Goal: Task Accomplishment & Management: Use online tool/utility

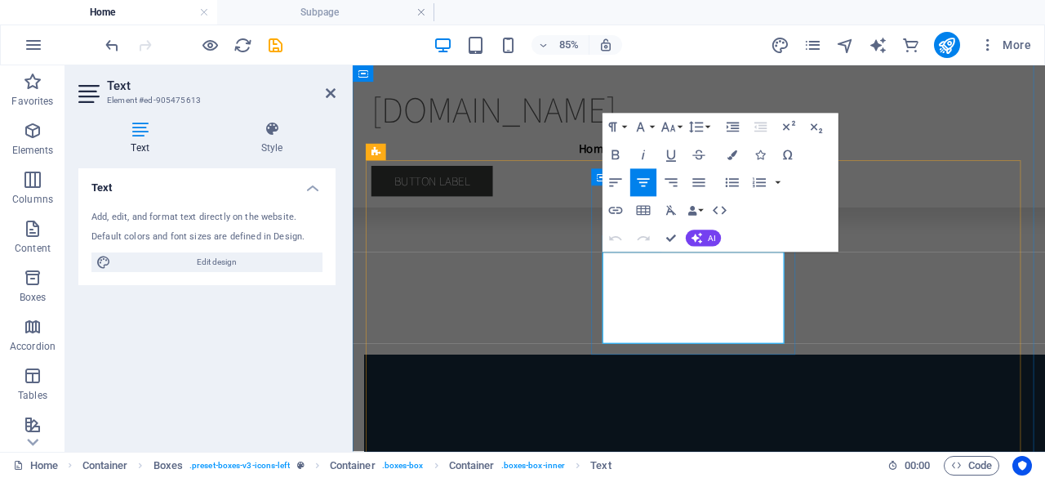
drag, startPoint x: 825, startPoint y: 383, endPoint x: 652, endPoint y: 319, distance: 184.4
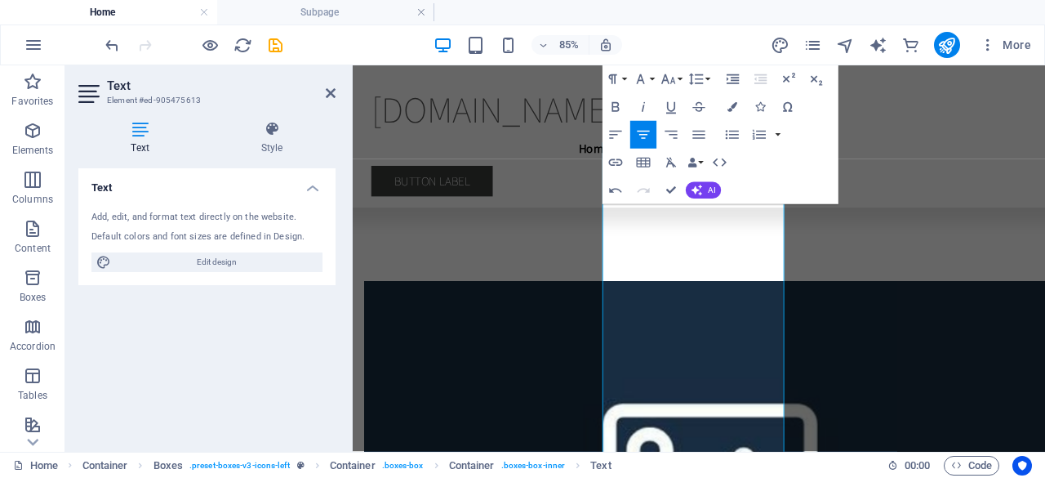
scroll to position [4206, 0]
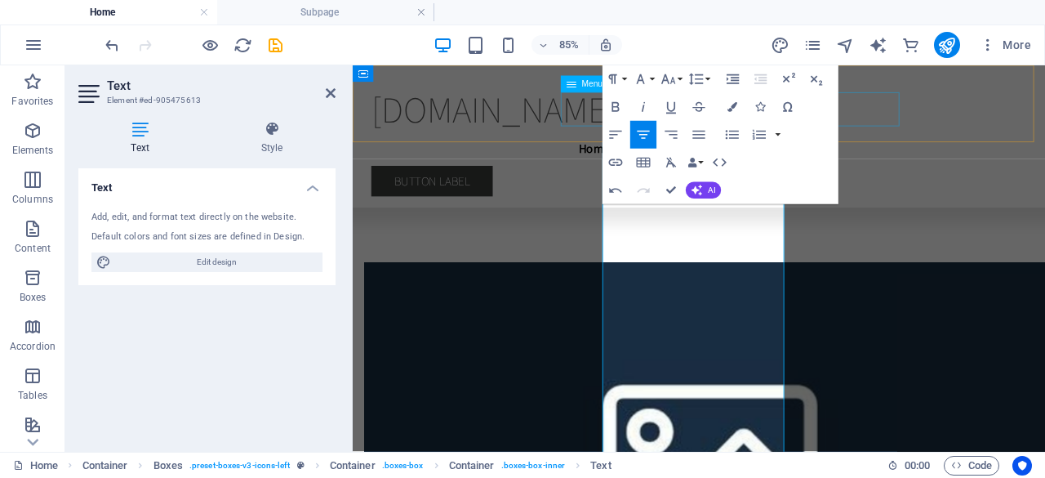
click at [943, 143] on nav "Home About Service Contact" at bounding box center [760, 163] width 771 height 41
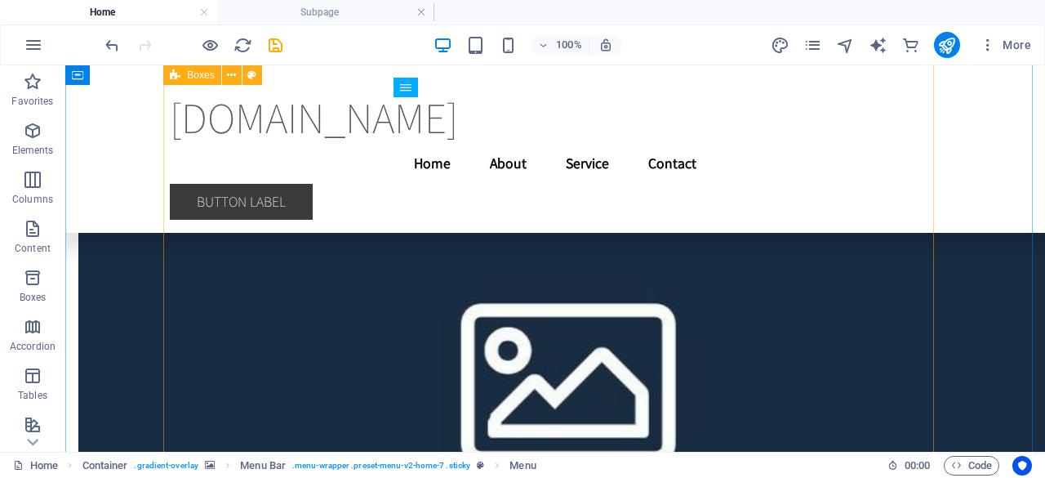
scroll to position [4394, 0]
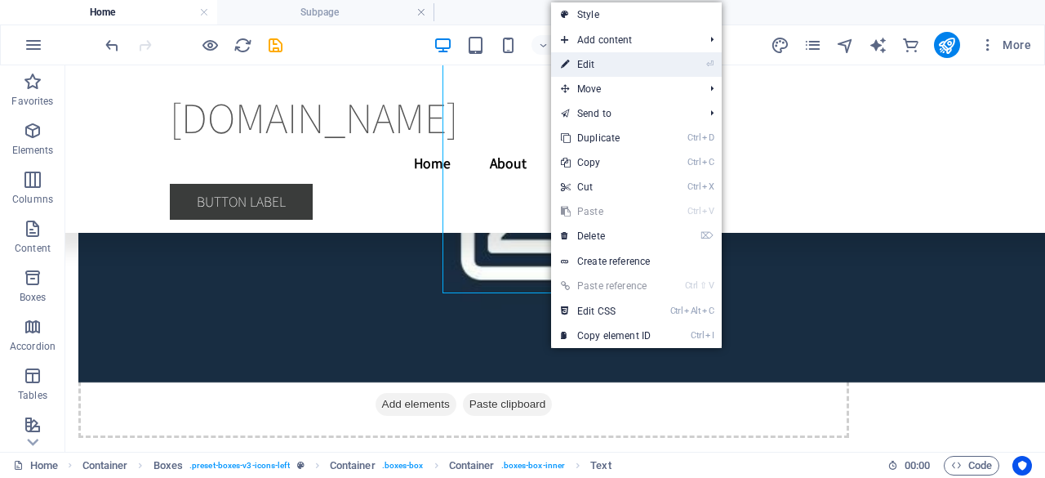
click at [625, 68] on link "⏎ Edit" at bounding box center [605, 64] width 109 height 24
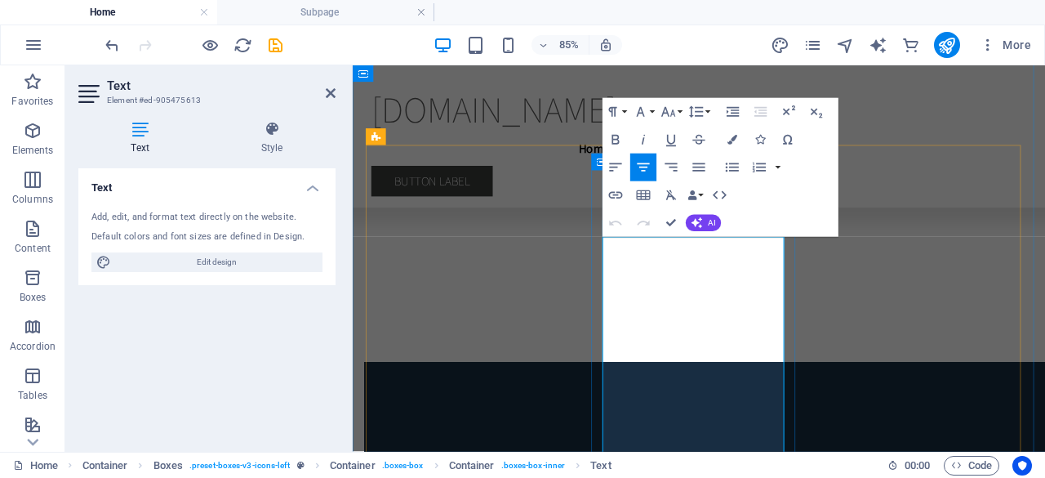
scroll to position [4115, 0]
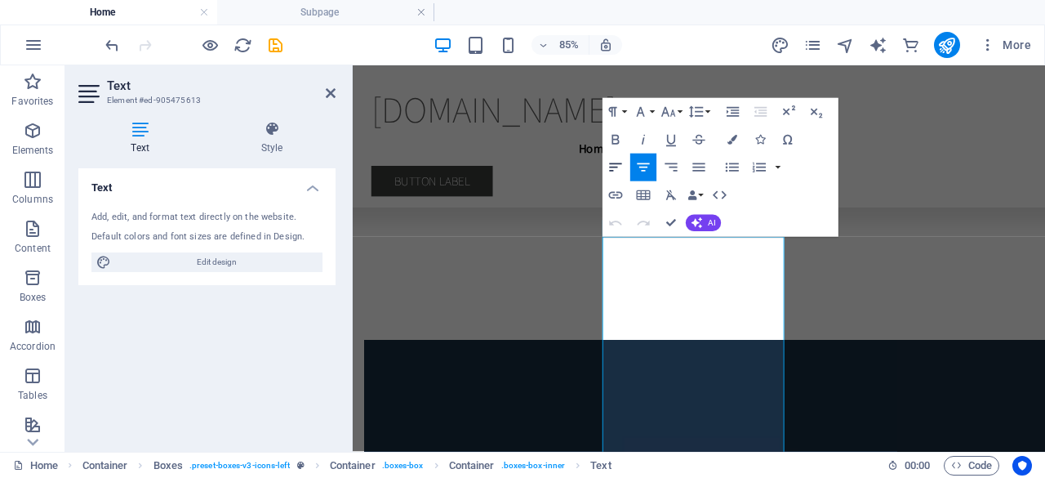
click at [616, 172] on icon "button" at bounding box center [615, 167] width 16 height 16
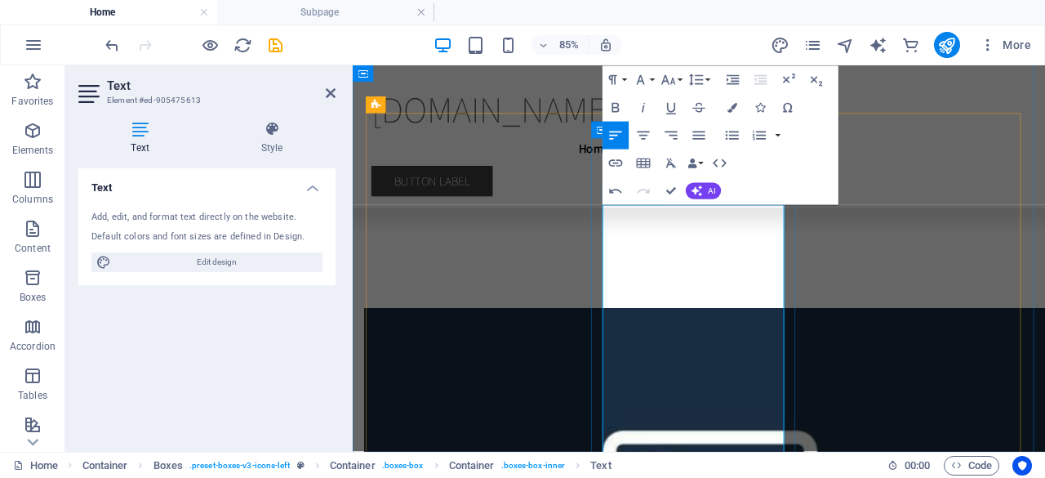
scroll to position [4225, 0]
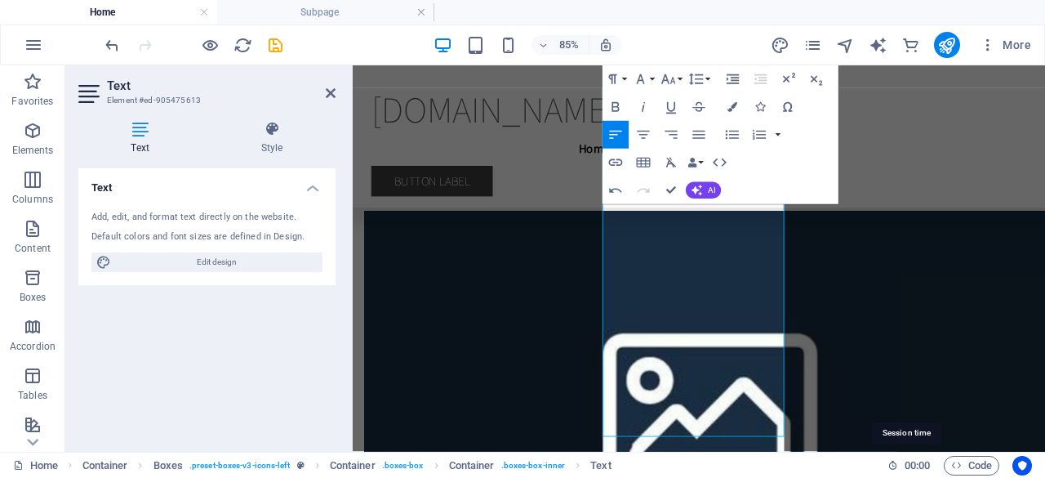
scroll to position [4289, 0]
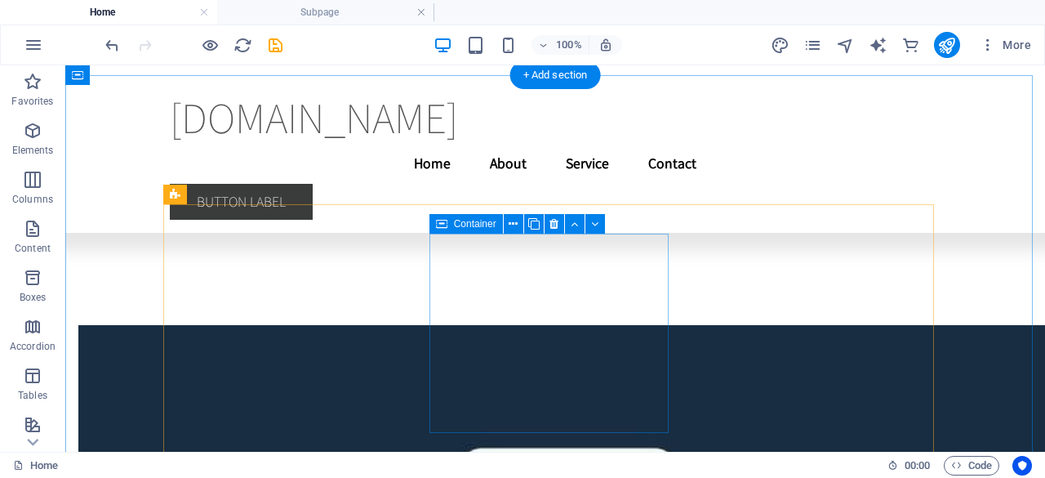
scroll to position [4009, 0]
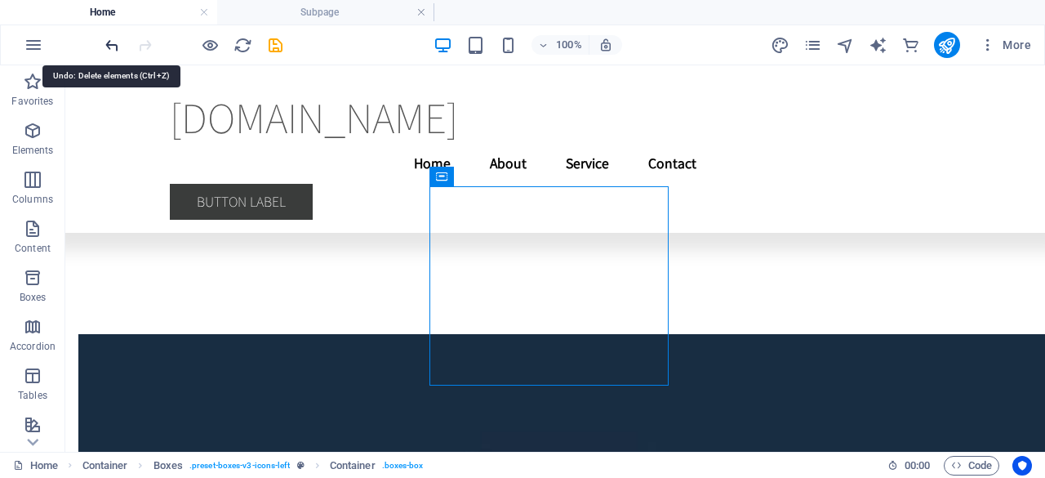
click at [116, 47] on icon "undo" at bounding box center [112, 45] width 19 height 19
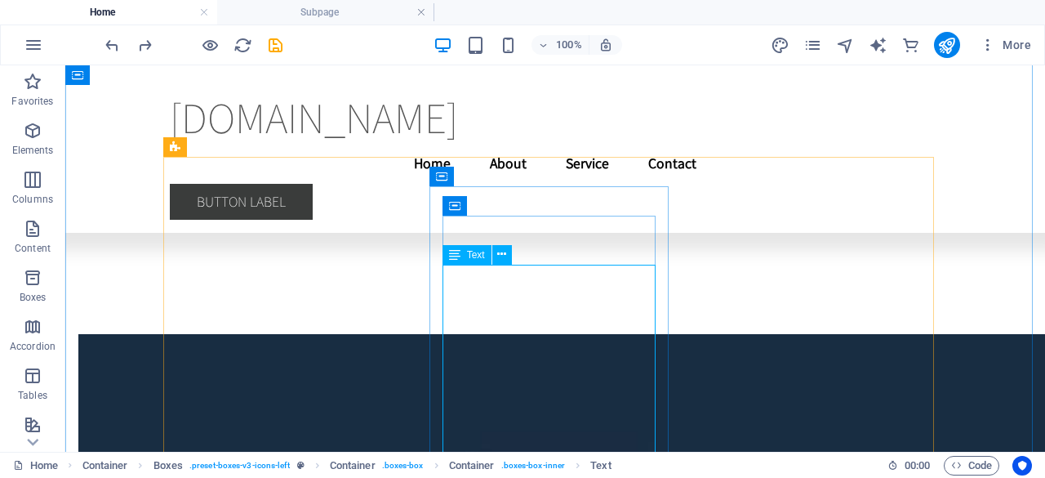
scroll to position [4092, 0]
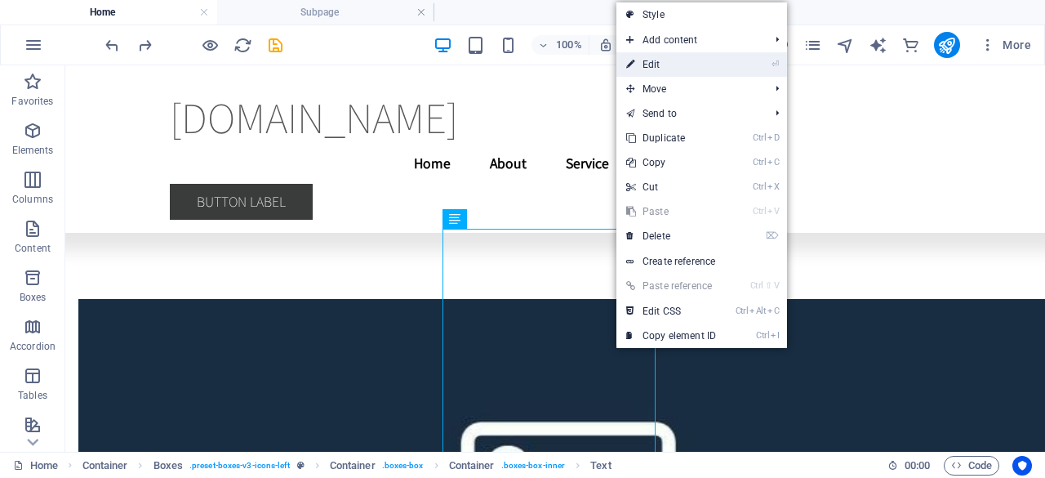
click at [674, 68] on link "⏎ Edit" at bounding box center [670, 64] width 109 height 24
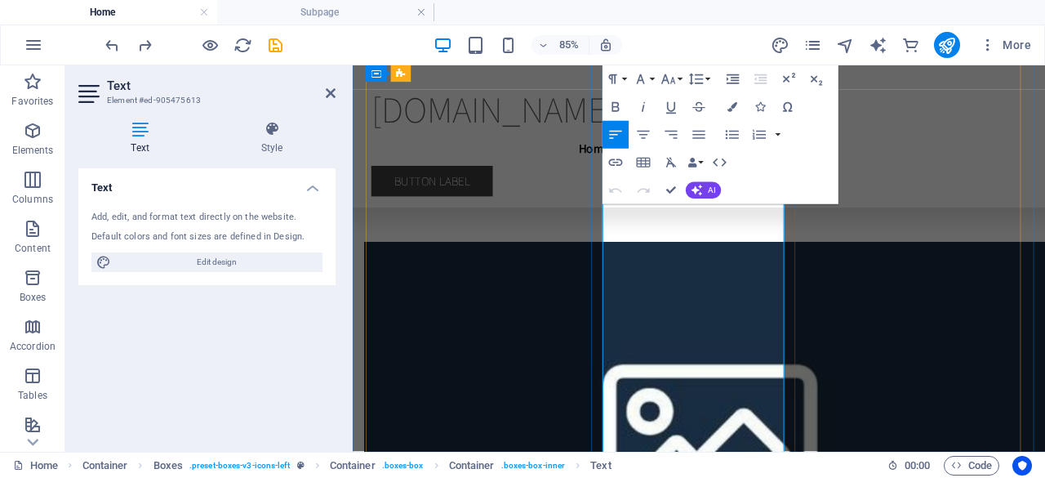
scroll to position [4288, 0]
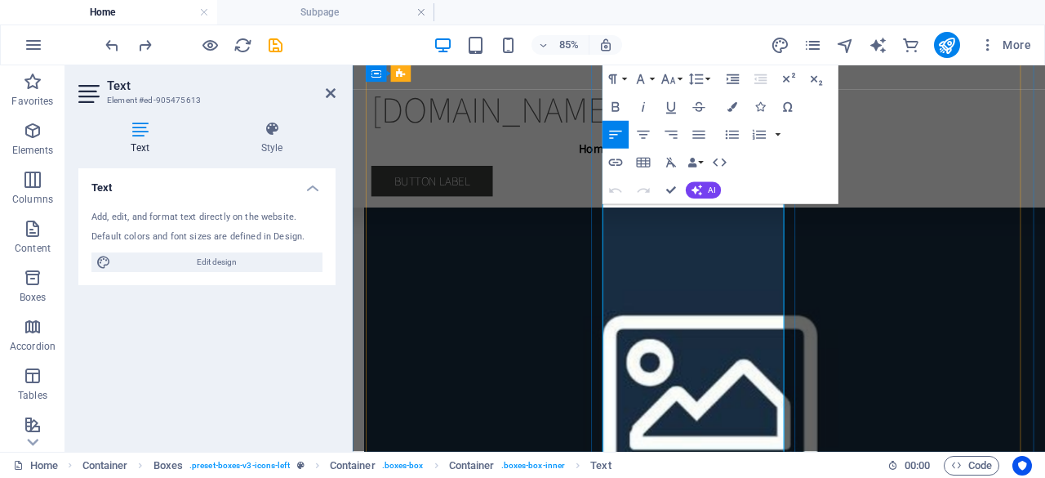
click at [733, 132] on icon "button" at bounding box center [732, 135] width 16 height 16
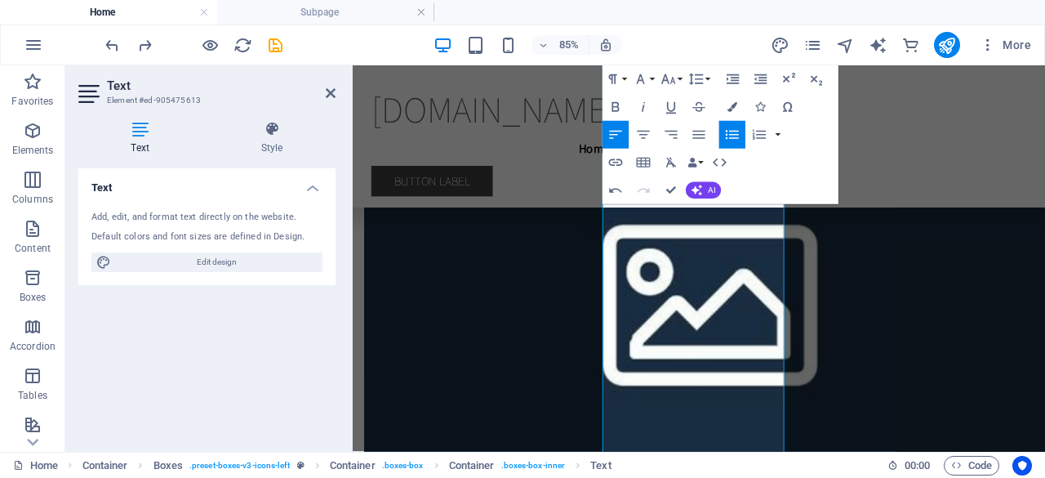
scroll to position [4399, 0]
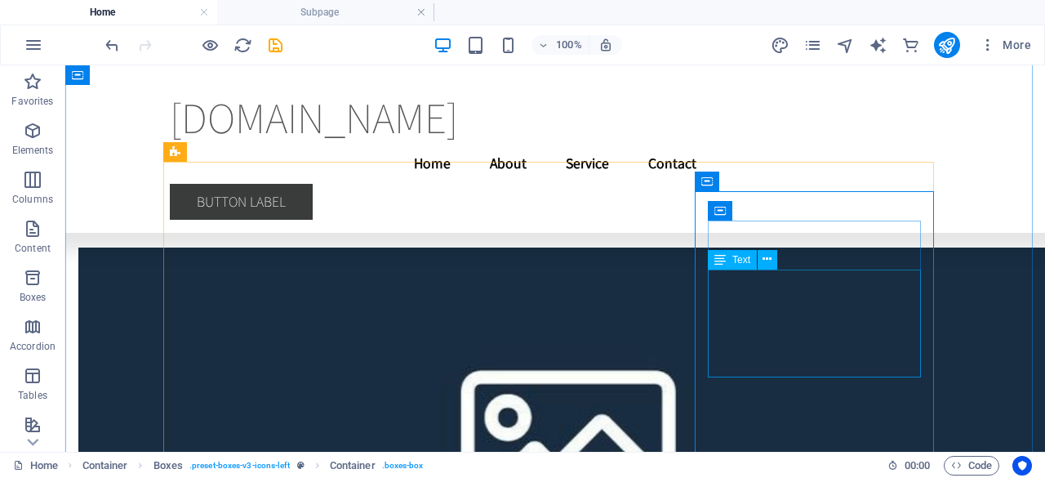
scroll to position [4007, 0]
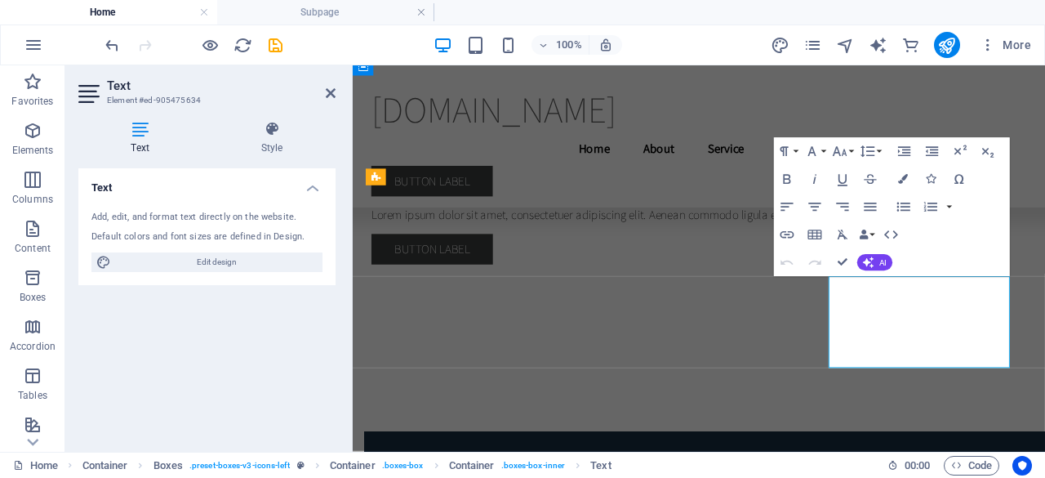
scroll to position [4068, 0]
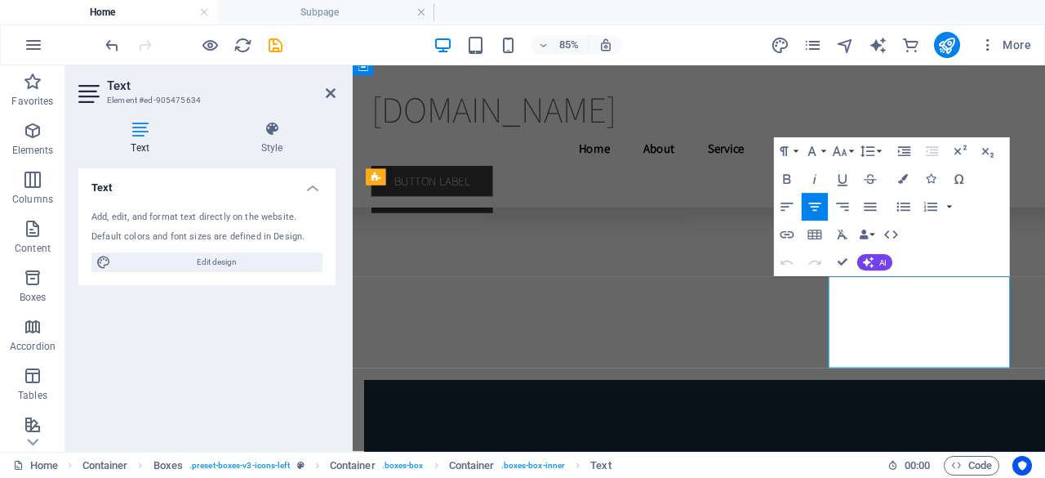
drag, startPoint x: 1102, startPoint y: 414, endPoint x: 926, endPoint y: 331, distance: 195.0
click at [789, 198] on icon "button" at bounding box center [787, 206] width 16 height 16
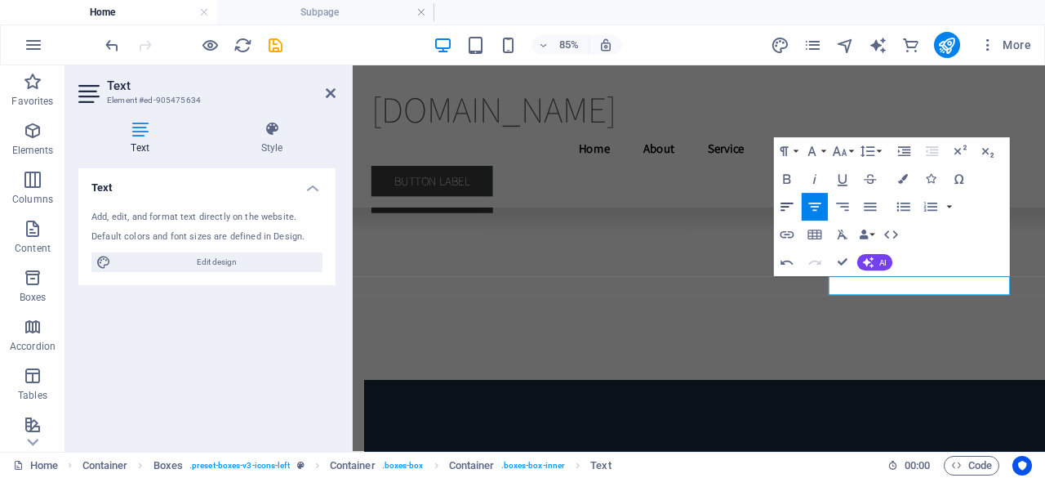
click at [789, 198] on icon "button" at bounding box center [787, 206] width 16 height 16
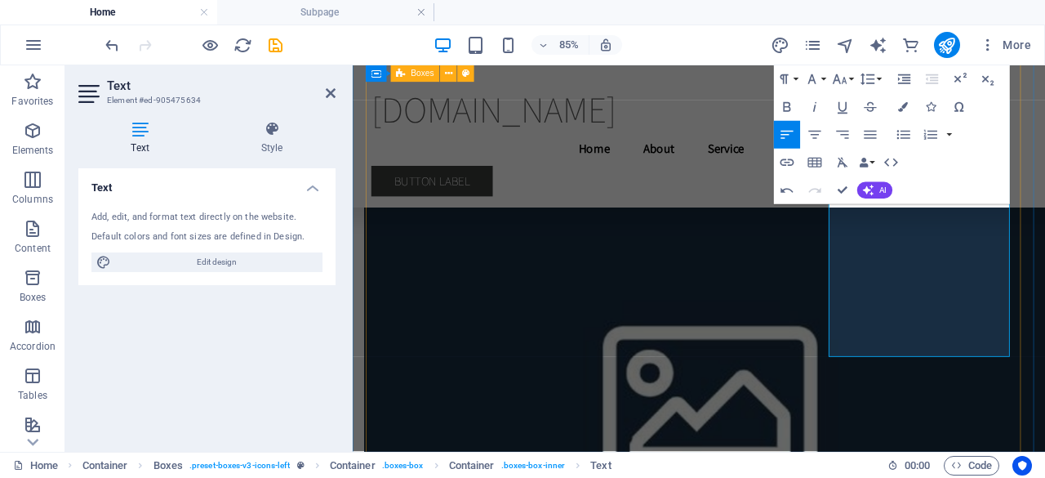
scroll to position [4281, 0]
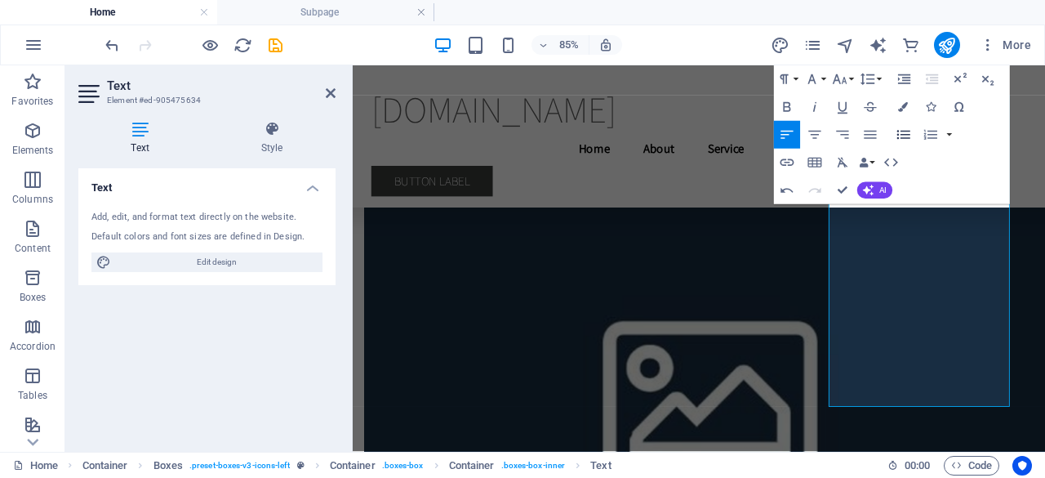
click at [906, 144] on button "Unordered List" at bounding box center [903, 135] width 26 height 28
click at [792, 140] on icon "button" at bounding box center [787, 135] width 16 height 16
click at [910, 134] on icon "button" at bounding box center [903, 135] width 16 height 16
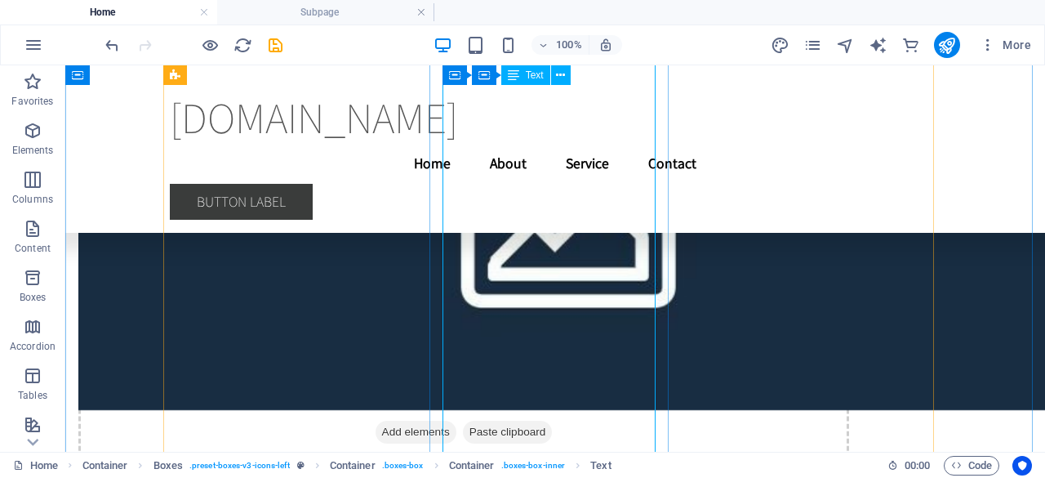
scroll to position [4431, 0]
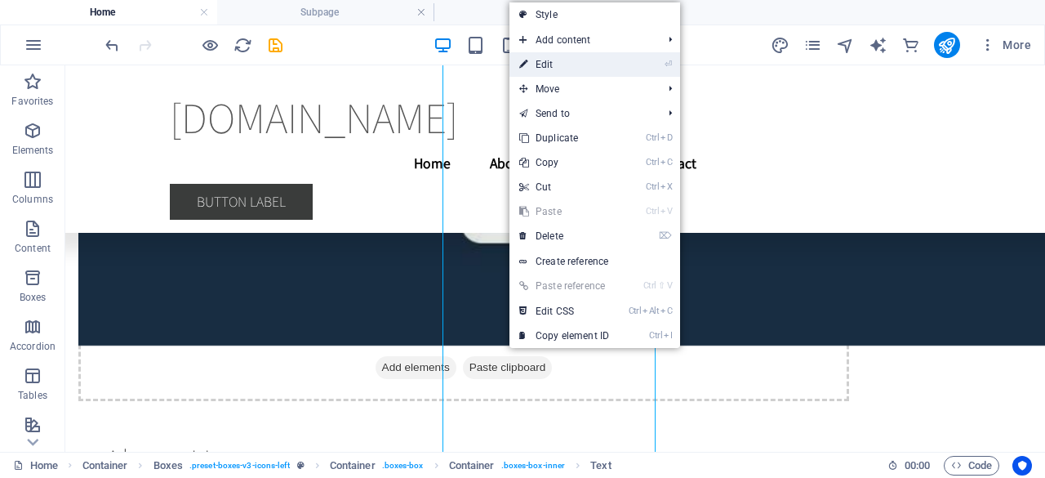
click at [552, 68] on link "⏎ Edit" at bounding box center [564, 64] width 109 height 24
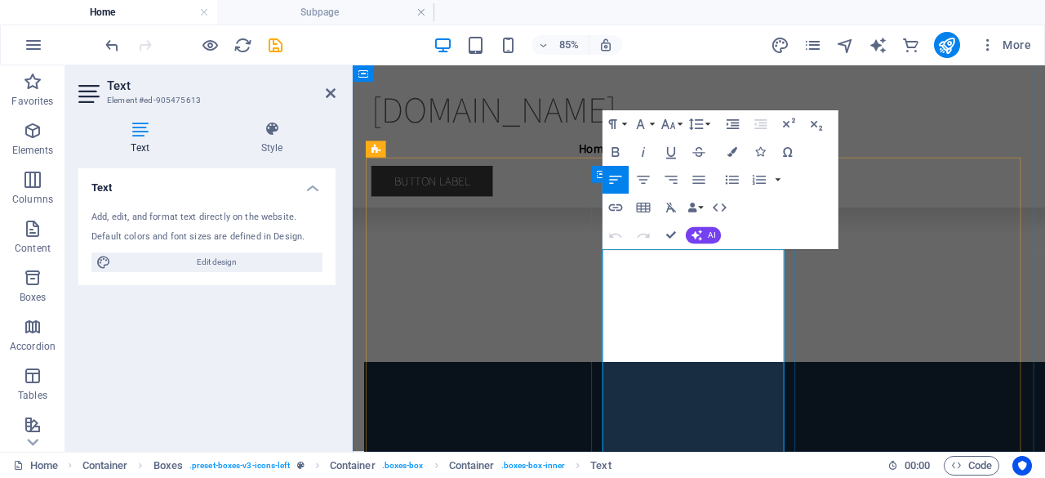
scroll to position [4450, 0]
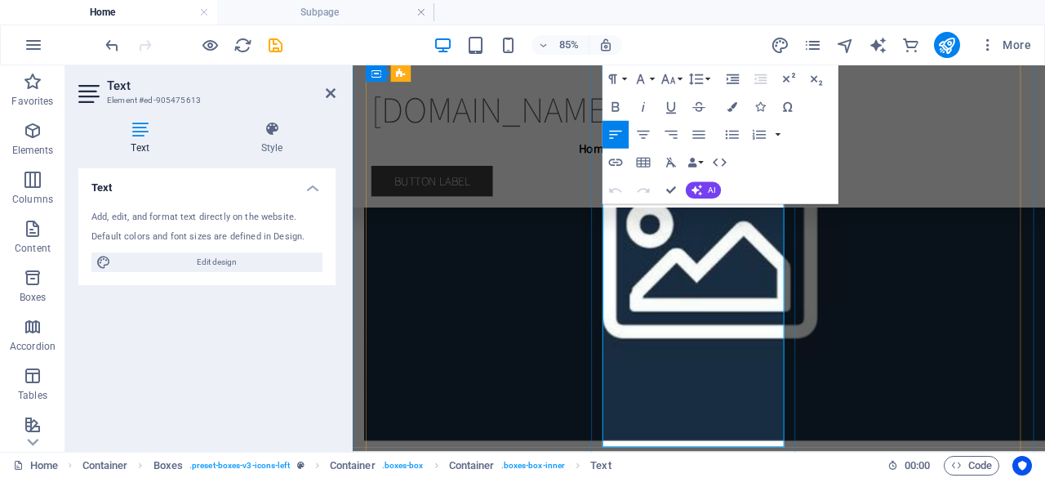
drag, startPoint x: 755, startPoint y: 458, endPoint x: 655, endPoint y: 360, distance: 140.3
copy ul "I'll develop a proposal based on your requirements, timeline and budget; With a…"
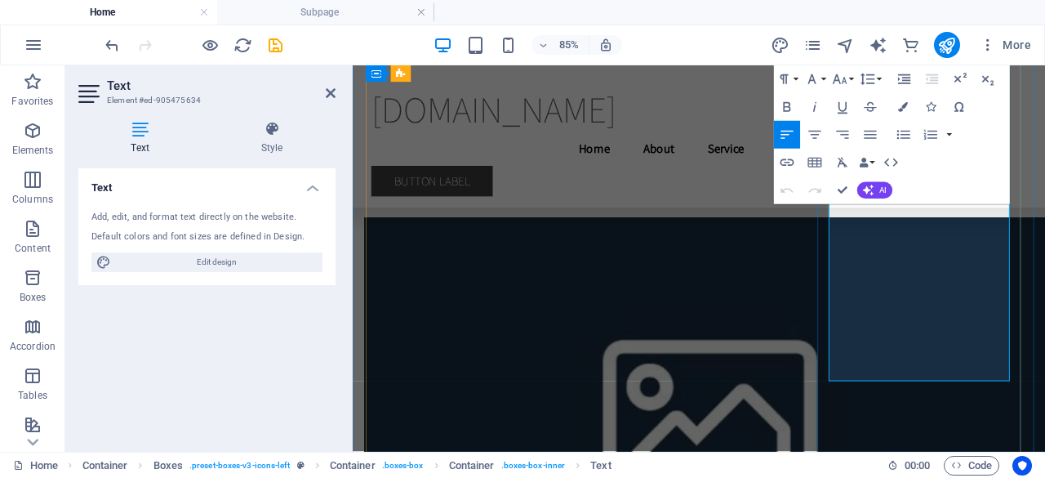
scroll to position [4332, 0]
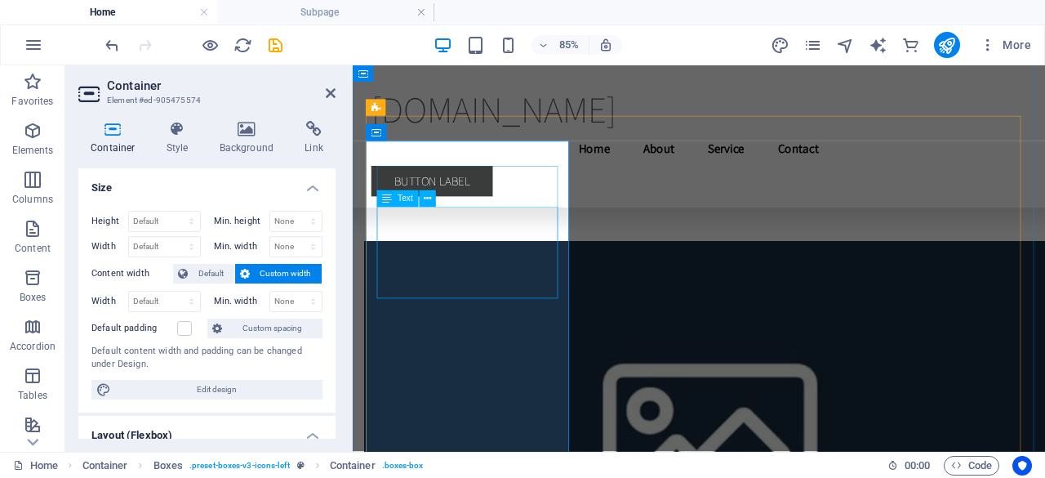
scroll to position [4150, 0]
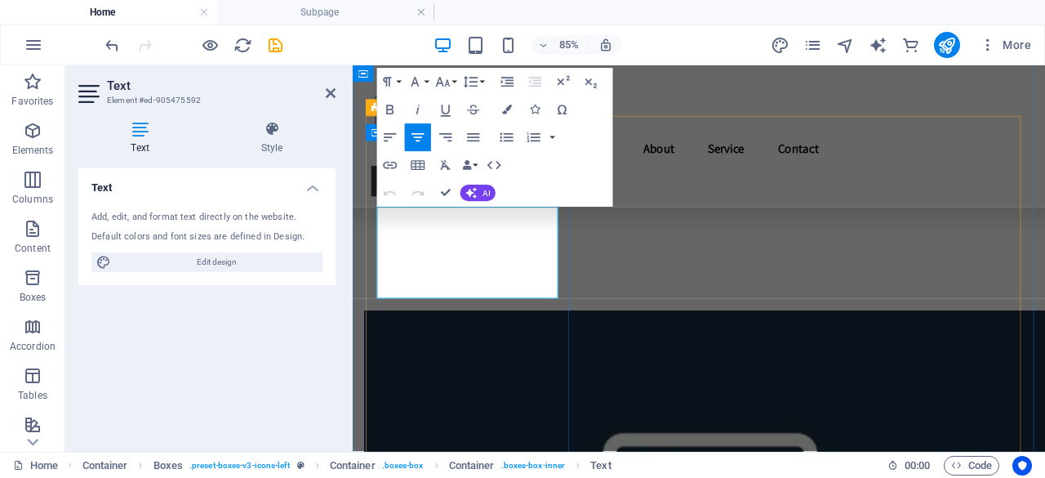
drag, startPoint x: 565, startPoint y: 326, endPoint x: 369, endPoint y: 242, distance: 213.2
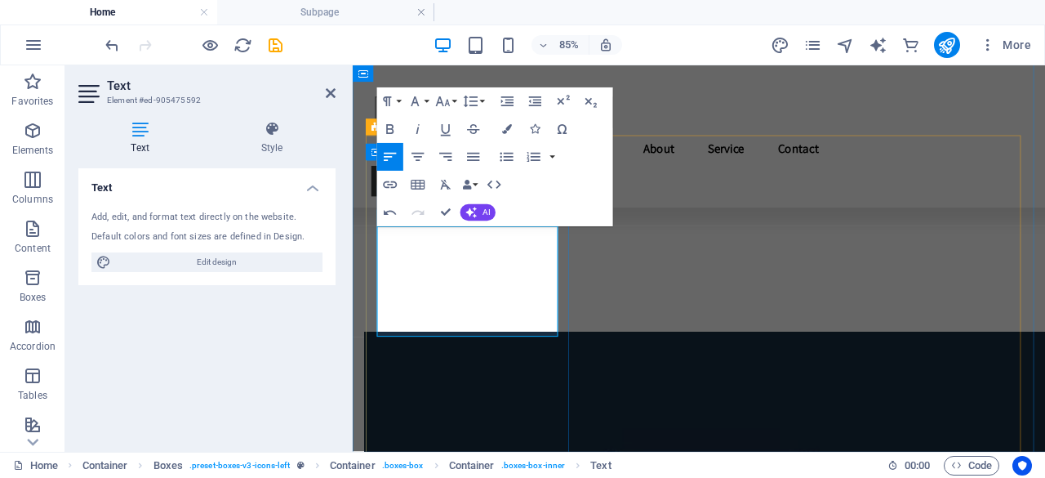
scroll to position [4127, 0]
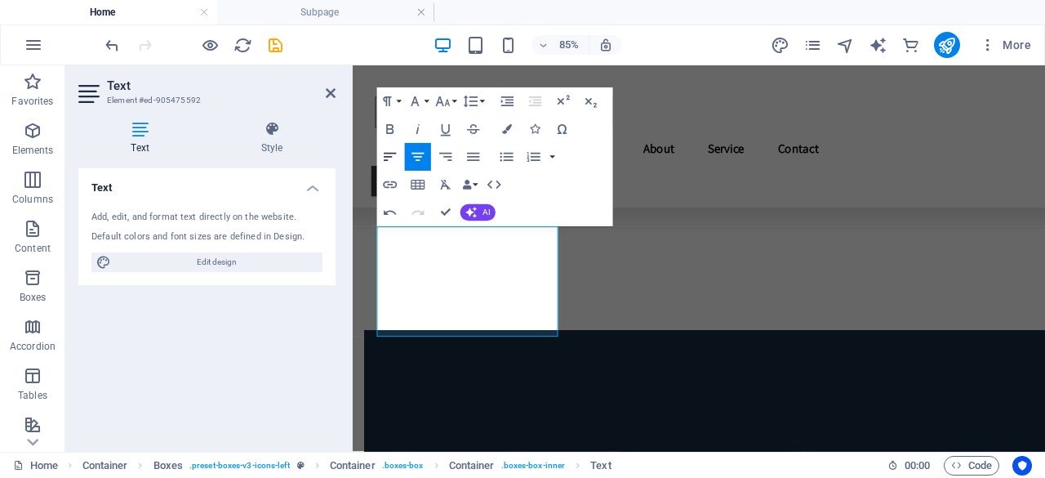
click at [387, 156] on icon "button" at bounding box center [390, 157] width 12 height 8
click at [508, 158] on icon "button" at bounding box center [507, 157] width 16 height 16
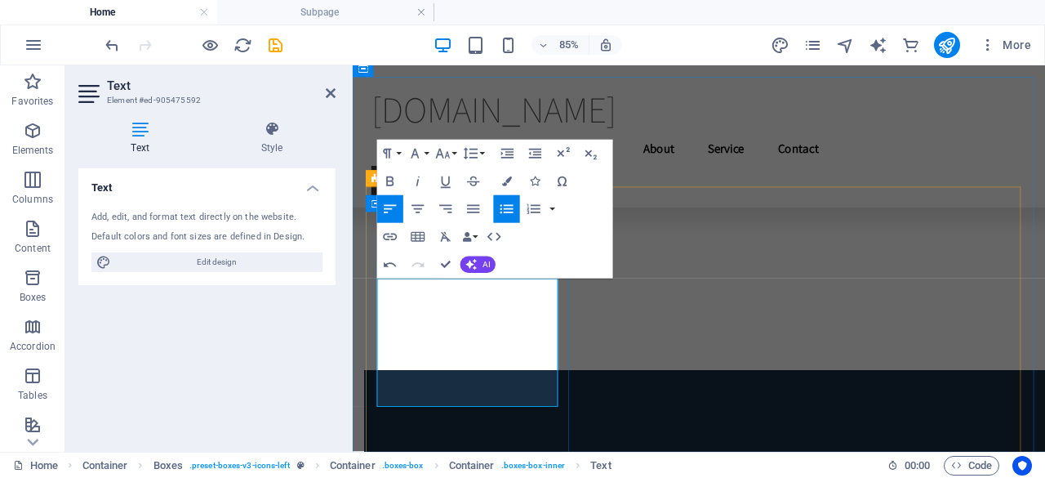
scroll to position [4066, 0]
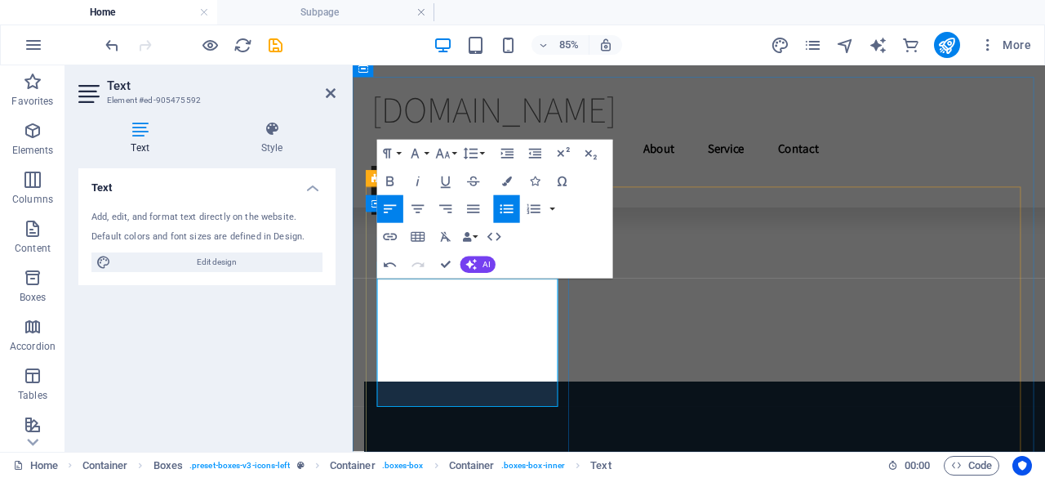
click at [508, 270] on div "Paragraph Format Normal Heading 1 Heading 2 Heading 3 Heading 4 Heading 5 Headi…" at bounding box center [495, 209] width 236 height 139
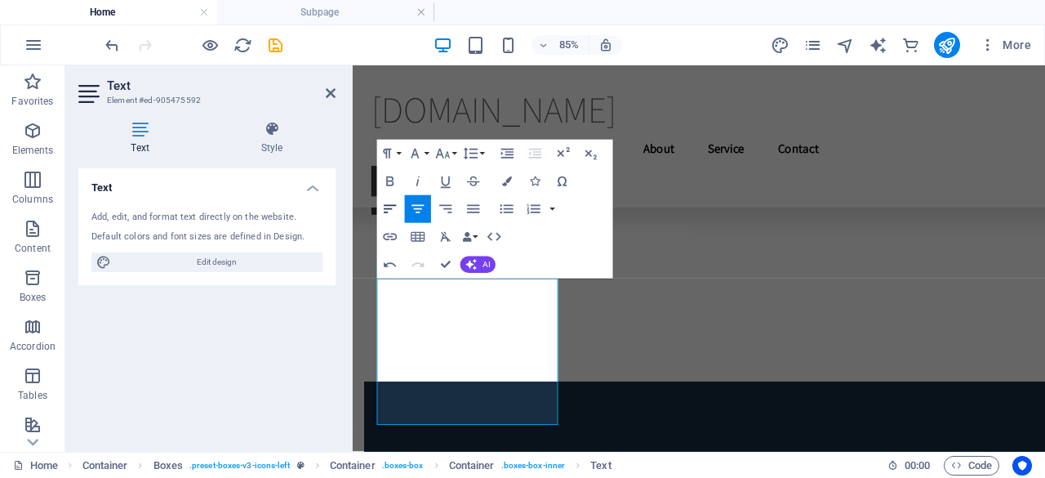
click at [388, 208] on icon "button" at bounding box center [390, 209] width 12 height 8
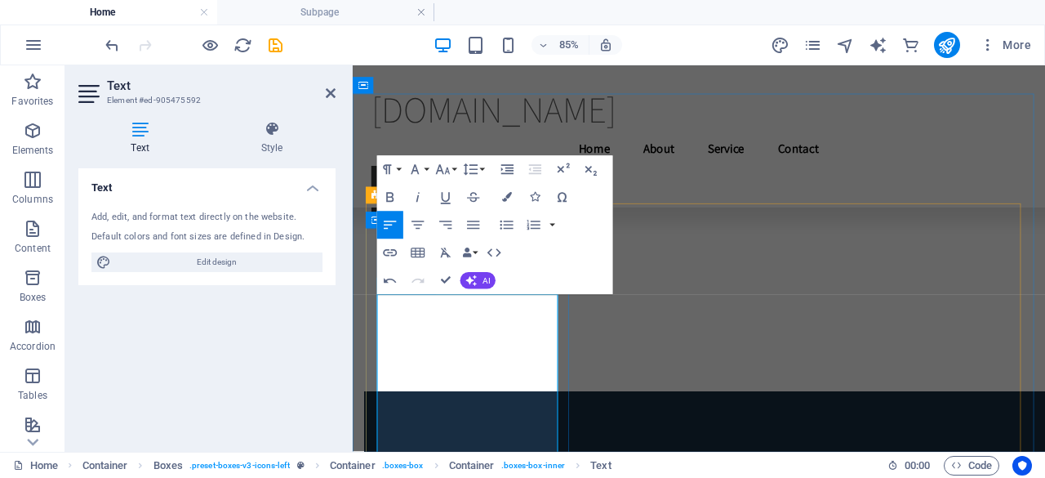
scroll to position [4017, 0]
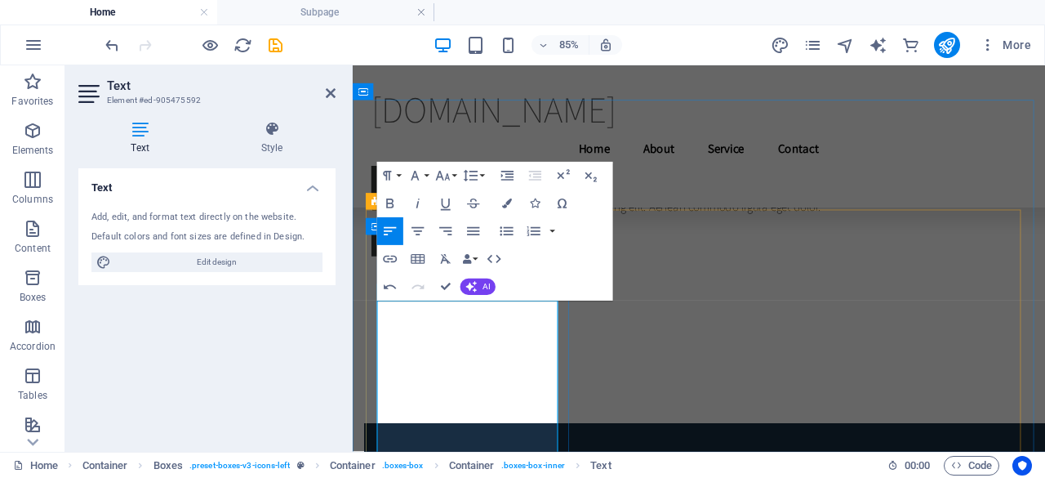
scroll to position [4039, 0]
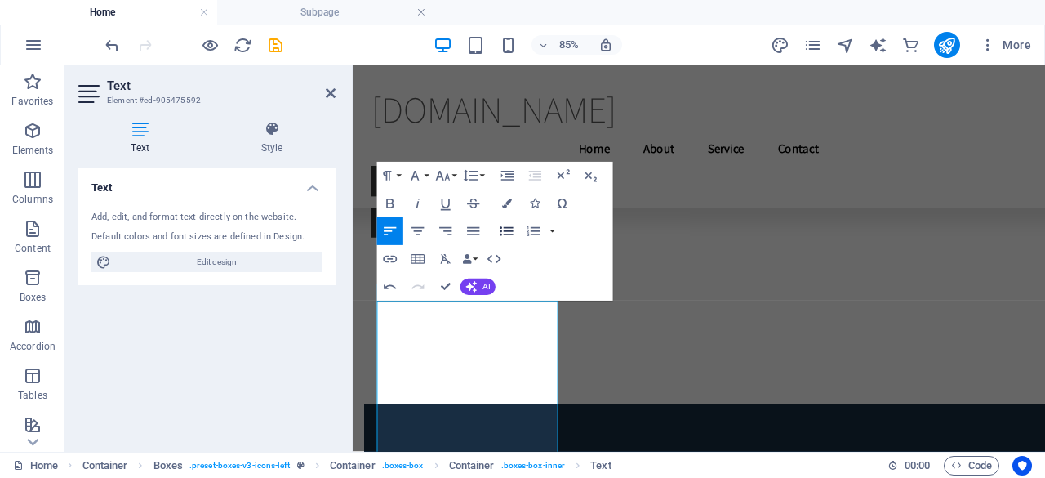
click at [514, 229] on icon "button" at bounding box center [507, 231] width 16 height 16
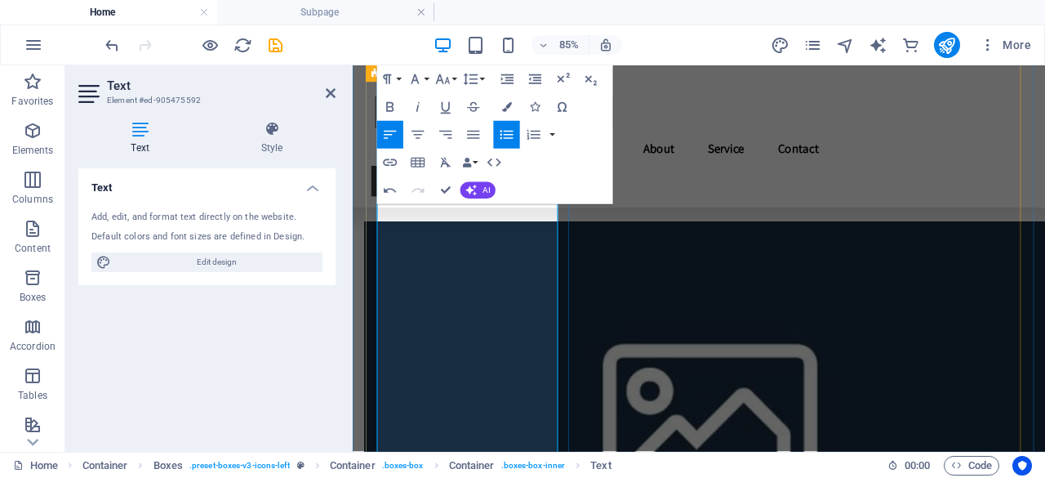
scroll to position [4365, 0]
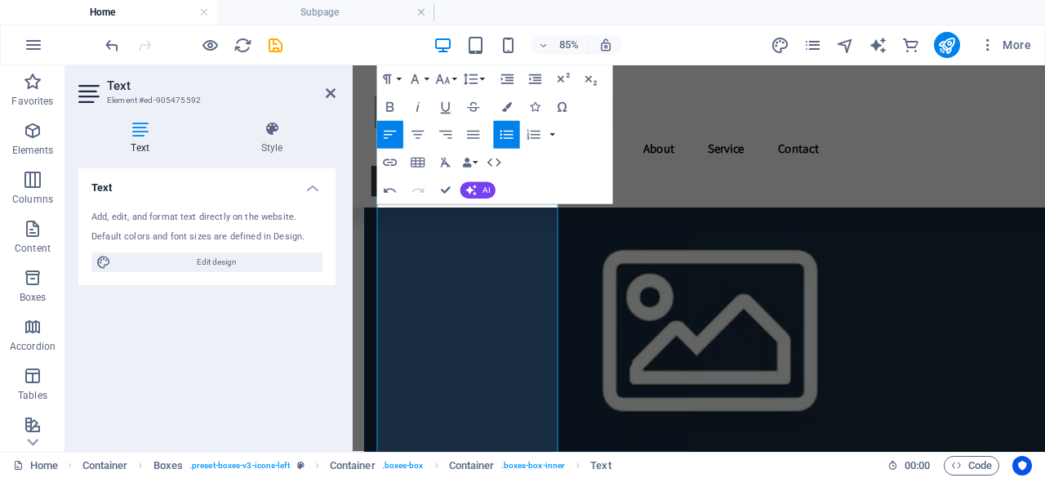
click at [509, 135] on icon "button" at bounding box center [507, 135] width 16 height 16
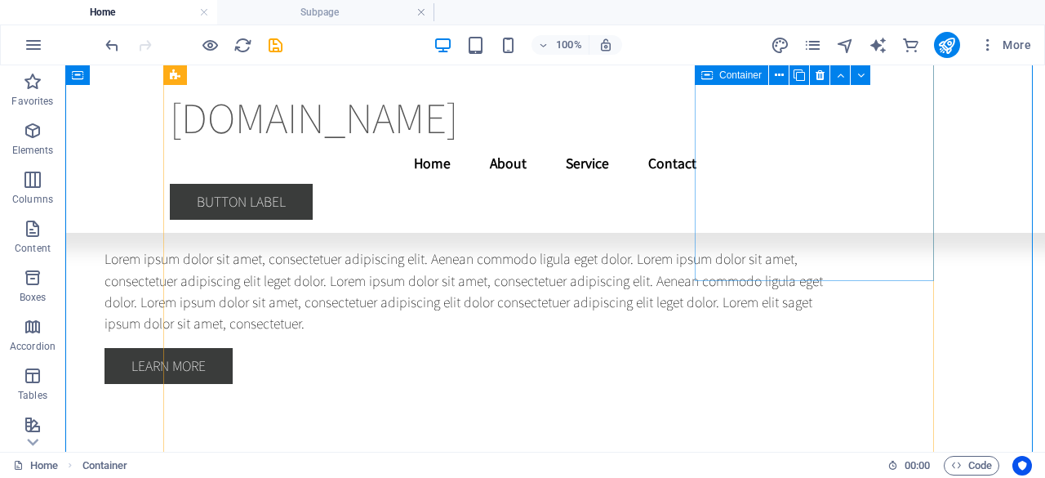
scroll to position [4635, 0]
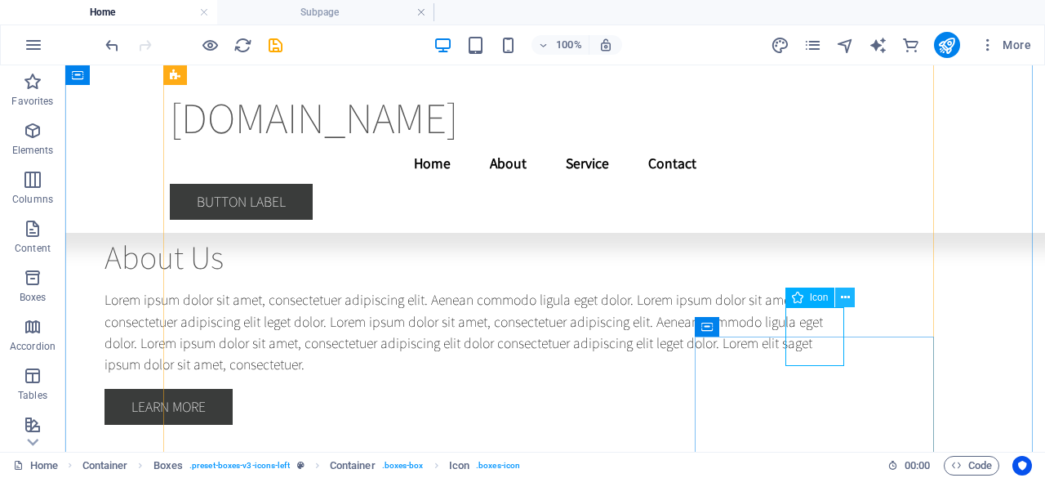
click at [849, 295] on icon at bounding box center [845, 297] width 9 height 17
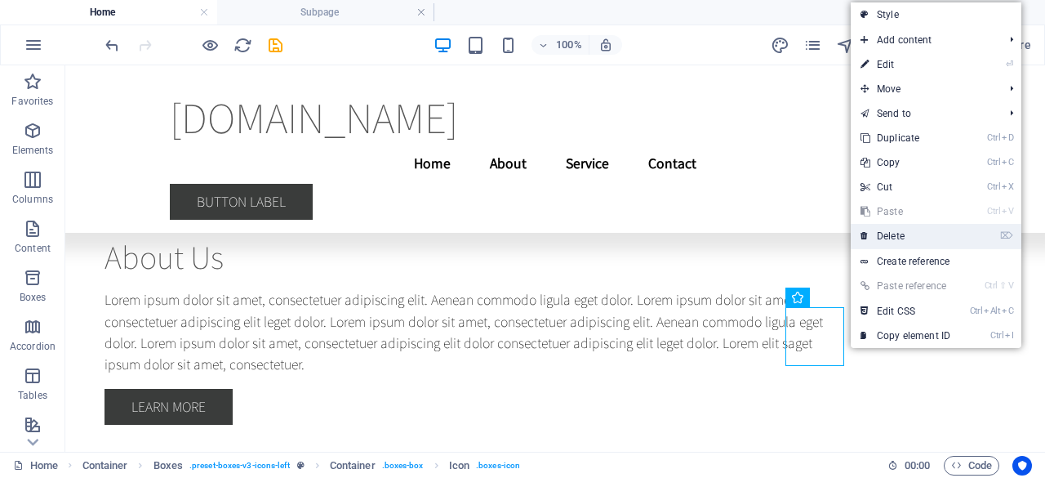
click at [905, 235] on link "⌦ Delete" at bounding box center [905, 236] width 109 height 24
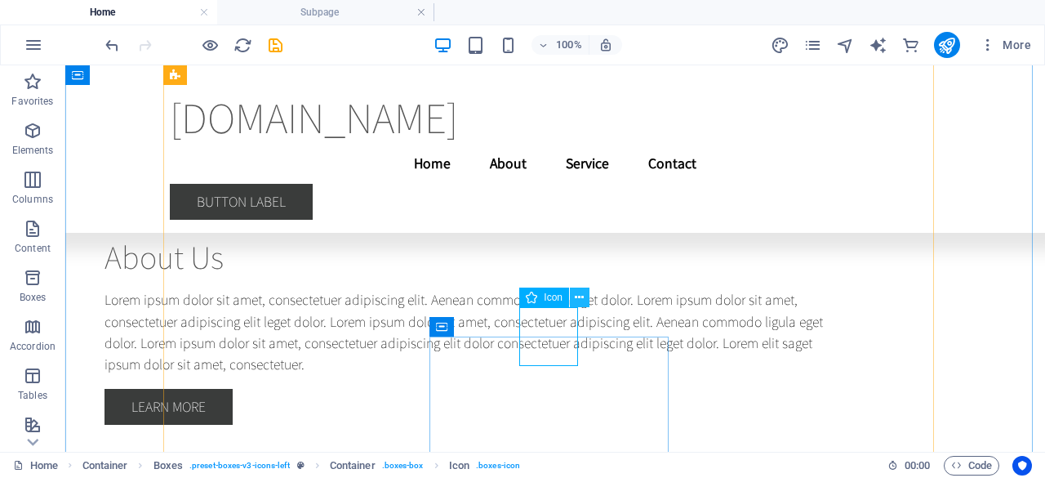
click at [581, 301] on icon at bounding box center [579, 297] width 9 height 17
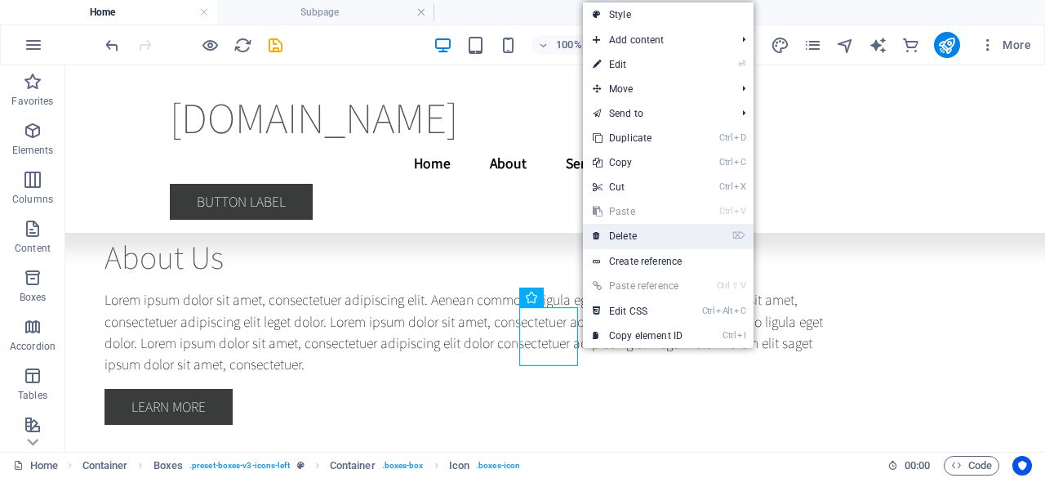
click at [653, 234] on link "⌦ Delete" at bounding box center [637, 236] width 109 height 24
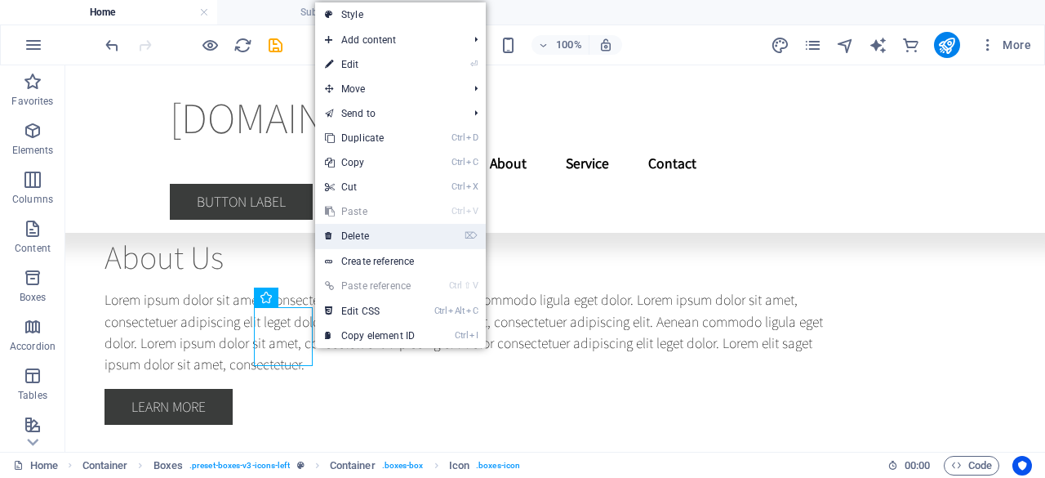
drag, startPoint x: 371, startPoint y: 232, endPoint x: 305, endPoint y: 167, distance: 92.4
click at [371, 232] on link "⌦ Delete" at bounding box center [369, 236] width 109 height 24
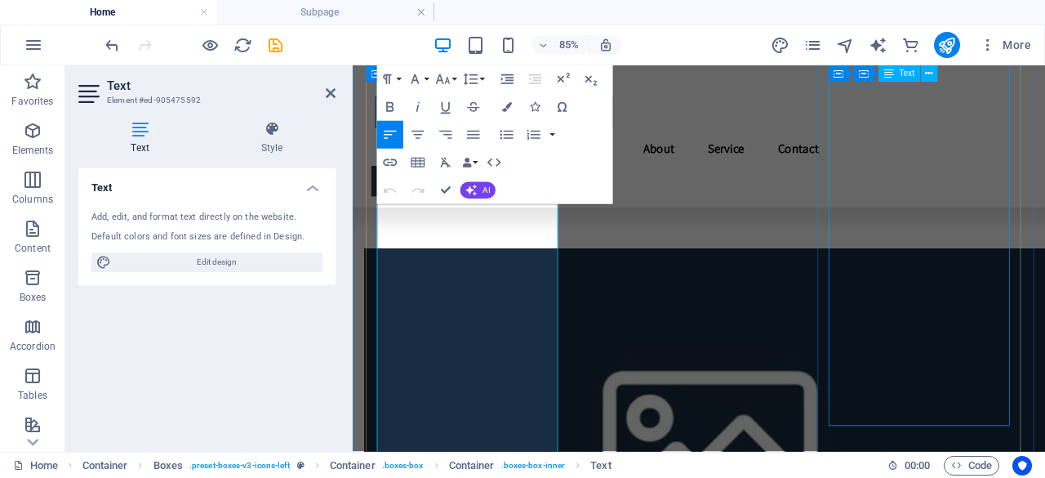
scroll to position [4388, 0]
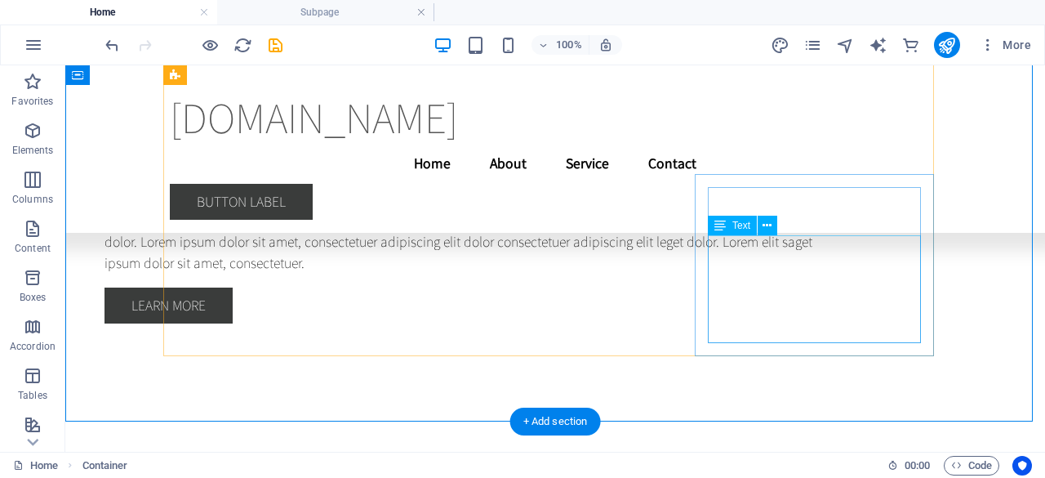
scroll to position [4798, 0]
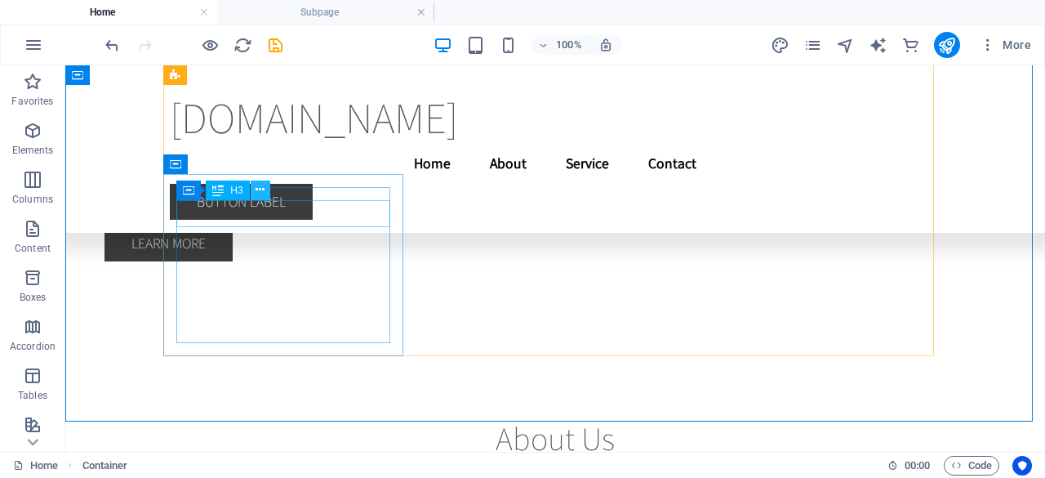
click at [263, 191] on icon at bounding box center [260, 189] width 9 height 17
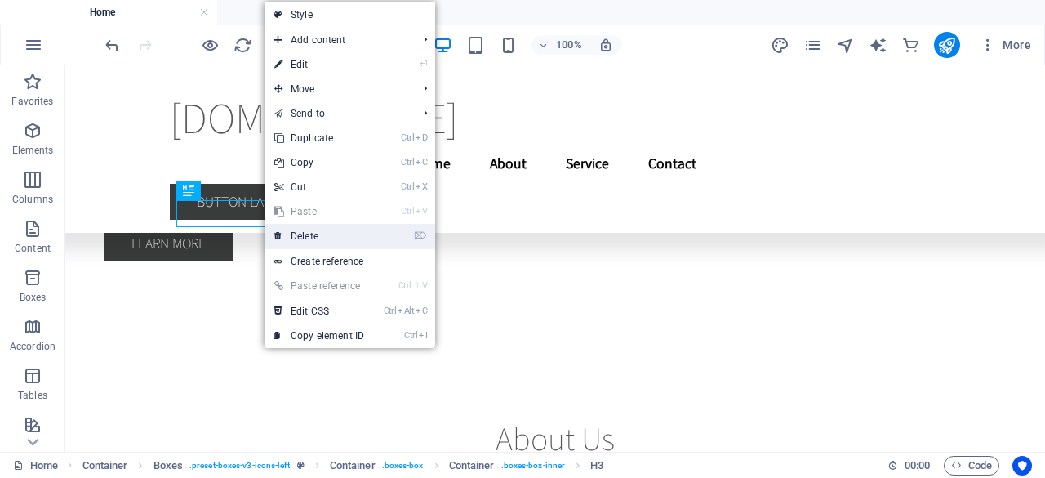
click at [305, 230] on link "⌦ Delete" at bounding box center [319, 236] width 109 height 24
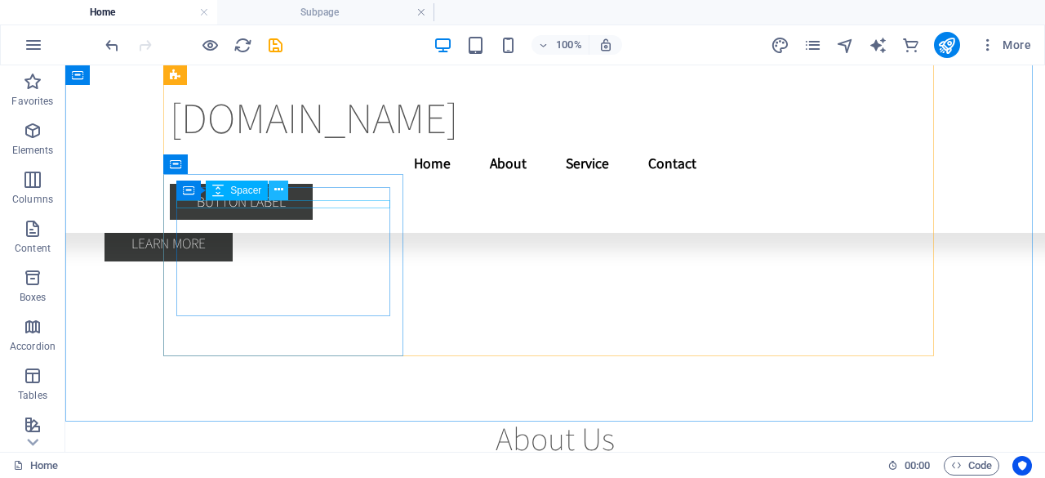
click at [288, 191] on button at bounding box center [279, 190] width 20 height 20
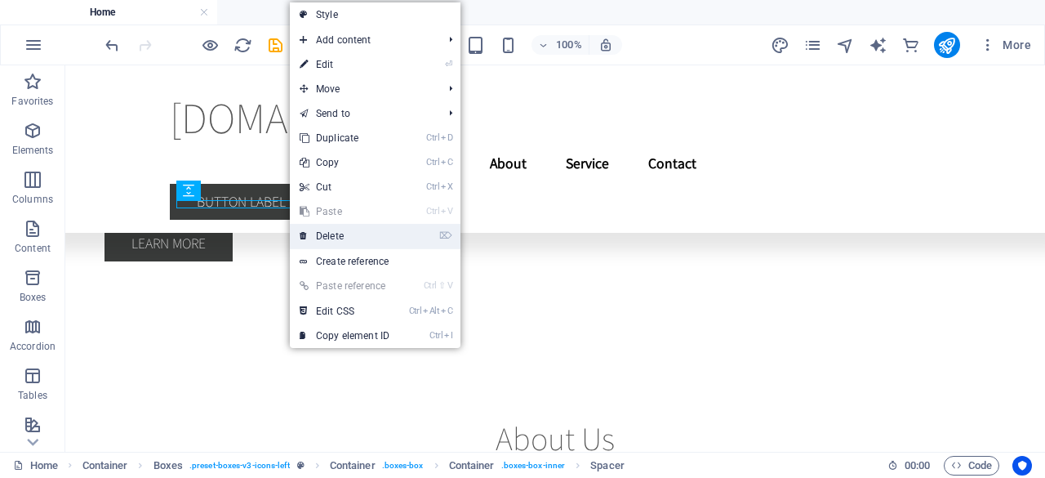
click at [310, 230] on link "⌦ Delete" at bounding box center [344, 236] width 109 height 24
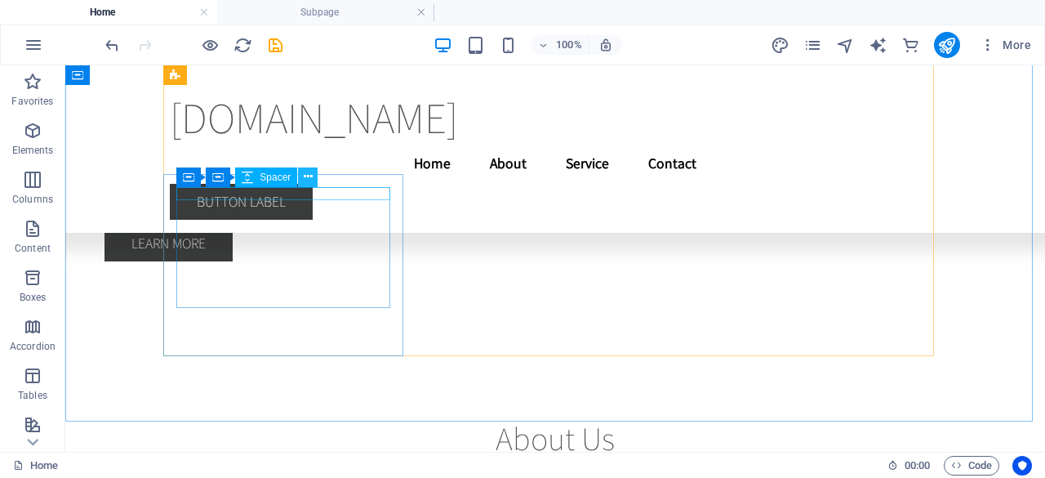
click at [307, 176] on icon at bounding box center [308, 176] width 9 height 17
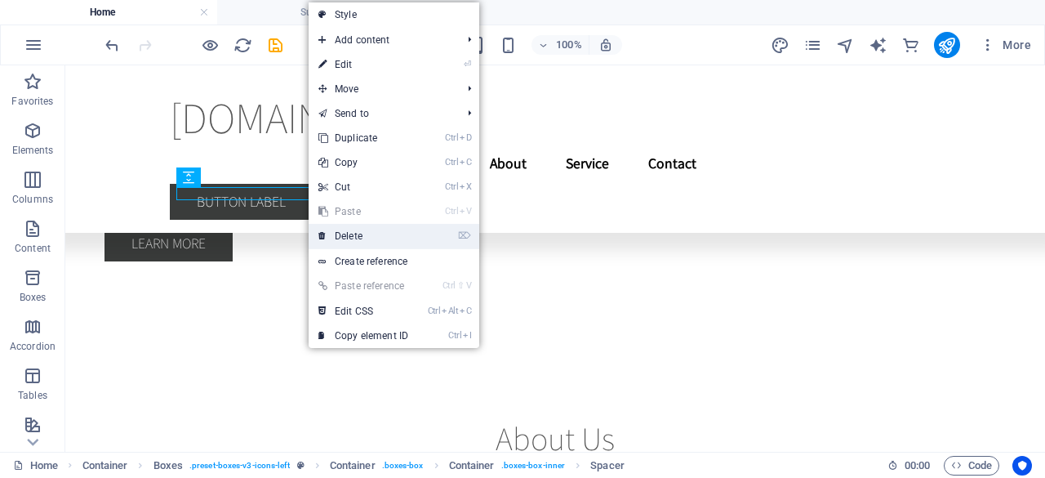
click at [365, 241] on link "⌦ Delete" at bounding box center [363, 236] width 109 height 24
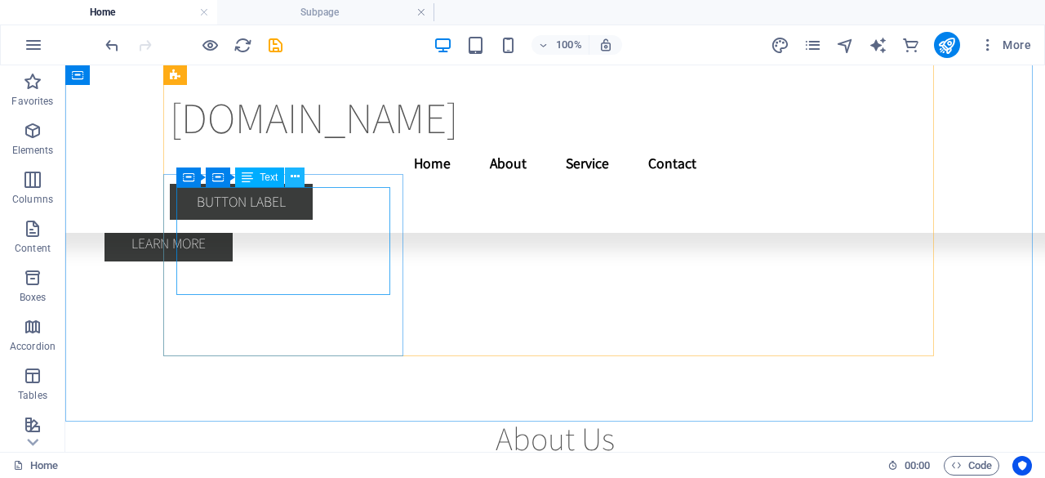
click at [296, 171] on icon at bounding box center [295, 176] width 9 height 17
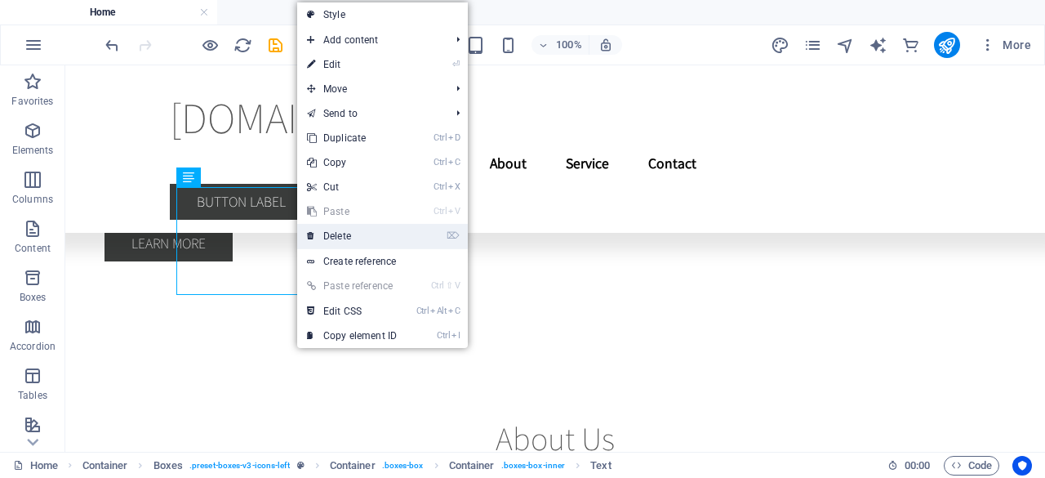
click at [348, 236] on link "⌦ Delete" at bounding box center [351, 236] width 109 height 24
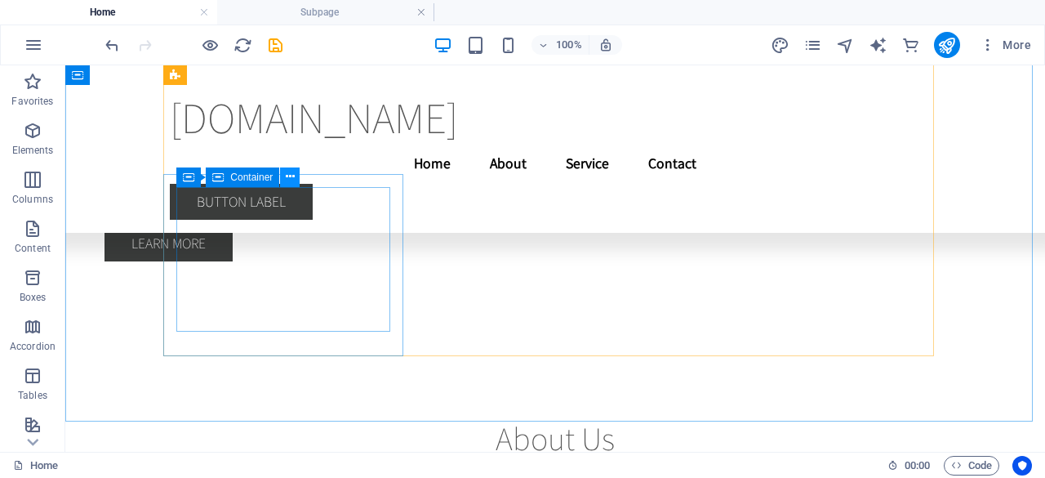
click at [290, 180] on icon at bounding box center [290, 176] width 9 height 17
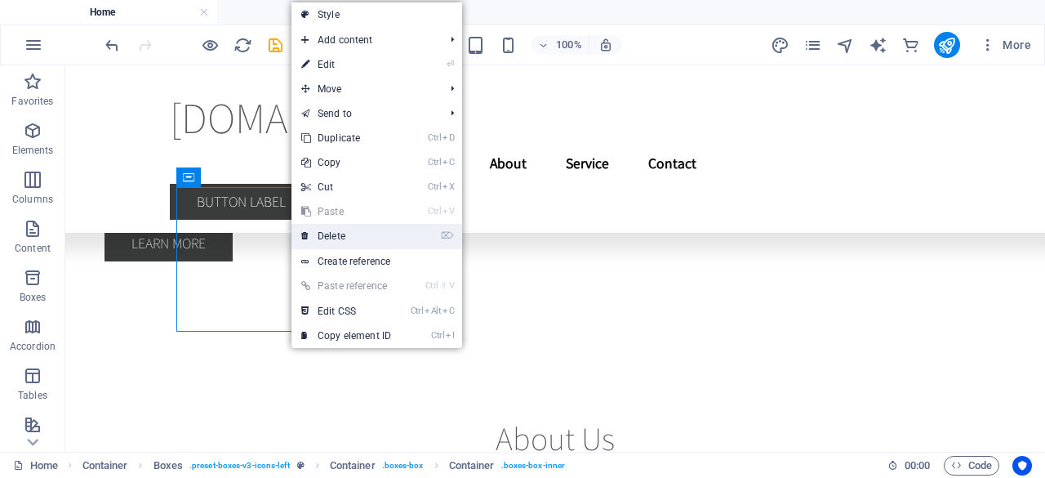
click at [333, 237] on link "⌦ Delete" at bounding box center [345, 236] width 109 height 24
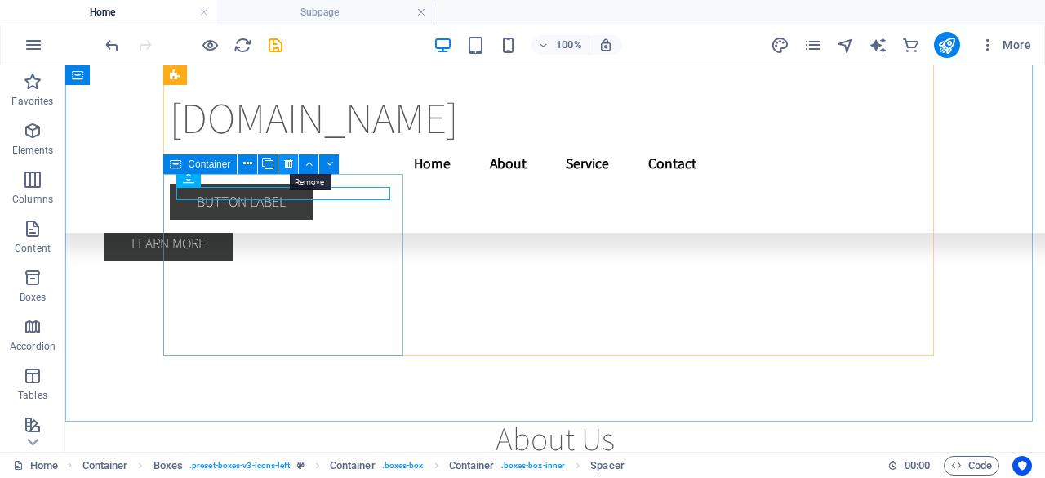
click at [291, 166] on icon at bounding box center [288, 163] width 9 height 17
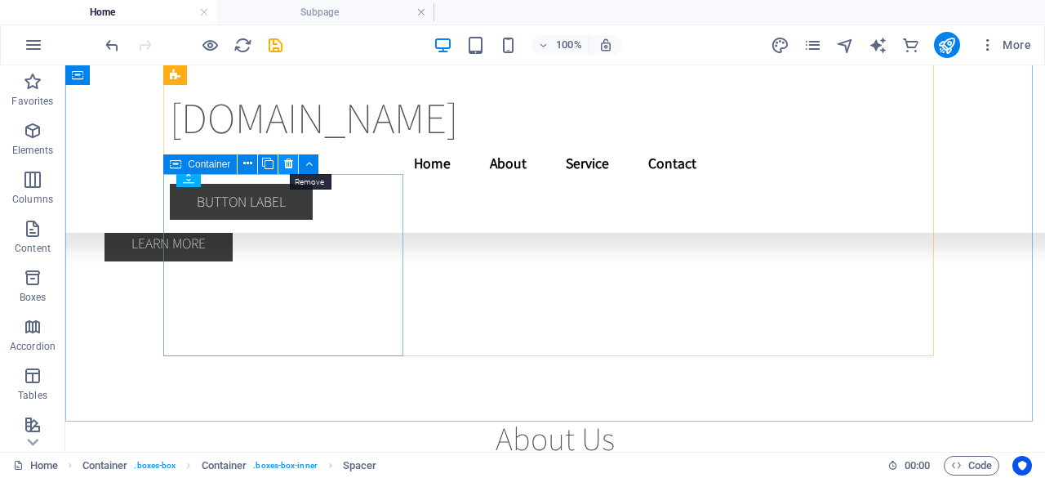
click at [291, 169] on icon at bounding box center [288, 163] width 9 height 17
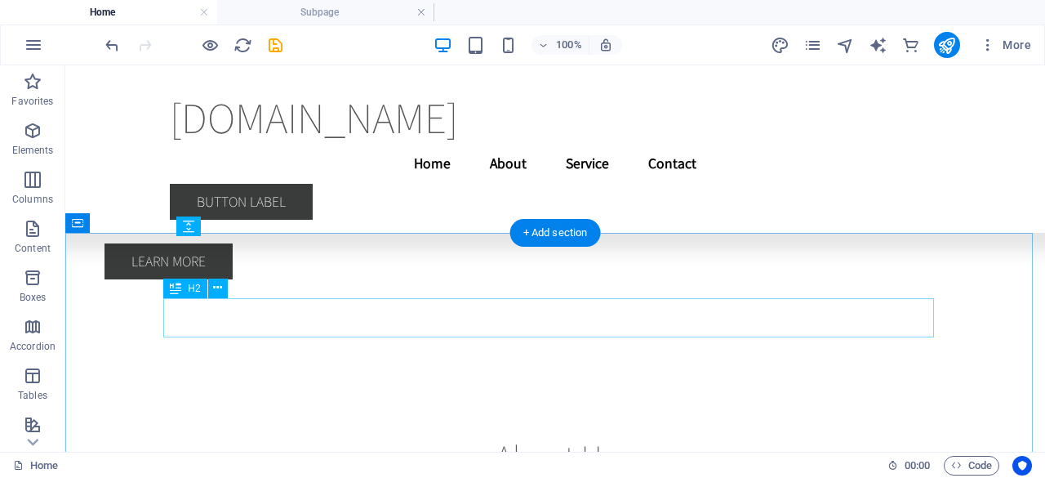
scroll to position [4746, 0]
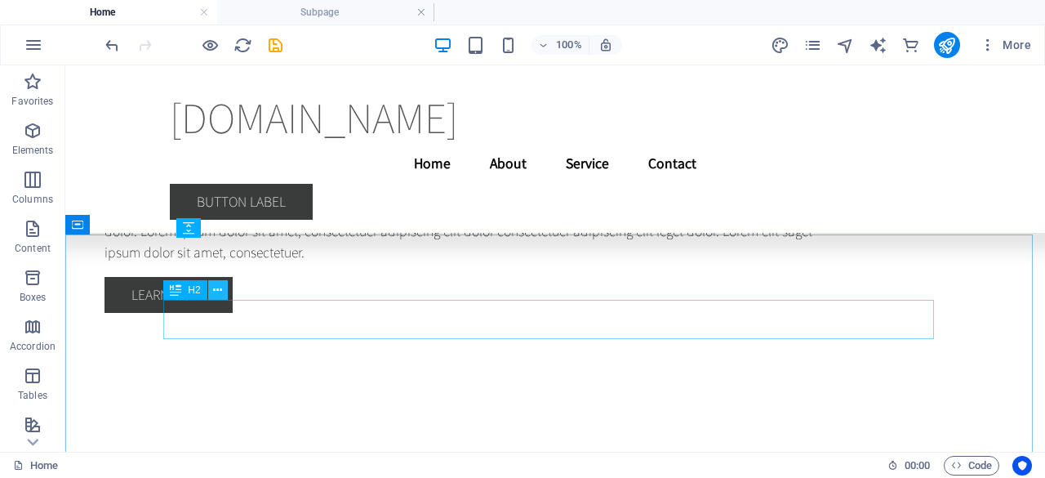
click at [220, 286] on icon at bounding box center [217, 290] width 9 height 17
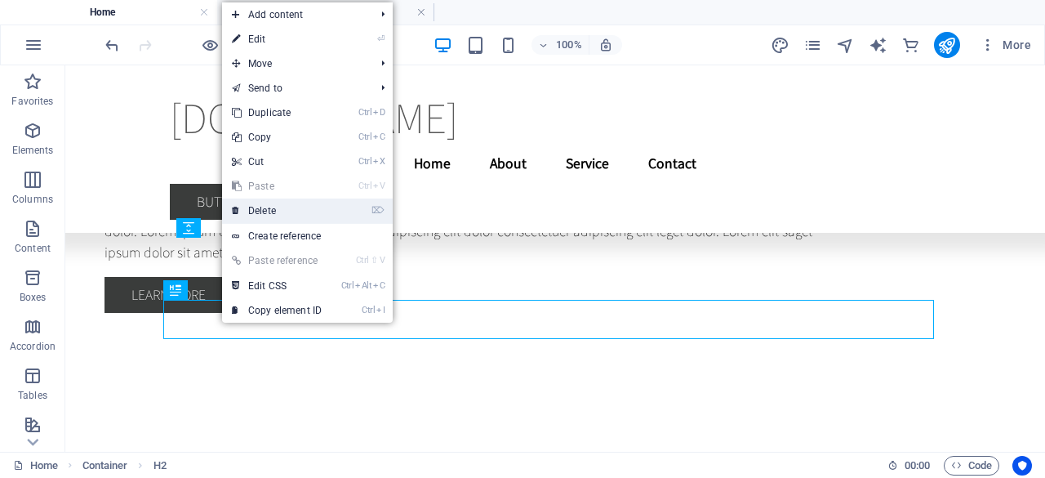
click at [276, 210] on link "⌦ Delete" at bounding box center [276, 210] width 109 height 24
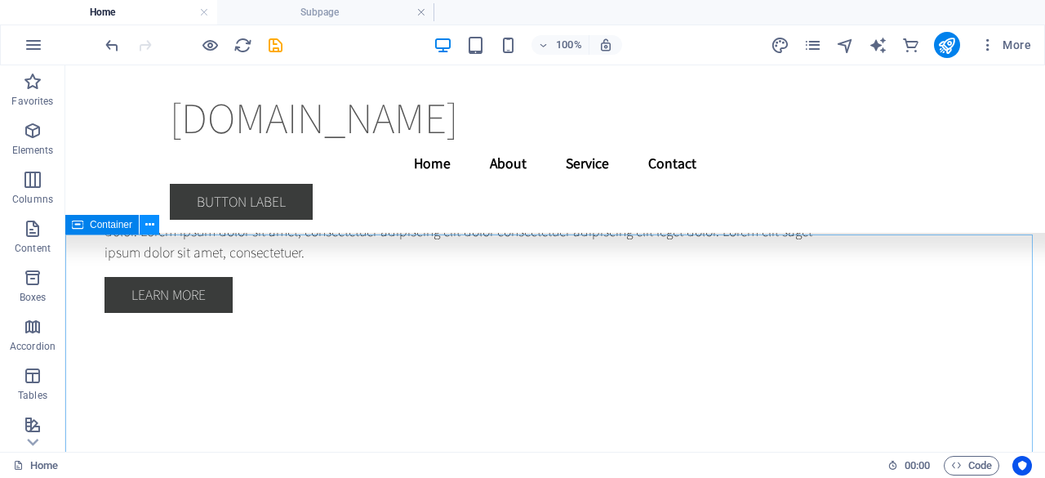
click at [154, 226] on icon at bounding box center [149, 224] width 9 height 17
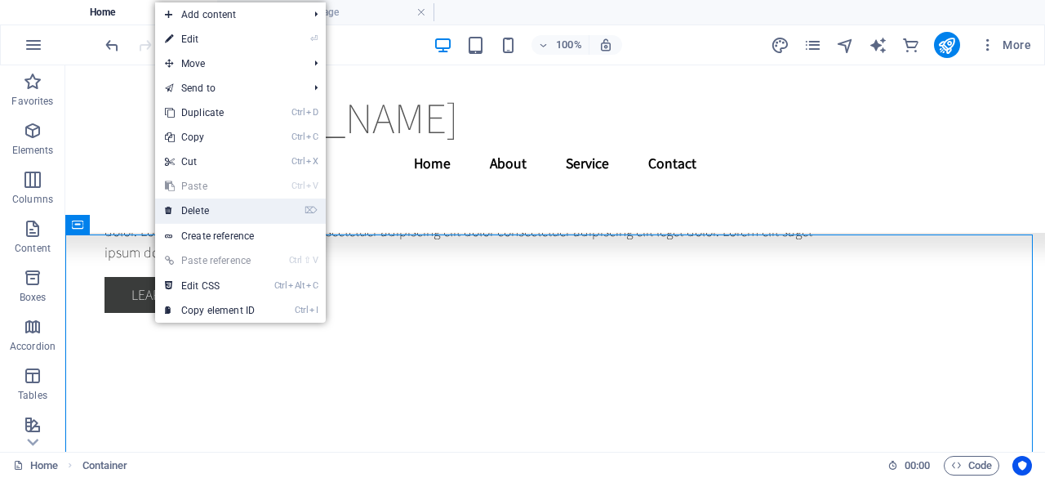
click at [181, 219] on link "⌦ Delete" at bounding box center [209, 210] width 109 height 24
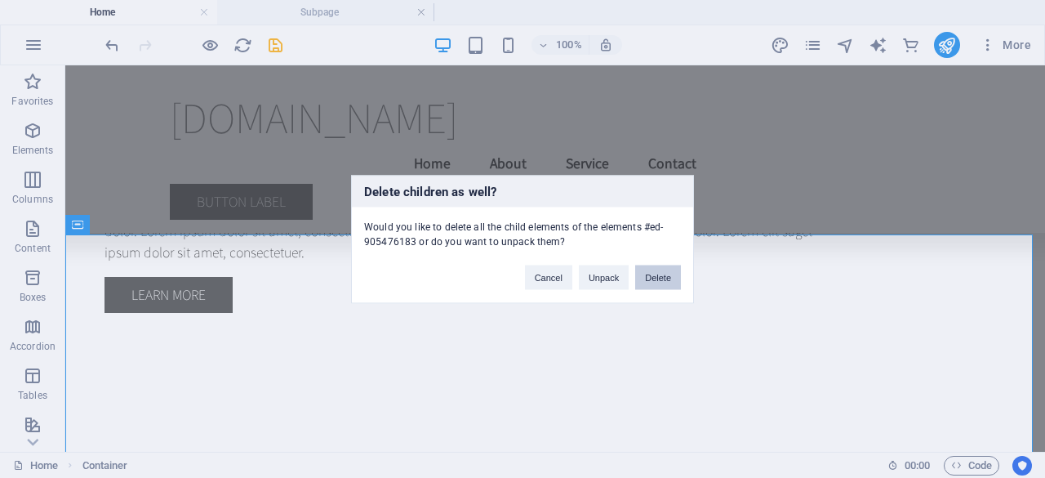
click at [666, 272] on button "Delete" at bounding box center [658, 277] width 46 height 24
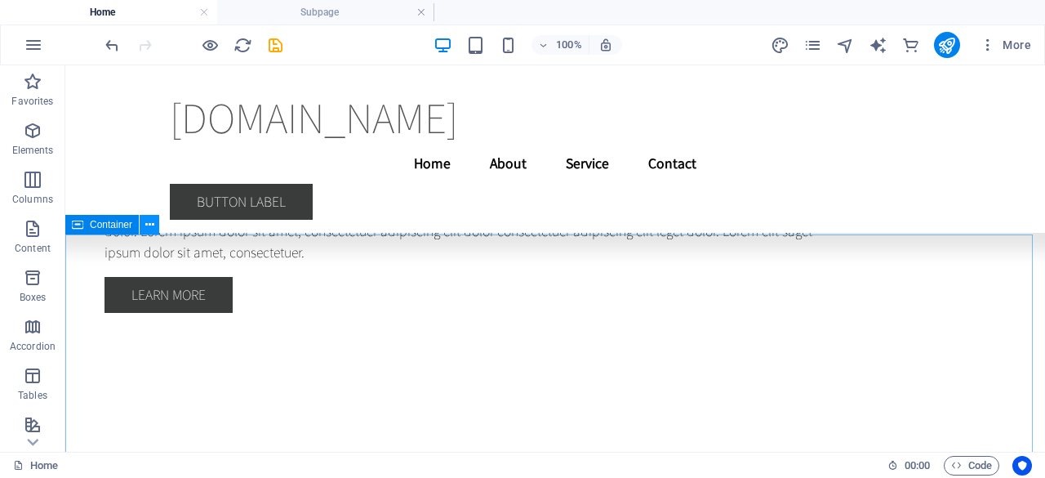
click at [149, 226] on icon at bounding box center [149, 224] width 9 height 17
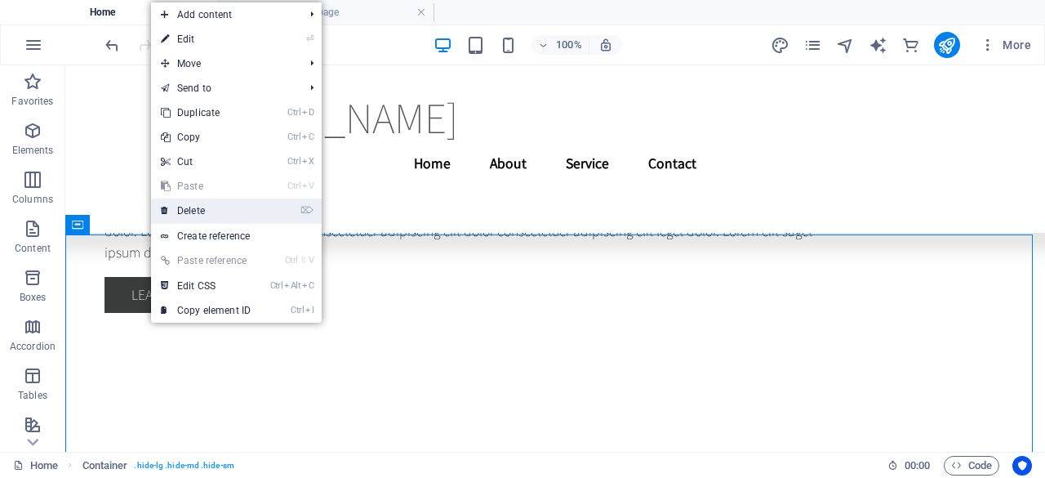
click at [185, 216] on link "⌦ Delete" at bounding box center [205, 210] width 109 height 24
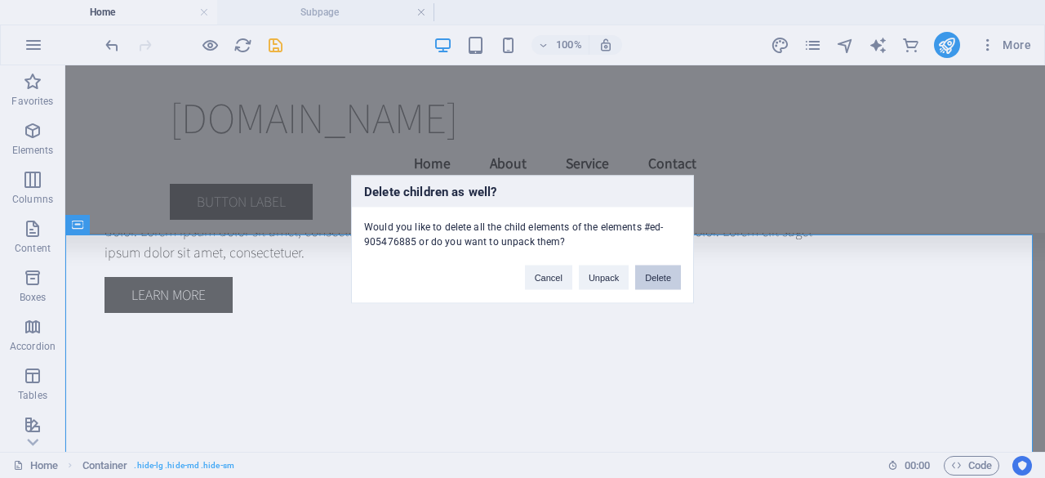
click at [661, 282] on button "Delete" at bounding box center [658, 277] width 46 height 24
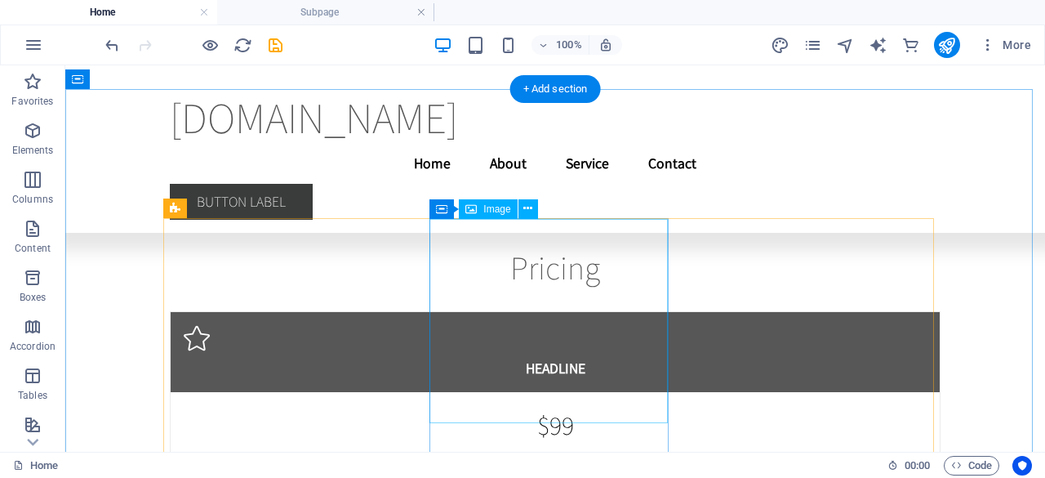
scroll to position [9276, 0]
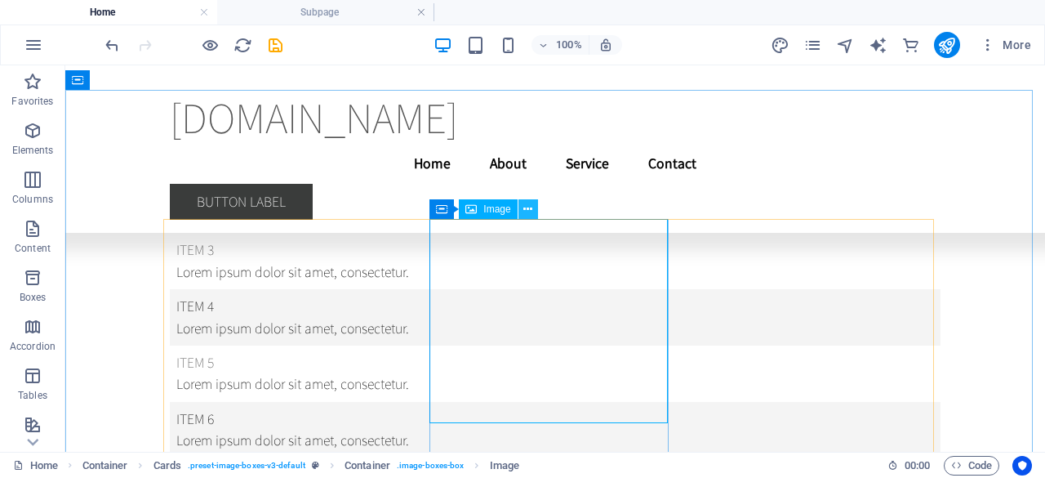
click at [534, 211] on button at bounding box center [528, 209] width 20 height 20
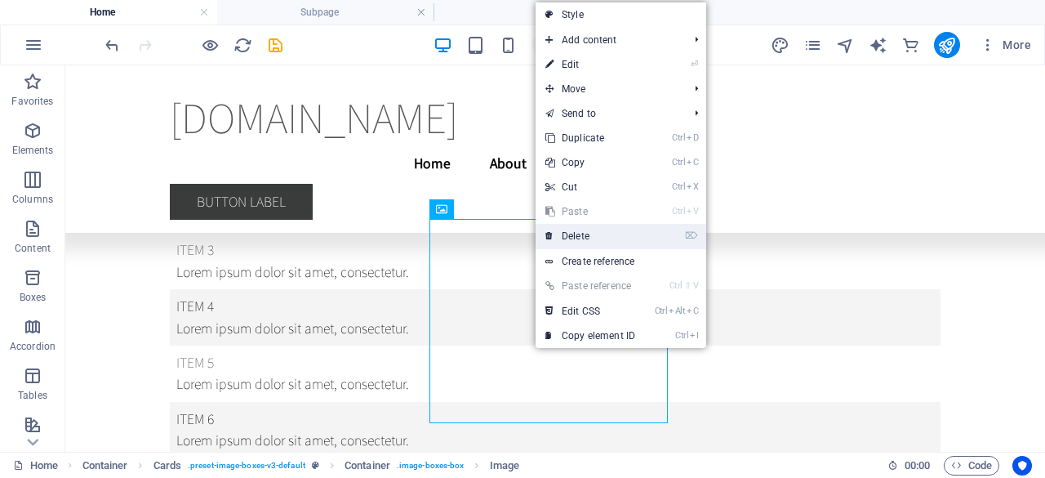
click at [576, 243] on link "⌦ Delete" at bounding box center [590, 236] width 109 height 24
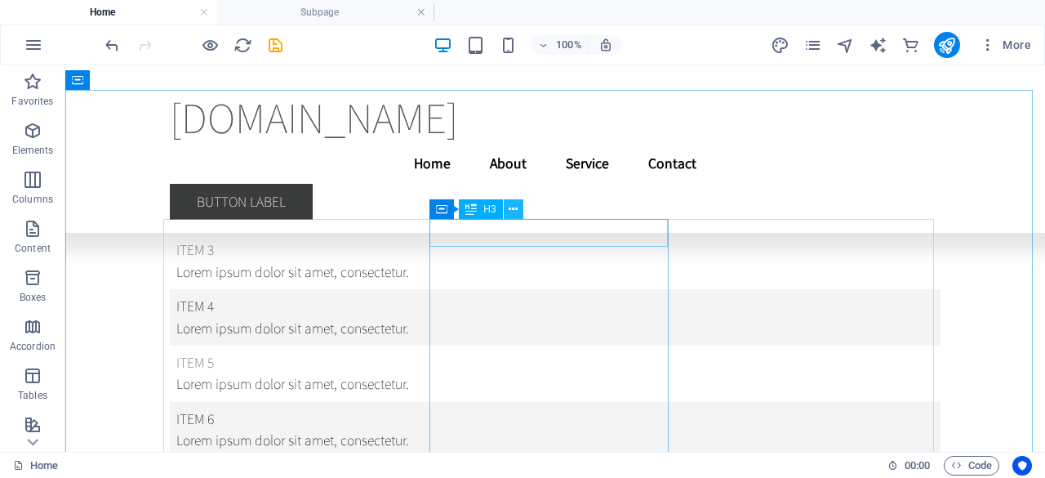
click at [518, 210] on button at bounding box center [514, 209] width 20 height 20
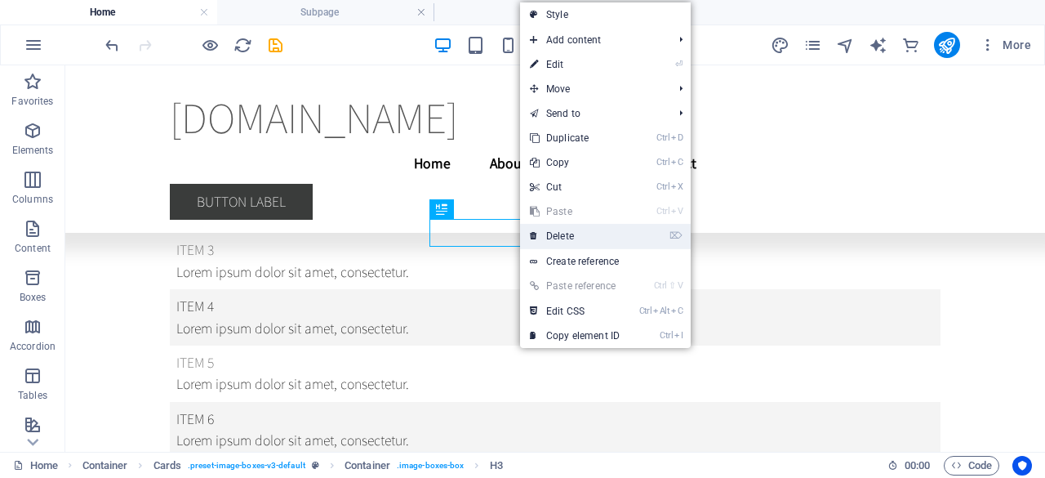
click at [552, 234] on link "⌦ Delete" at bounding box center [574, 236] width 109 height 24
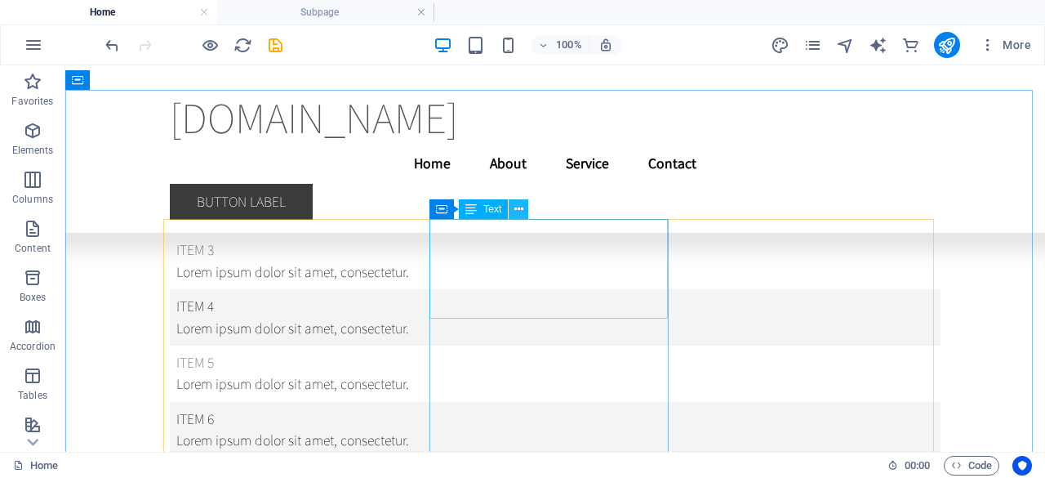
click at [524, 210] on button at bounding box center [519, 209] width 20 height 20
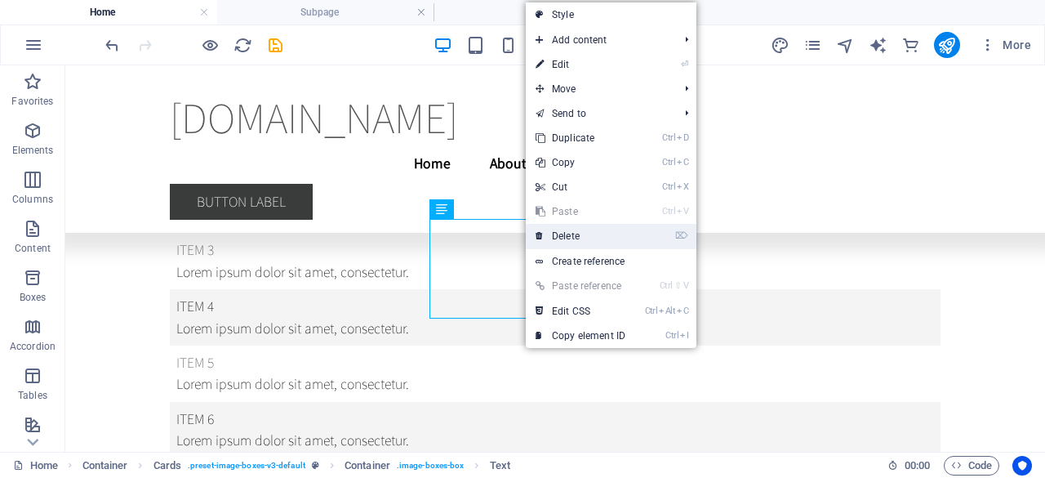
click at [558, 233] on link "⌦ Delete" at bounding box center [580, 236] width 109 height 24
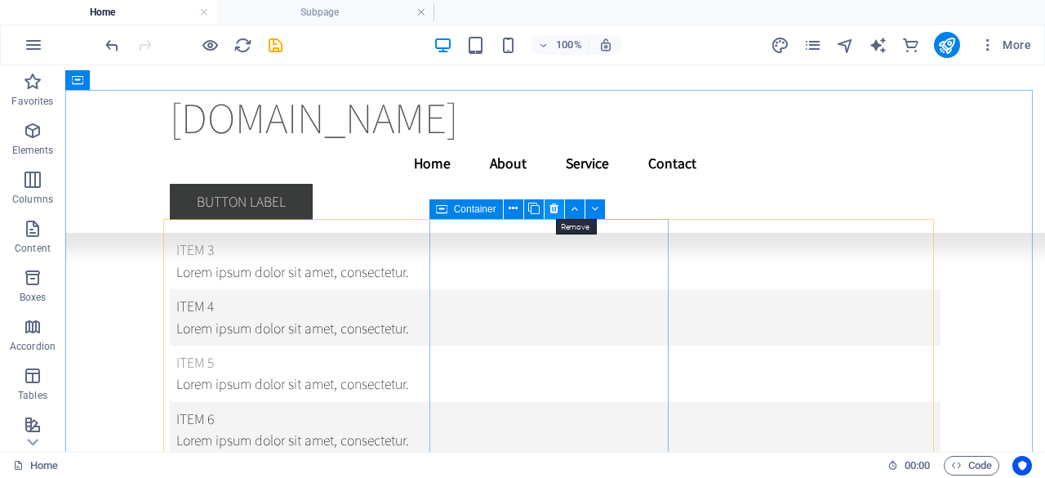
click at [554, 212] on icon at bounding box center [554, 208] width 9 height 17
click at [534, 219] on div "Container" at bounding box center [522, 209] width 186 height 20
click at [555, 209] on icon at bounding box center [554, 208] width 9 height 17
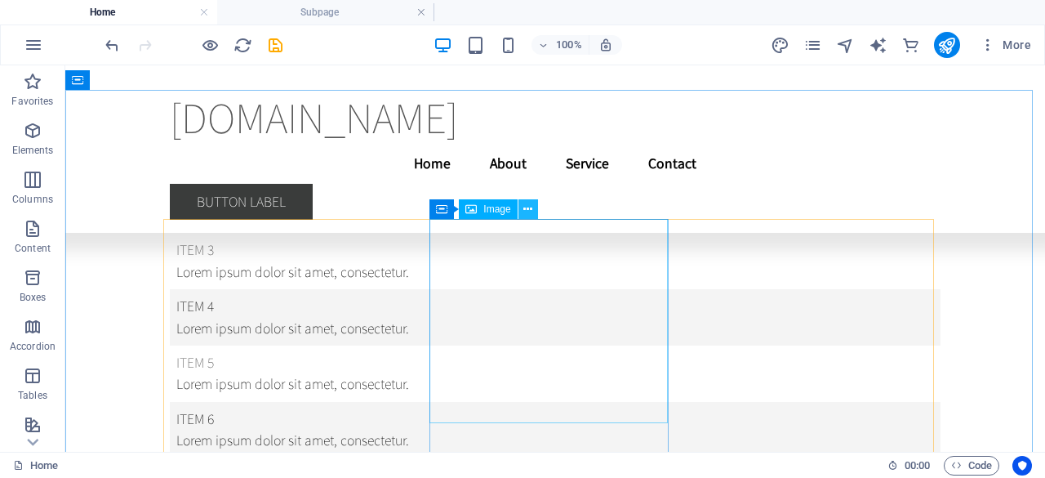
click at [532, 207] on icon at bounding box center [527, 209] width 9 height 17
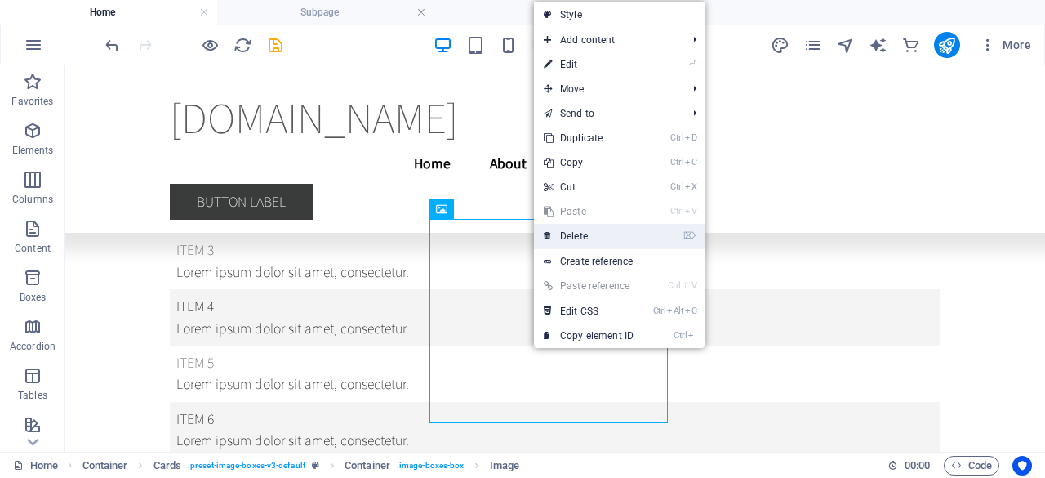
click at [570, 238] on link "⌦ Delete" at bounding box center [588, 236] width 109 height 24
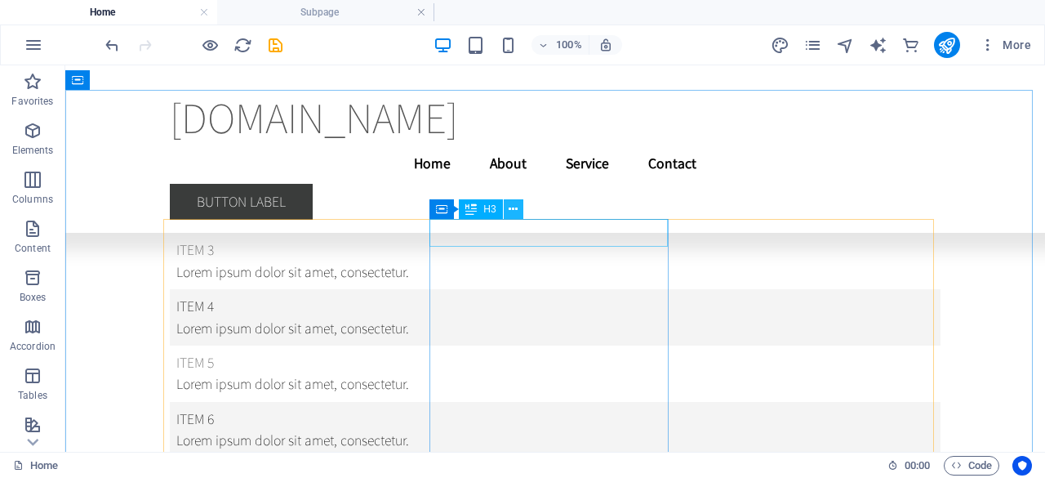
click at [516, 205] on icon at bounding box center [513, 209] width 9 height 17
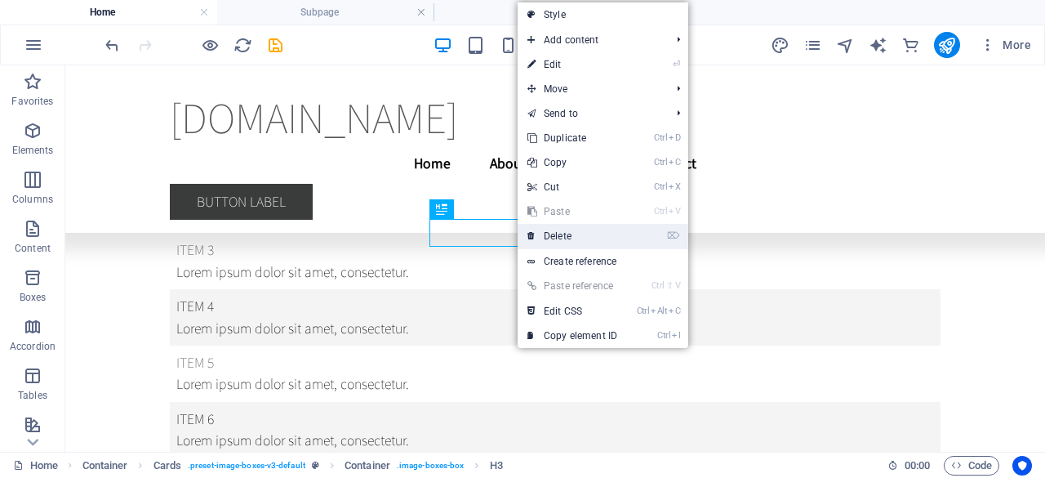
click at [535, 233] on icon at bounding box center [531, 236] width 8 height 24
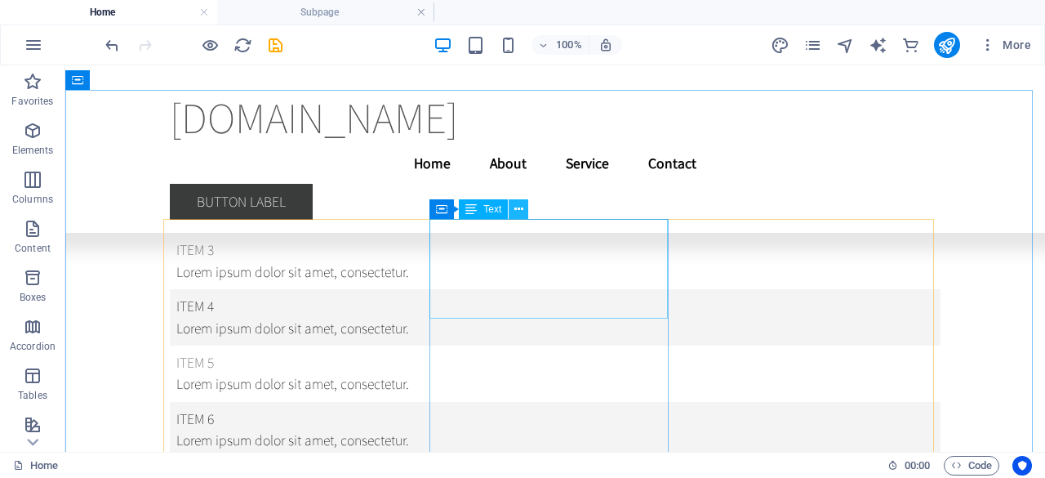
click at [518, 203] on icon at bounding box center [518, 209] width 9 height 17
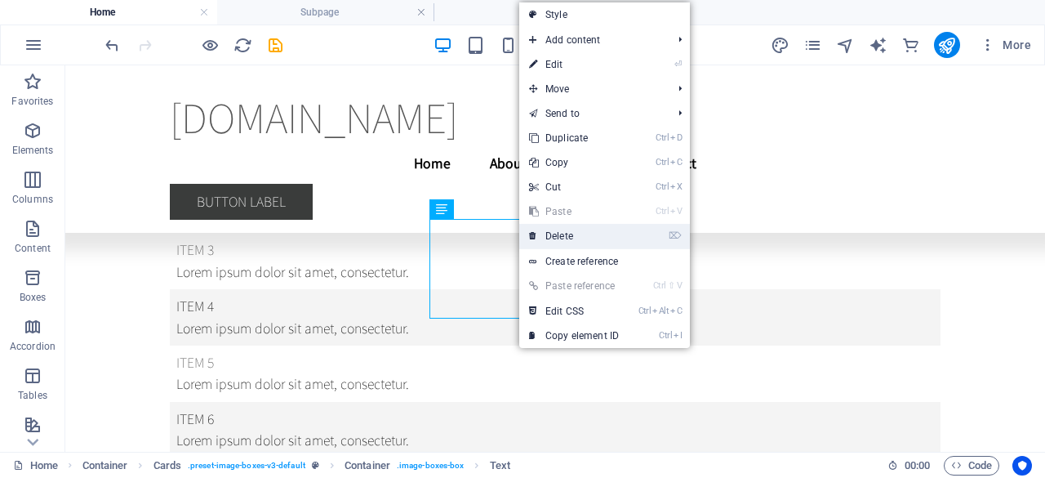
click at [541, 239] on link "⌦ Delete" at bounding box center [573, 236] width 109 height 24
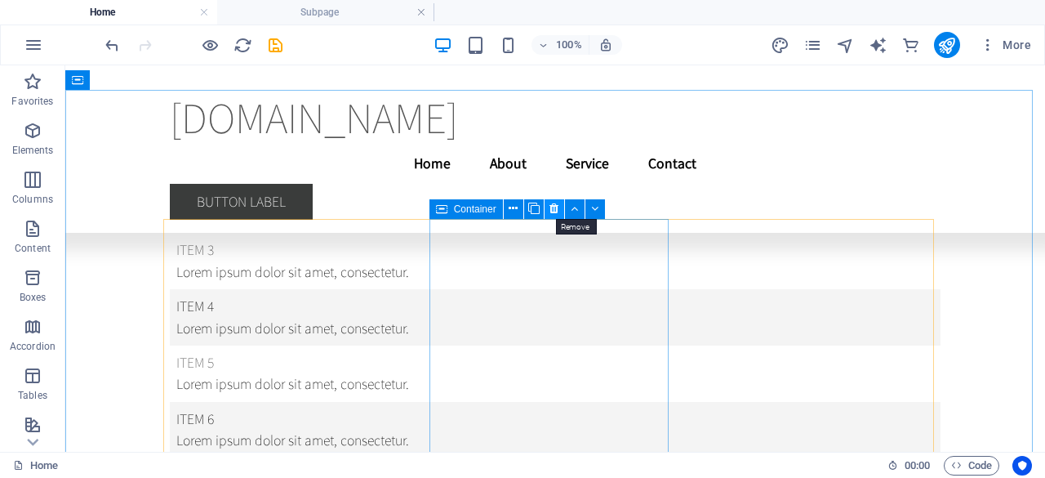
click at [554, 204] on icon at bounding box center [554, 208] width 9 height 17
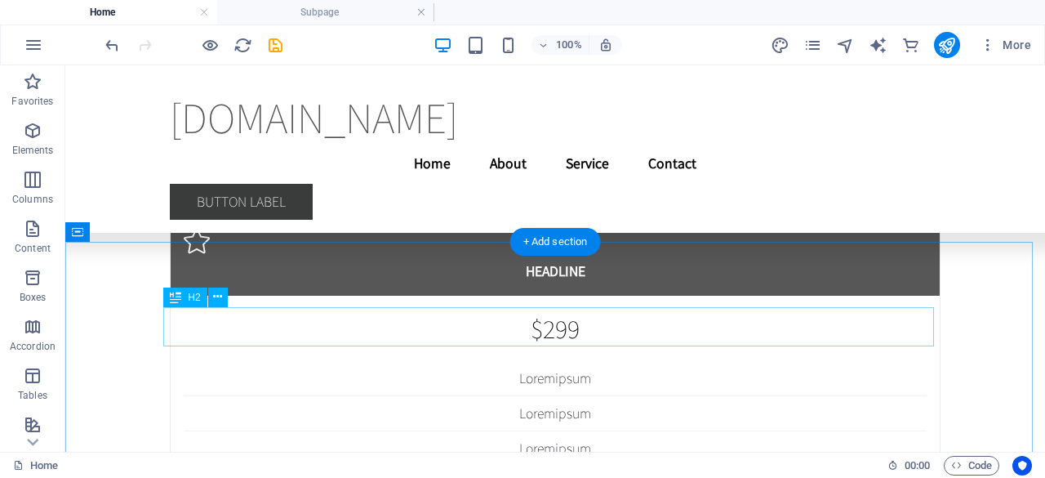
scroll to position [10394, 0]
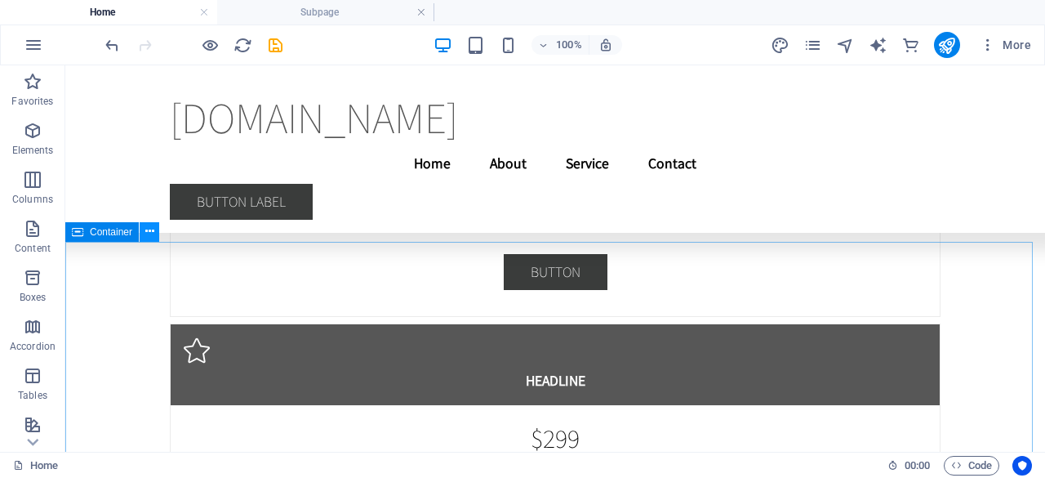
click at [149, 228] on icon at bounding box center [149, 231] width 9 height 17
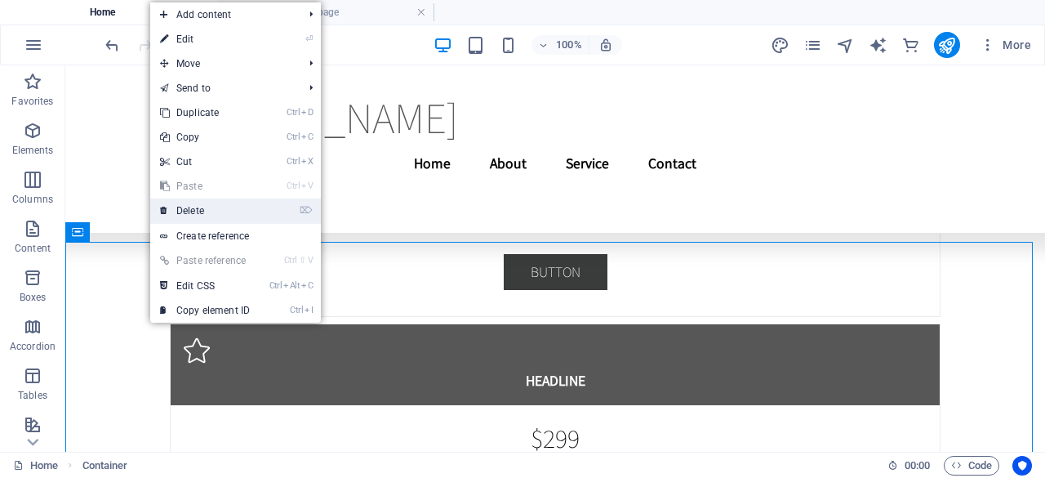
click at [183, 213] on link "⌦ Delete" at bounding box center [204, 210] width 109 height 24
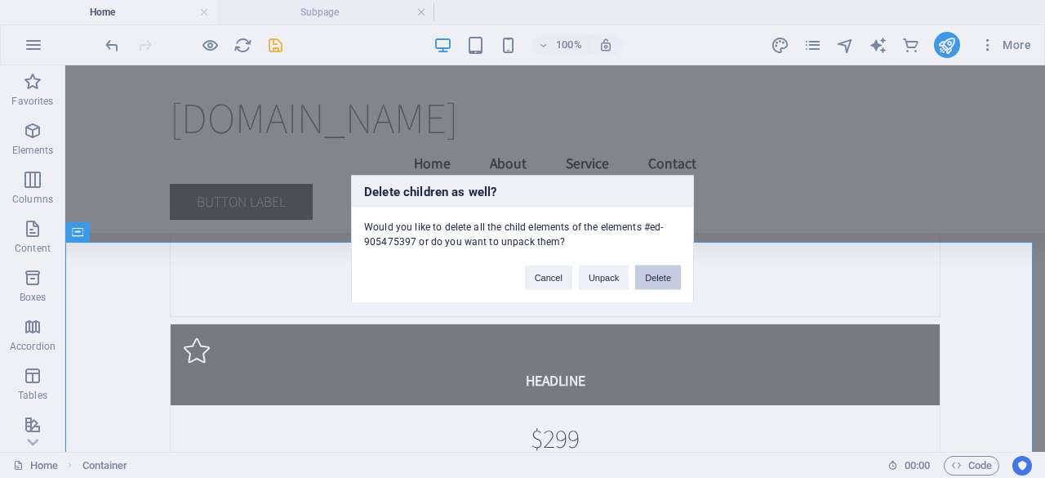
click at [668, 276] on button "Delete" at bounding box center [658, 277] width 46 height 24
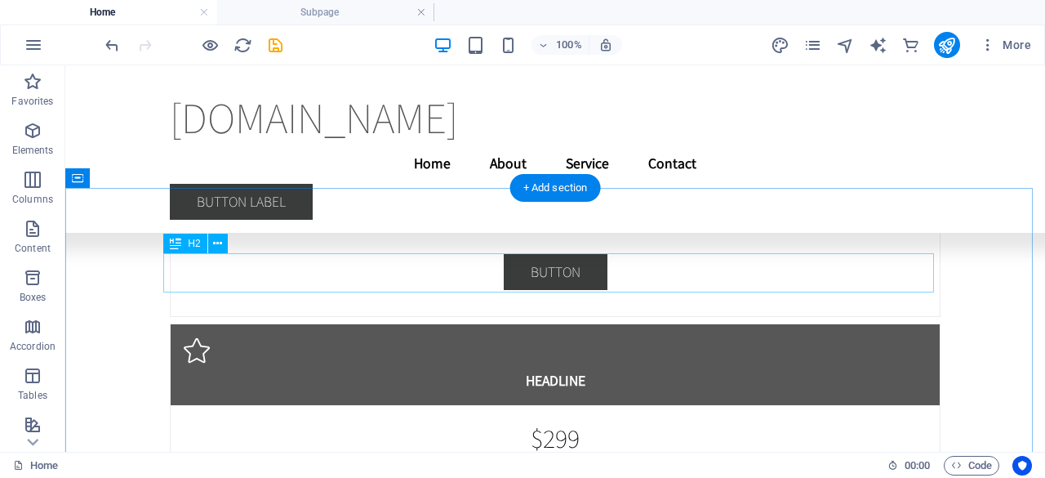
scroll to position [10433, 0]
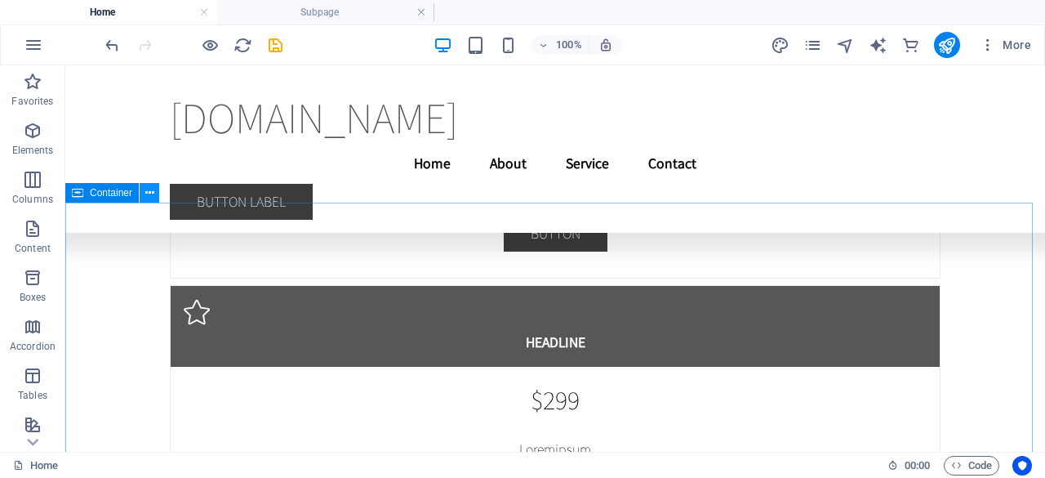
click at [150, 198] on icon at bounding box center [149, 193] width 9 height 17
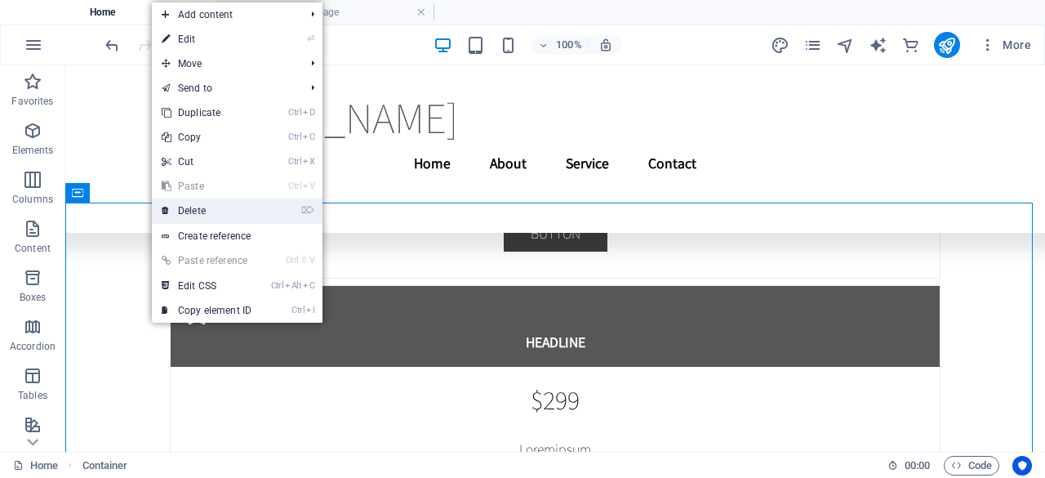
click at [168, 209] on icon at bounding box center [166, 210] width 8 height 24
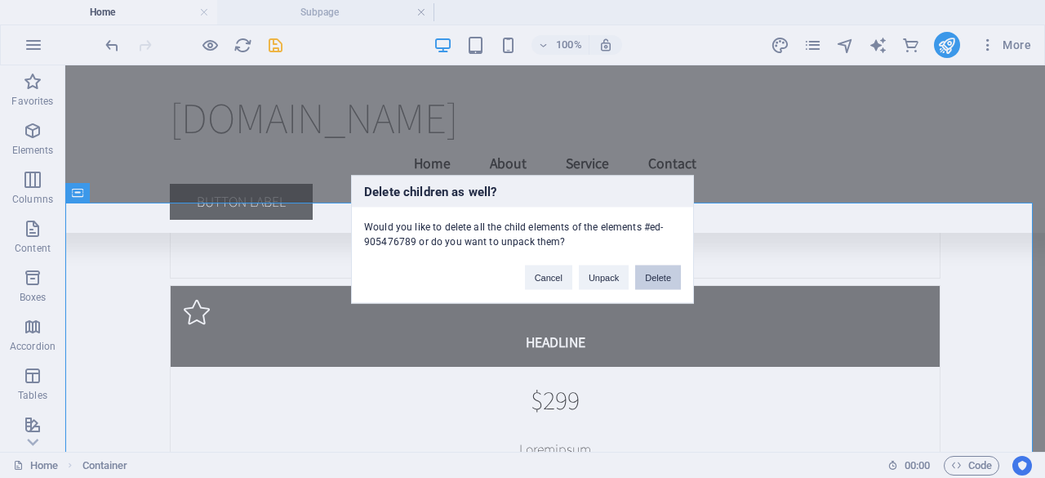
click at [665, 274] on button "Delete" at bounding box center [658, 277] width 46 height 24
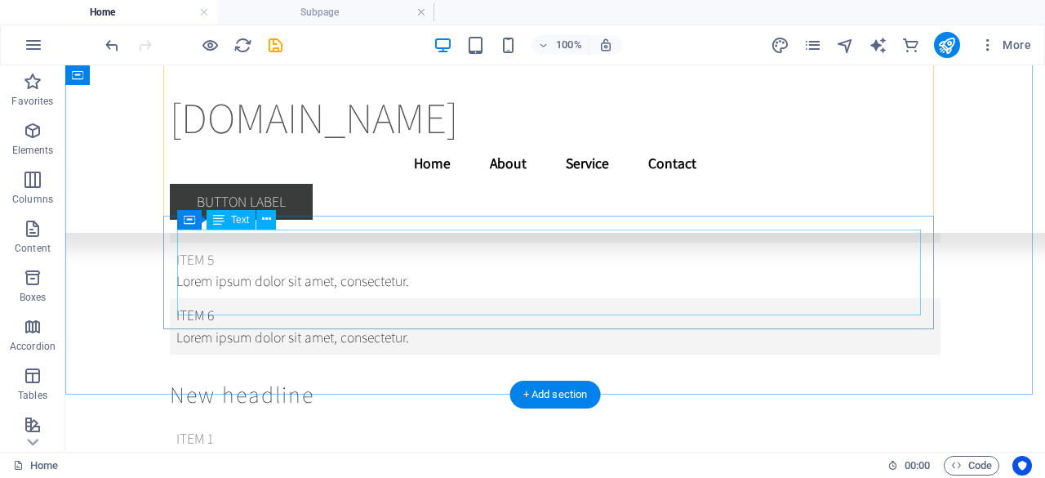
scroll to position [12721, 0]
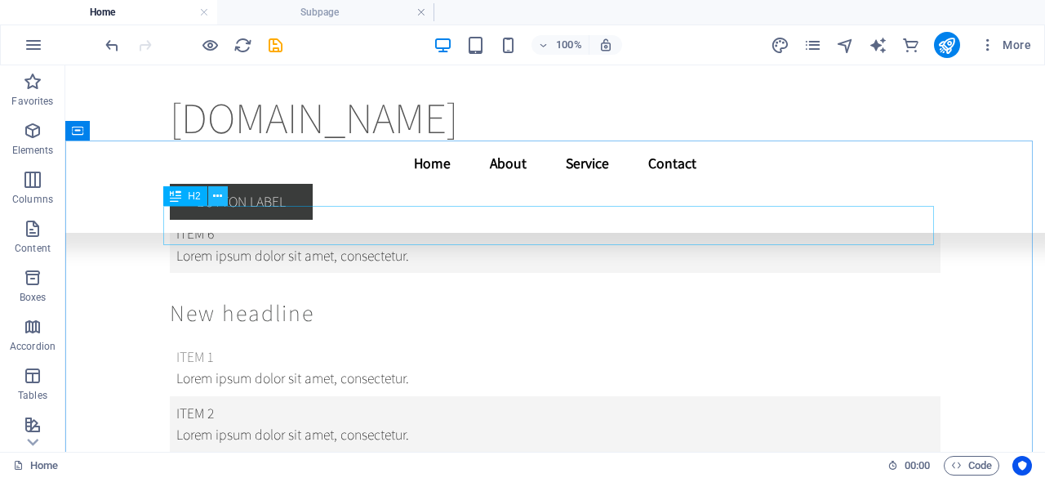
click at [220, 194] on icon at bounding box center [217, 196] width 9 height 17
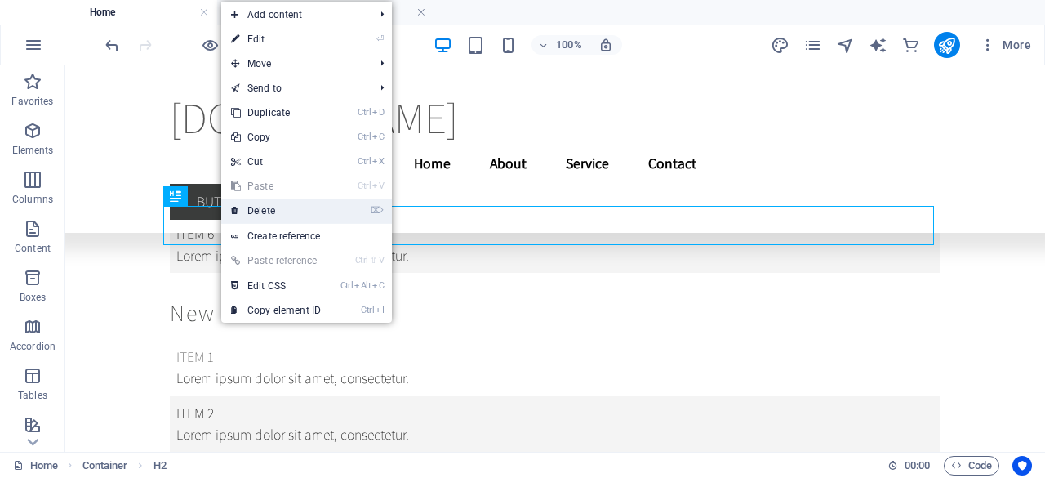
click at [242, 210] on link "⌦ Delete" at bounding box center [275, 210] width 109 height 24
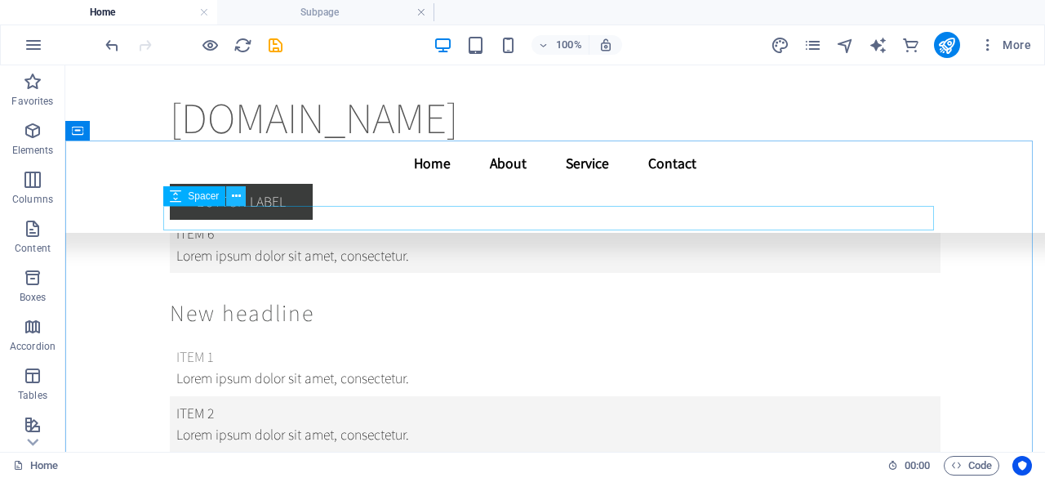
click at [235, 188] on icon at bounding box center [236, 196] width 9 height 17
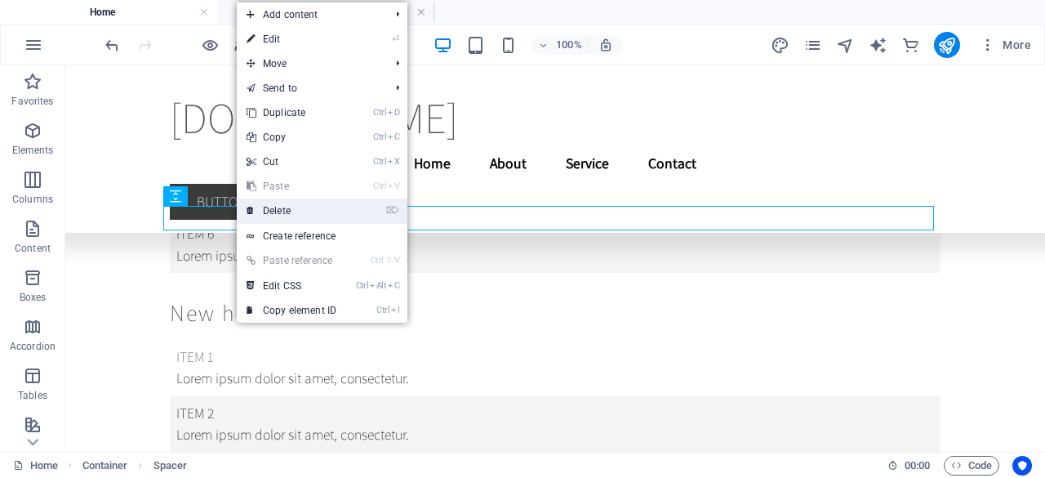
click at [254, 208] on icon at bounding box center [251, 210] width 8 height 24
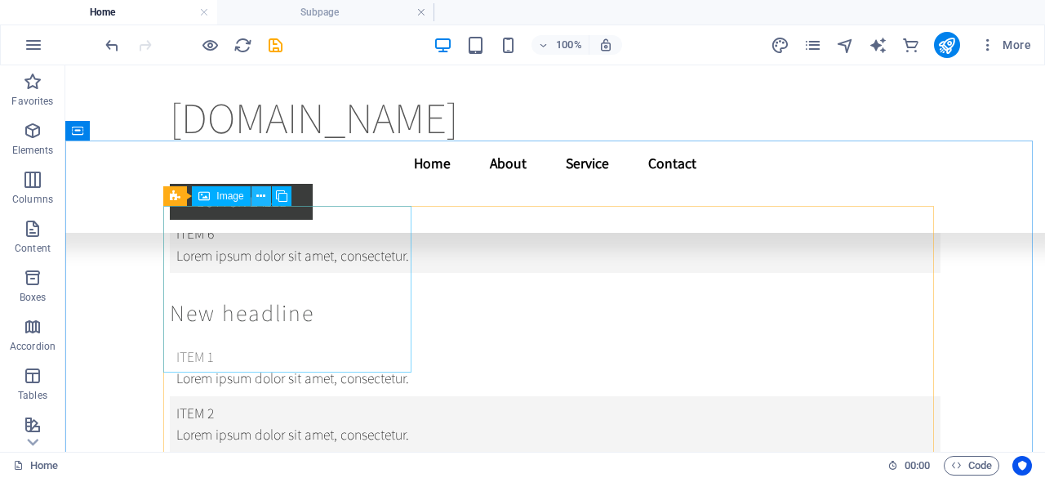
click at [256, 192] on button at bounding box center [261, 196] width 20 height 20
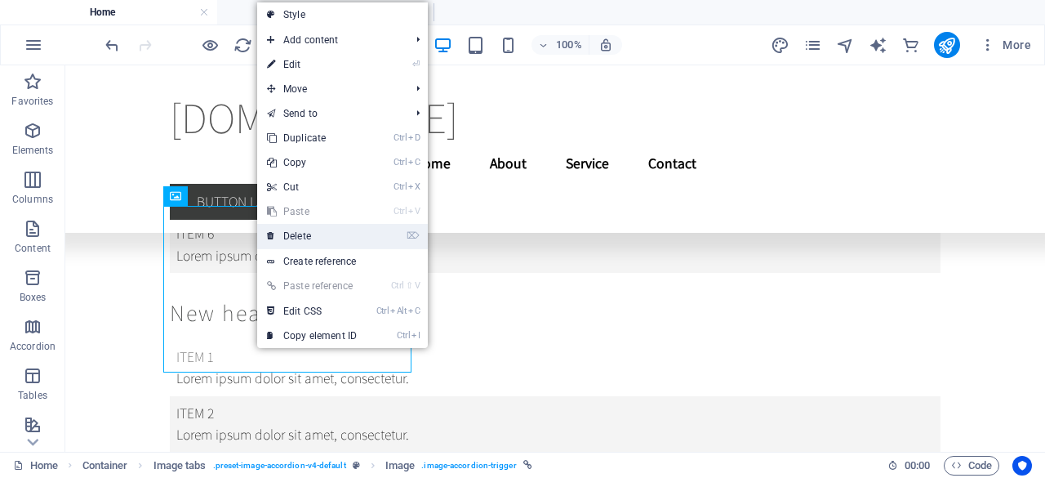
click at [295, 234] on link "⌦ Delete" at bounding box center [311, 236] width 109 height 24
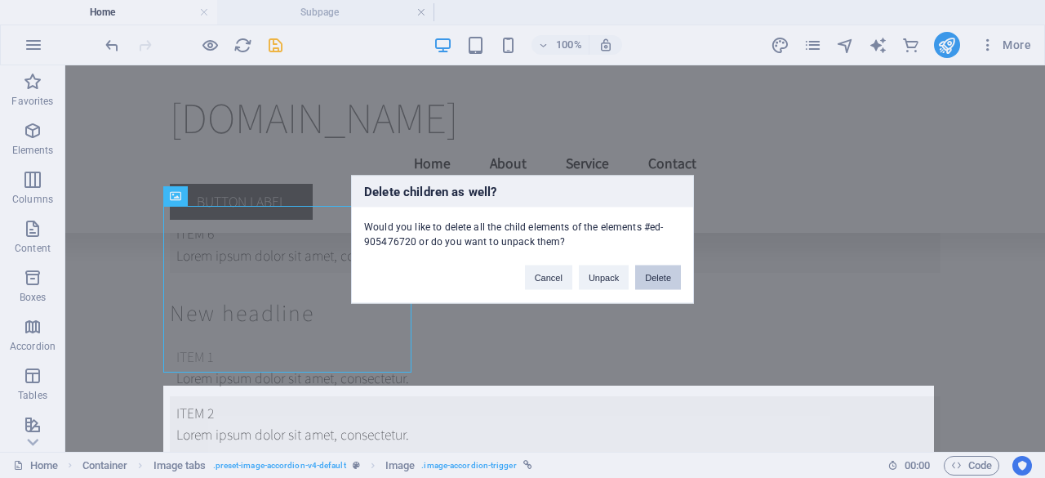
click at [668, 269] on button "Delete" at bounding box center [658, 277] width 46 height 24
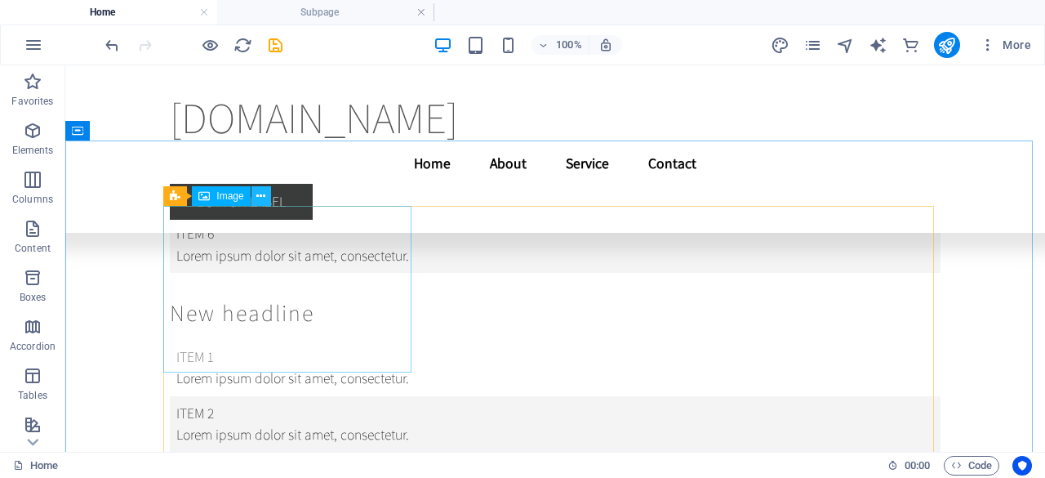
click at [265, 197] on icon at bounding box center [260, 196] width 9 height 17
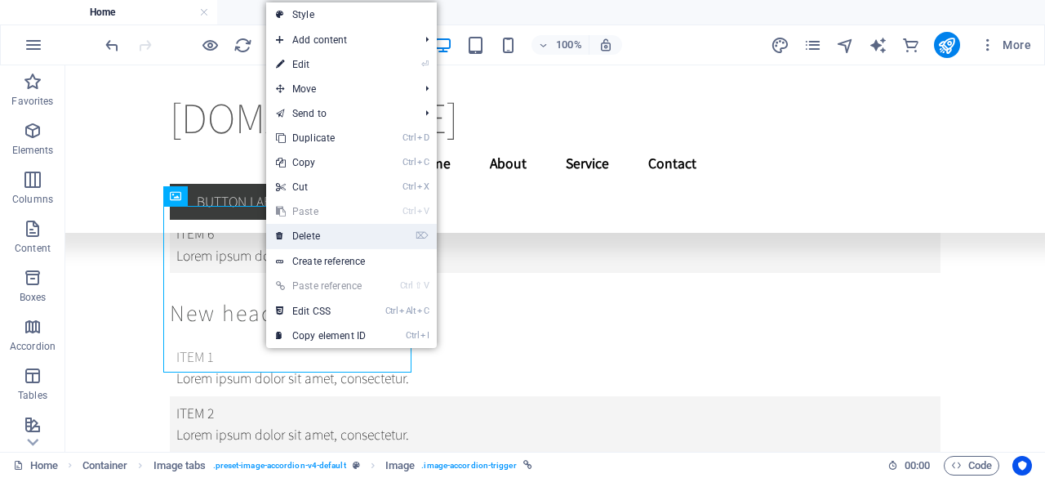
click at [287, 238] on link "⌦ Delete" at bounding box center [320, 236] width 109 height 24
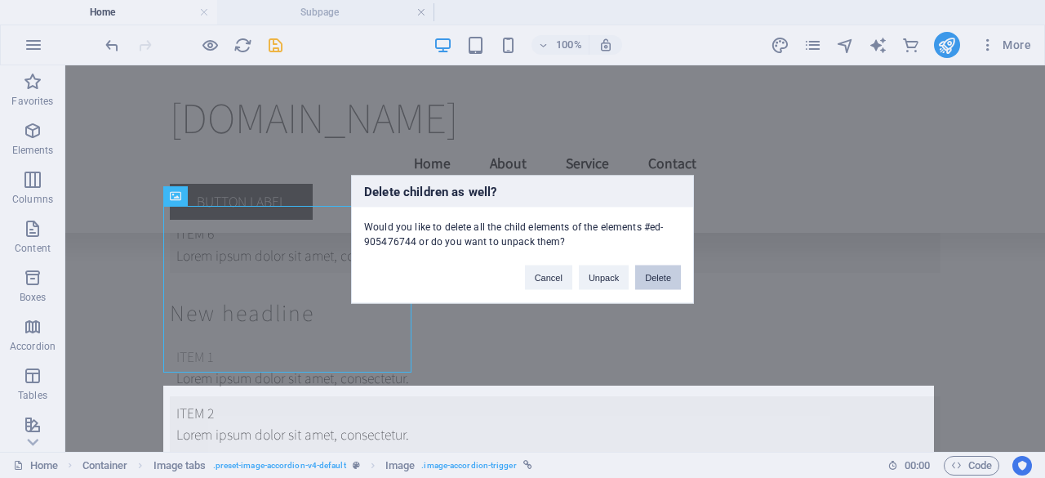
click at [642, 272] on button "Delete" at bounding box center [658, 277] width 46 height 24
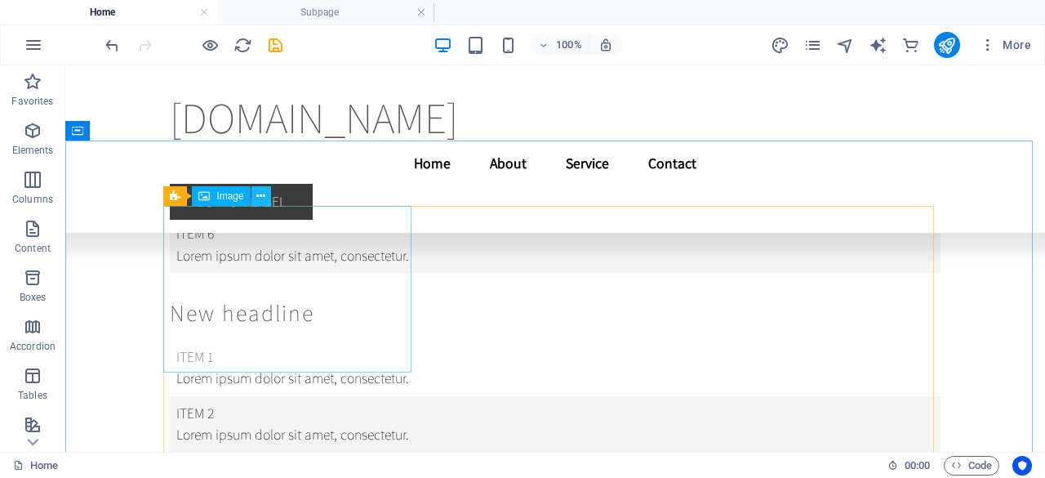
click at [256, 200] on button at bounding box center [261, 196] width 20 height 20
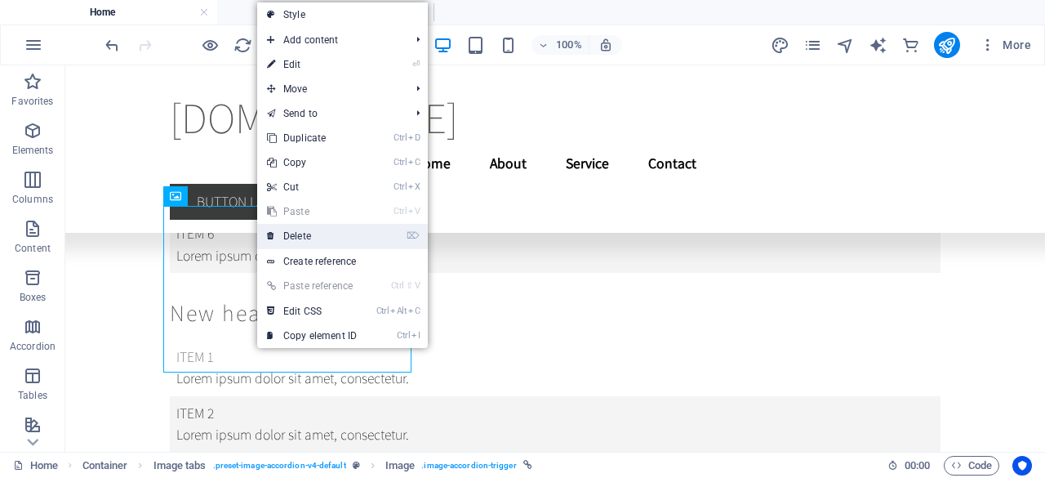
click at [286, 238] on link "⌦ Delete" at bounding box center [311, 236] width 109 height 24
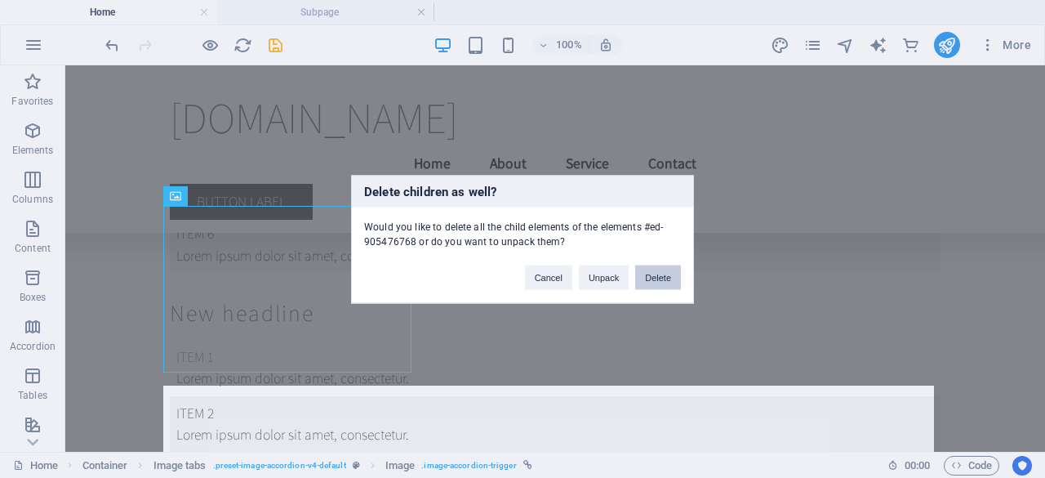
click at [671, 280] on button "Delete" at bounding box center [658, 277] width 46 height 24
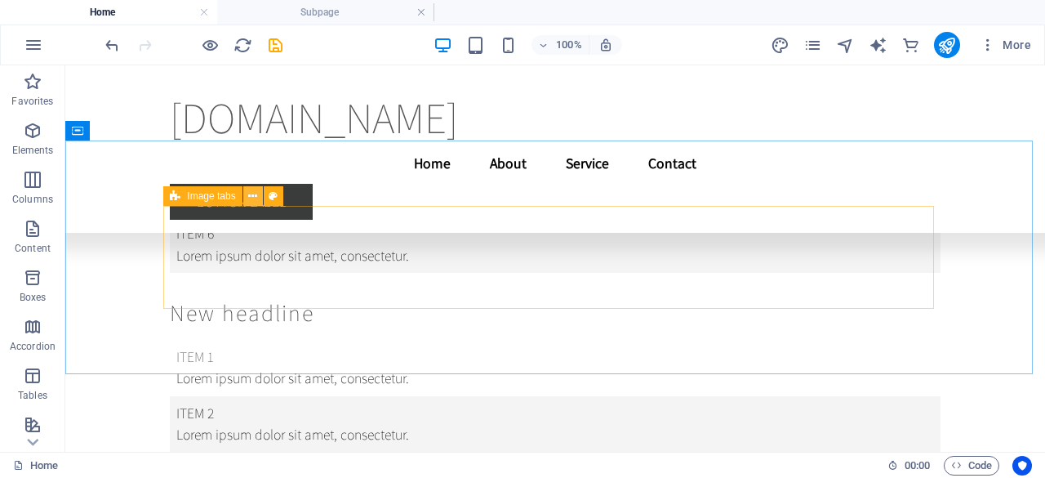
click at [250, 201] on icon at bounding box center [252, 196] width 9 height 17
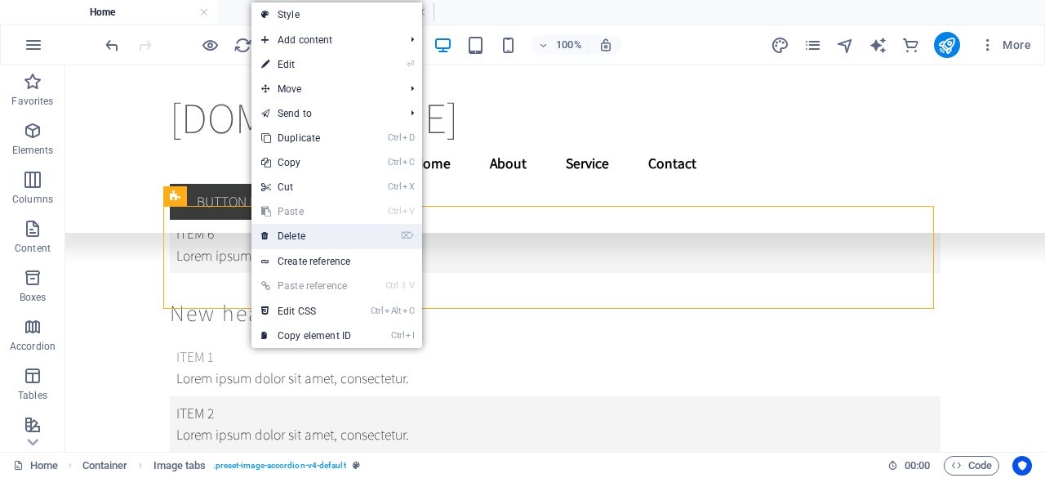
click at [280, 234] on link "⌦ Delete" at bounding box center [305, 236] width 109 height 24
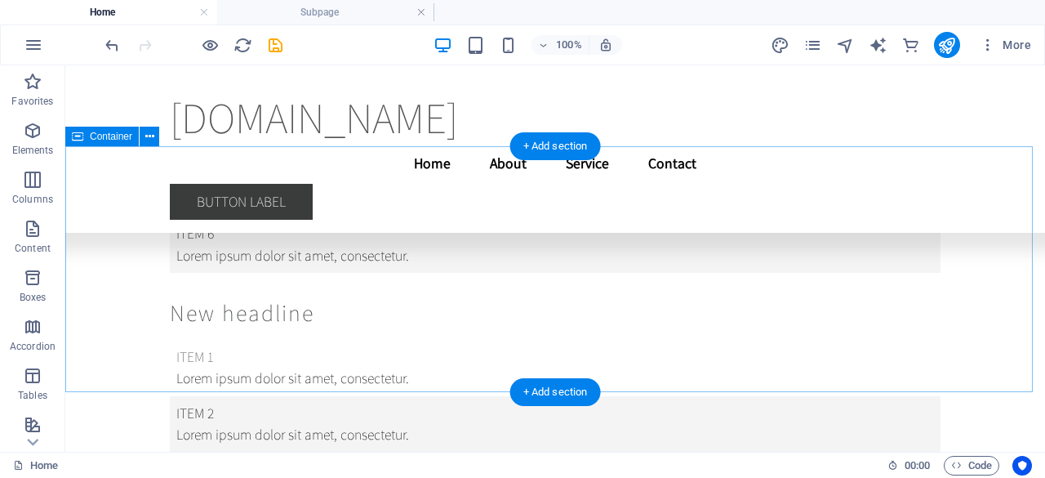
scroll to position [12716, 0]
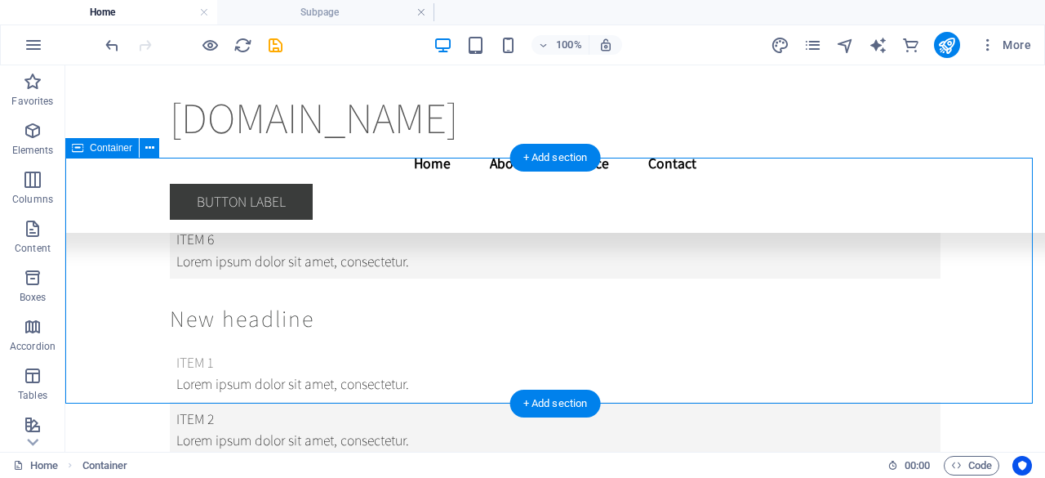
scroll to position [12605, 0]
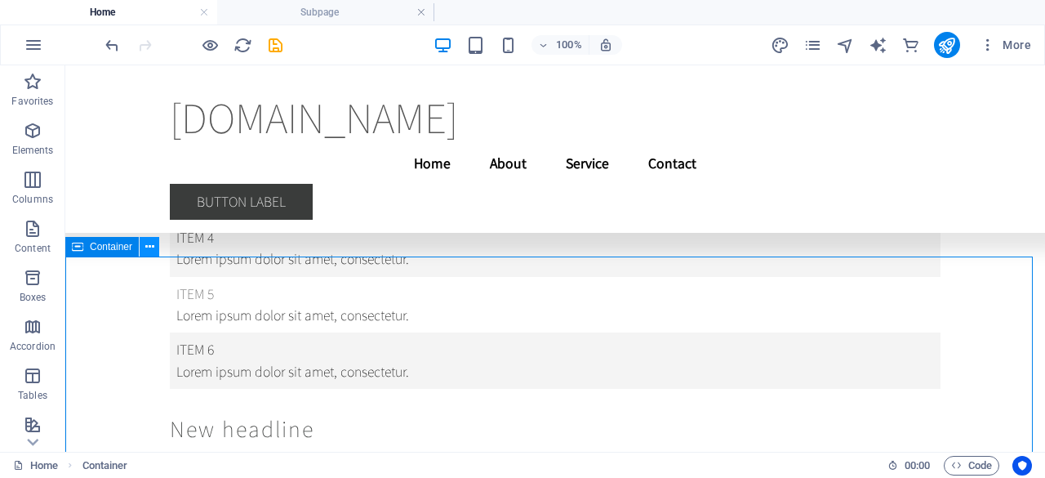
click at [147, 245] on icon at bounding box center [149, 246] width 9 height 17
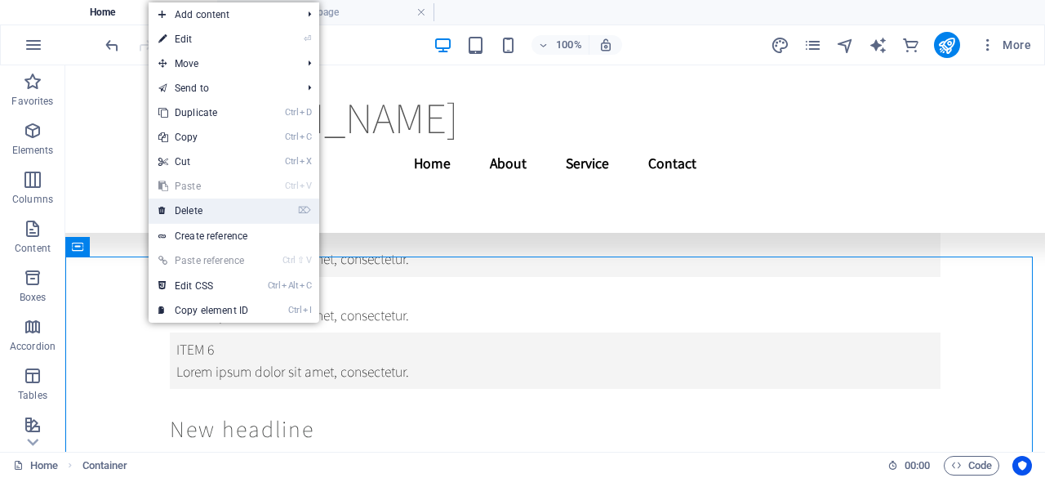
click at [185, 215] on link "⌦ Delete" at bounding box center [203, 210] width 109 height 24
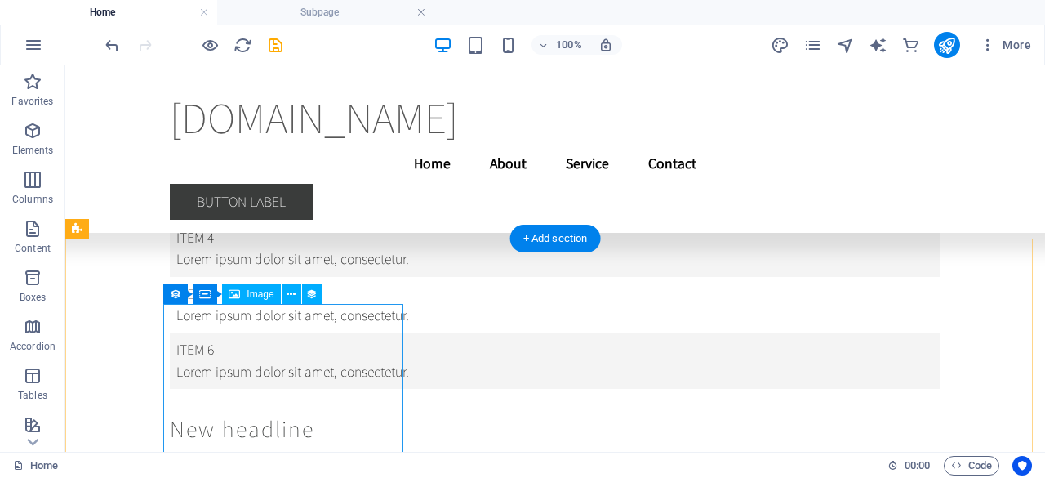
scroll to position [12623, 0]
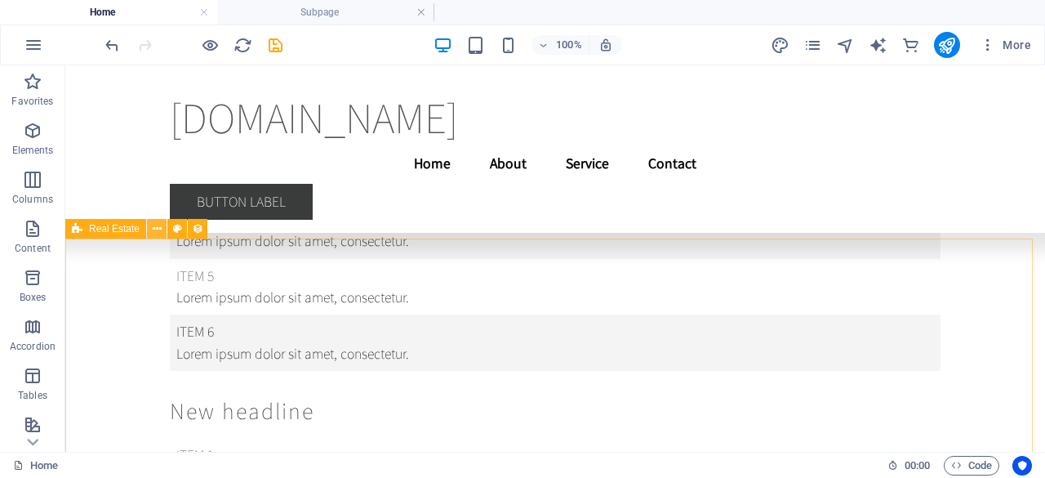
click at [162, 229] on button at bounding box center [157, 229] width 20 height 20
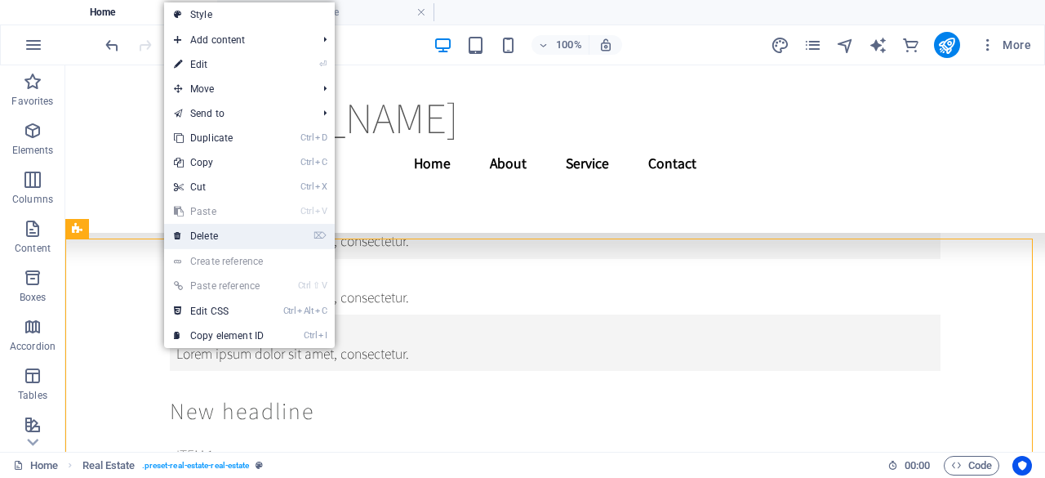
click at [194, 239] on link "⌦ Delete" at bounding box center [218, 236] width 109 height 24
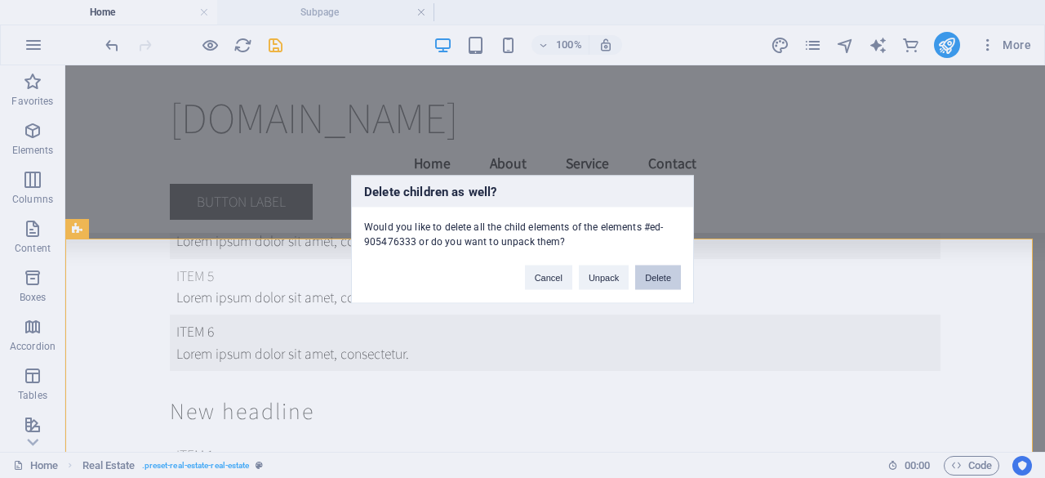
click at [655, 285] on button "Delete" at bounding box center [658, 277] width 46 height 24
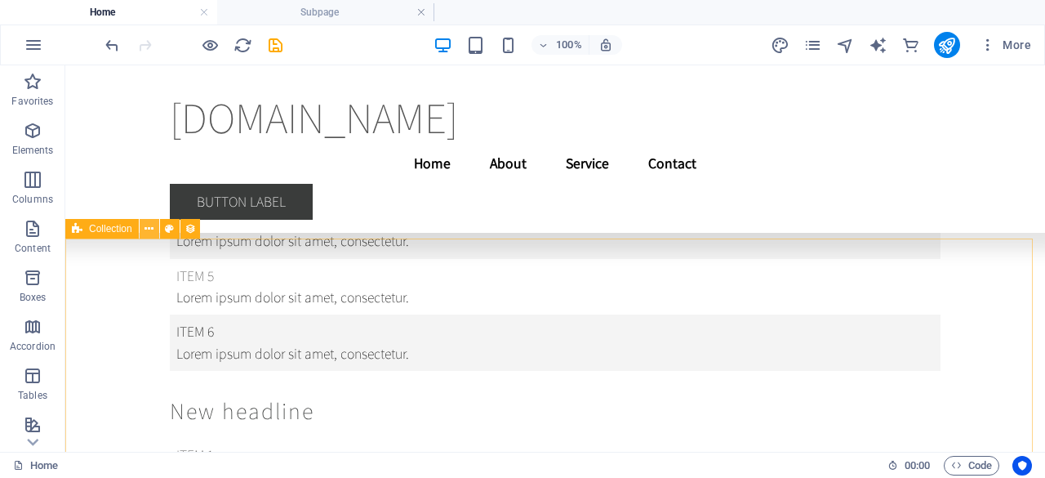
click at [146, 233] on icon at bounding box center [149, 228] width 9 height 17
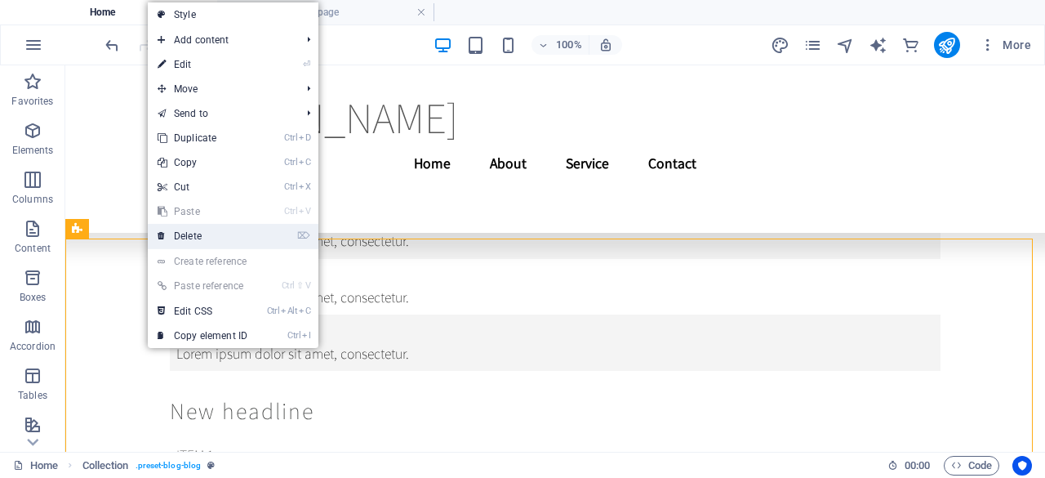
click at [168, 238] on link "⌦ Delete" at bounding box center [202, 236] width 109 height 24
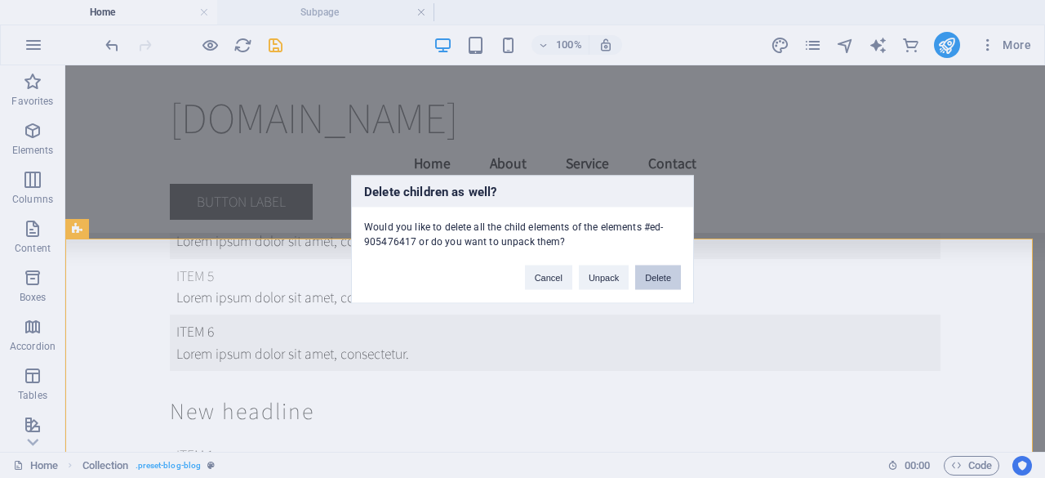
click at [663, 278] on button "Delete" at bounding box center [658, 277] width 46 height 24
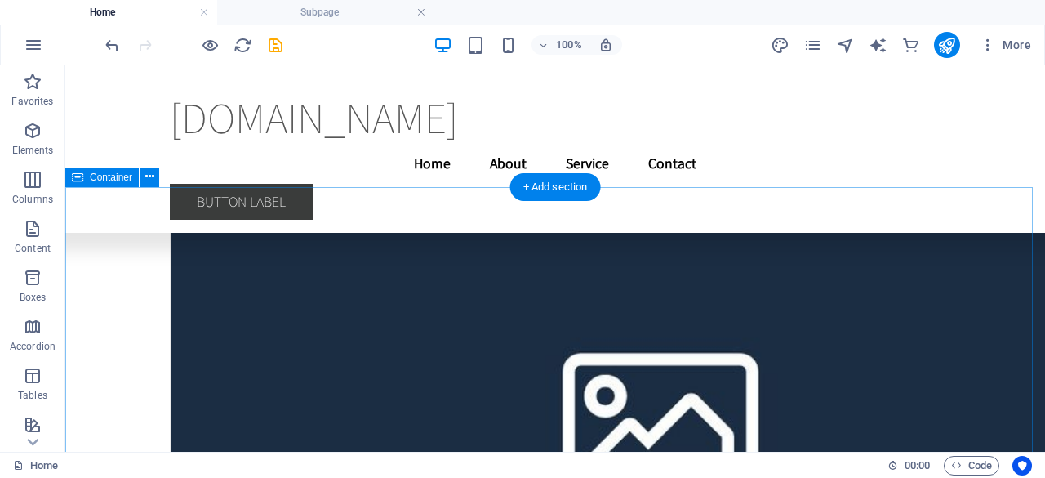
scroll to position [13271, 0]
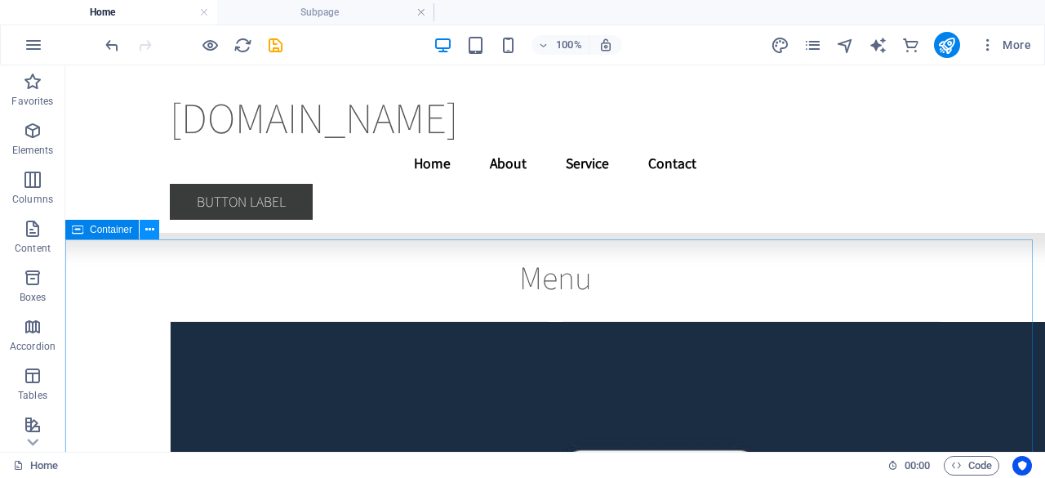
click at [150, 233] on icon at bounding box center [149, 229] width 9 height 17
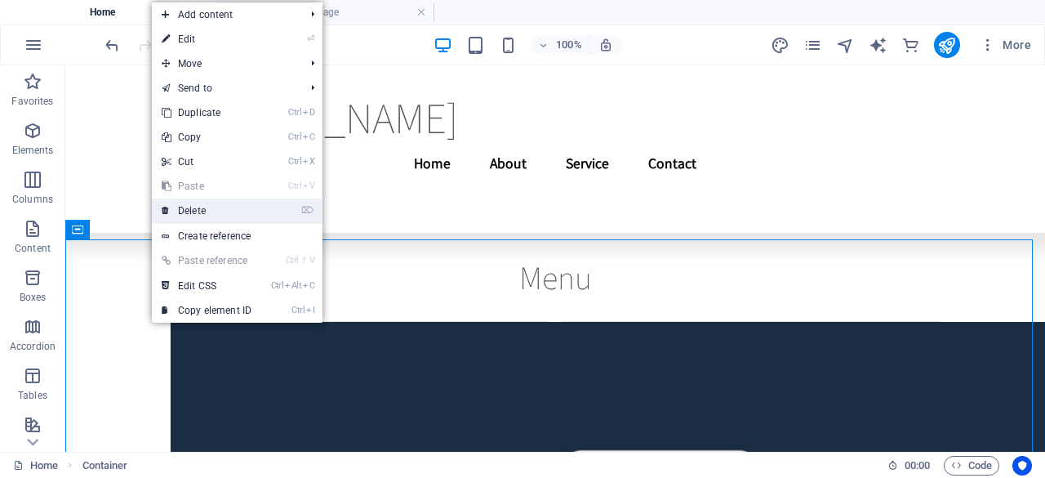
click at [190, 211] on link "⌦ Delete" at bounding box center [206, 210] width 109 height 24
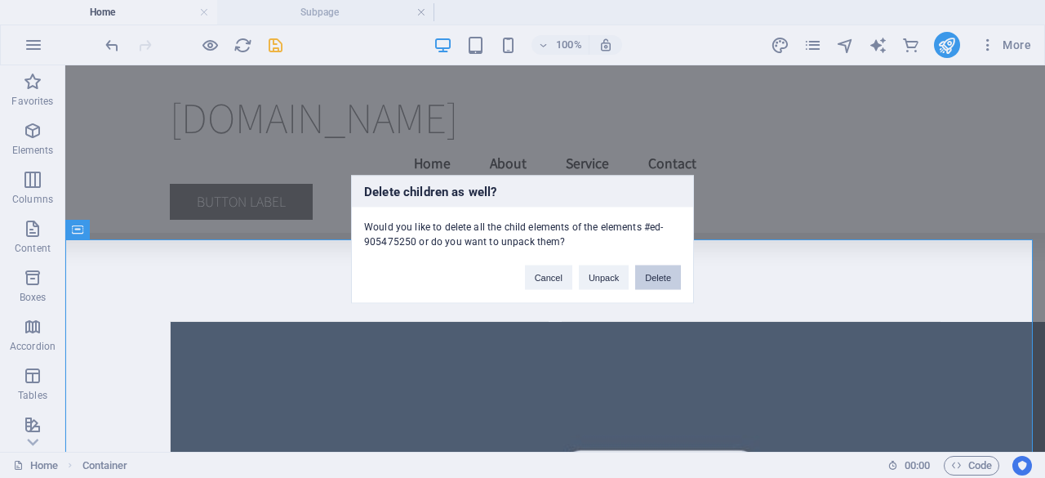
click at [655, 278] on button "Delete" at bounding box center [658, 277] width 46 height 24
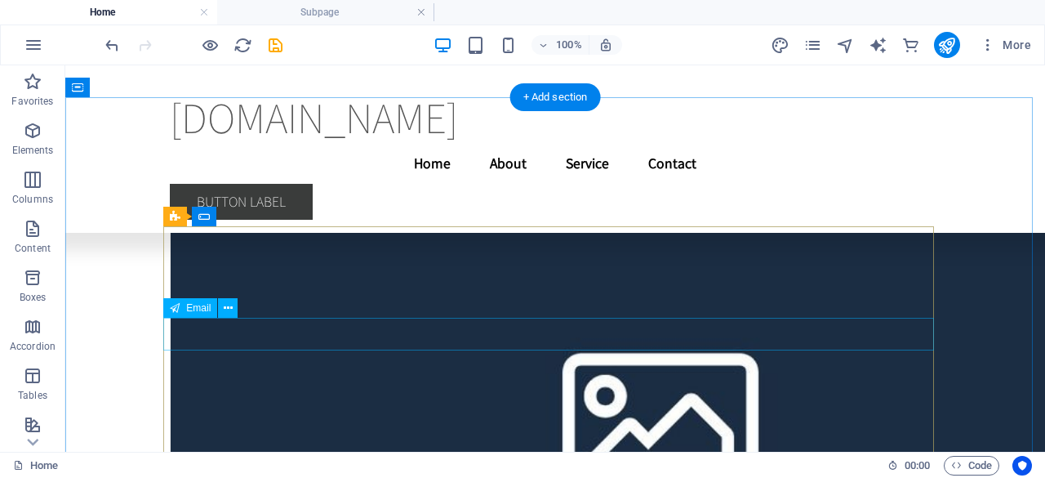
scroll to position [13339, 0]
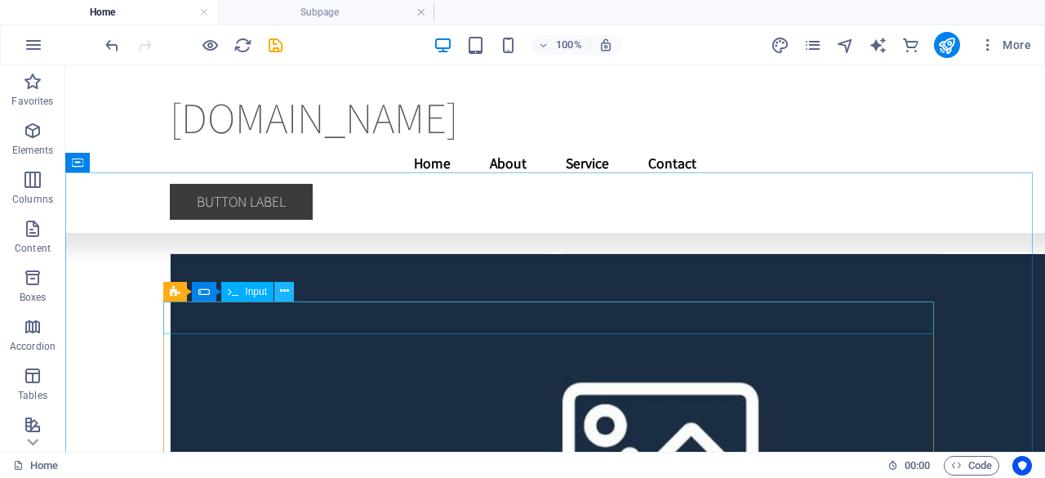
click at [280, 288] on icon at bounding box center [284, 291] width 9 height 17
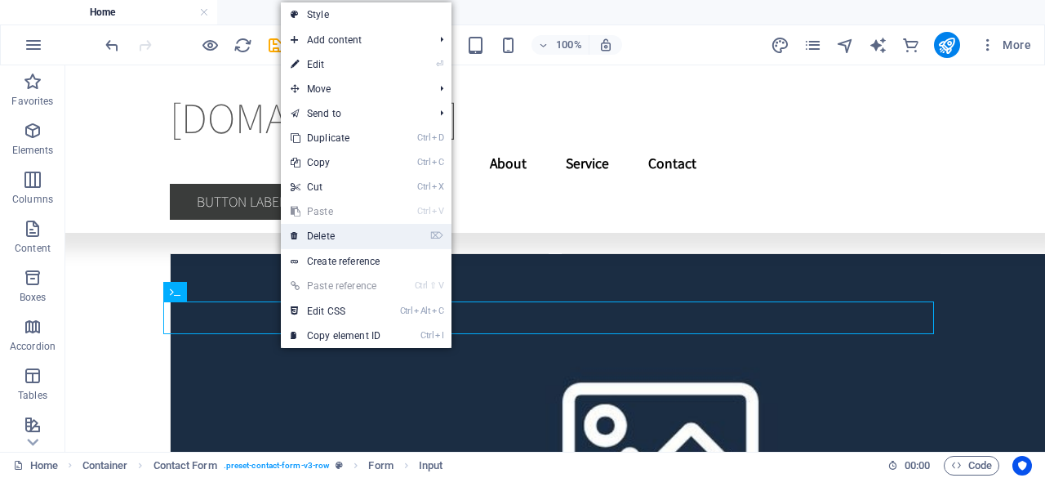
click at [335, 235] on link "⌦ Delete" at bounding box center [335, 236] width 109 height 24
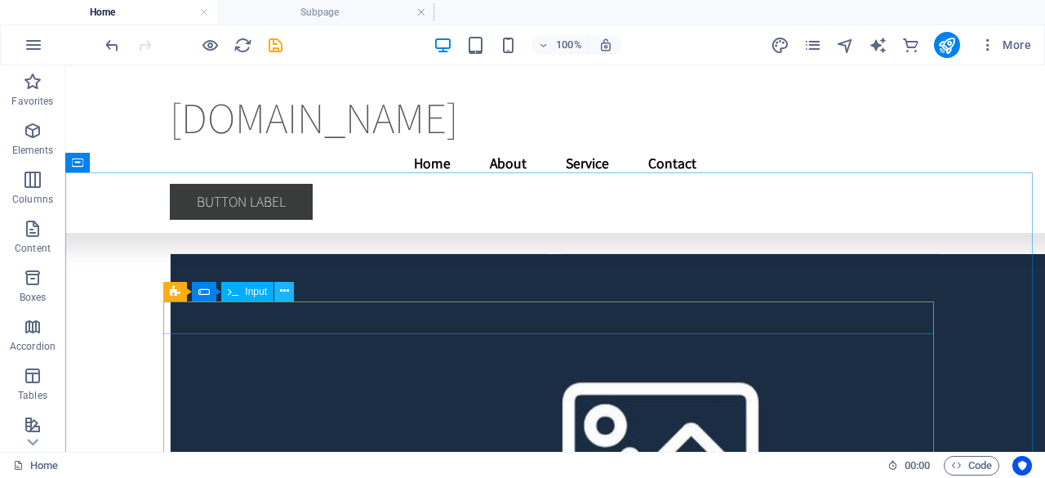
click at [289, 288] on button at bounding box center [284, 292] width 20 height 20
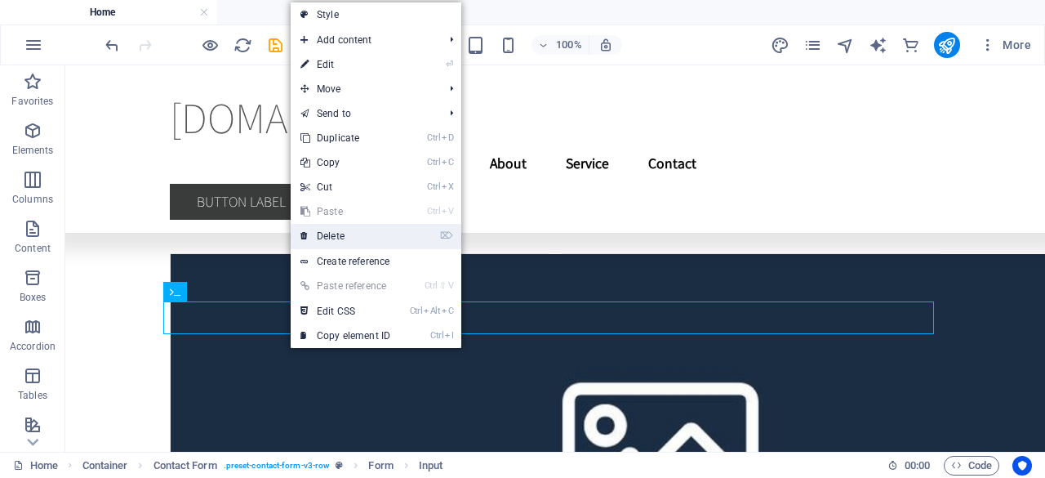
click at [325, 231] on link "⌦ Delete" at bounding box center [345, 236] width 109 height 24
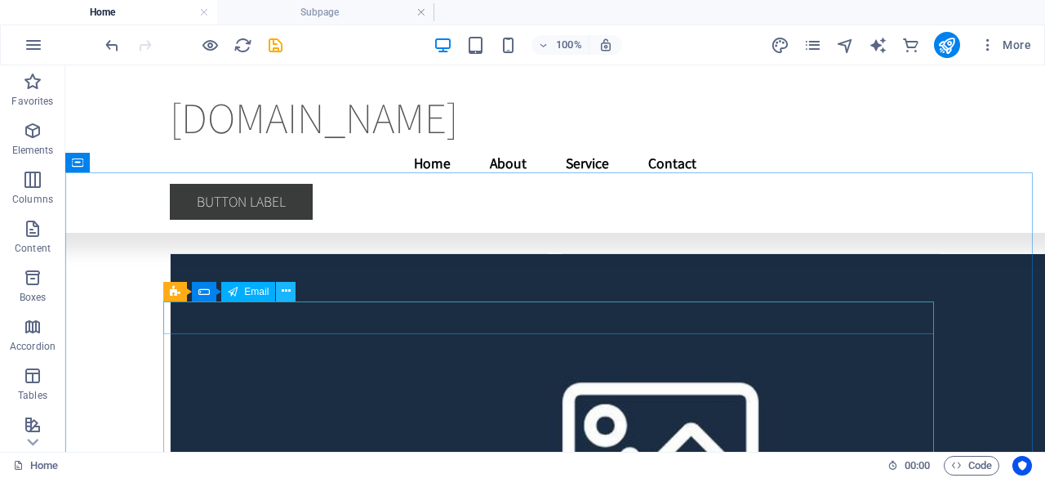
click at [284, 291] on icon at bounding box center [286, 291] width 9 height 17
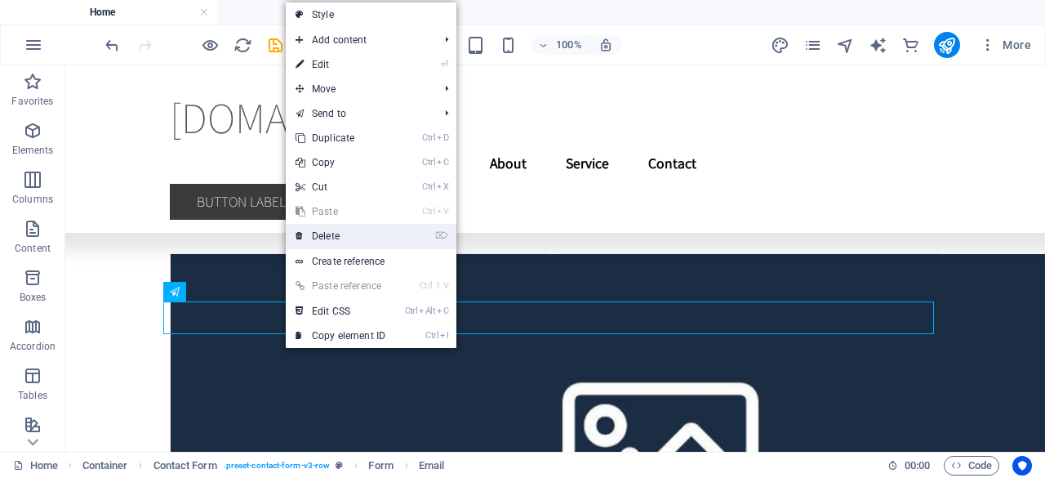
click at [304, 233] on link "⌦ Delete" at bounding box center [340, 236] width 109 height 24
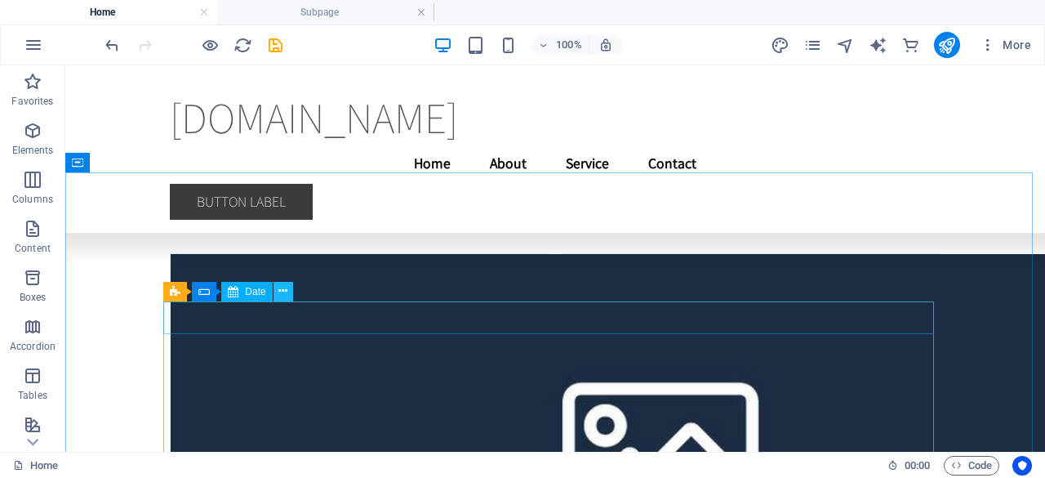
click at [278, 293] on icon at bounding box center [282, 291] width 9 height 17
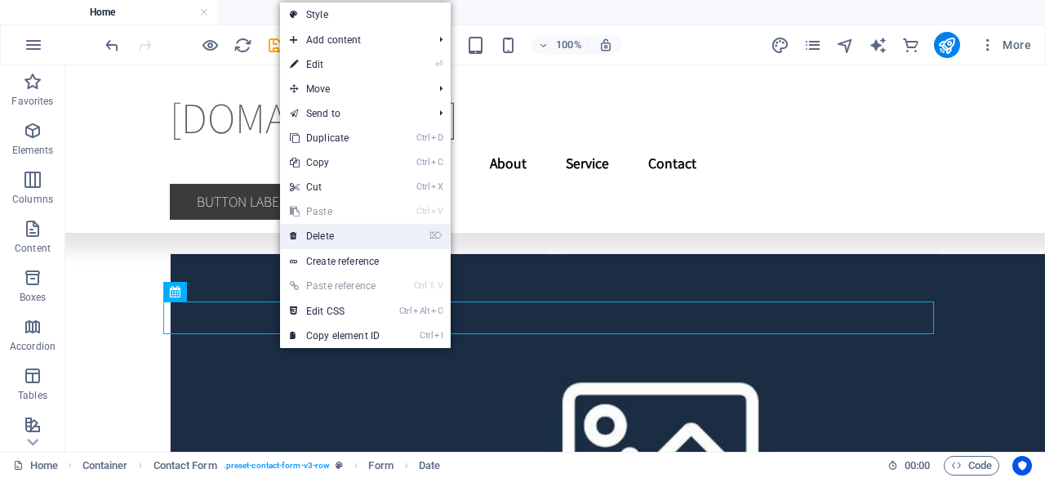
click at [325, 238] on link "⌦ Delete" at bounding box center [334, 236] width 109 height 24
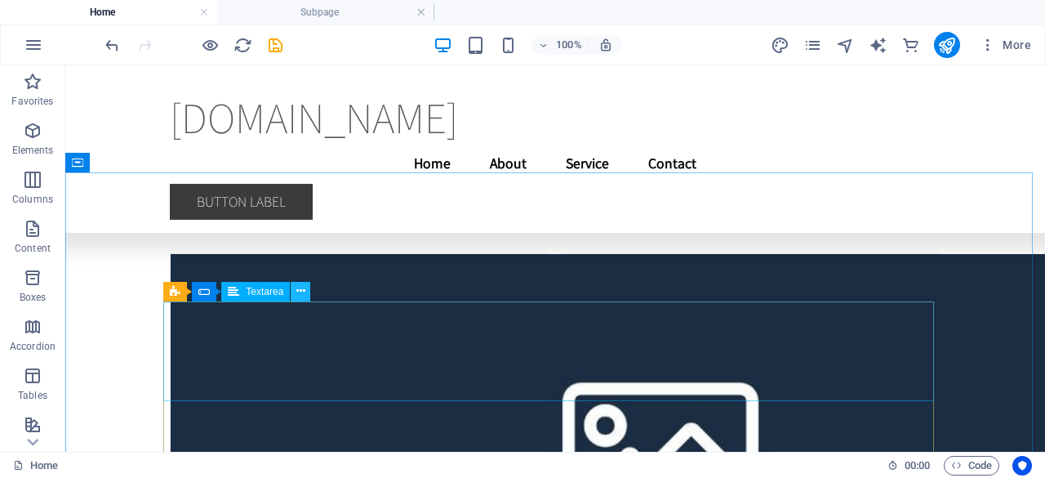
click at [301, 297] on icon at bounding box center [300, 291] width 9 height 17
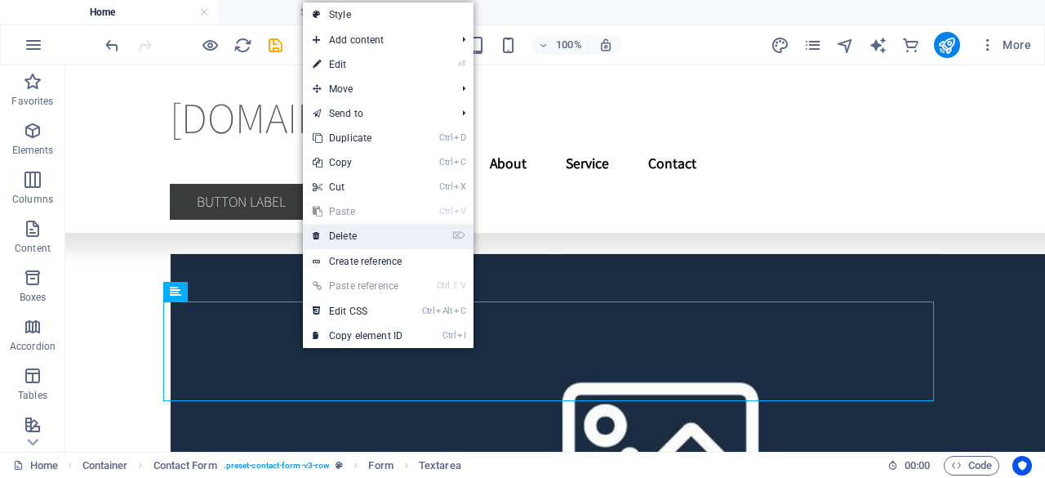
click at [347, 237] on link "⌦ Delete" at bounding box center [357, 236] width 109 height 24
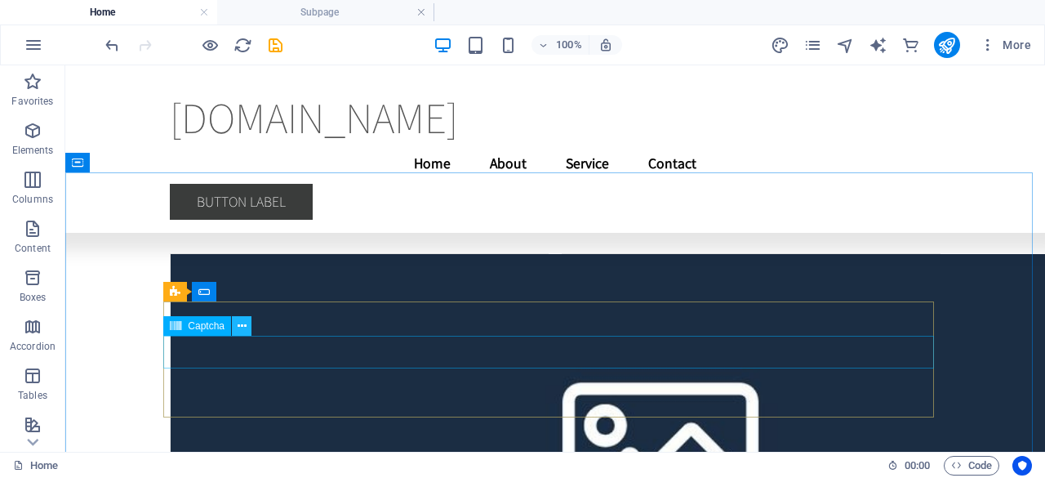
click at [244, 324] on icon at bounding box center [242, 326] width 9 height 17
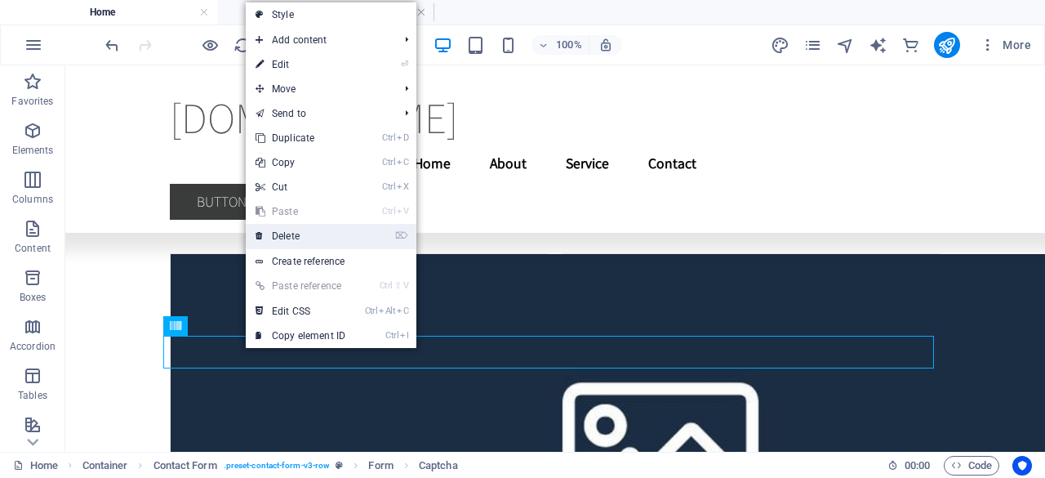
click at [288, 234] on link "⌦ Delete" at bounding box center [300, 236] width 109 height 24
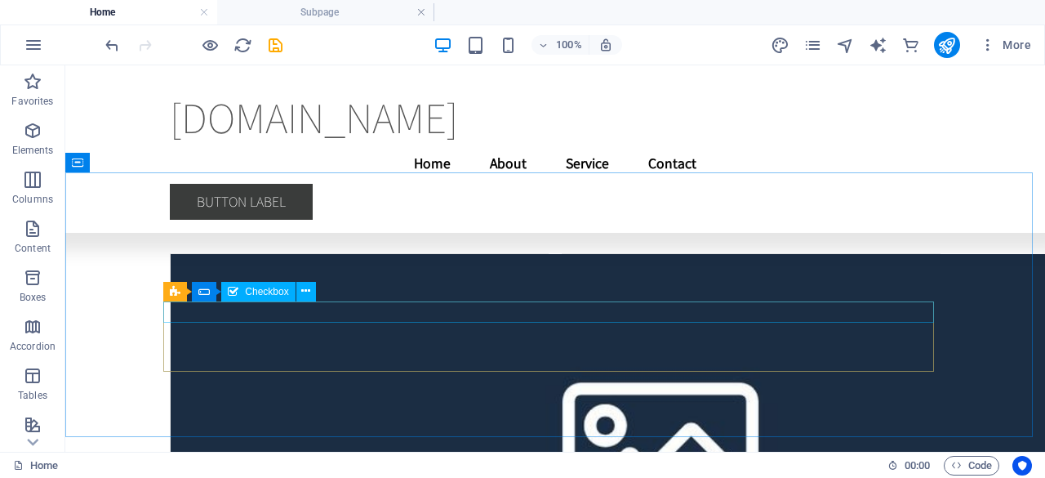
click at [269, 291] on span "Checkbox" at bounding box center [266, 292] width 43 height 10
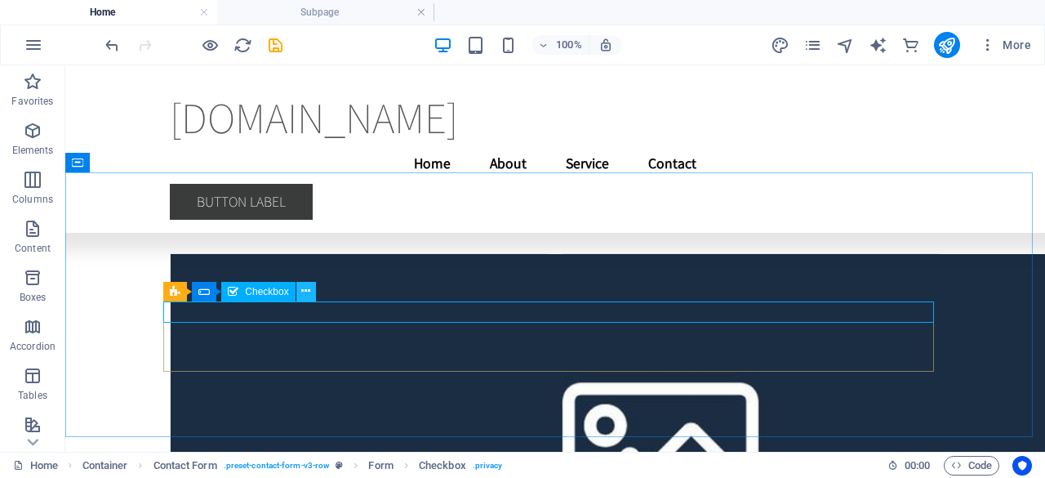
click at [304, 290] on icon at bounding box center [305, 291] width 9 height 17
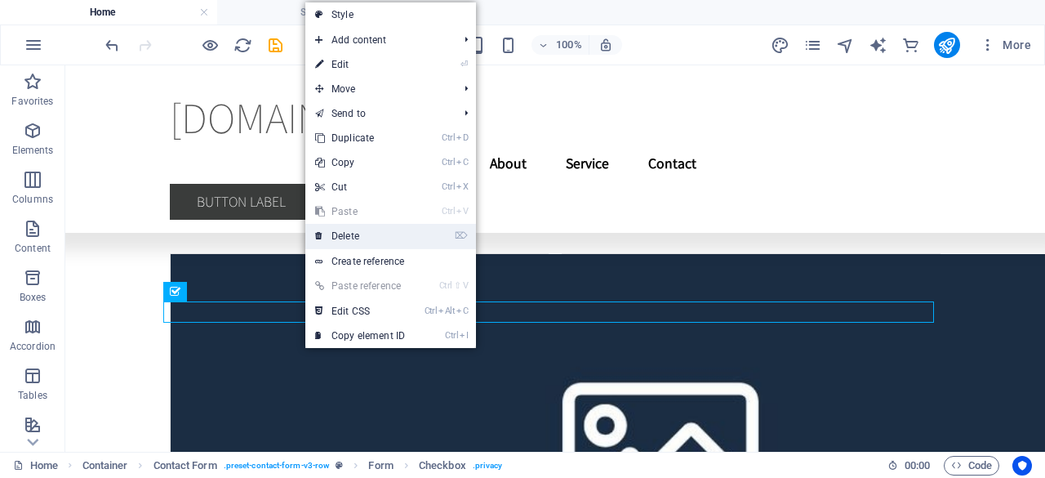
click at [328, 233] on link "⌦ Delete" at bounding box center [359, 236] width 109 height 24
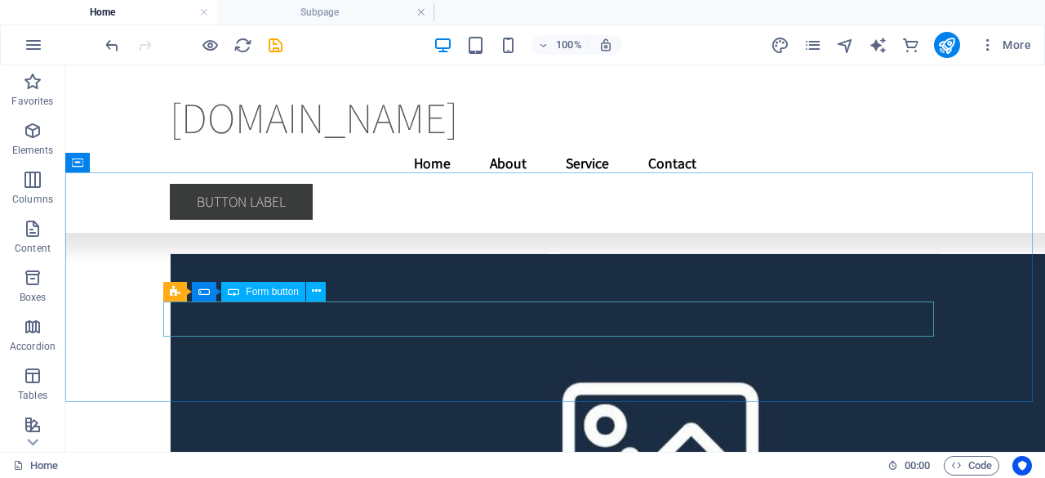
click at [275, 291] on span "Form button" at bounding box center [272, 292] width 53 height 10
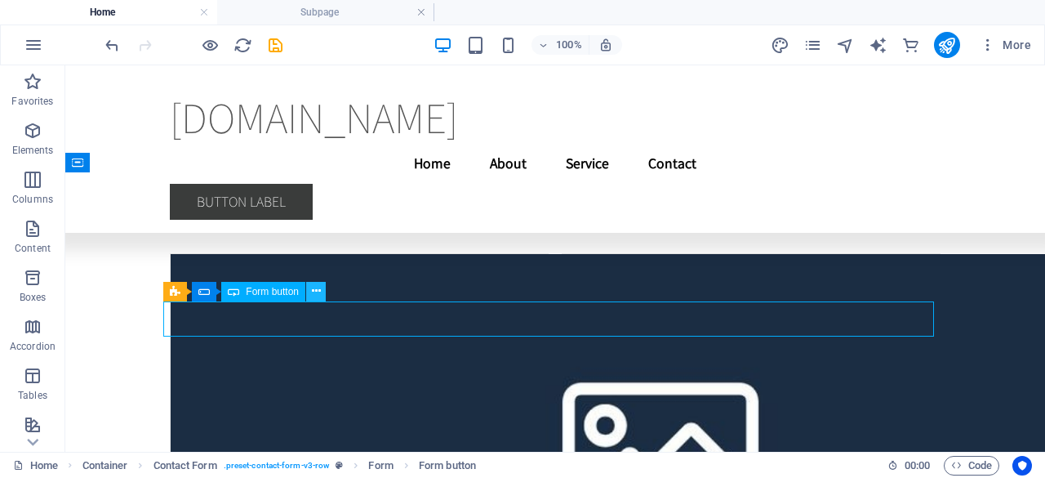
click at [315, 294] on icon at bounding box center [316, 291] width 9 height 17
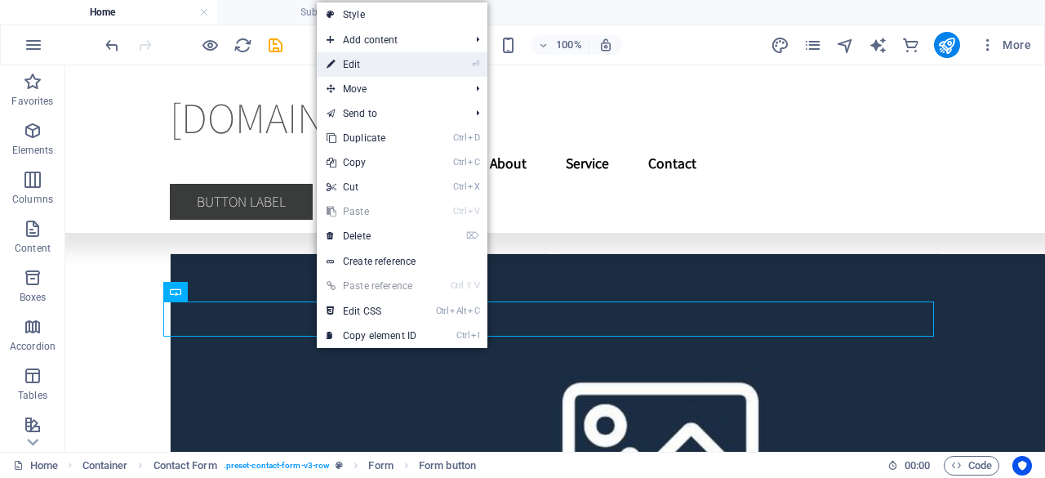
click at [374, 61] on link "⏎ Edit" at bounding box center [371, 64] width 109 height 24
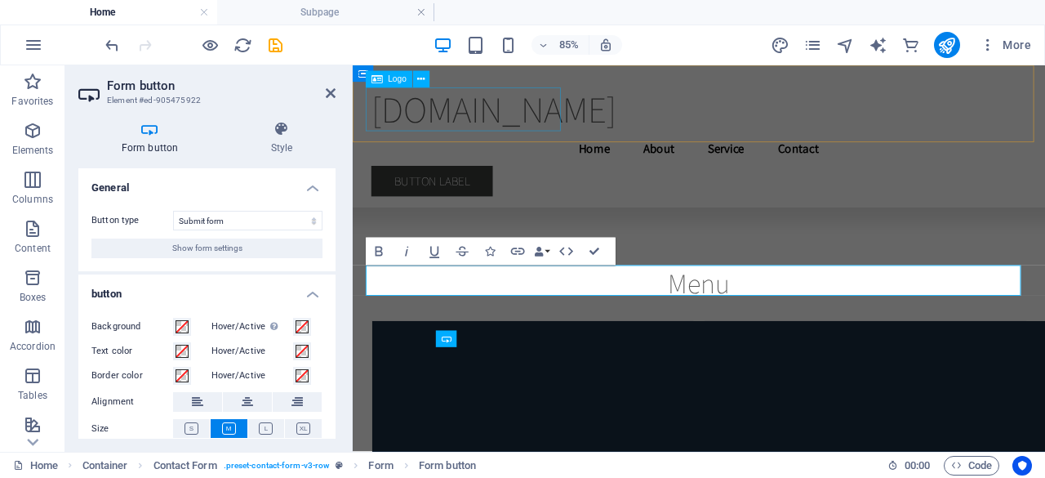
scroll to position [13242, 0]
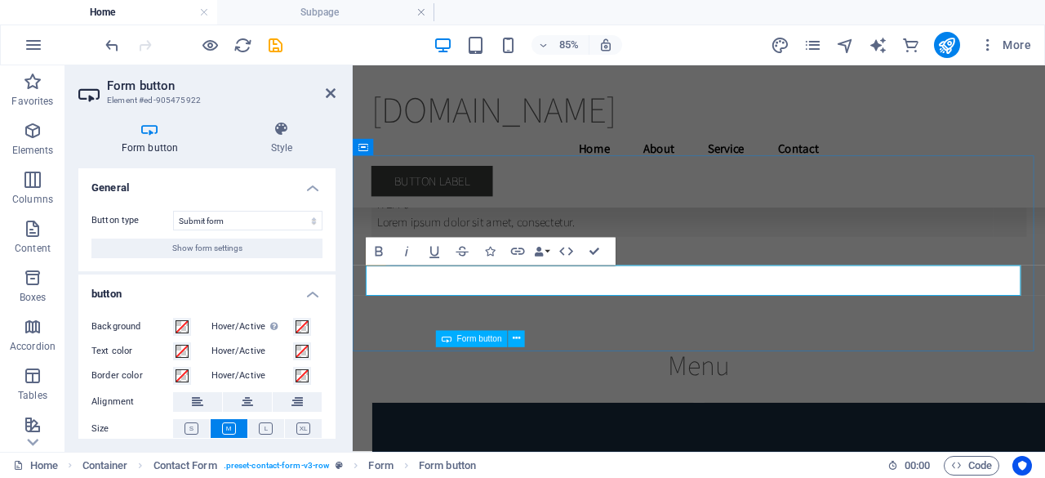
type button "Submit"
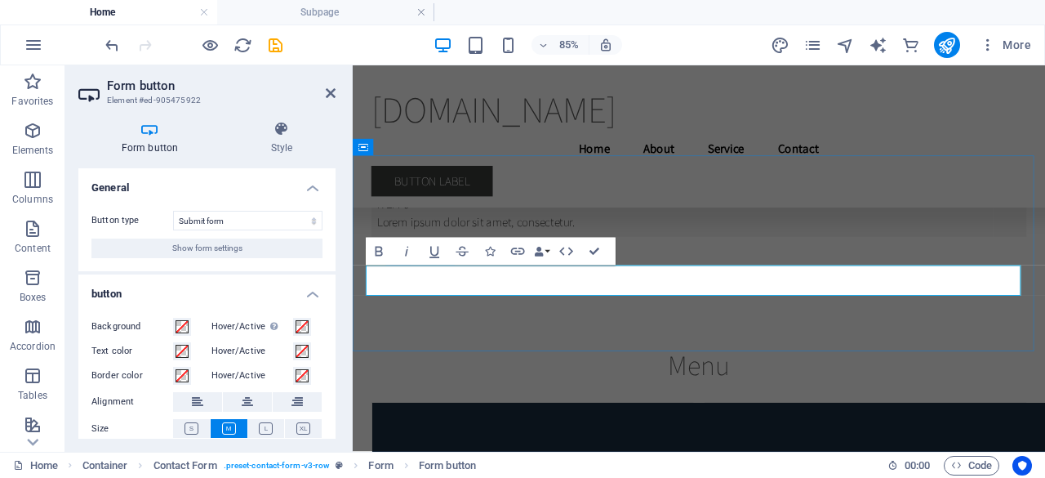
click at [520, 248] on icon "button" at bounding box center [518, 251] width 14 height 7
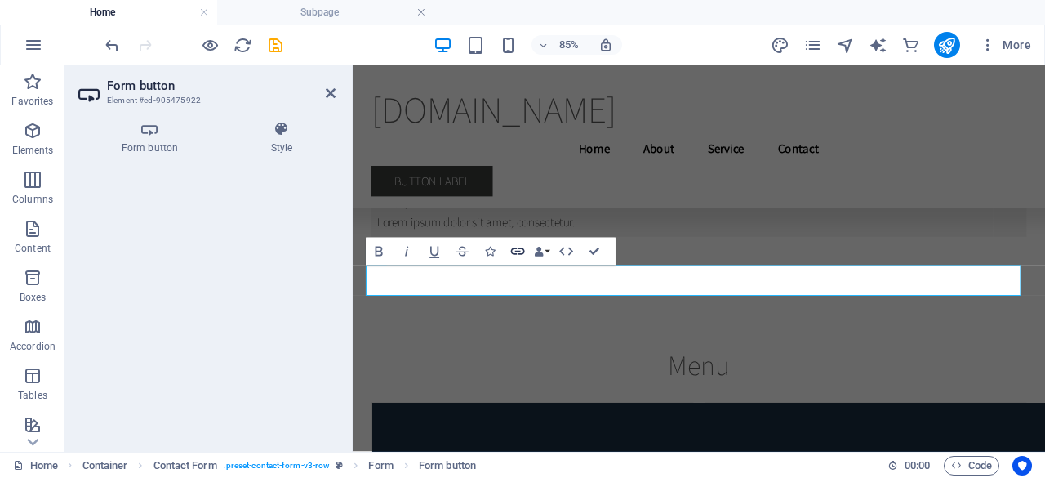
click at [520, 248] on icon "button" at bounding box center [518, 251] width 14 height 7
click at [118, 91] on h2 "Form button" at bounding box center [221, 85] width 229 height 15
click at [160, 143] on h4 "Form button" at bounding box center [152, 138] width 149 height 34
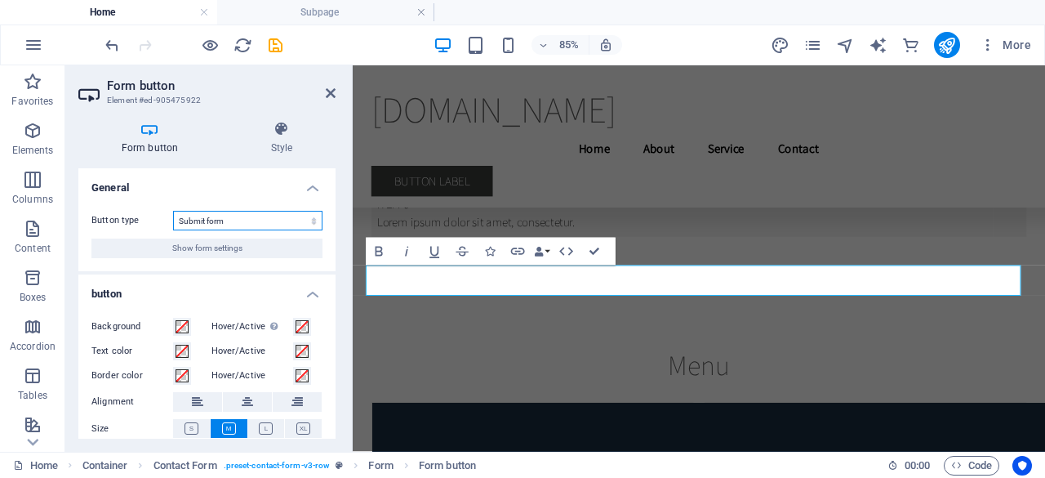
click at [211, 220] on select "Submit form Reset form No action" at bounding box center [247, 221] width 149 height 20
select select "button"
click at [173, 211] on select "Submit form Reset form No action" at bounding box center [247, 221] width 149 height 20
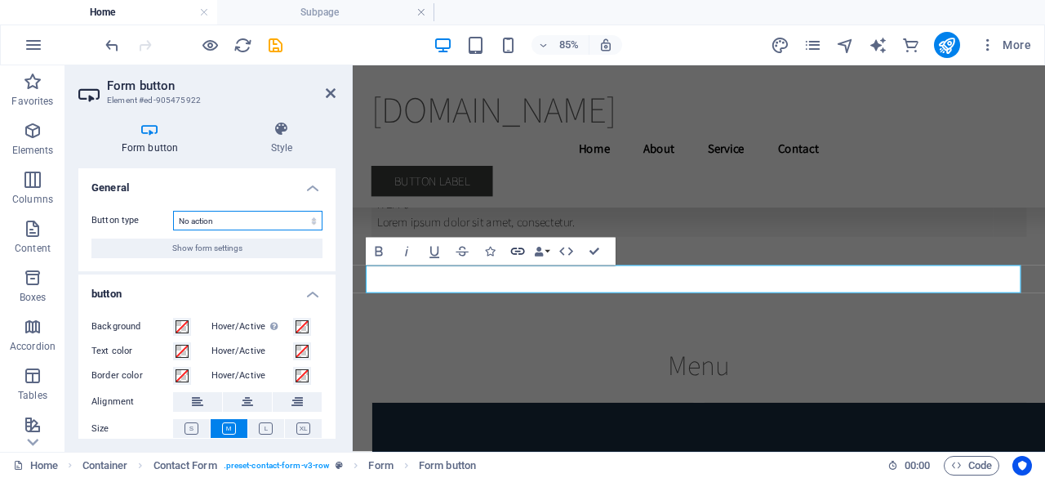
click at [518, 252] on icon "button" at bounding box center [518, 251] width 16 height 16
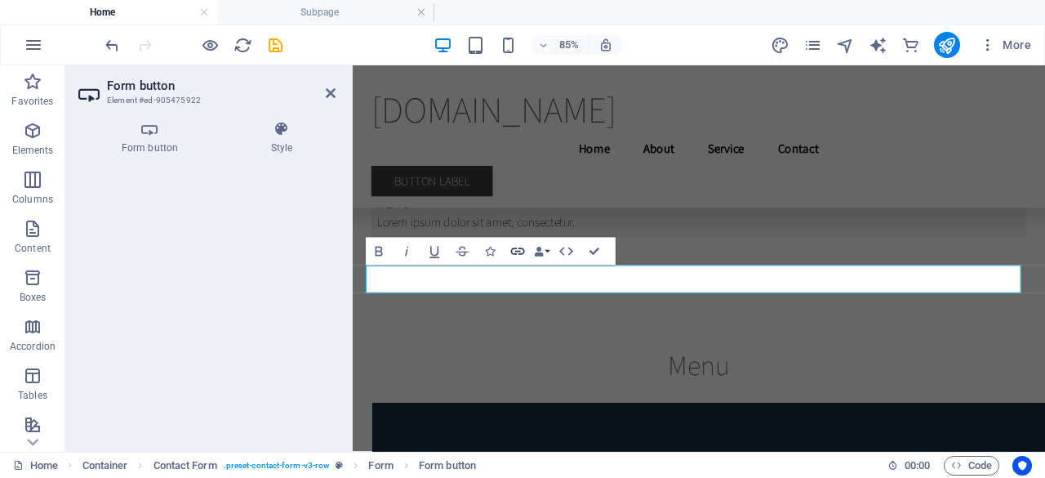
click at [518, 252] on icon "button" at bounding box center [518, 251] width 16 height 16
click at [145, 99] on h3 "Element #ed-905475922" at bounding box center [205, 100] width 196 height 15
click at [295, 145] on h4 "Style" at bounding box center [282, 138] width 108 height 34
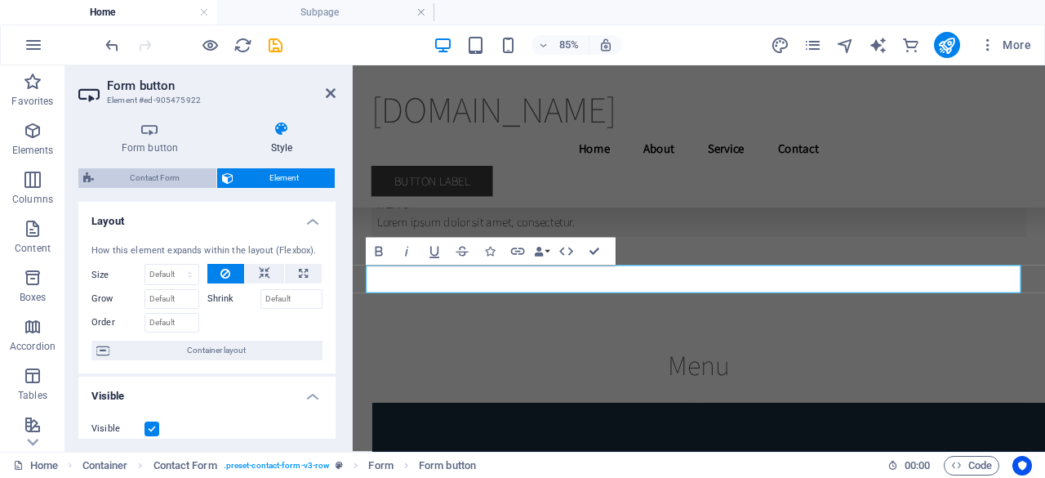
click at [148, 184] on span "Contact Form" at bounding box center [155, 178] width 113 height 20
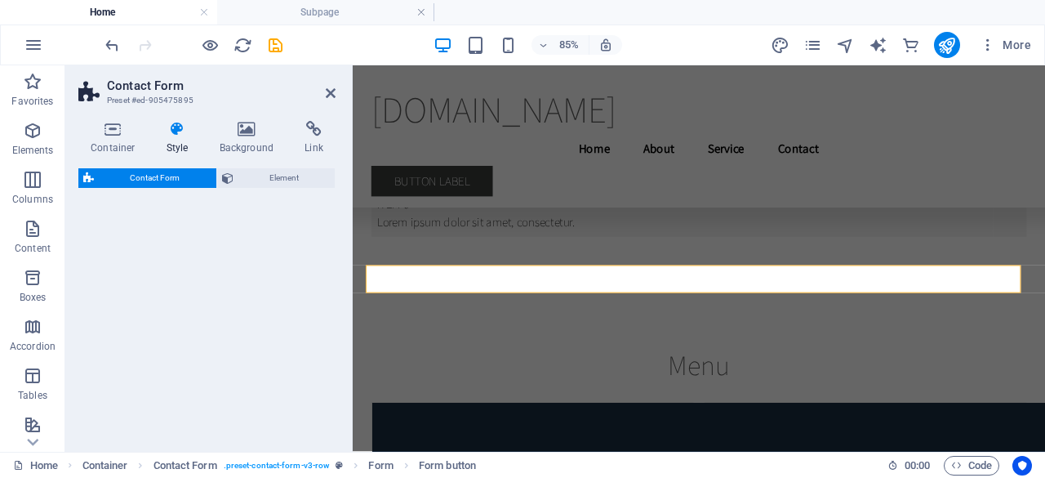
select select "rem"
select select "preset-contact-form-v3-row"
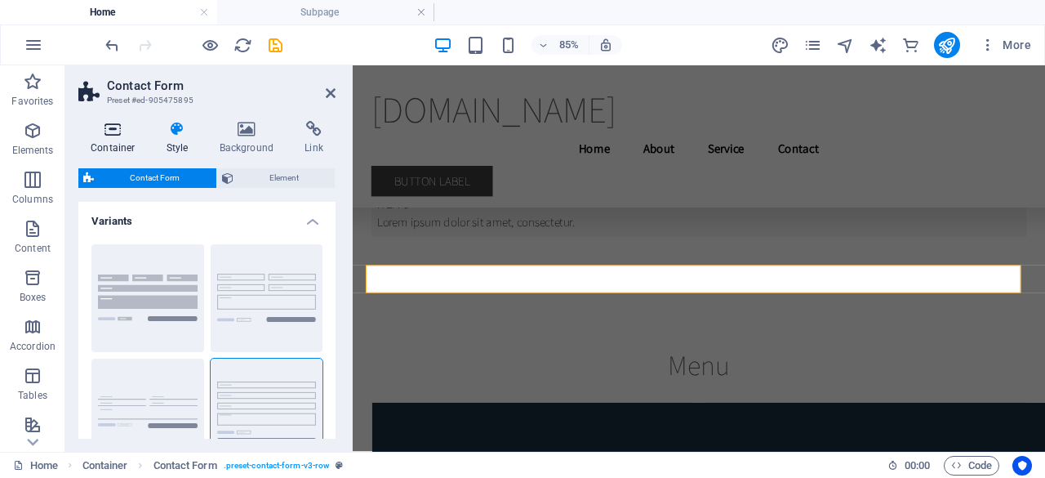
click at [114, 138] on h4 "Container" at bounding box center [116, 138] width 76 height 34
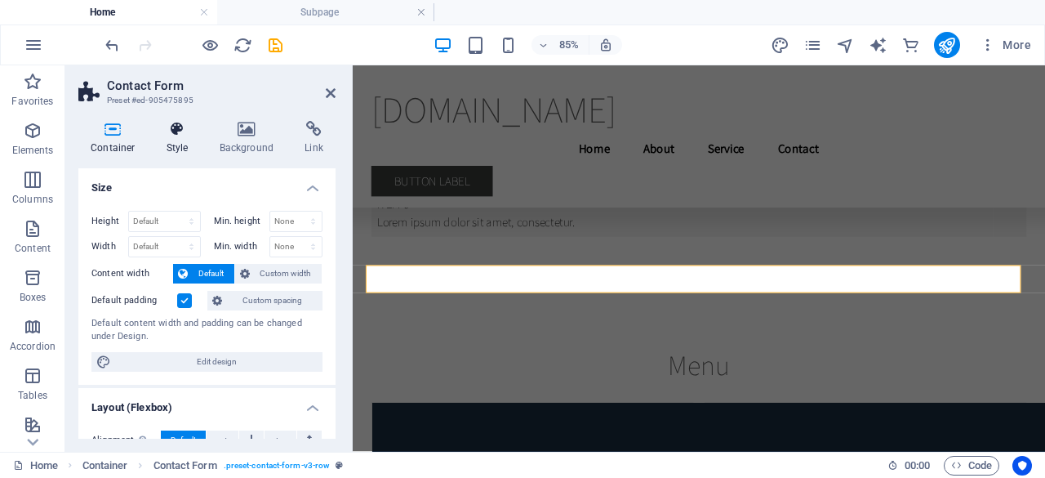
click at [180, 140] on h4 "Style" at bounding box center [180, 138] width 53 height 34
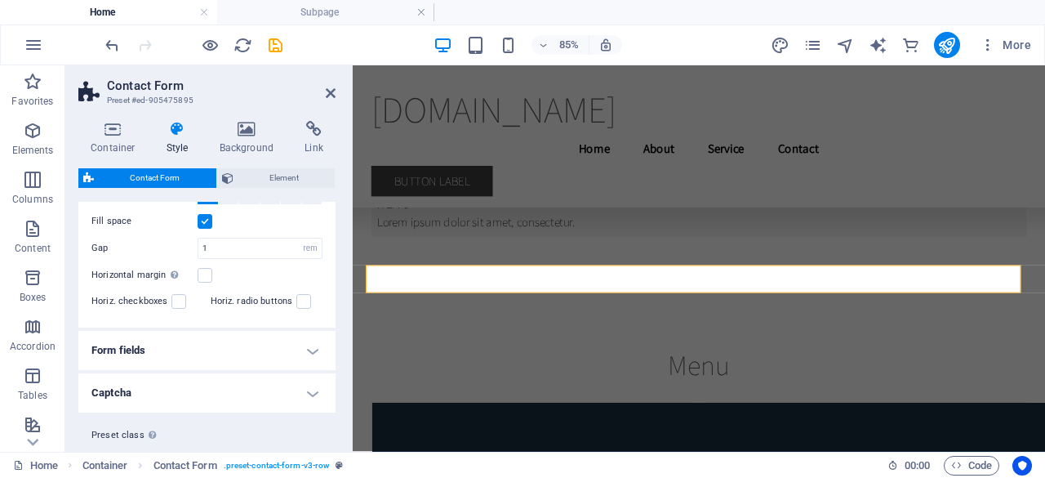
scroll to position [381, 0]
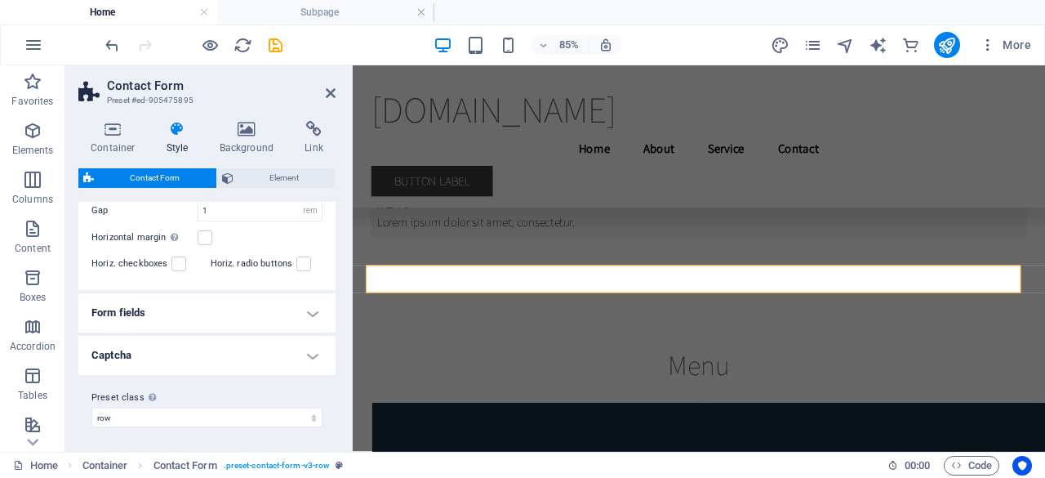
click at [243, 327] on h4 "Form fields" at bounding box center [206, 312] width 257 height 39
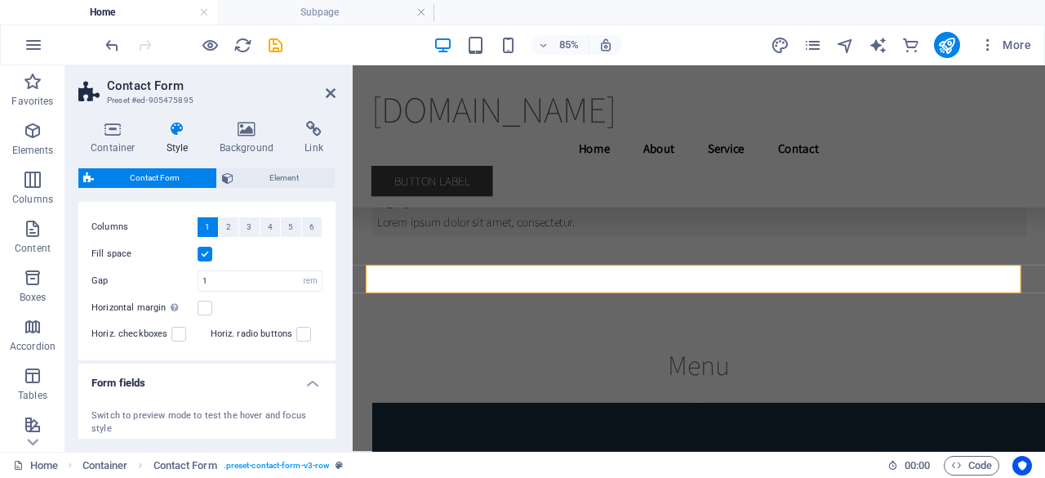
scroll to position [310, 0]
click at [262, 177] on span "Element" at bounding box center [284, 178] width 92 height 20
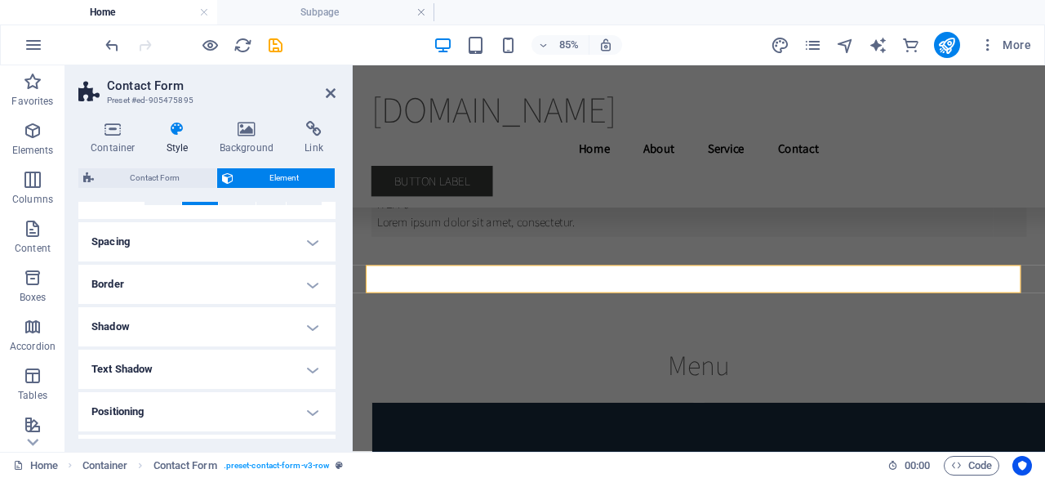
scroll to position [291, 0]
click at [318, 131] on icon at bounding box center [313, 129] width 43 height 16
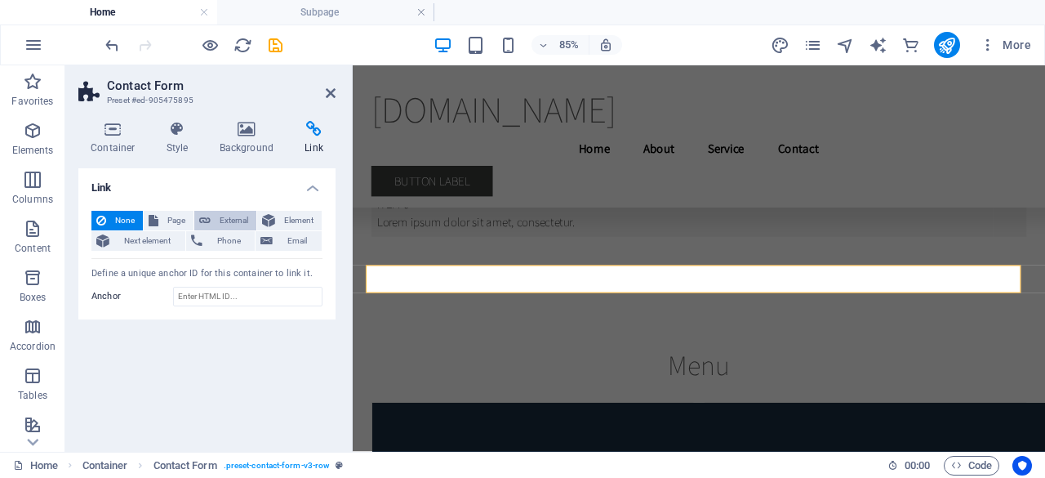
click at [221, 223] on span "External" at bounding box center [234, 221] width 36 height 20
select select "blank"
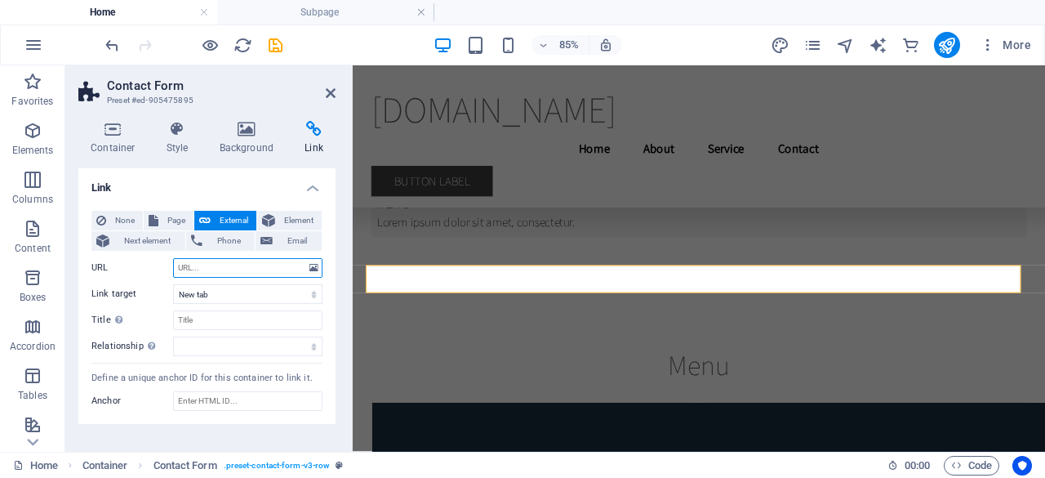
paste input "[URL][DOMAIN_NAME]"
type input "[URL][DOMAIN_NAME]"
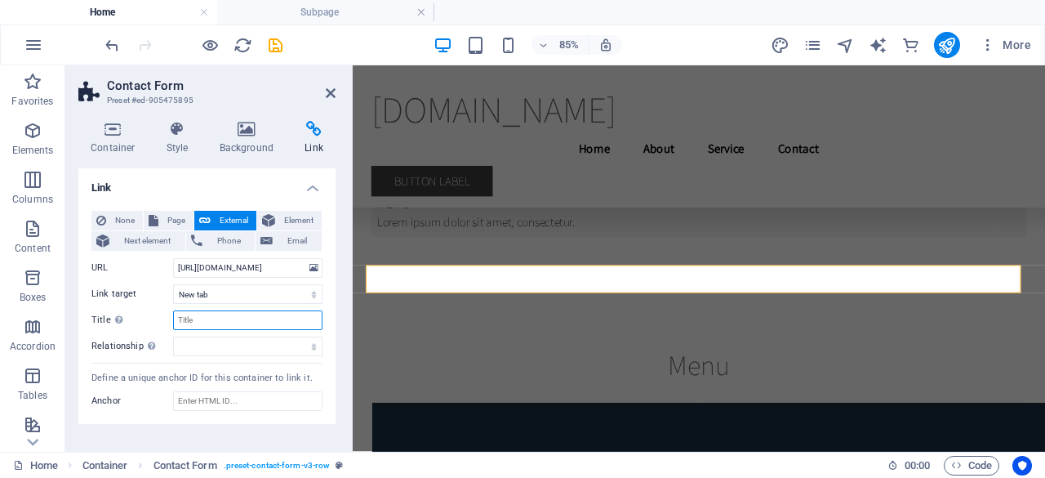
click at [239, 319] on input "Title Additional link description, should not be the same as the link text. The…" at bounding box center [247, 320] width 149 height 20
type input "Book a consultation"
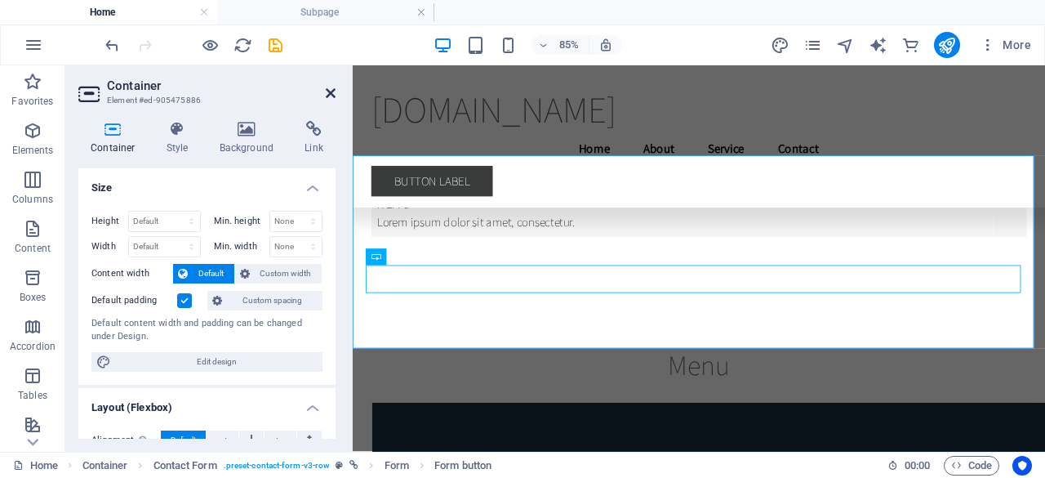
click at [335, 94] on icon at bounding box center [331, 93] width 10 height 13
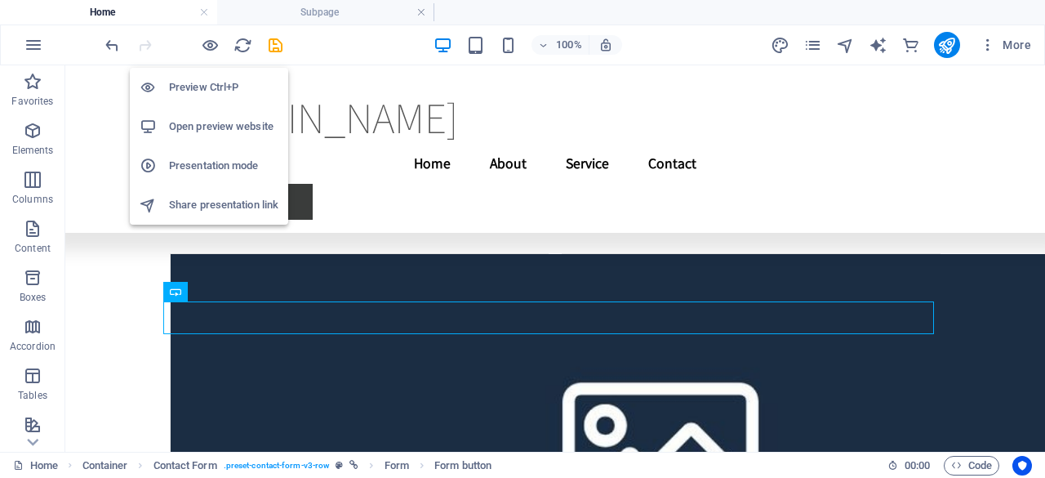
click at [219, 125] on h6 "Open preview website" at bounding box center [223, 127] width 109 height 20
click at [209, 86] on h6 "Preview Ctrl+P" at bounding box center [223, 88] width 109 height 20
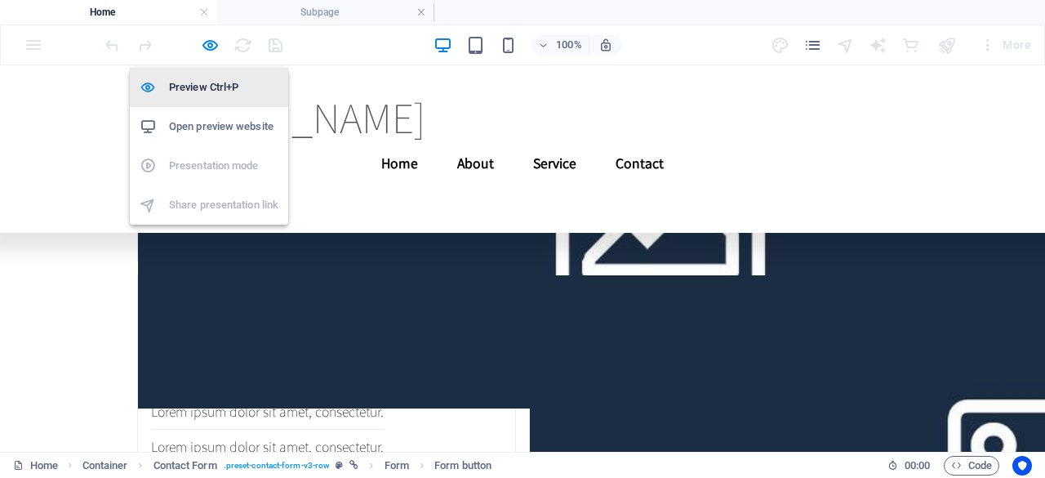
scroll to position [12826, 0]
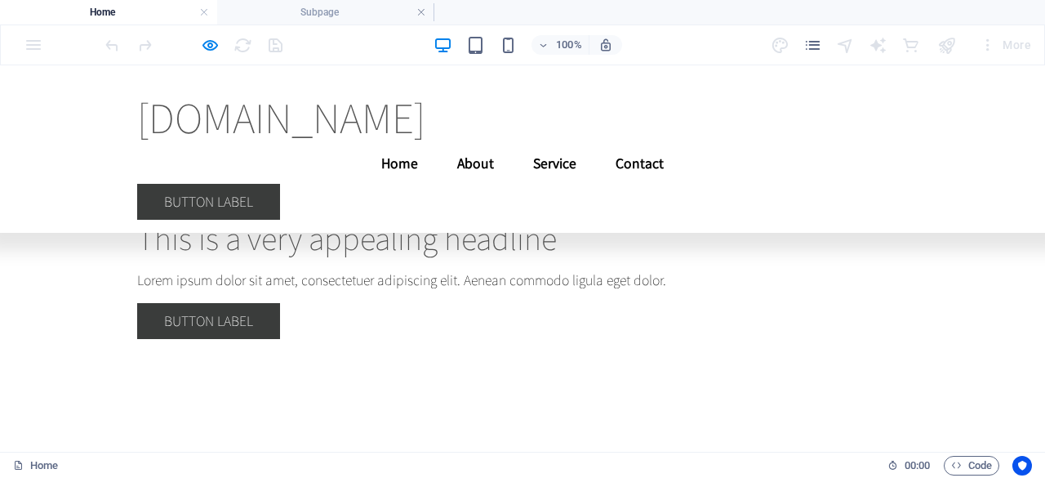
scroll to position [3807, 0]
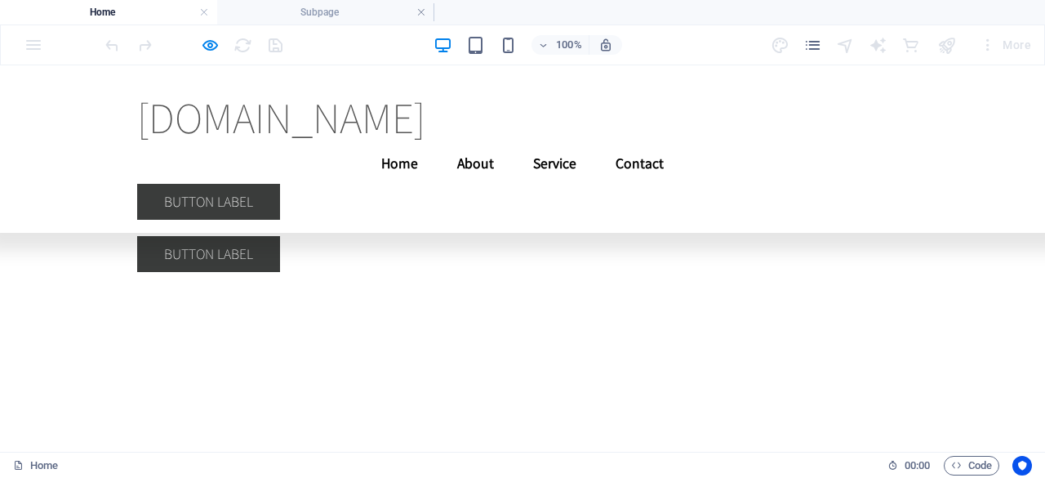
click at [590, 143] on link "Service" at bounding box center [554, 163] width 69 height 41
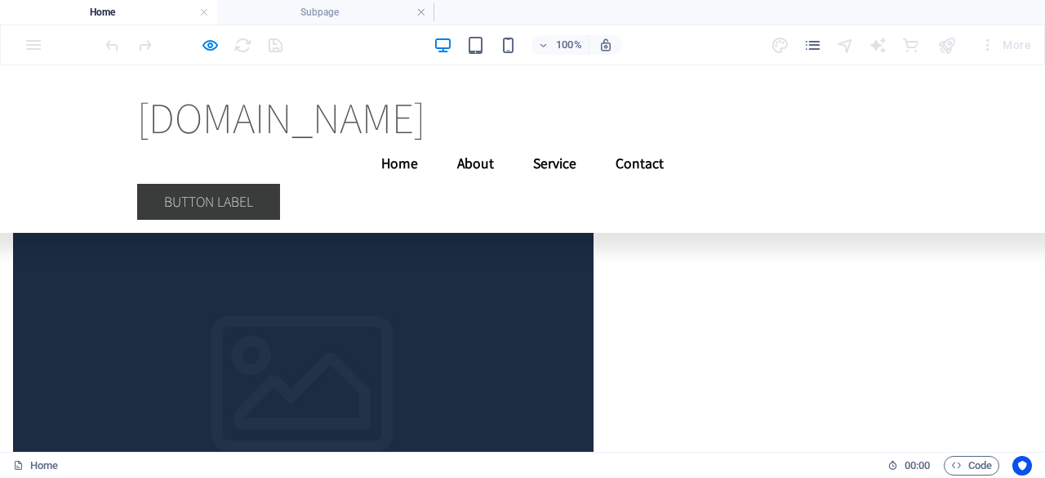
scroll to position [2637, 0]
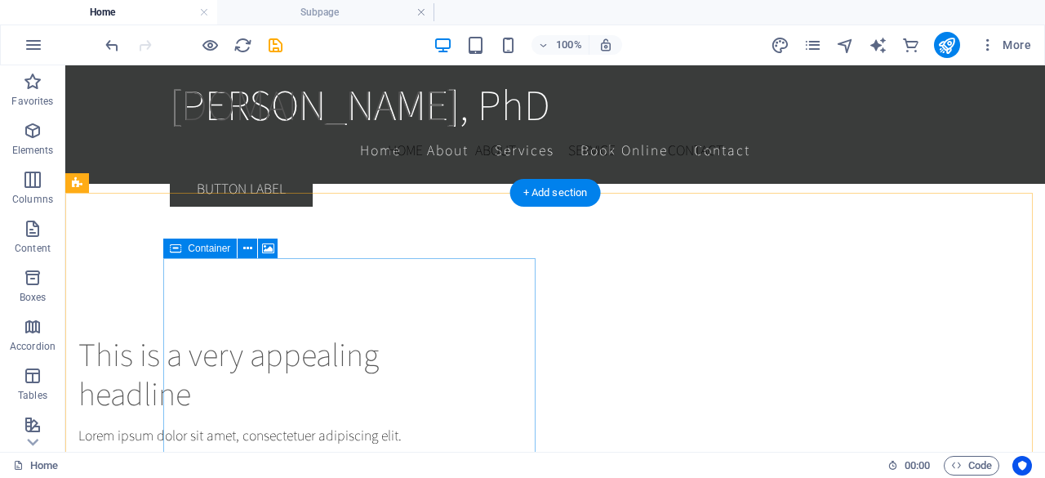
scroll to position [2365, 0]
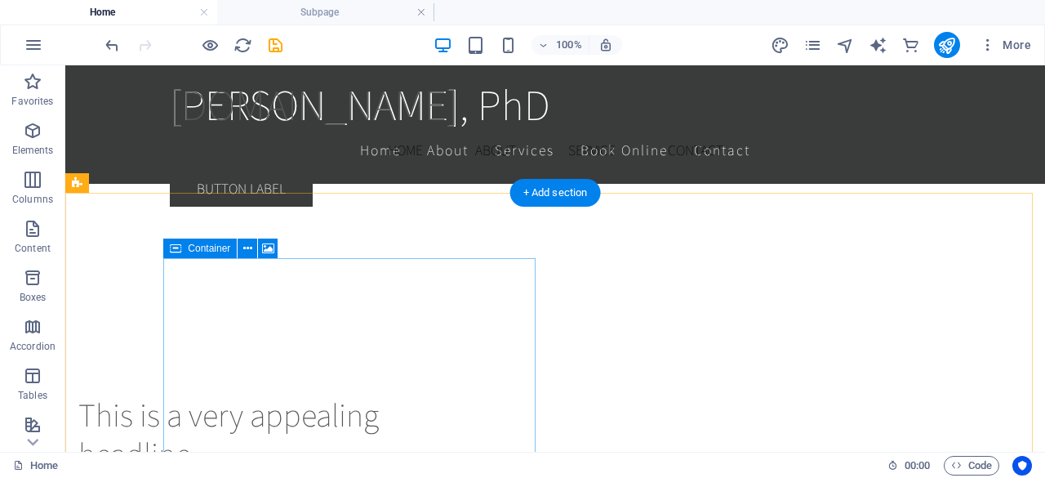
click at [270, 243] on icon at bounding box center [268, 248] width 12 height 17
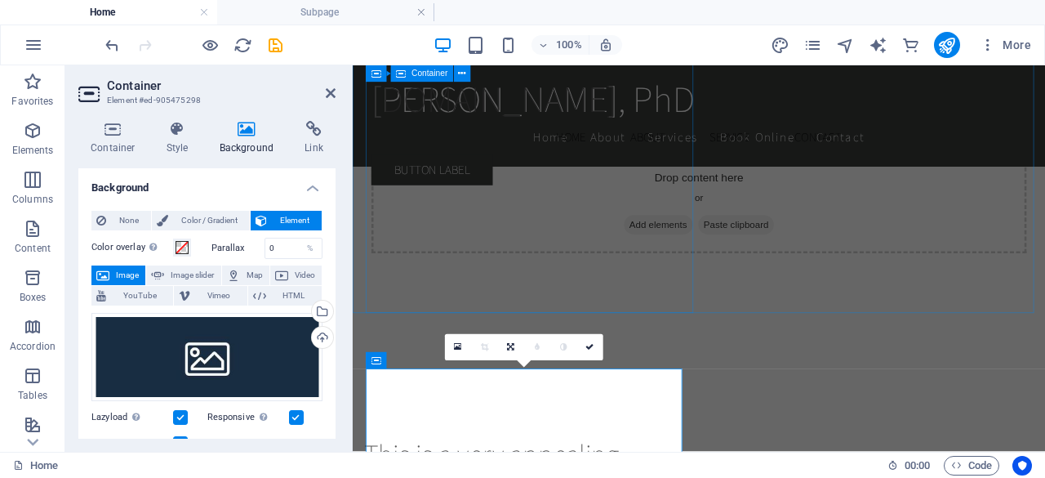
scroll to position [2262, 0]
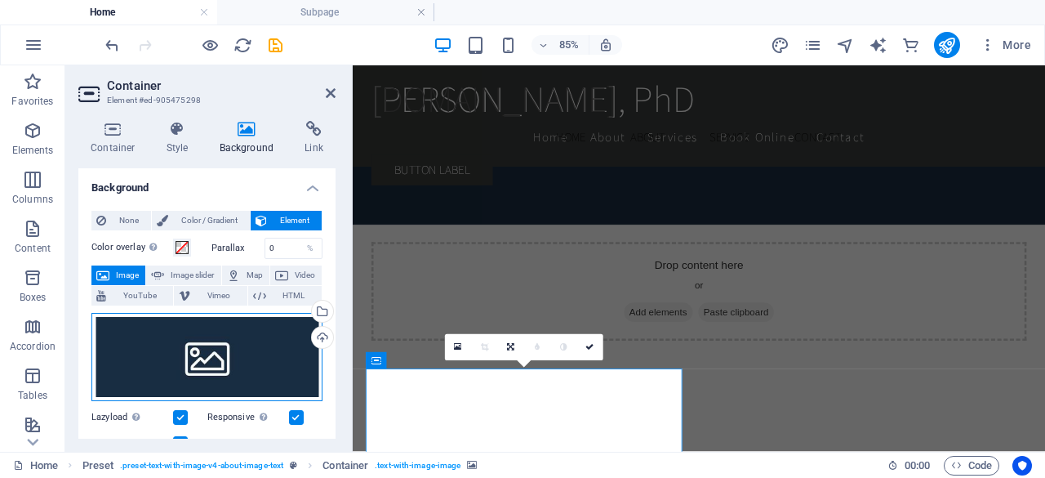
click at [223, 349] on div "Drag files here, click to choose files or select files from Files or our free s…" at bounding box center [206, 357] width 231 height 88
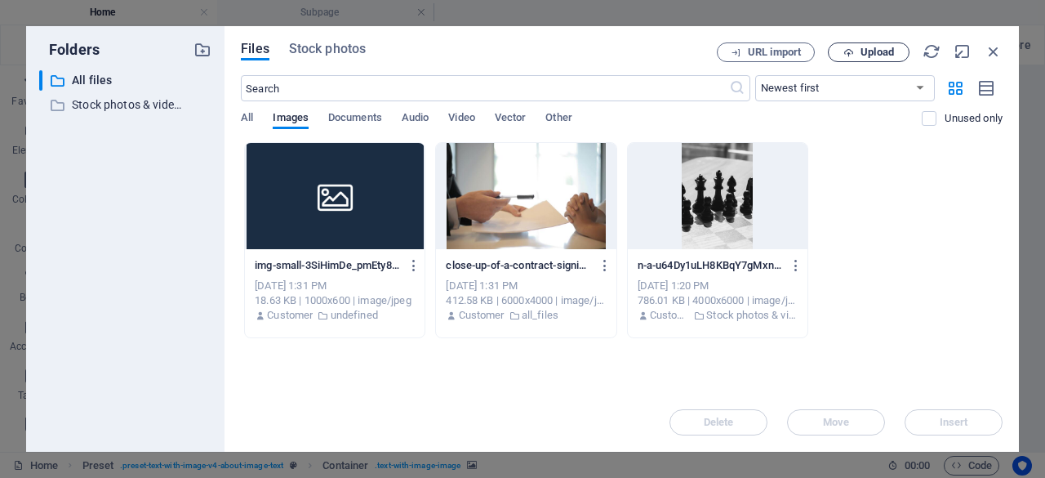
click at [872, 47] on span "Upload" at bounding box center [877, 52] width 33 height 10
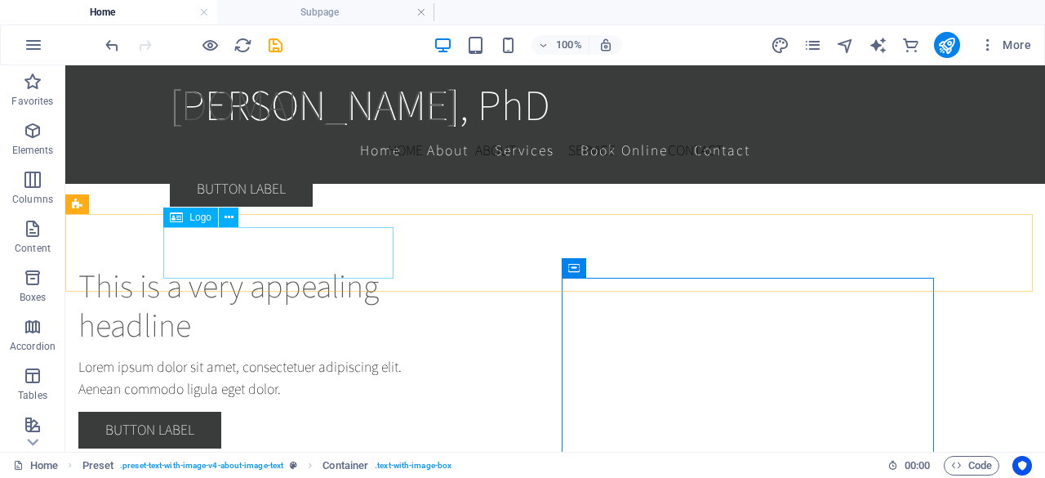
scroll to position [2345, 0]
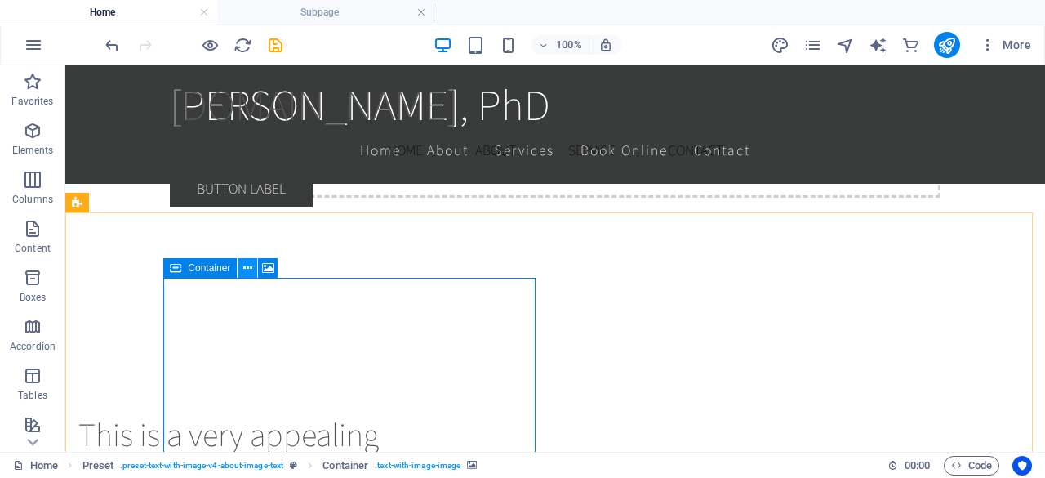
click at [245, 269] on icon at bounding box center [247, 268] width 9 height 17
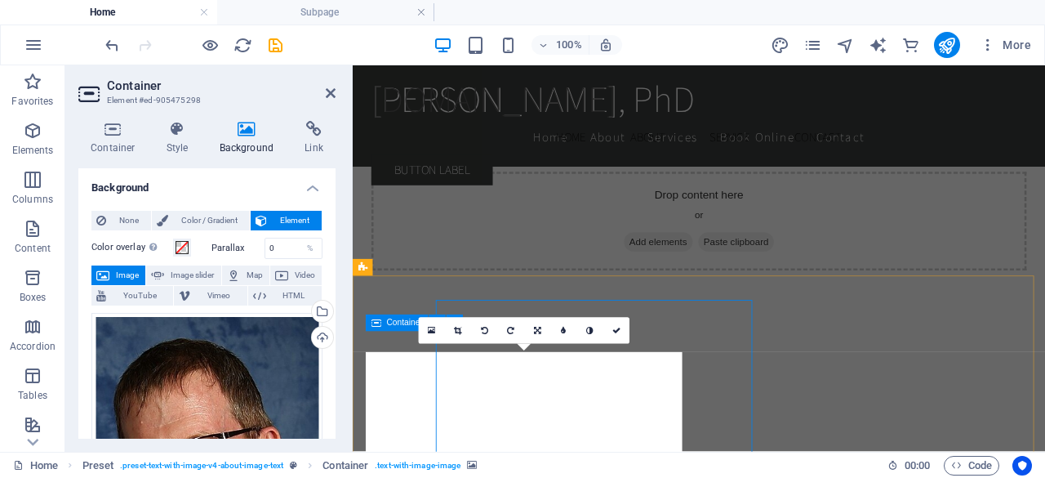
scroll to position [2242, 0]
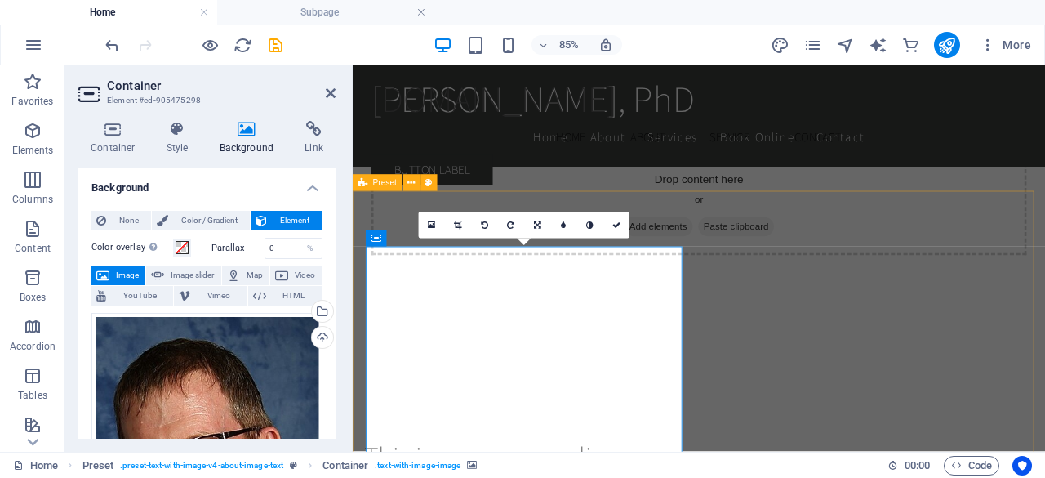
scroll to position [2405, 0]
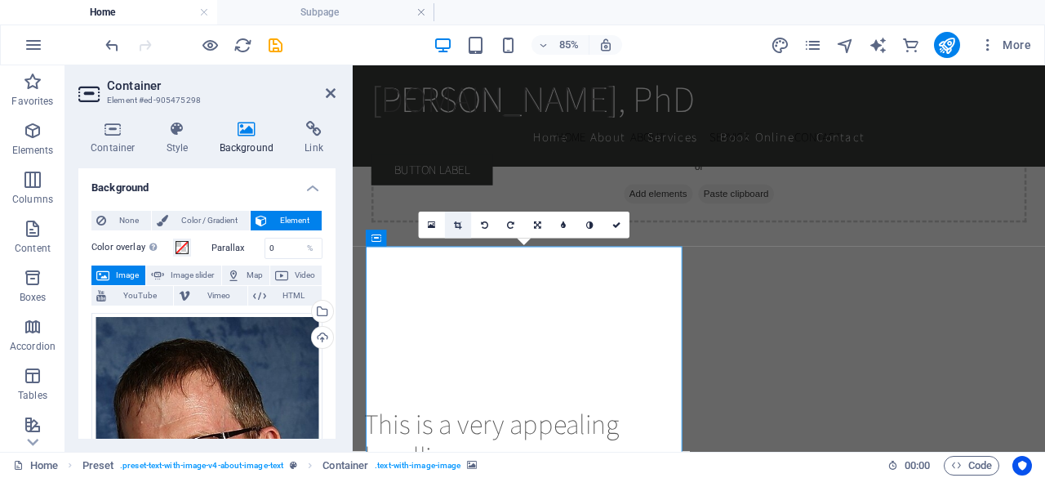
click at [458, 225] on icon at bounding box center [457, 225] width 7 height 8
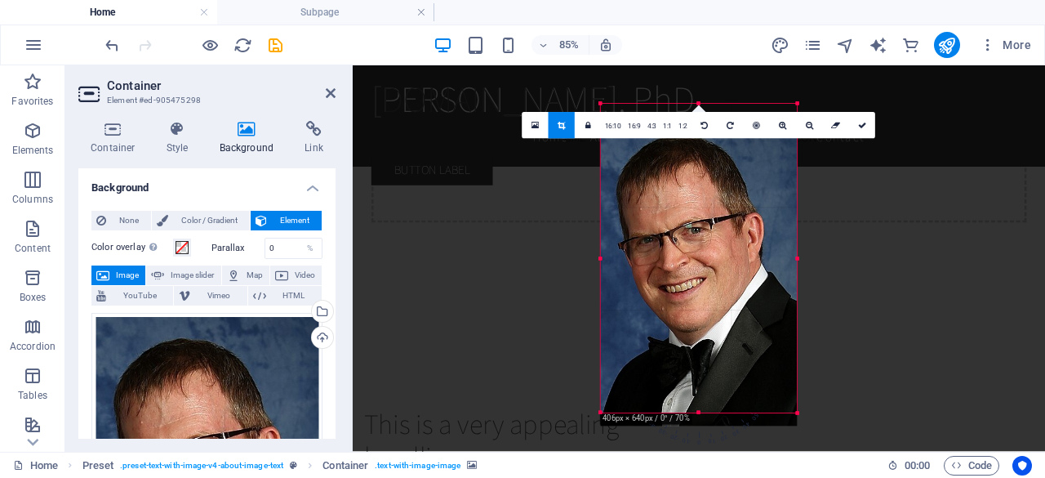
drag, startPoint x: 629, startPoint y: 302, endPoint x: 632, endPoint y: 317, distance: 15.1
click at [632, 317] on div at bounding box center [699, 271] width 197 height 309
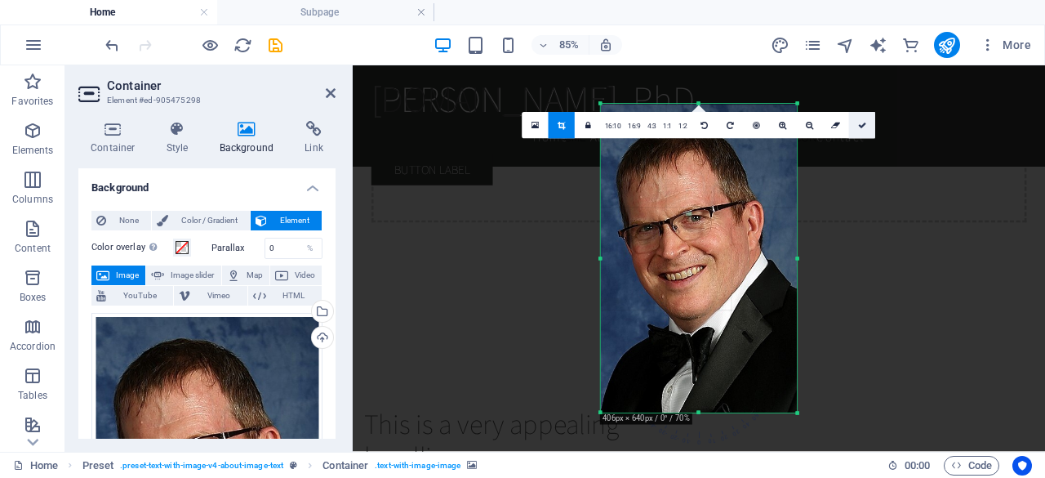
click at [858, 122] on icon at bounding box center [862, 126] width 8 height 8
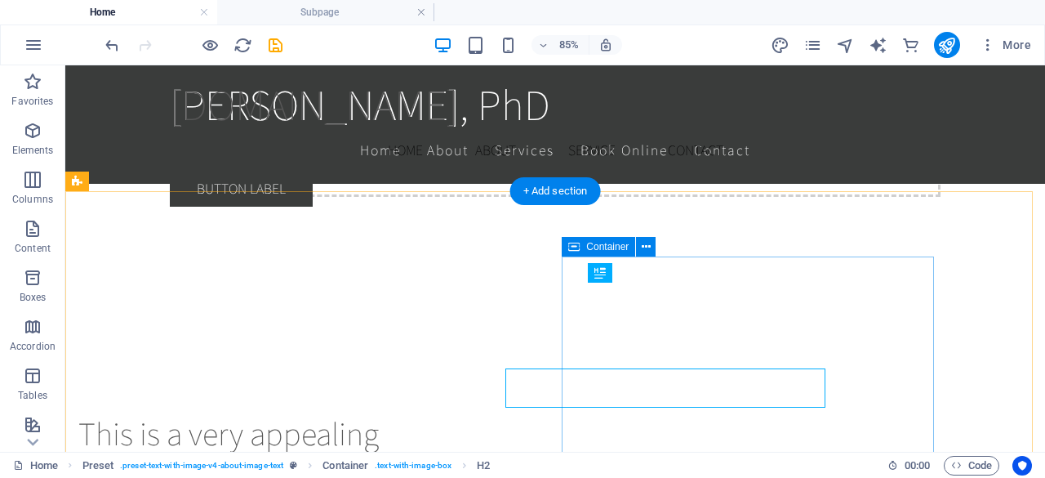
scroll to position [2303, 0]
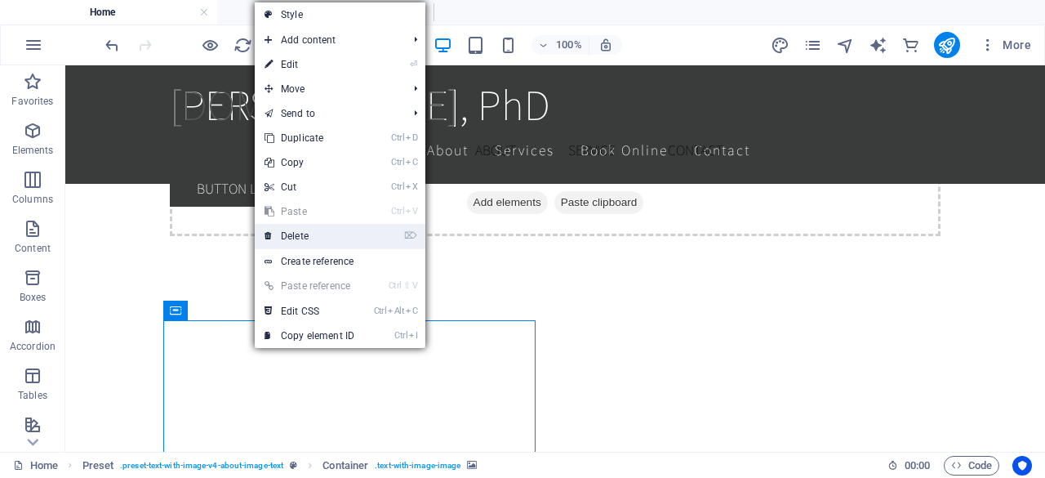
click at [320, 225] on link "⌦ Delete" at bounding box center [309, 236] width 109 height 24
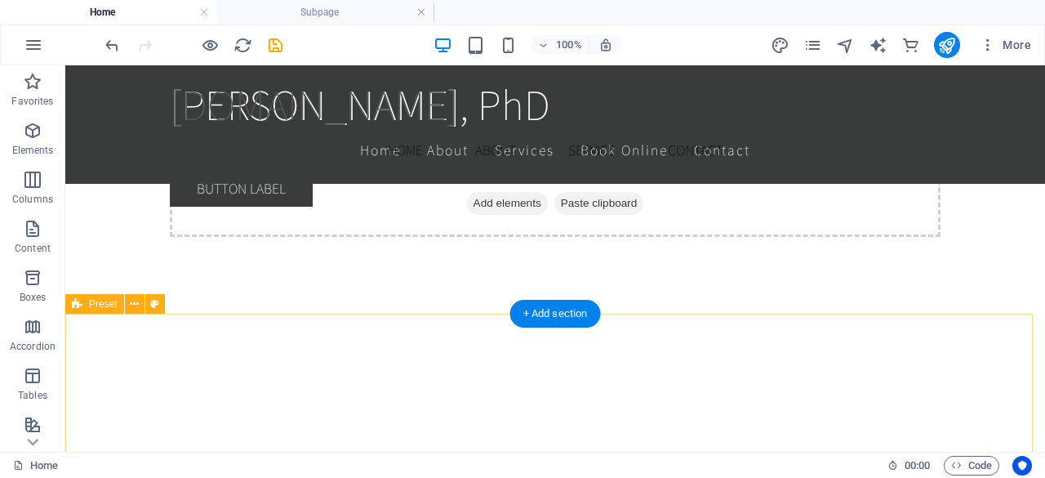
scroll to position [2244, 0]
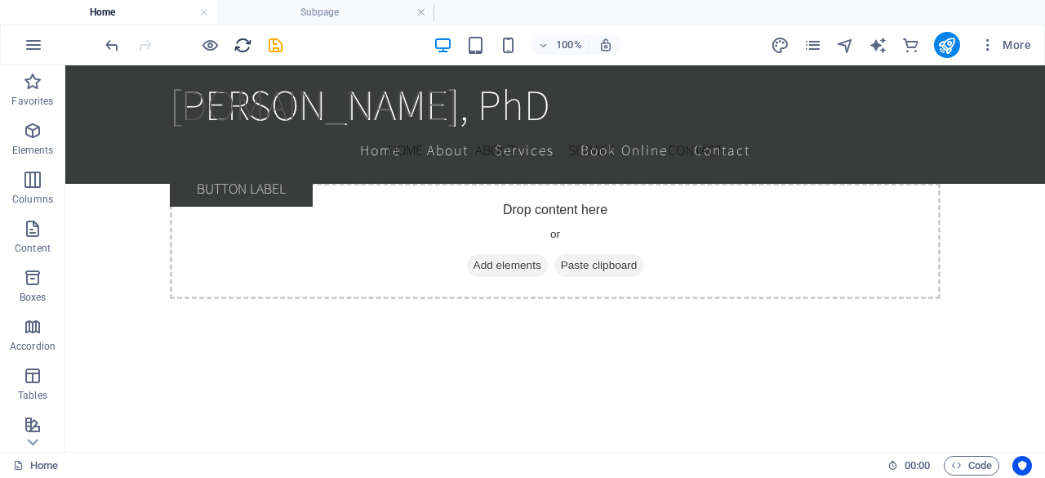
click at [0, 0] on button "reload" at bounding box center [0, 0] width 0 height 0
click at [110, 43] on icon "undo" at bounding box center [112, 45] width 19 height 19
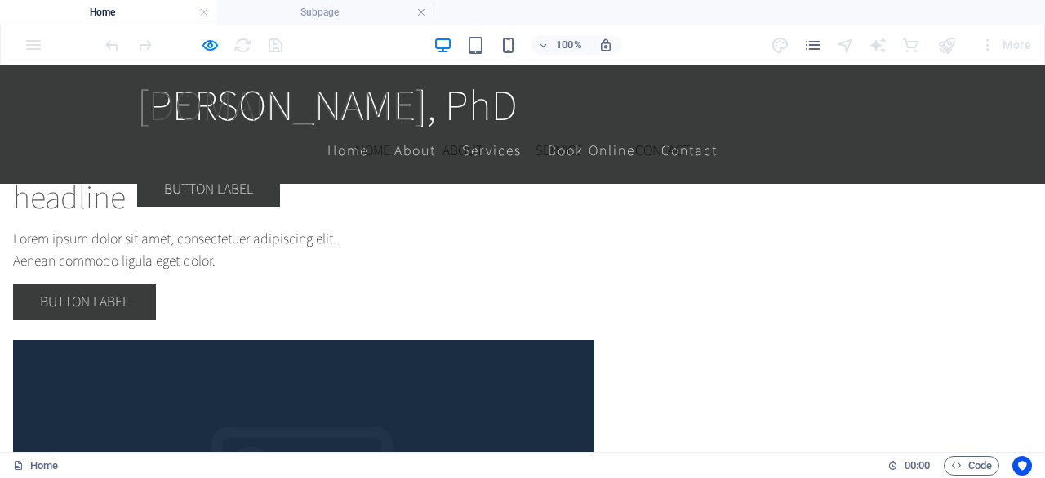
scroll to position [2509, 0]
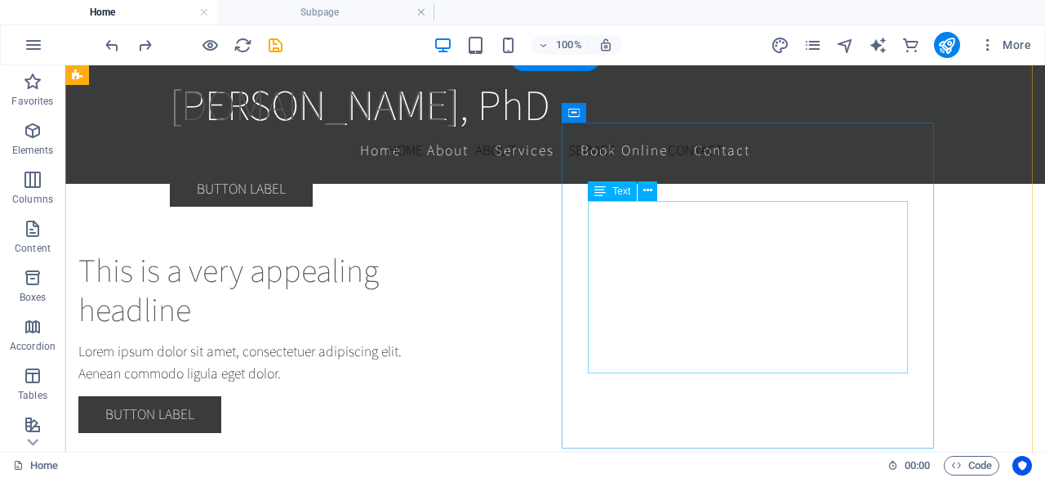
scroll to position [2500, 0]
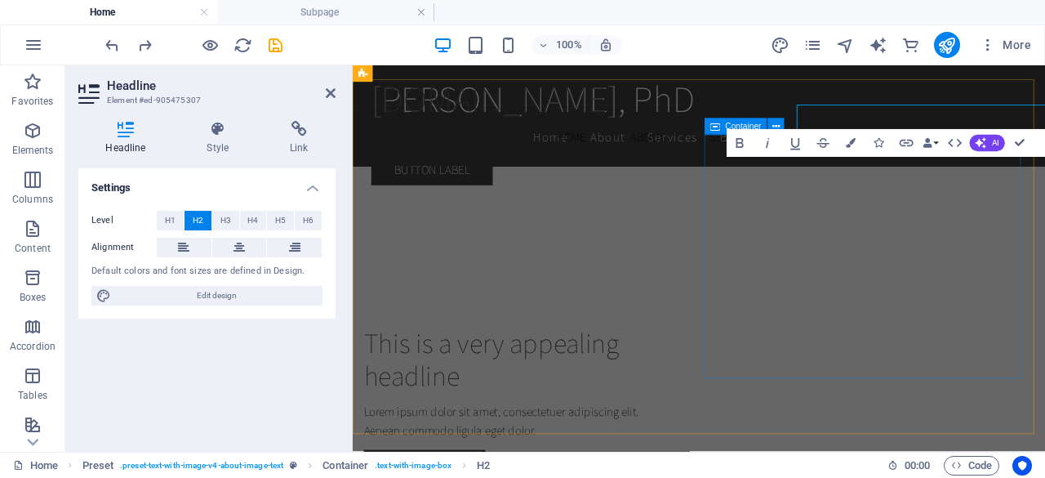
scroll to position [2561, 0]
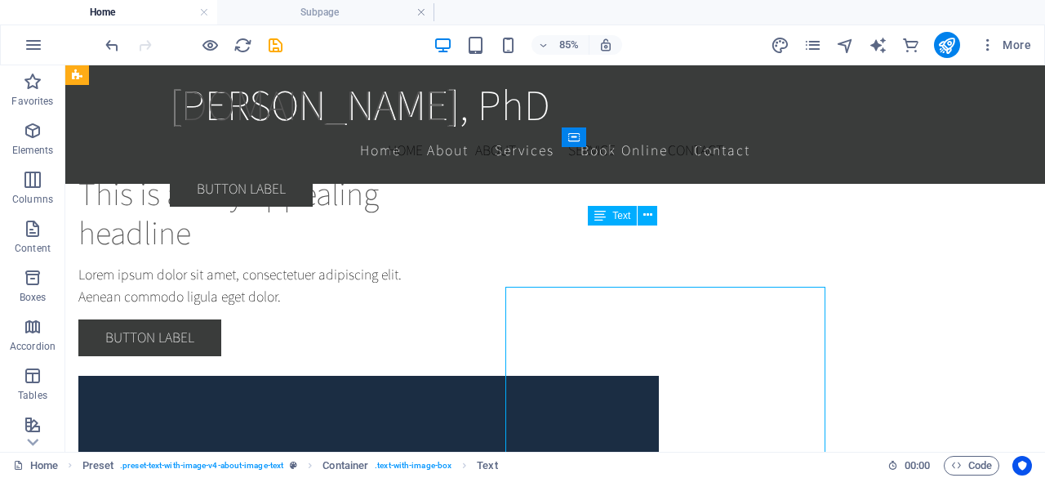
scroll to position [2500, 0]
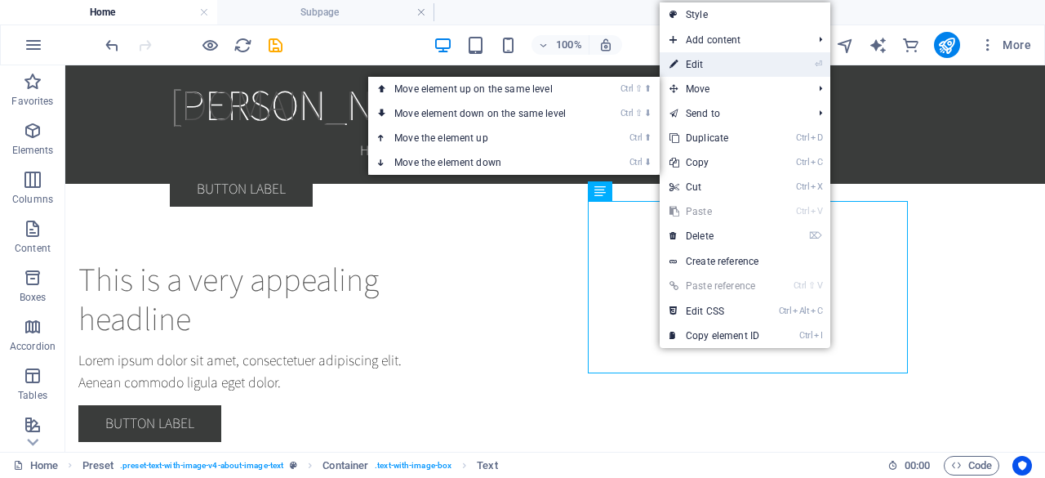
click at [716, 70] on link "⏎ Edit" at bounding box center [714, 64] width 109 height 24
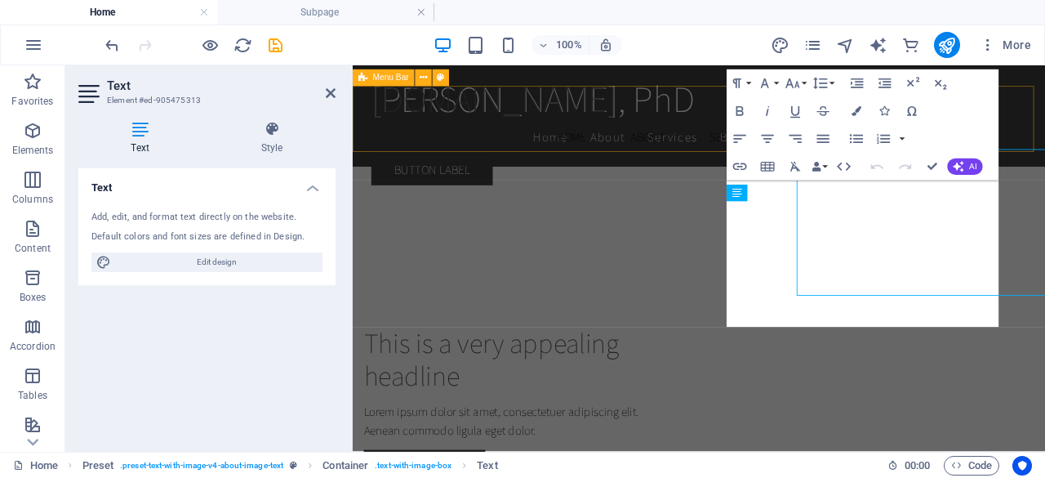
scroll to position [2561, 0]
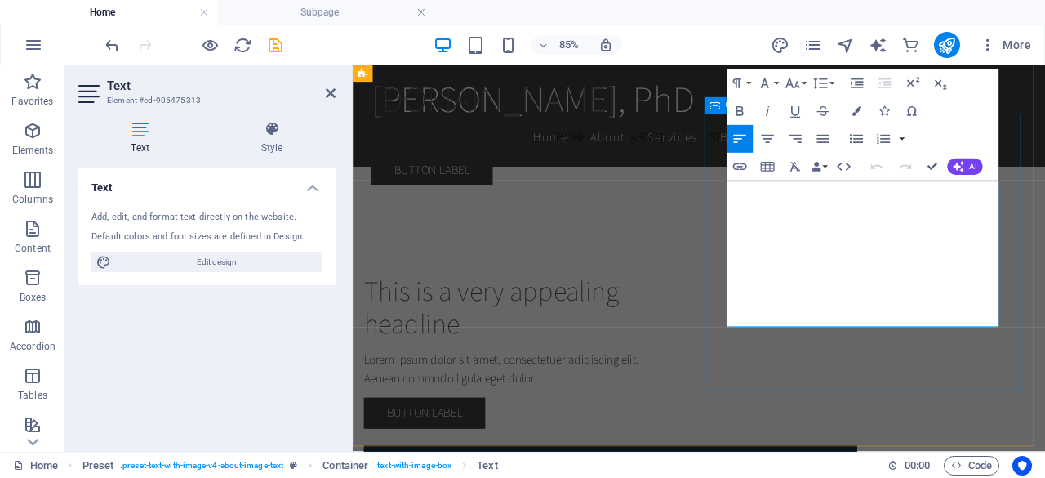
drag, startPoint x: 1001, startPoint y: 363, endPoint x: 790, endPoint y: 198, distance: 267.7
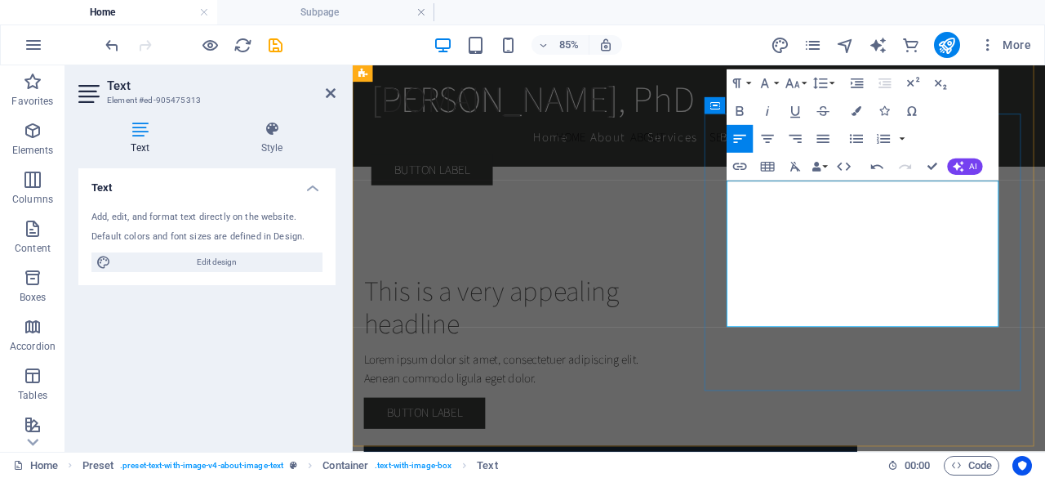
click at [854, 140] on icon "button" at bounding box center [856, 139] width 16 height 16
drag, startPoint x: 862, startPoint y: 253, endPoint x: 790, endPoint y: 249, distance: 72.8
click at [741, 112] on icon "button" at bounding box center [740, 111] width 16 height 16
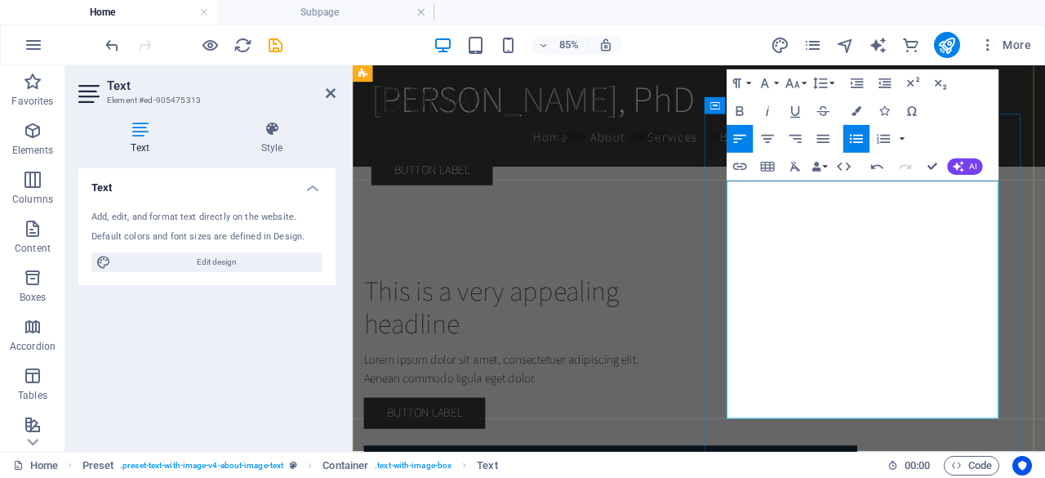
click at [738, 109] on icon "button" at bounding box center [740, 111] width 16 height 16
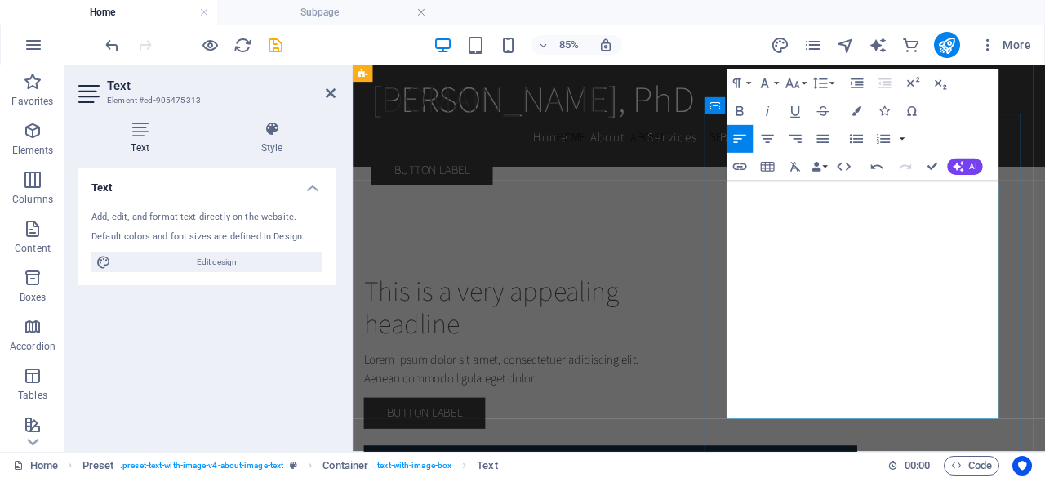
click at [857, 140] on icon "button" at bounding box center [856, 139] width 16 height 16
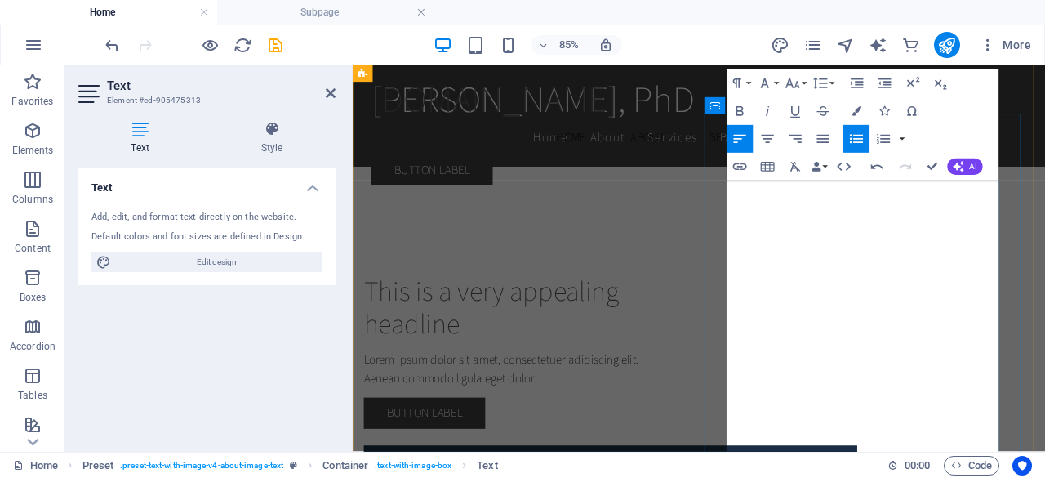
click at [269, 44] on icon "save" at bounding box center [275, 45] width 19 height 19
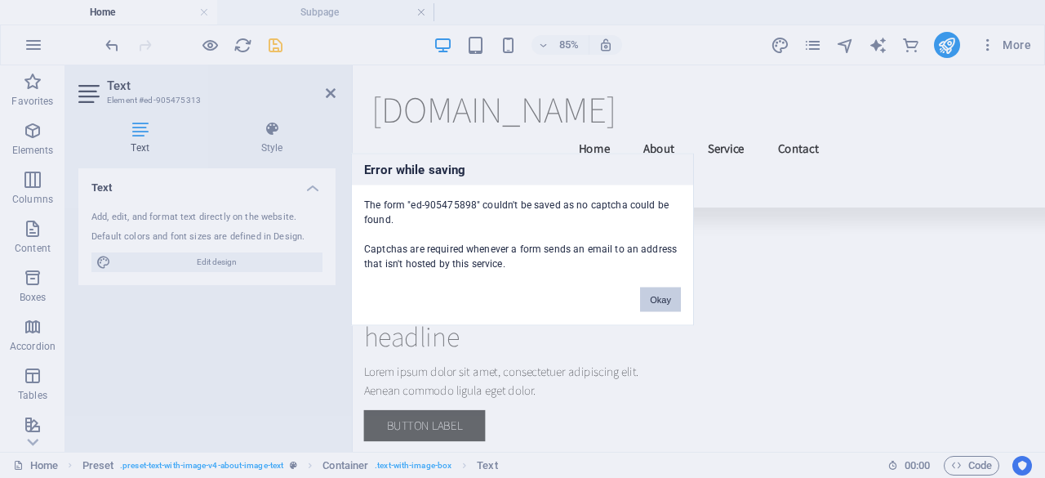
scroll to position [13752, 0]
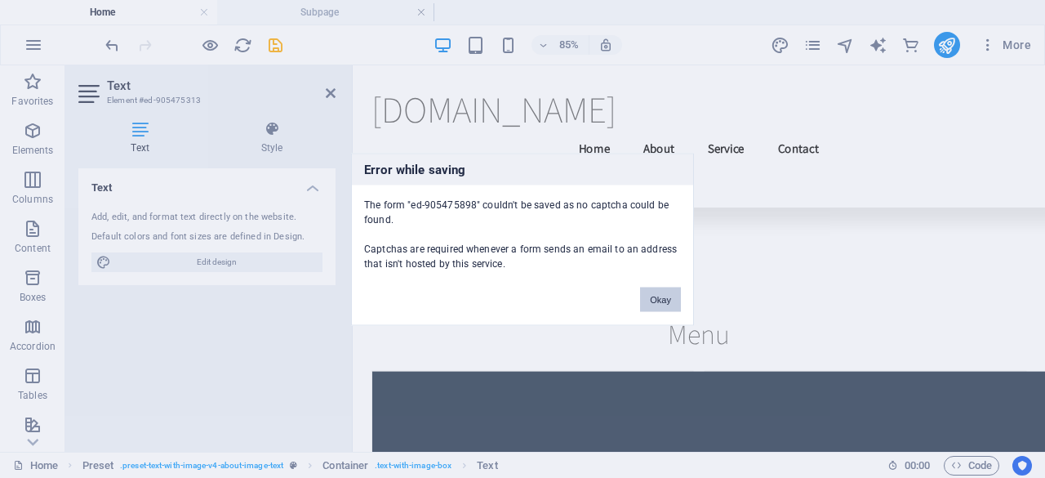
click at [666, 296] on button "Okay" at bounding box center [660, 299] width 41 height 24
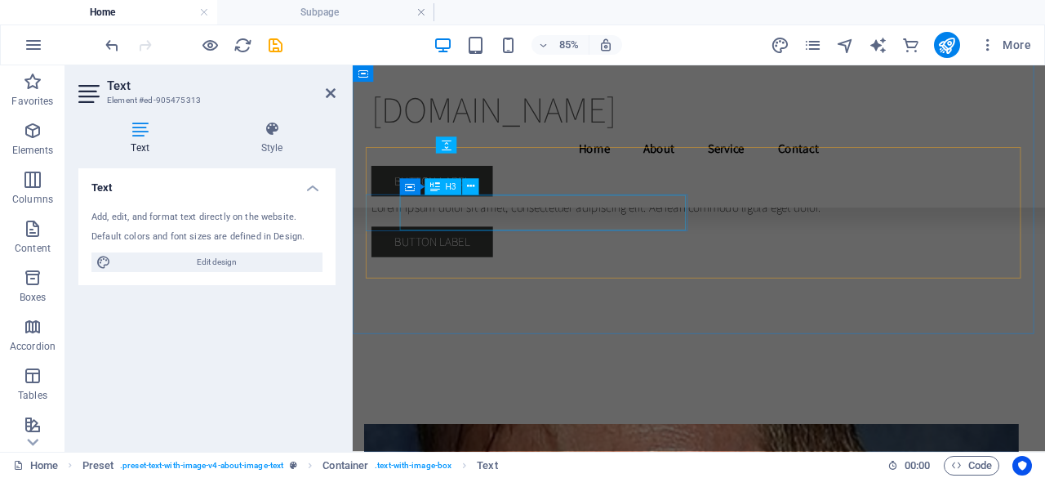
scroll to position [4044, 0]
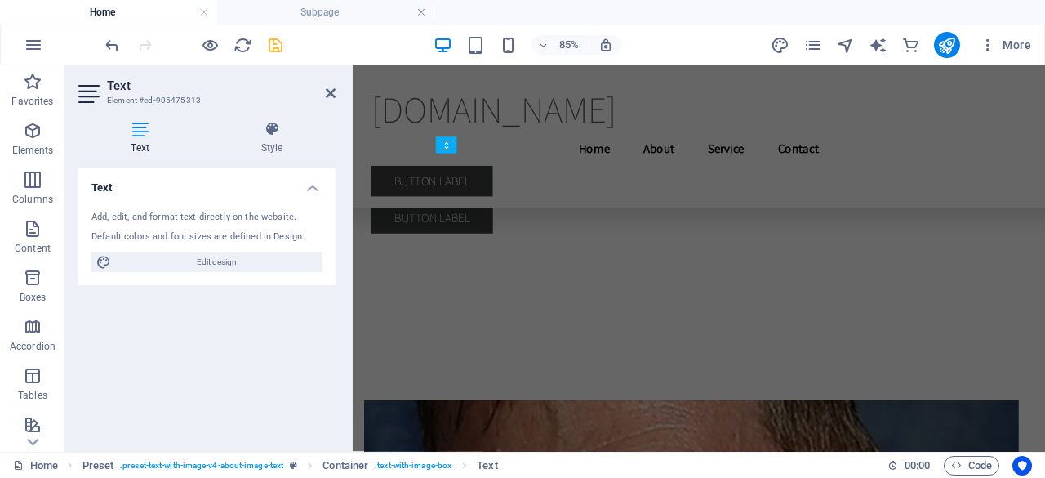
click at [276, 45] on icon "save" at bounding box center [275, 45] width 19 height 19
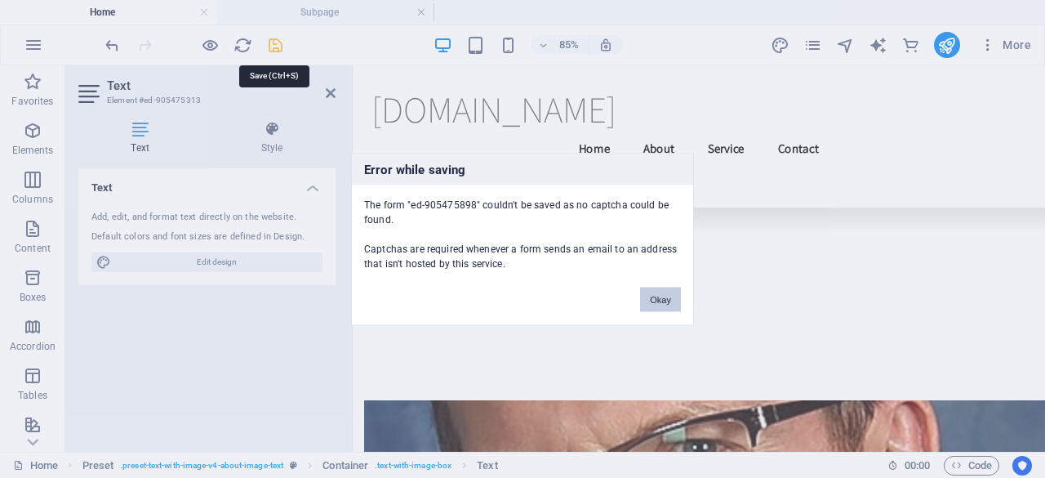
scroll to position [13752, 0]
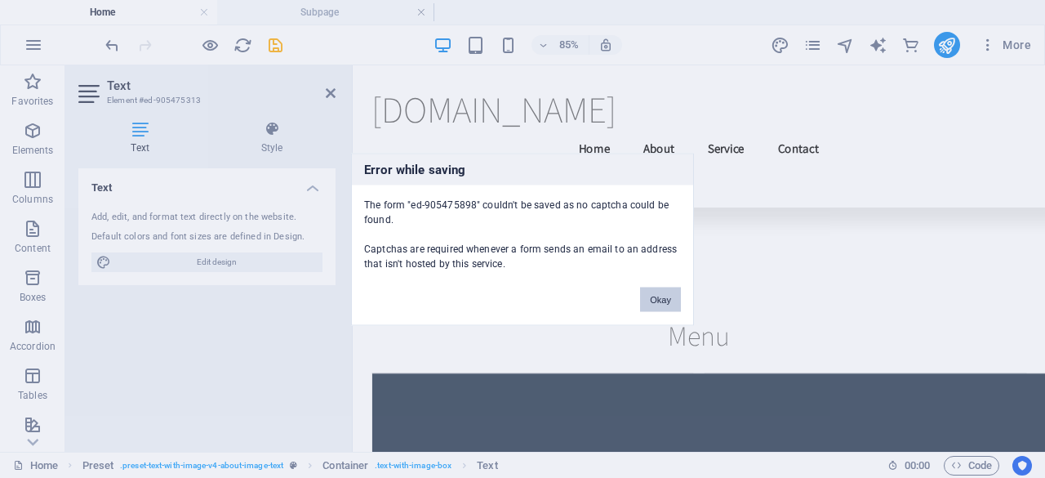
click at [661, 290] on button "Okay" at bounding box center [660, 299] width 41 height 24
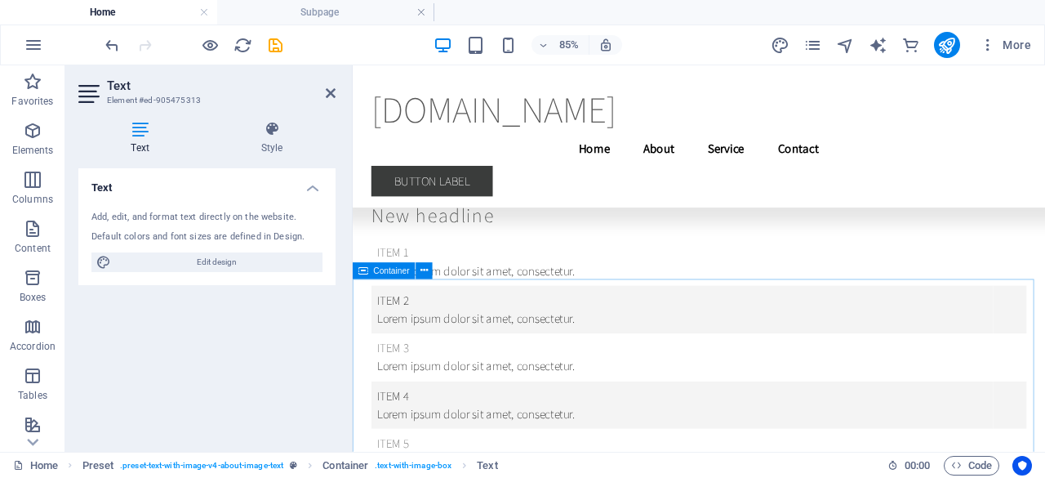
scroll to position [13378, 0]
click at [428, 267] on button at bounding box center [424, 270] width 16 height 16
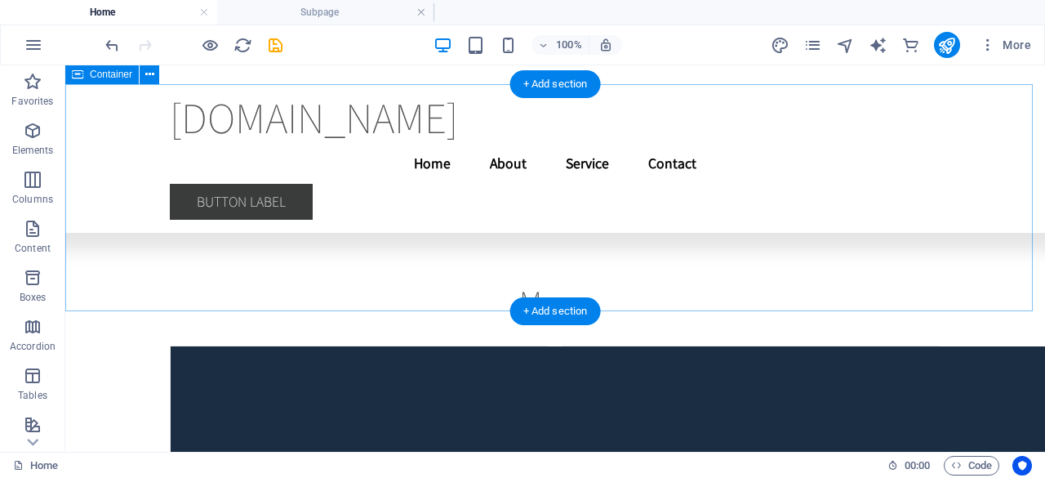
scroll to position [13631, 0]
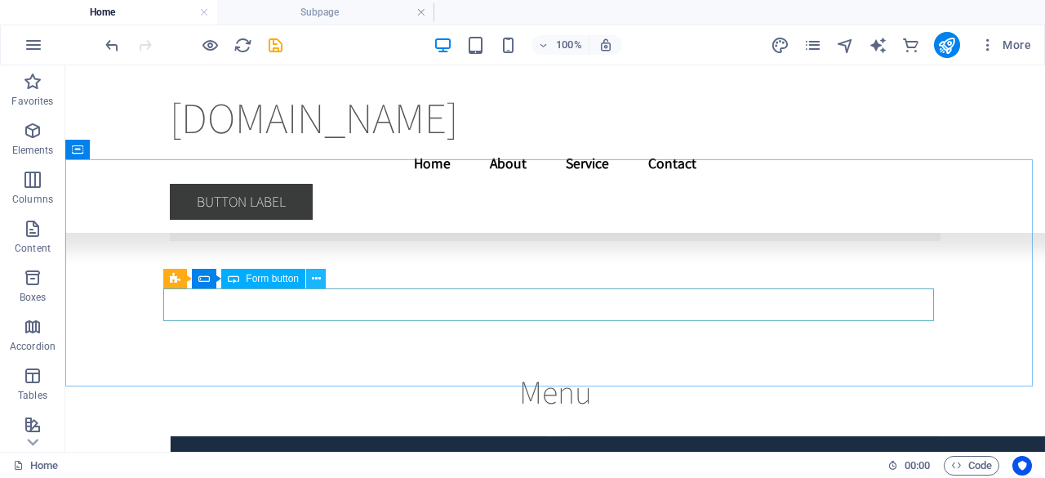
click at [317, 278] on icon at bounding box center [316, 278] width 9 height 17
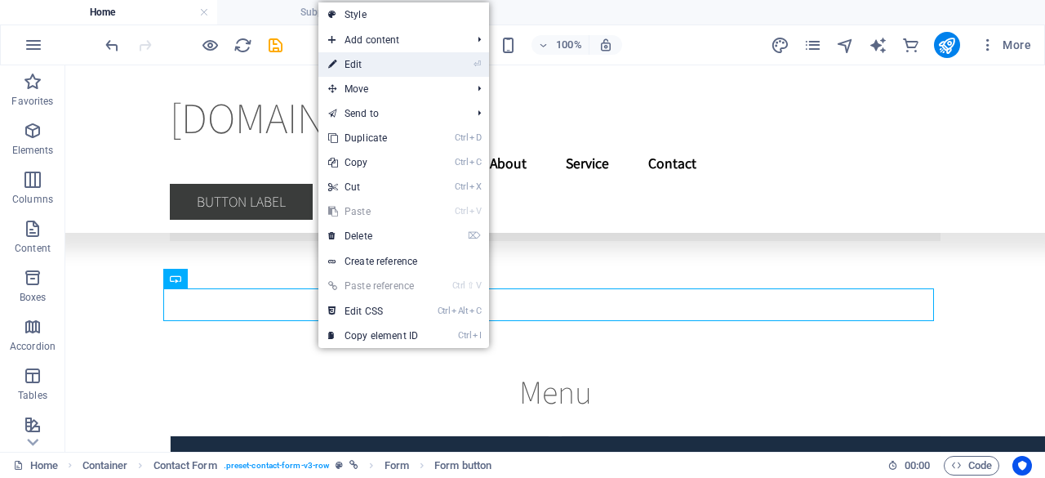
click at [398, 65] on link "⏎ Edit" at bounding box center [372, 64] width 109 height 24
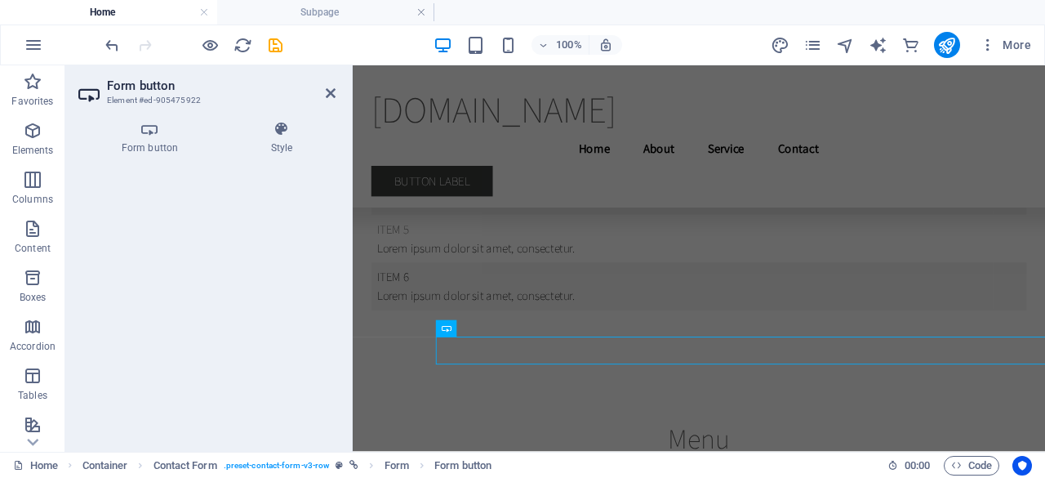
scroll to position [13535, 0]
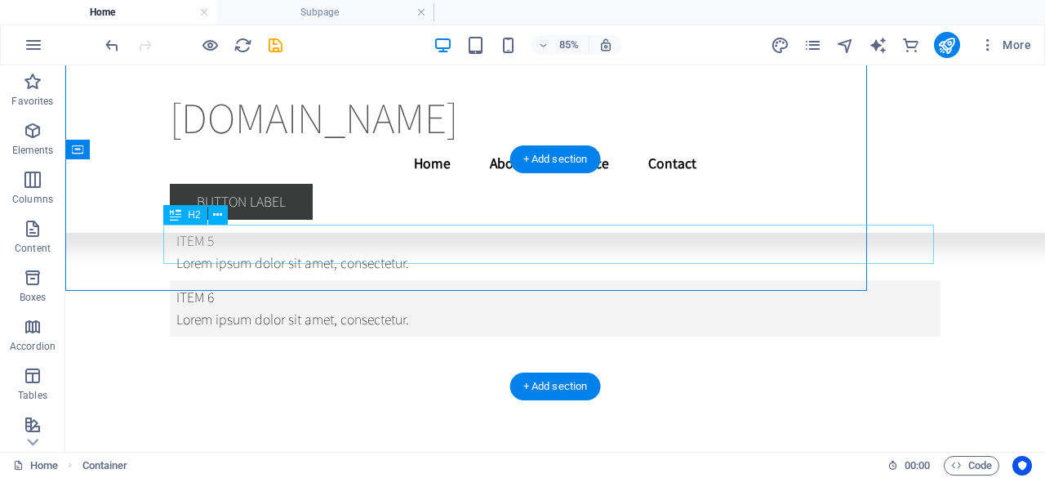
scroll to position [13631, 0]
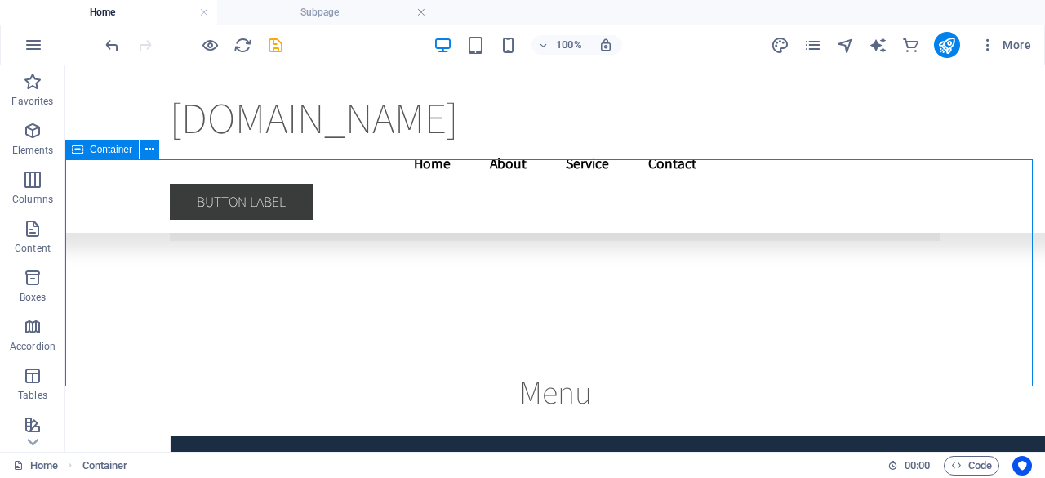
click at [114, 153] on span "Container" at bounding box center [111, 150] width 42 height 10
click at [152, 152] on icon at bounding box center [149, 149] width 9 height 17
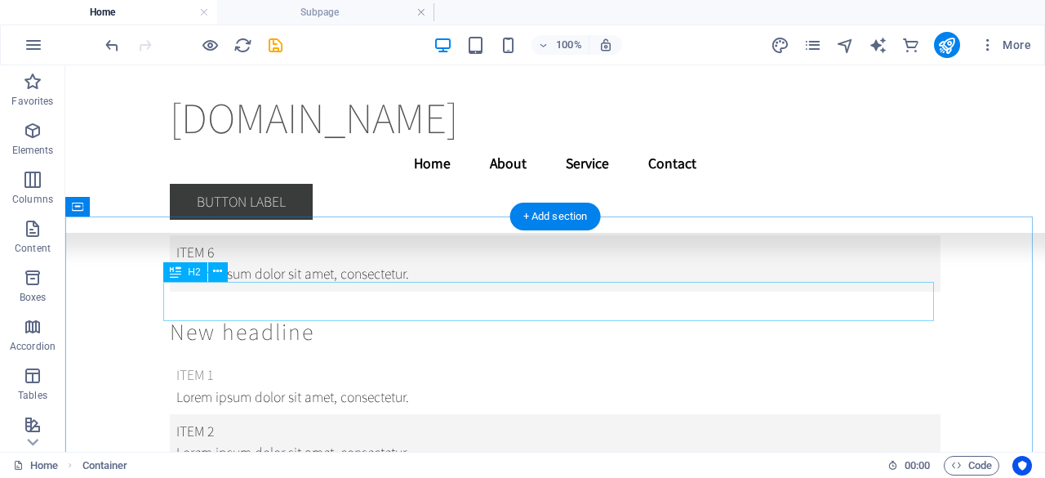
scroll to position [13071, 0]
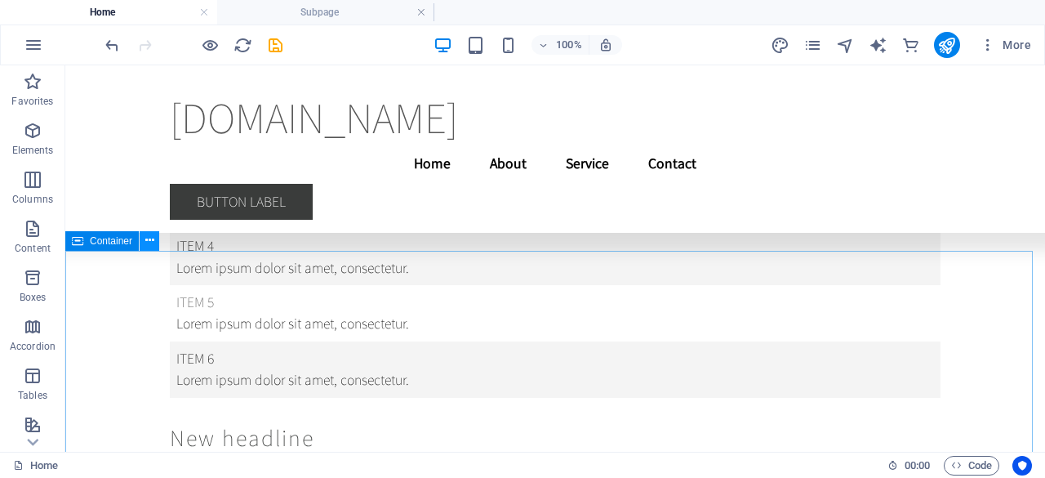
click at [150, 243] on icon at bounding box center [149, 240] width 9 height 17
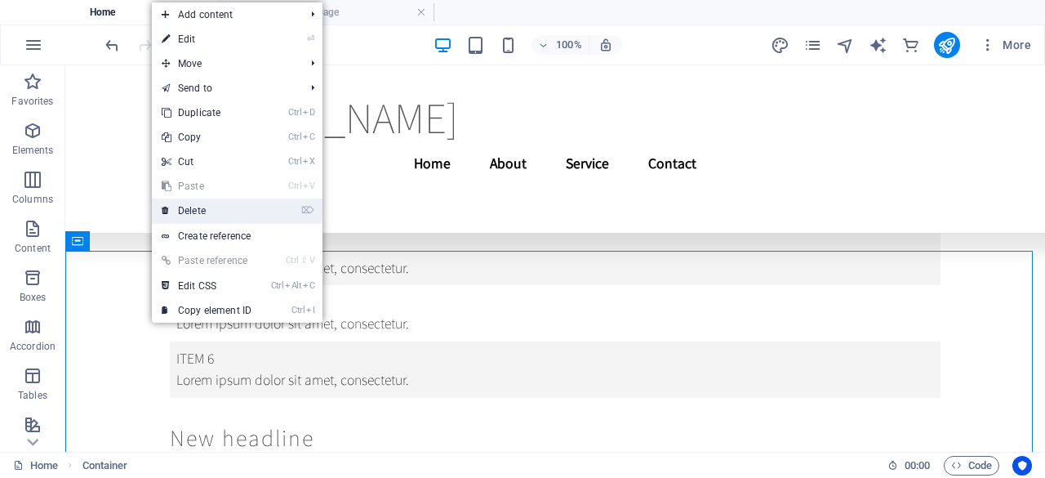
click at [193, 209] on link "⌦ Delete" at bounding box center [206, 210] width 109 height 24
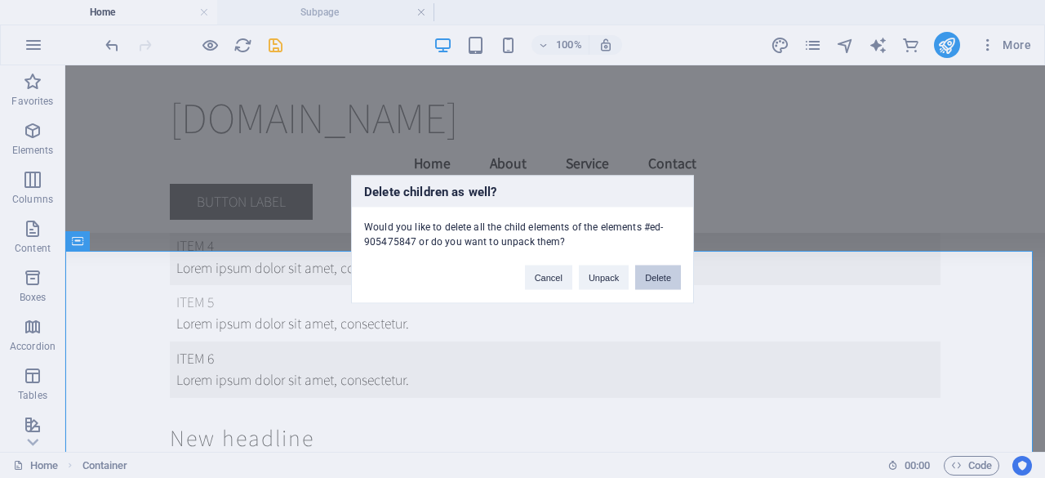
click at [679, 278] on button "Delete" at bounding box center [658, 277] width 46 height 24
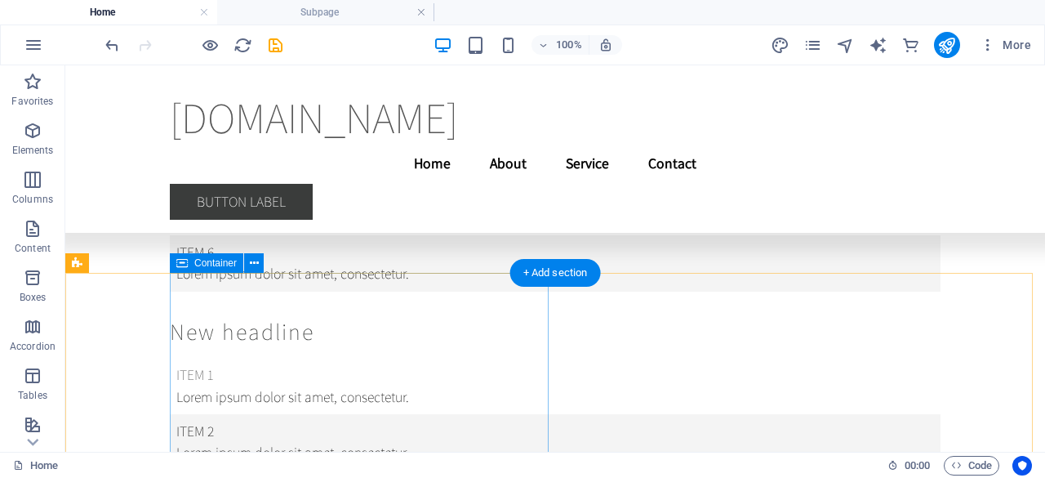
scroll to position [13275, 0]
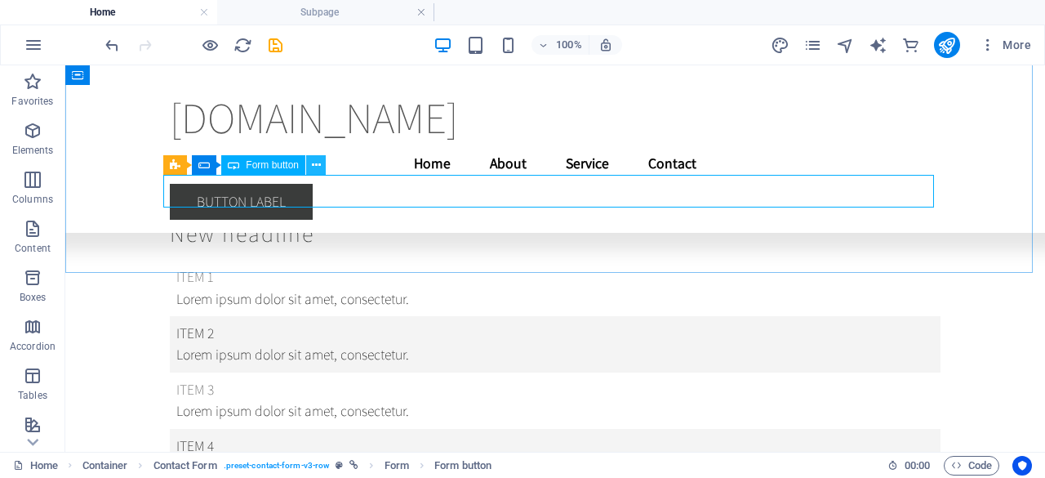
click at [314, 174] on icon at bounding box center [316, 165] width 9 height 17
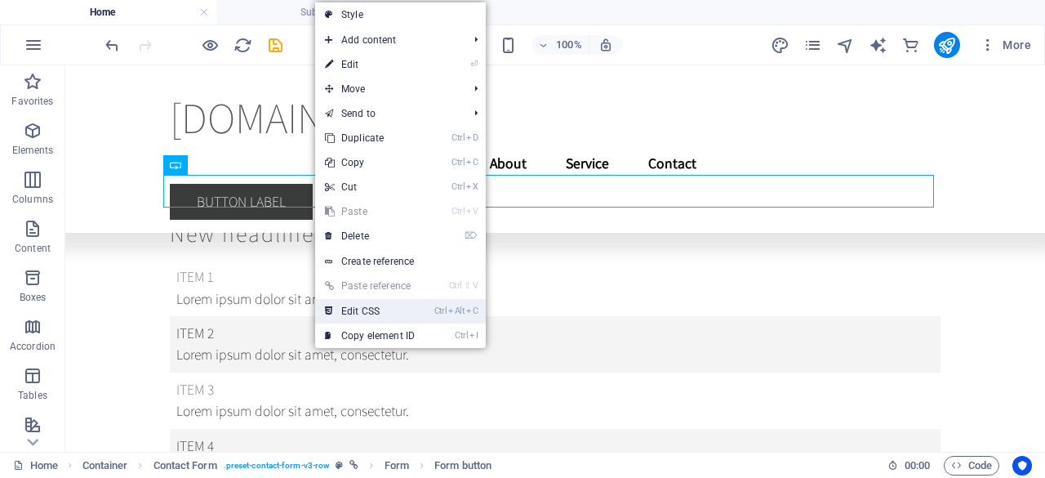
click at [364, 308] on link "Ctrl Alt C Edit CSS" at bounding box center [369, 311] width 109 height 24
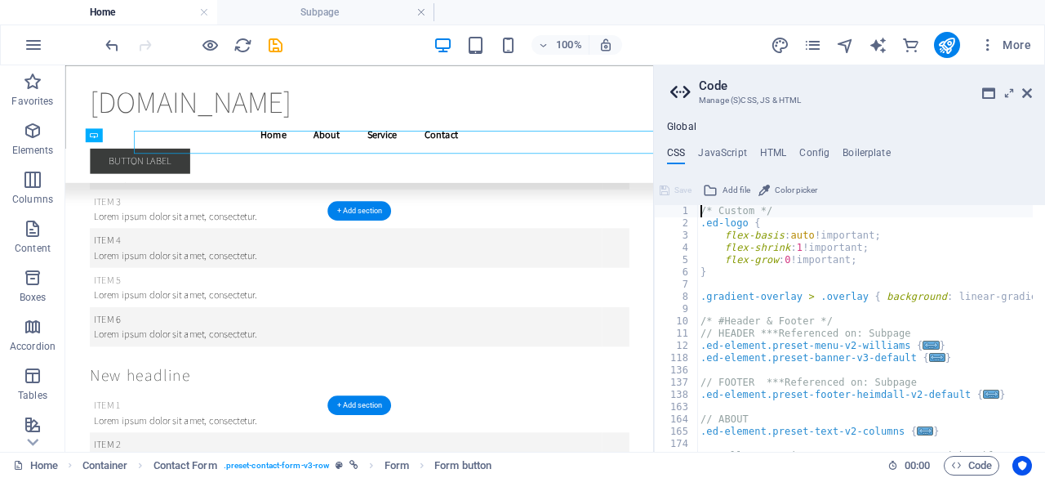
scroll to position [13291, 0]
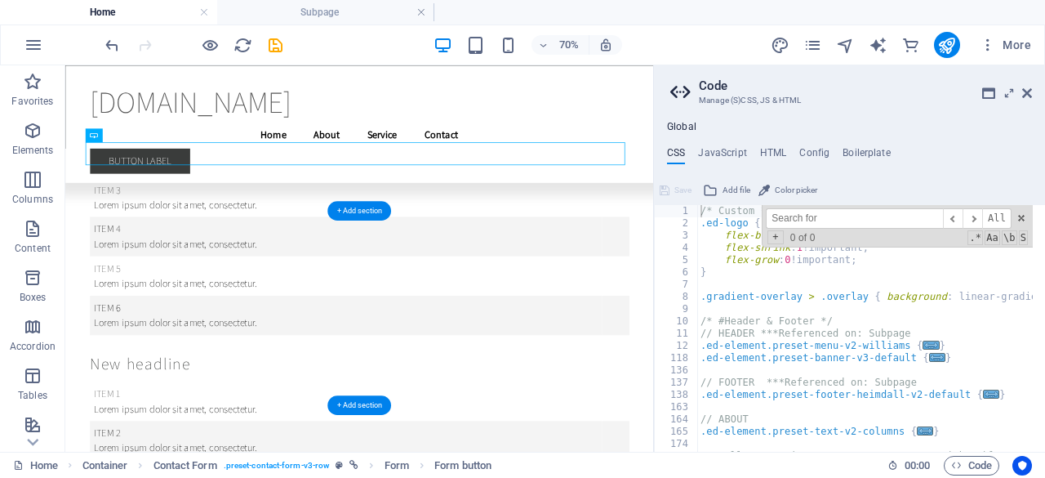
type input "a"
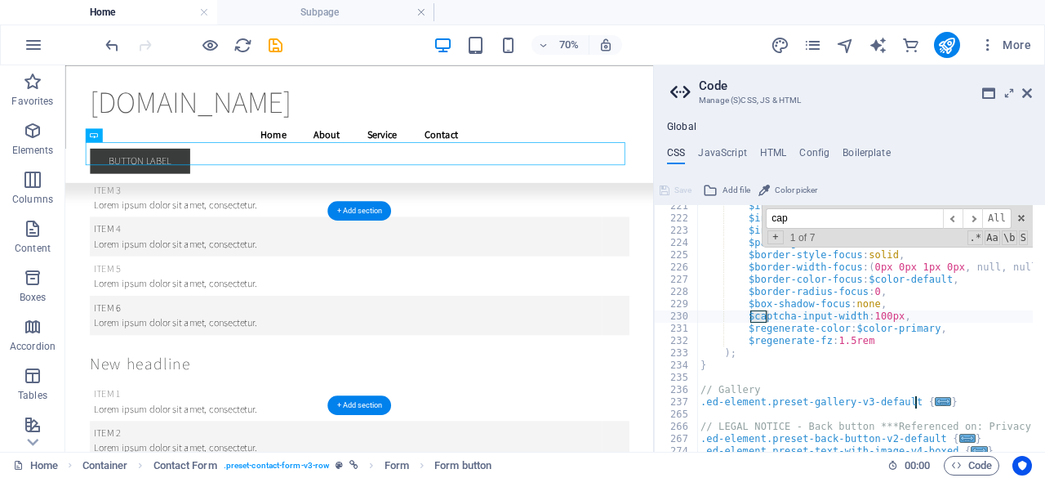
scroll to position [1928, 0]
type input "cap"
click at [975, 216] on span "​" at bounding box center [973, 218] width 20 height 20
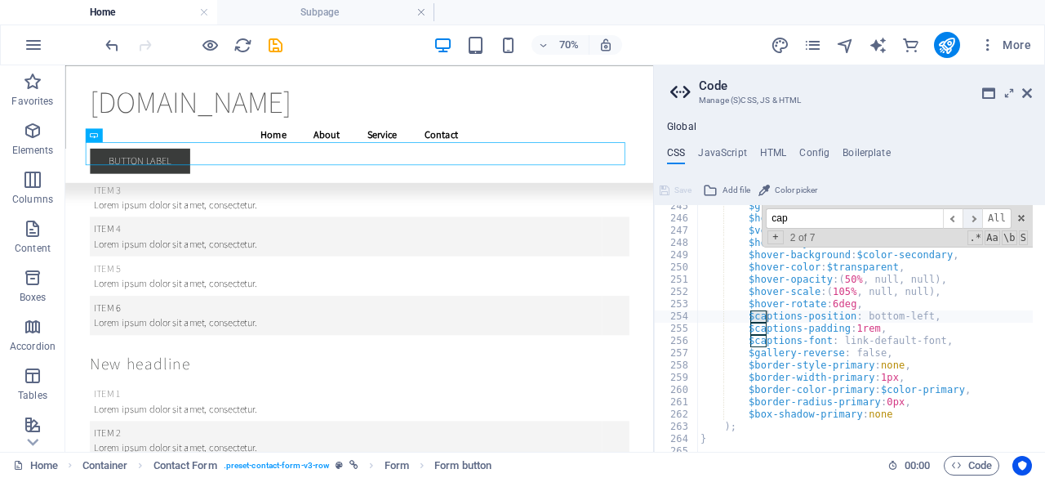
scroll to position [2222, 0]
click at [975, 216] on span "​" at bounding box center [973, 218] width 20 height 20
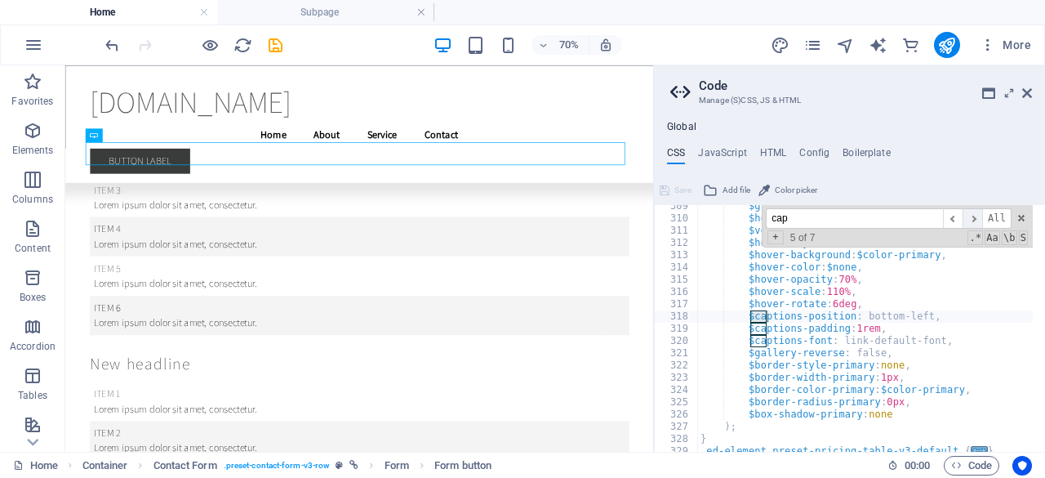
click at [975, 216] on span "​" at bounding box center [973, 218] width 20 height 20
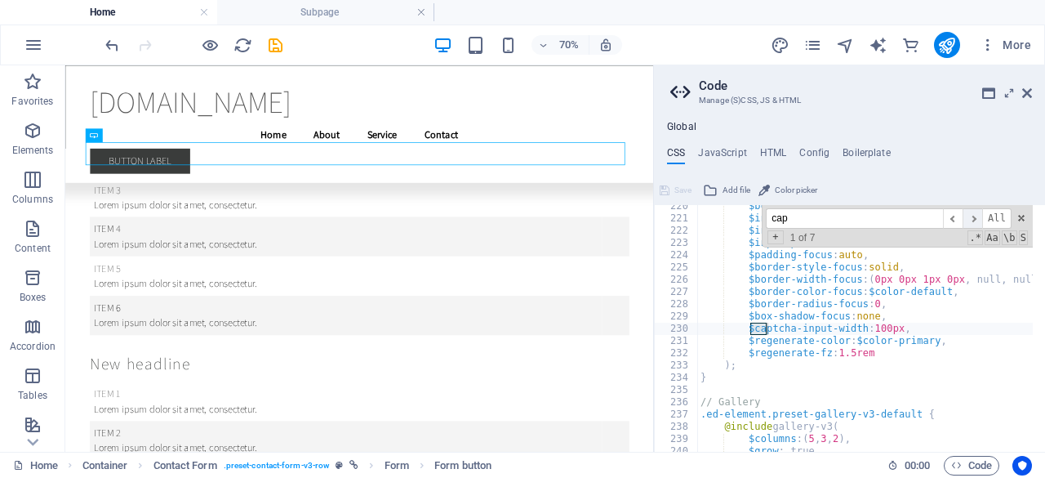
scroll to position [1916, 0]
type textarea "$captcha-input-width: 100px,"
drag, startPoint x: 898, startPoint y: 324, endPoint x: 725, endPoint y: 327, distance: 173.1
click at [725, 327] on div "$box-shadow-hover : none , $input-background-focus : $none , $input-color-focus…" at bounding box center [1033, 329] width 672 height 259
click at [678, 189] on span "Save" at bounding box center [682, 190] width 17 height 20
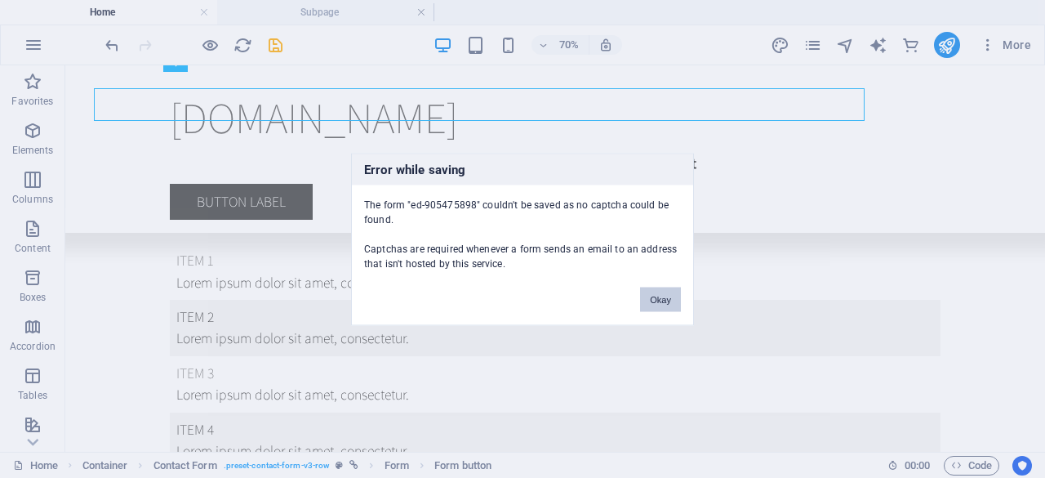
scroll to position [13378, 0]
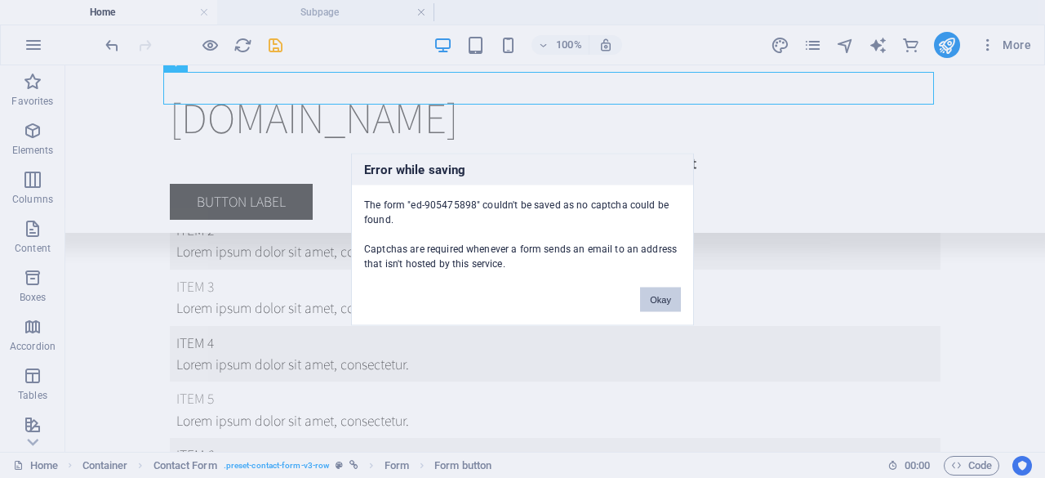
click at [655, 303] on button "Okay" at bounding box center [660, 299] width 41 height 24
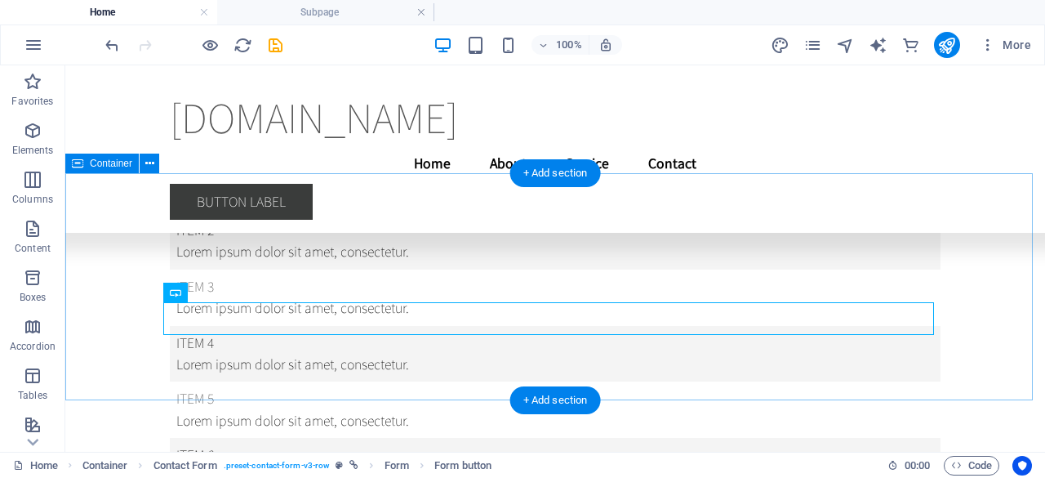
scroll to position [13148, 0]
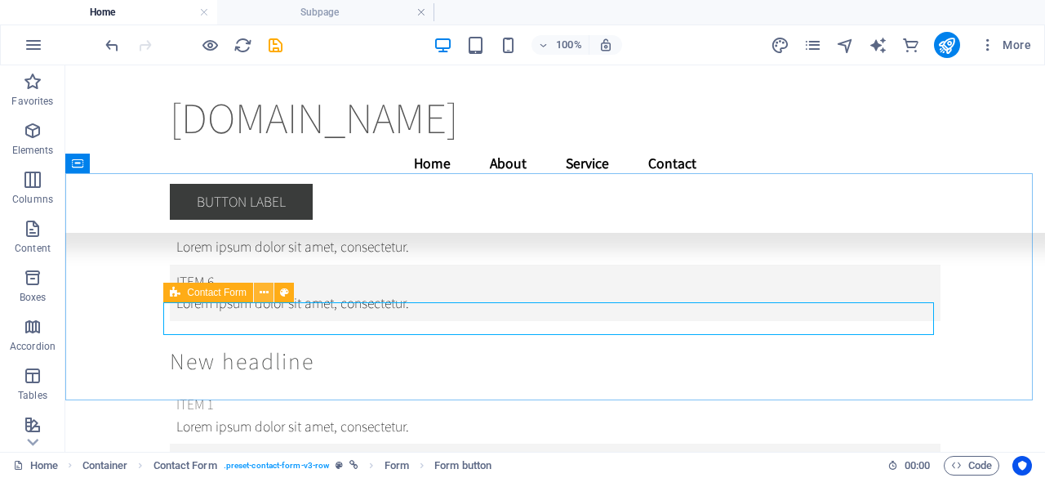
click at [264, 290] on icon at bounding box center [264, 292] width 9 height 17
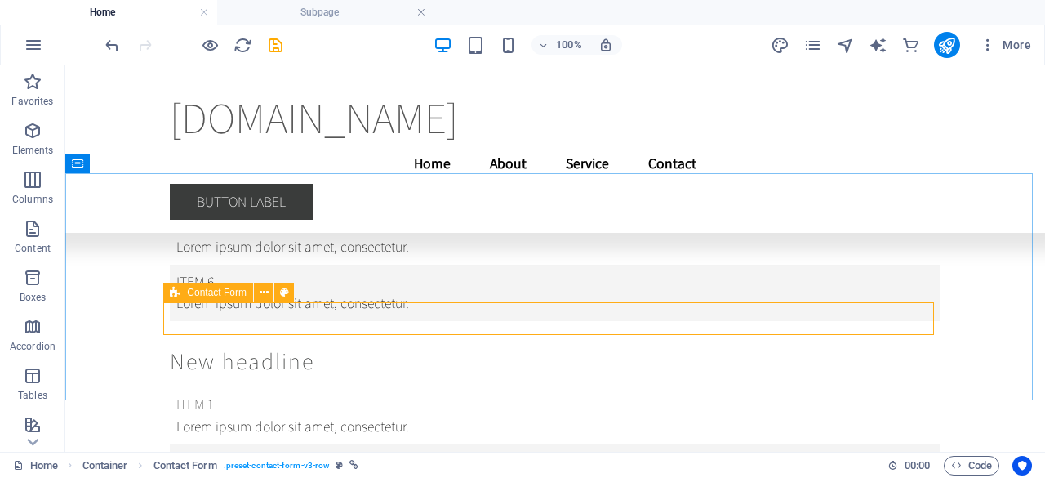
click at [239, 291] on span "Contact Form" at bounding box center [217, 292] width 60 height 10
click at [266, 294] on icon at bounding box center [264, 292] width 9 height 17
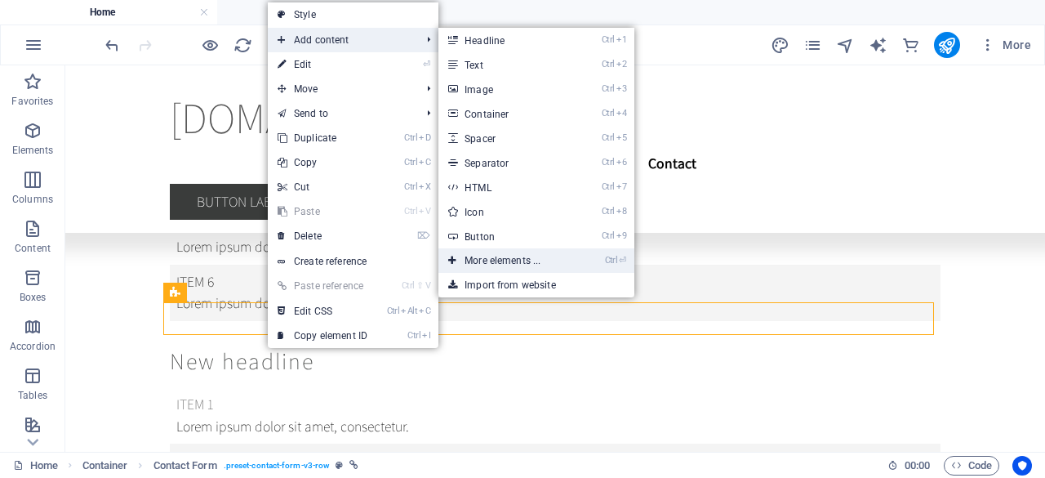
click at [529, 257] on link "Ctrl ⏎ More elements ..." at bounding box center [505, 260] width 135 height 24
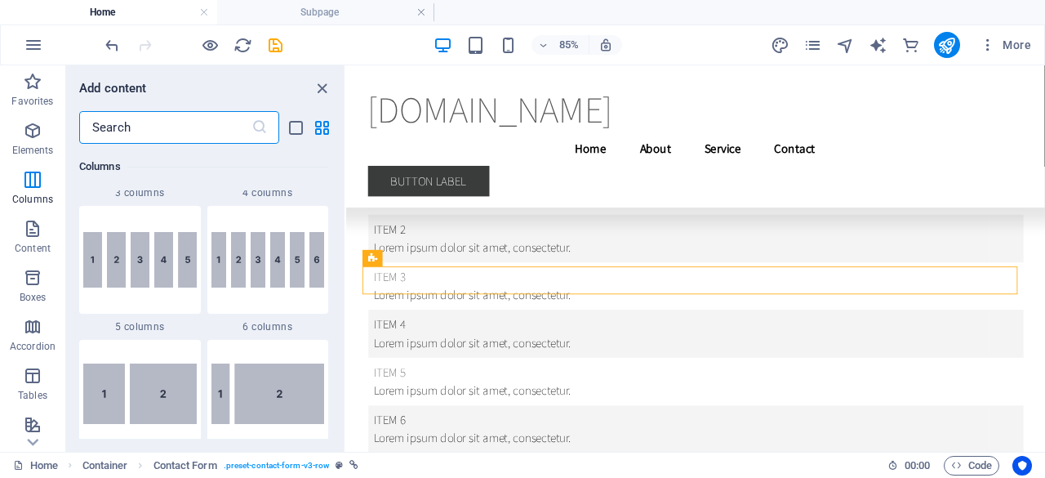
scroll to position [1060, 0]
click at [129, 125] on input "text" at bounding box center [165, 127] width 172 height 33
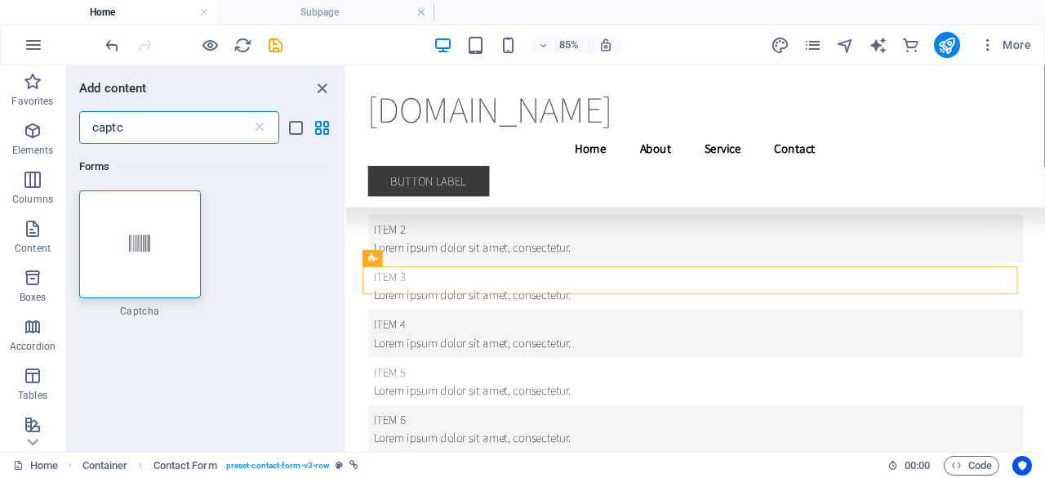
scroll to position [0, 0]
click at [139, 229] on div at bounding box center [140, 244] width 122 height 108
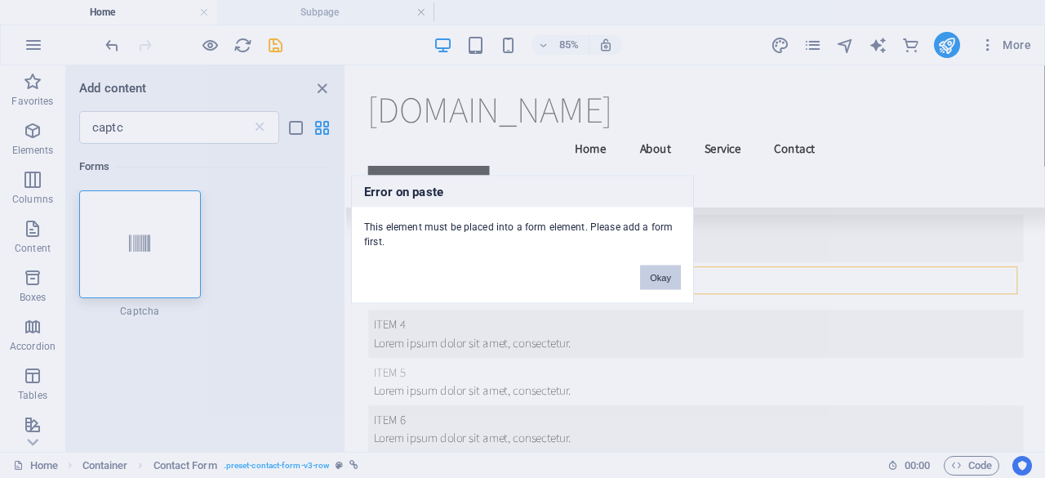
click at [650, 280] on button "Okay" at bounding box center [660, 277] width 41 height 24
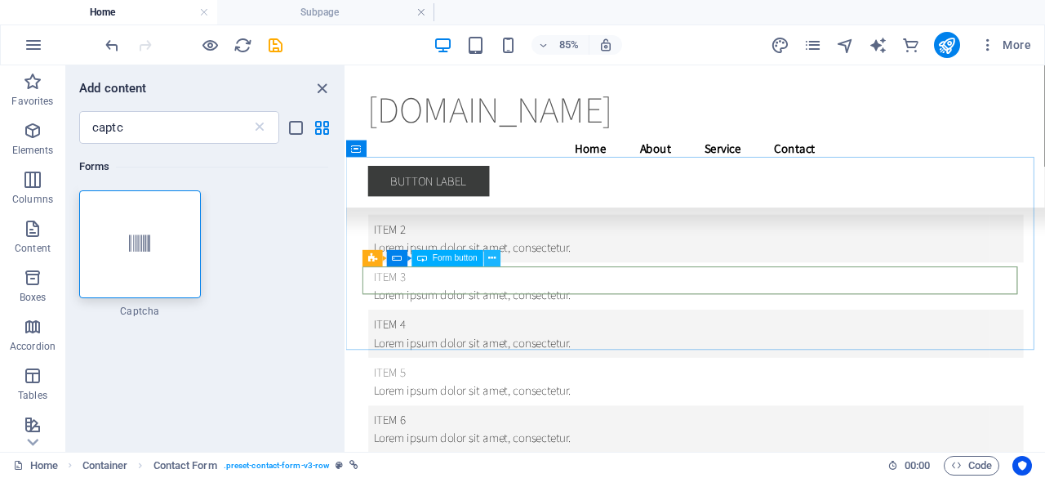
click at [493, 256] on icon at bounding box center [491, 258] width 7 height 15
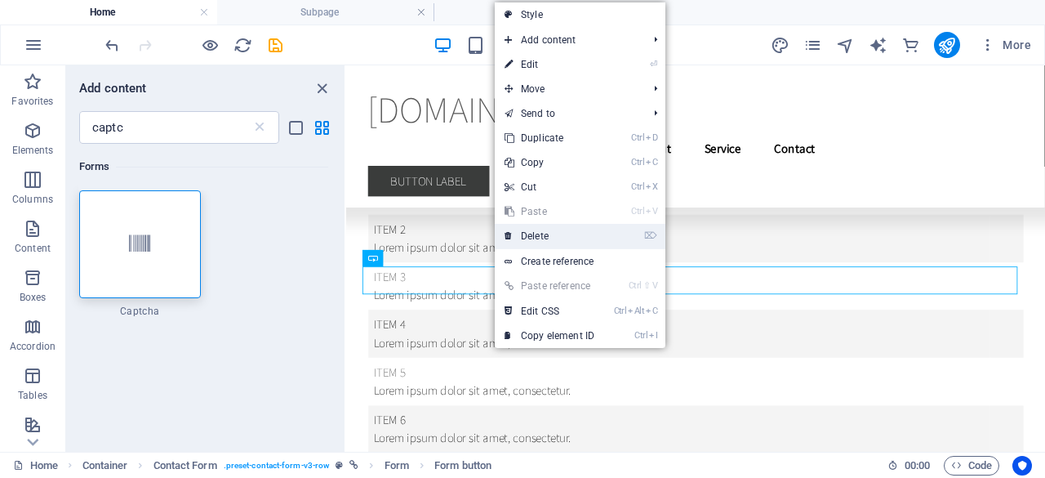
click at [524, 236] on link "⌦ Delete" at bounding box center [549, 236] width 109 height 24
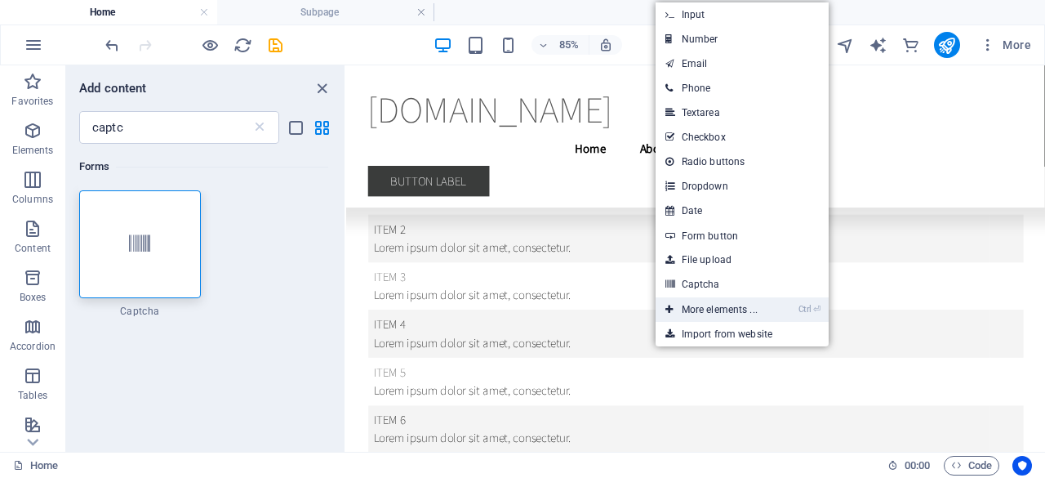
click at [810, 308] on icon "Ctrl" at bounding box center [805, 309] width 13 height 11
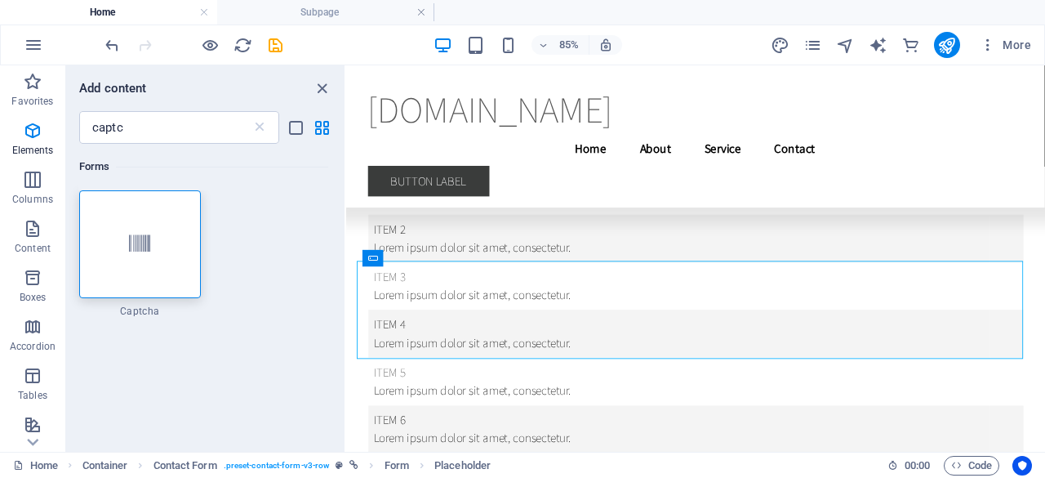
click at [188, 145] on div "Forms" at bounding box center [203, 167] width 249 height 46
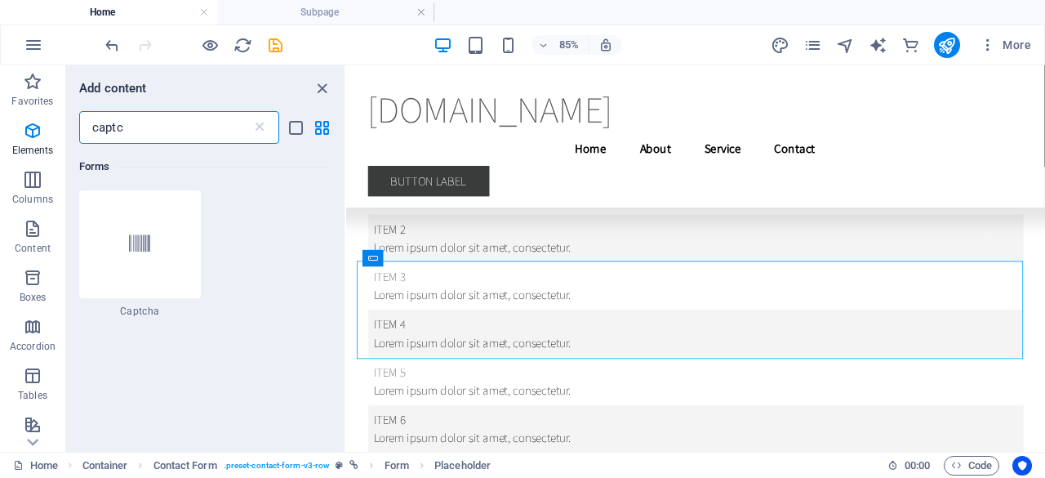
click at [180, 129] on input "captc" at bounding box center [165, 127] width 172 height 33
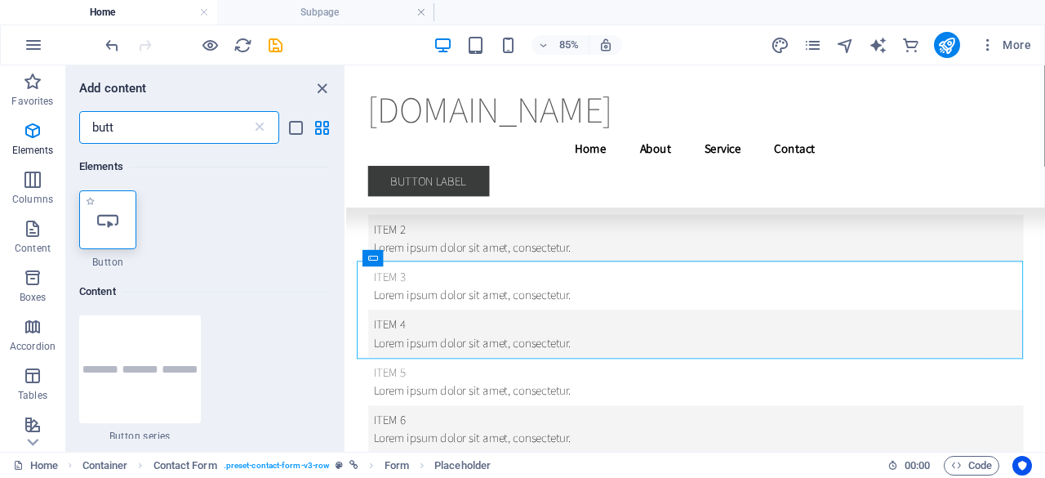
type input "butt"
click at [110, 216] on icon at bounding box center [107, 219] width 21 height 21
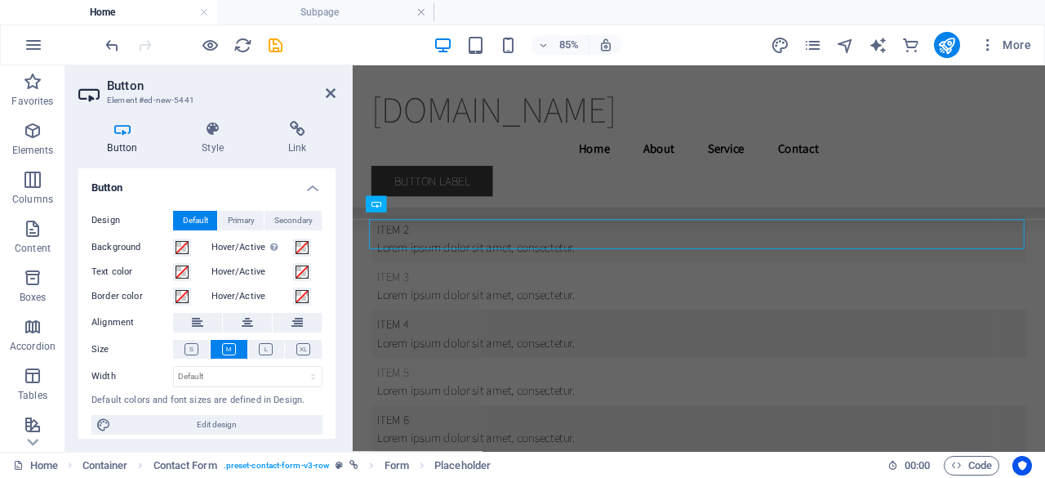
click at [110, 216] on label "Design" at bounding box center [132, 221] width 82 height 20
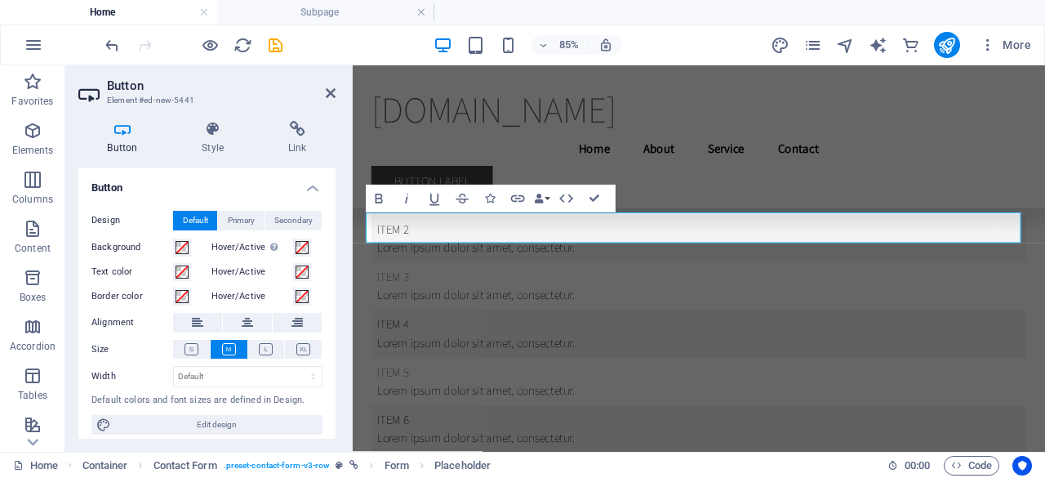
scroll to position [13052, 0]
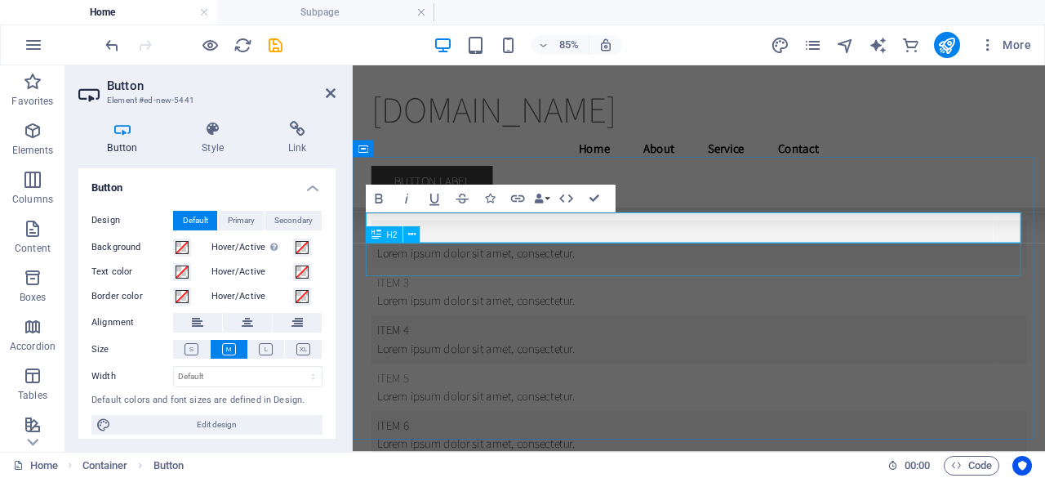
drag, startPoint x: 777, startPoint y: 250, endPoint x: 792, endPoint y: 338, distance: 89.5
drag, startPoint x: 456, startPoint y: 249, endPoint x: 791, endPoint y: 277, distance: 336.7
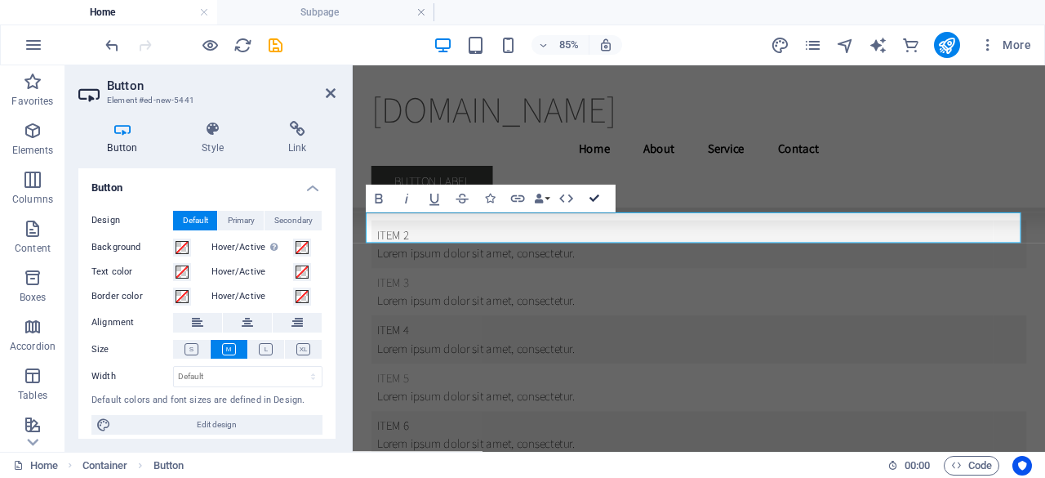
drag, startPoint x: 589, startPoint y: 197, endPoint x: 536, endPoint y: 131, distance: 84.2
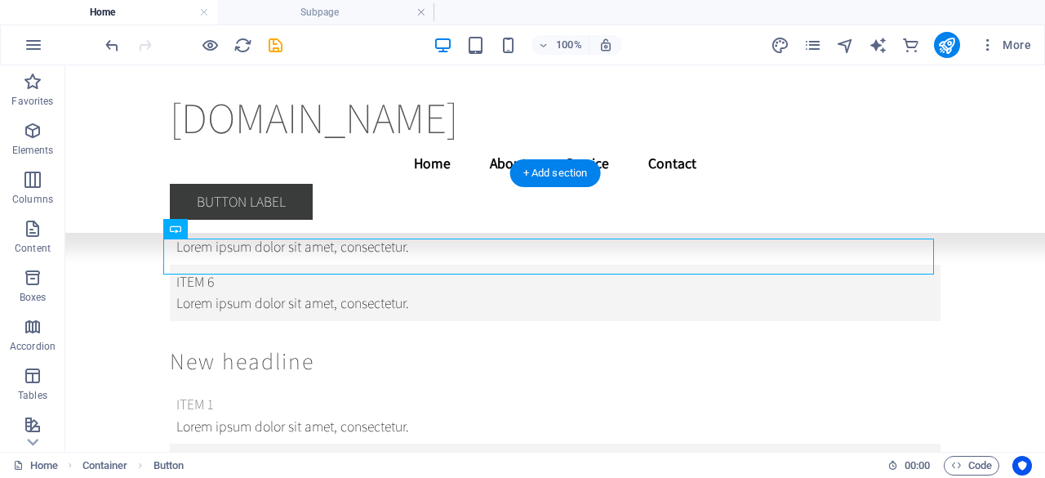
drag, startPoint x: 279, startPoint y: 246, endPoint x: 392, endPoint y: 375, distance: 171.3
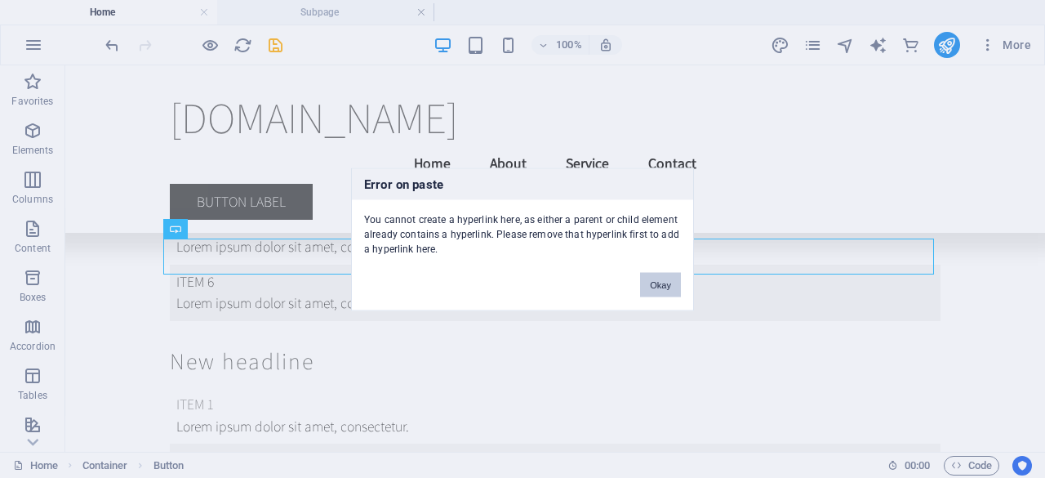
click at [661, 278] on button "Okay" at bounding box center [660, 284] width 41 height 24
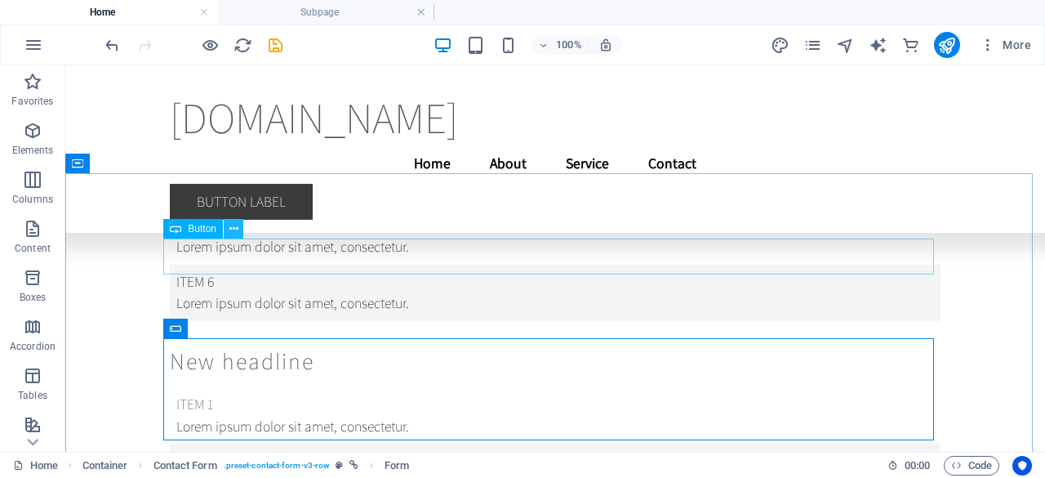
click at [235, 227] on icon at bounding box center [233, 228] width 9 height 17
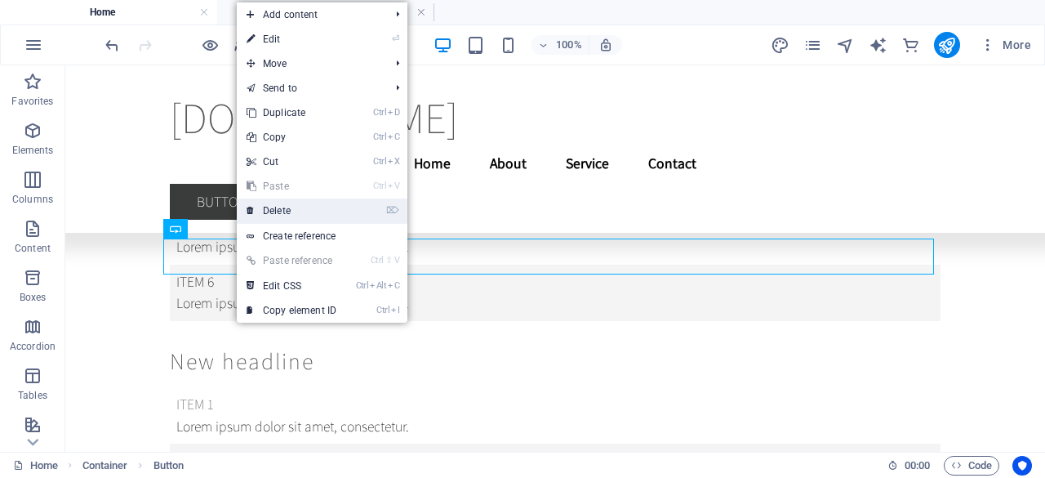
click at [262, 220] on link "⌦ Delete" at bounding box center [291, 210] width 109 height 24
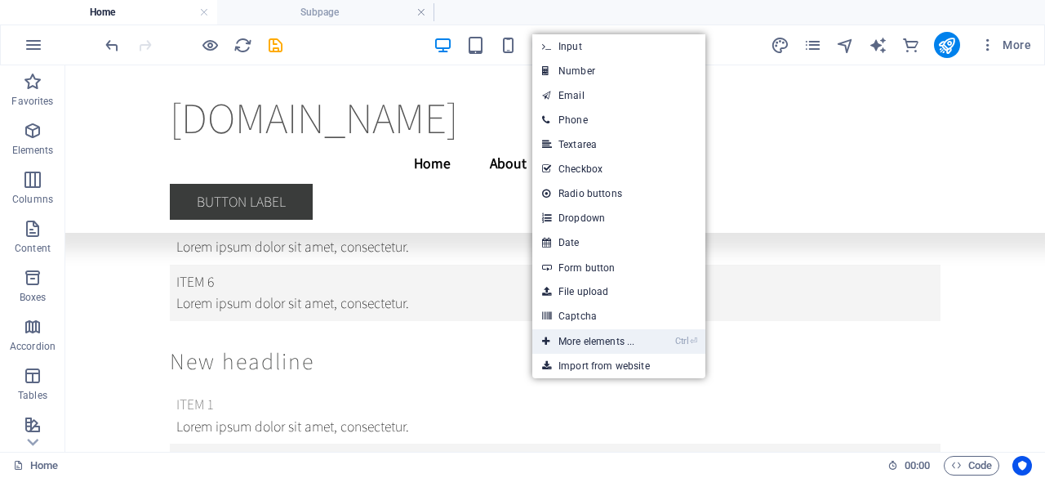
click at [637, 336] on link "Ctrl ⏎ More elements ..." at bounding box center [588, 341] width 112 height 24
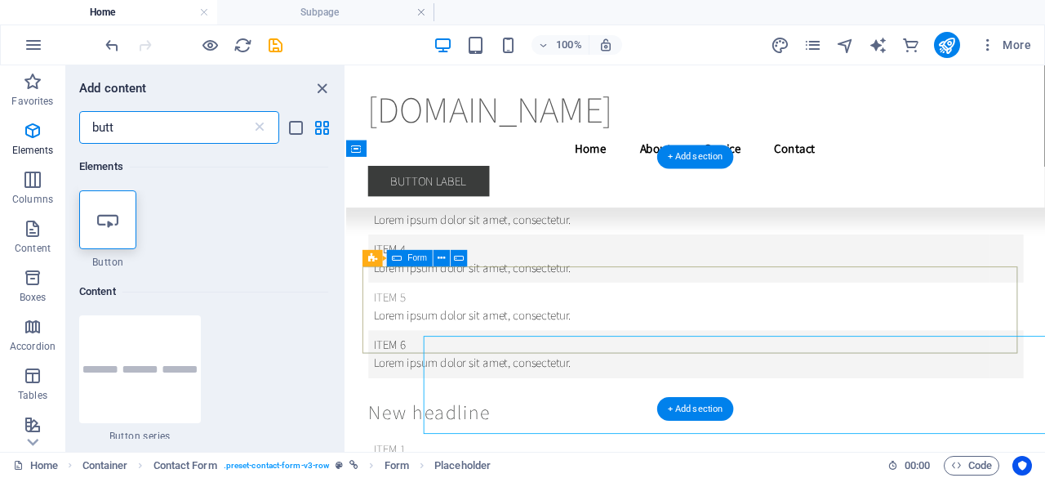
scroll to position [13059, 0]
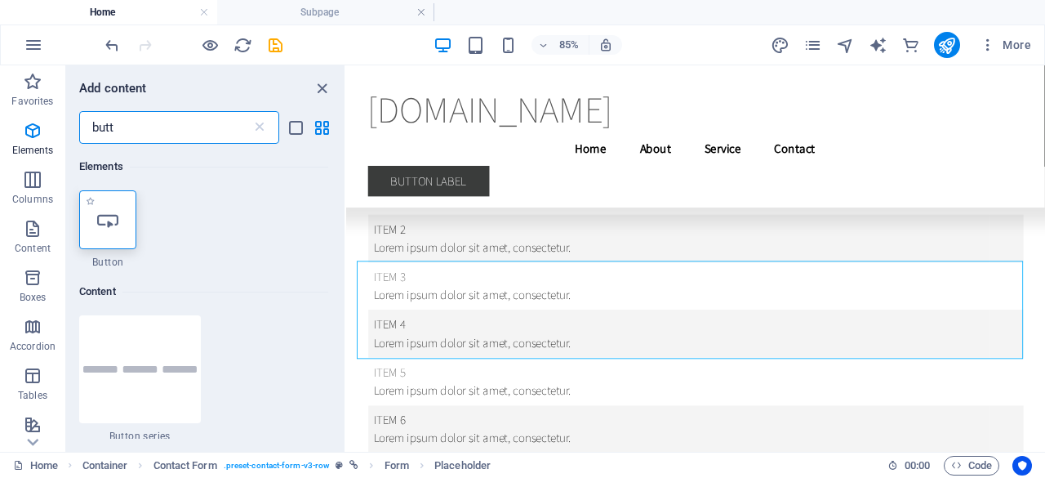
click at [93, 225] on div at bounding box center [107, 219] width 57 height 59
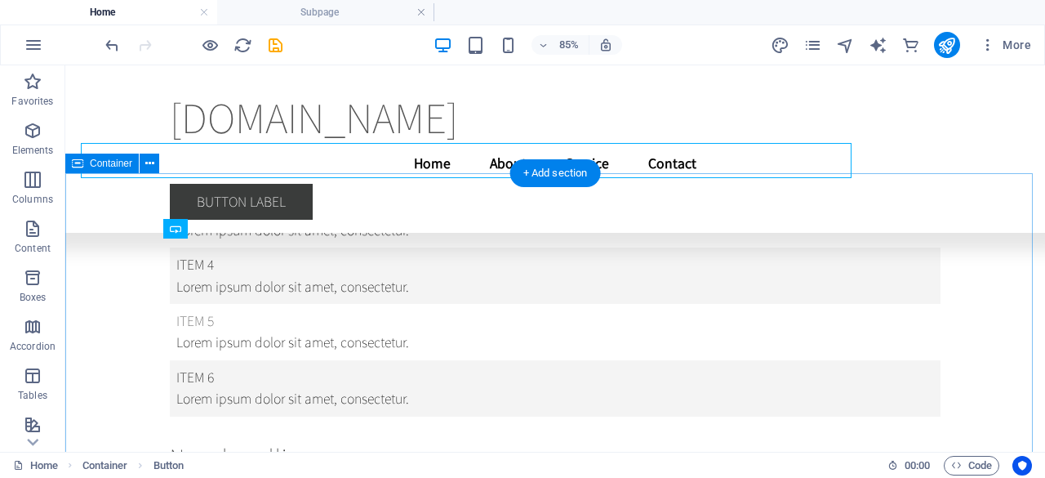
scroll to position [13148, 0]
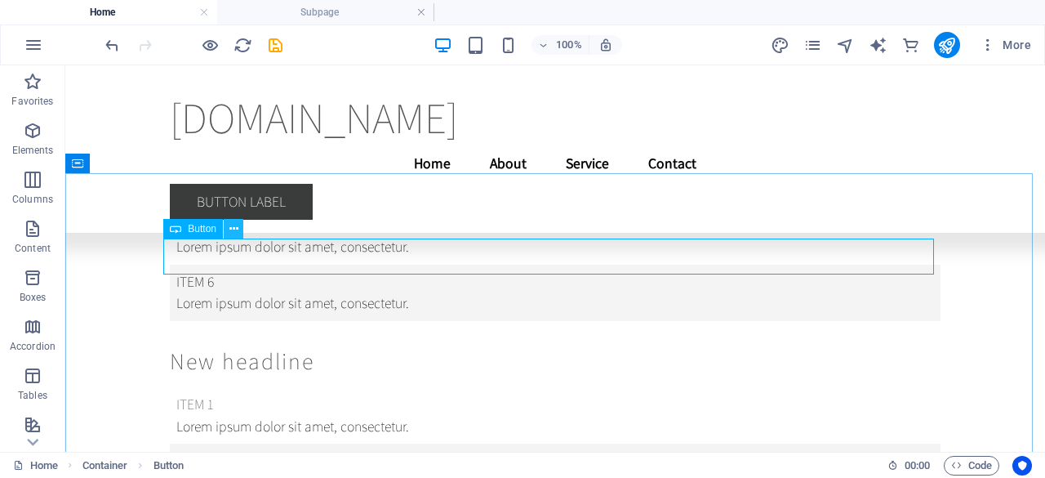
click at [230, 228] on icon at bounding box center [233, 228] width 9 height 17
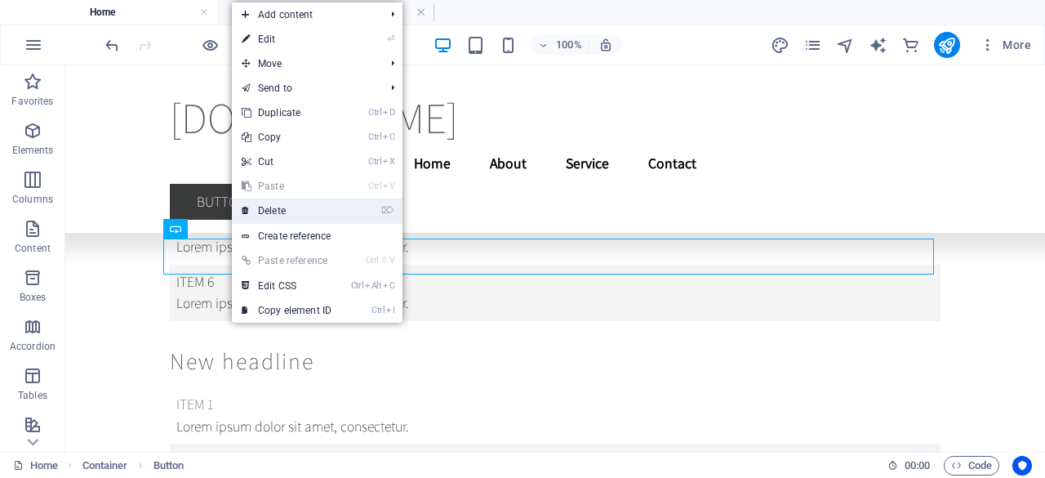
click at [269, 207] on link "⌦ Delete" at bounding box center [286, 210] width 109 height 24
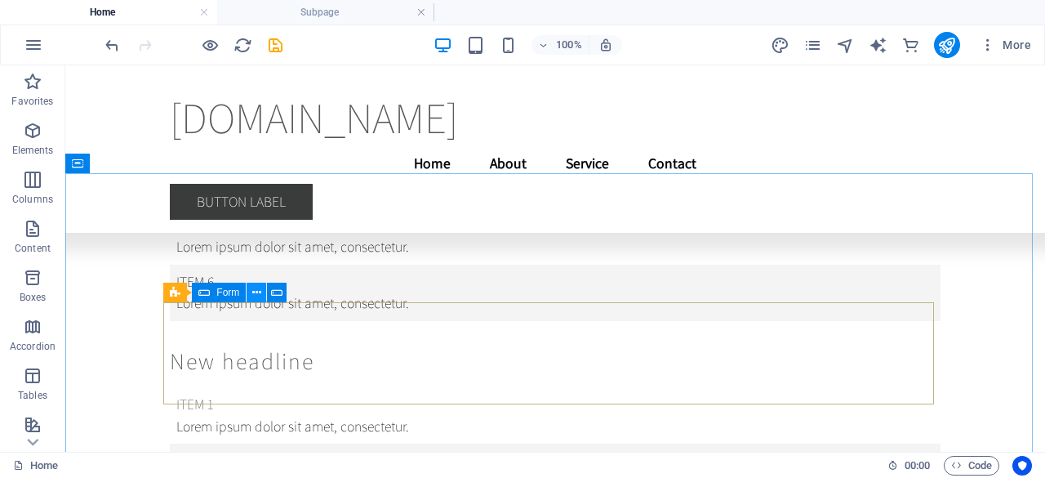
click at [260, 295] on icon at bounding box center [256, 292] width 9 height 17
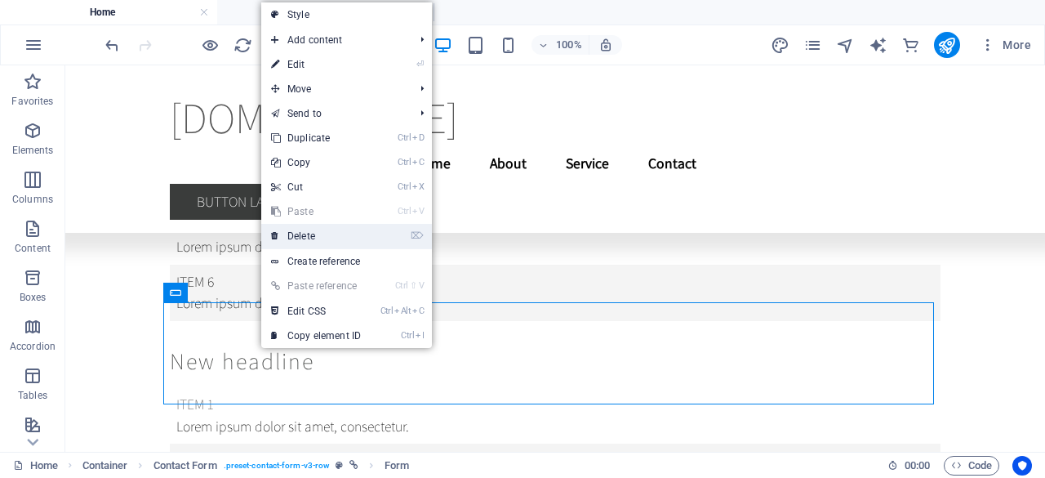
click at [287, 239] on link "⌦ Delete" at bounding box center [315, 236] width 109 height 24
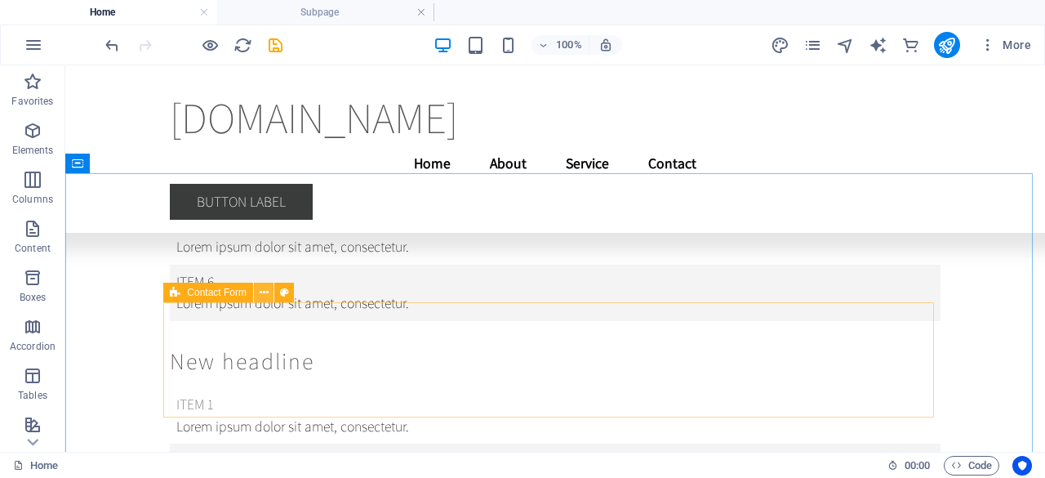
click at [266, 289] on icon at bounding box center [264, 292] width 9 height 17
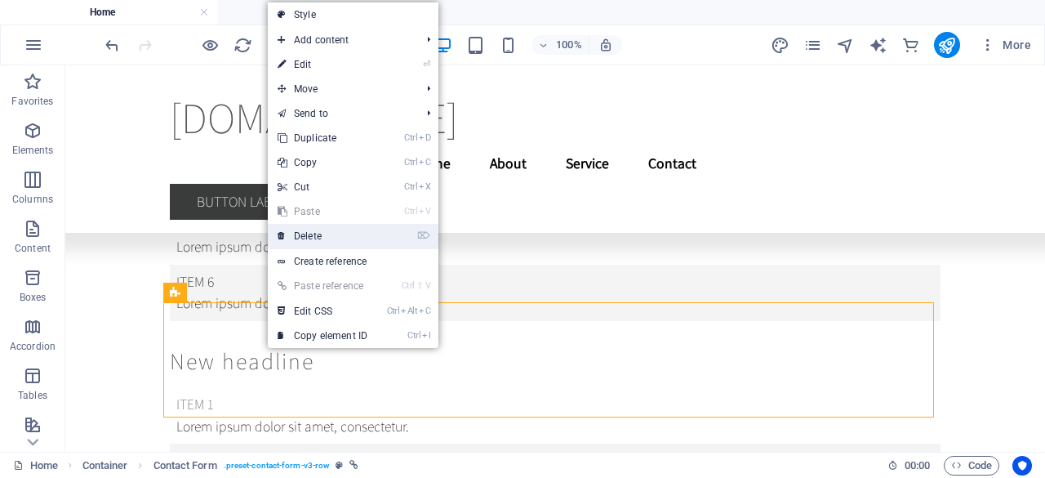
click at [292, 243] on link "⌦ Delete" at bounding box center [322, 236] width 109 height 24
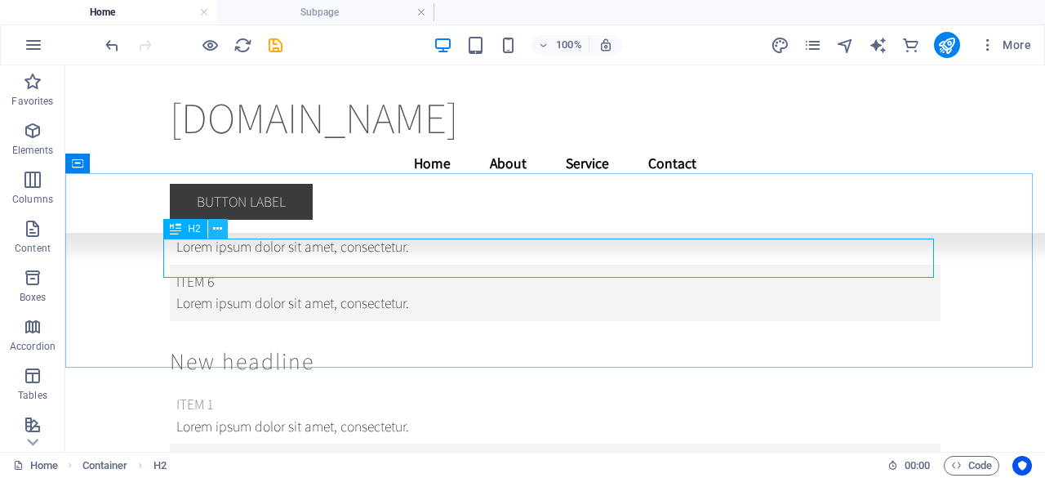
click at [217, 234] on icon at bounding box center [217, 228] width 9 height 17
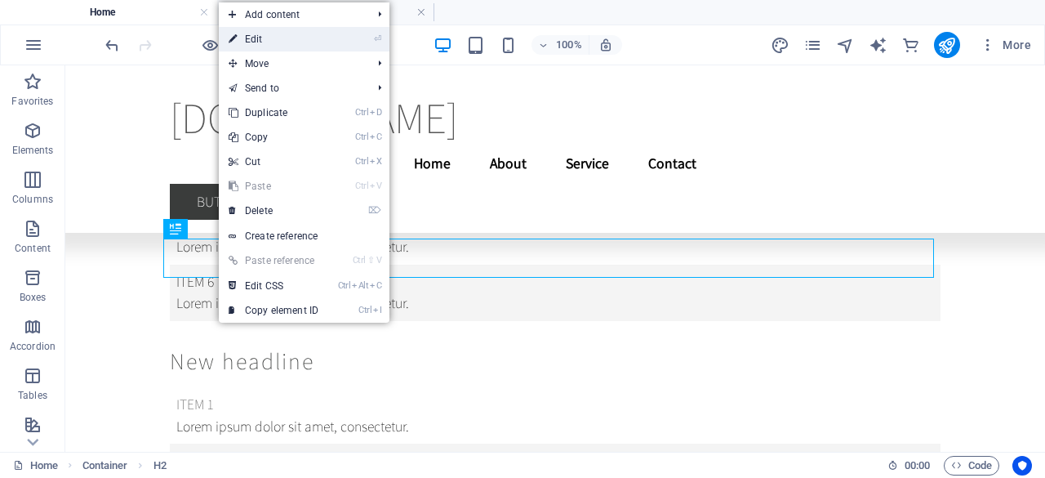
click at [287, 46] on link "⏎ Edit" at bounding box center [273, 39] width 109 height 24
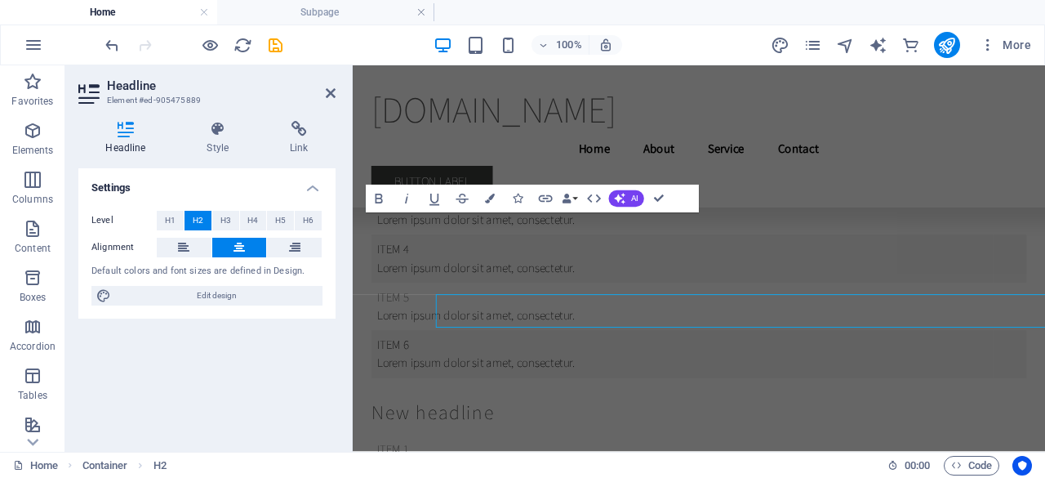
scroll to position [13052, 0]
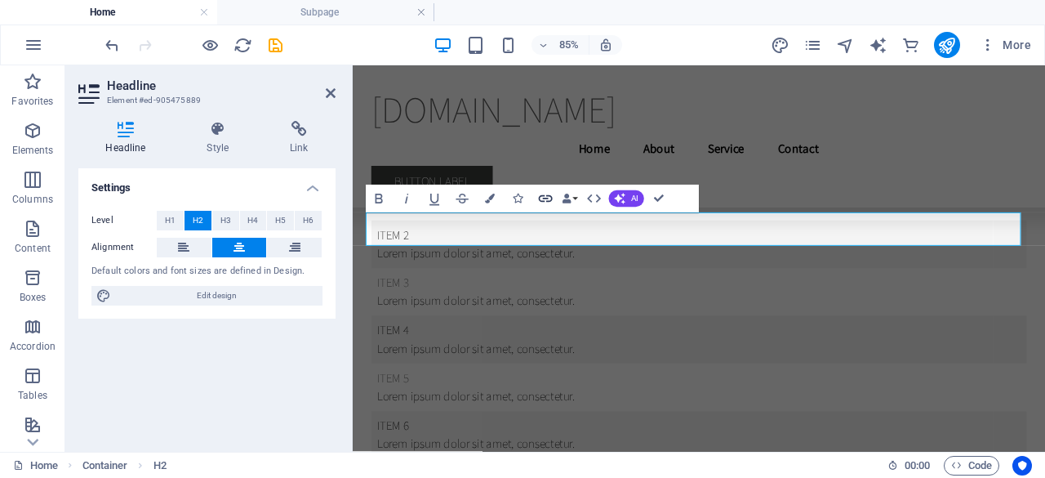
click at [546, 196] on icon "button" at bounding box center [546, 198] width 14 height 7
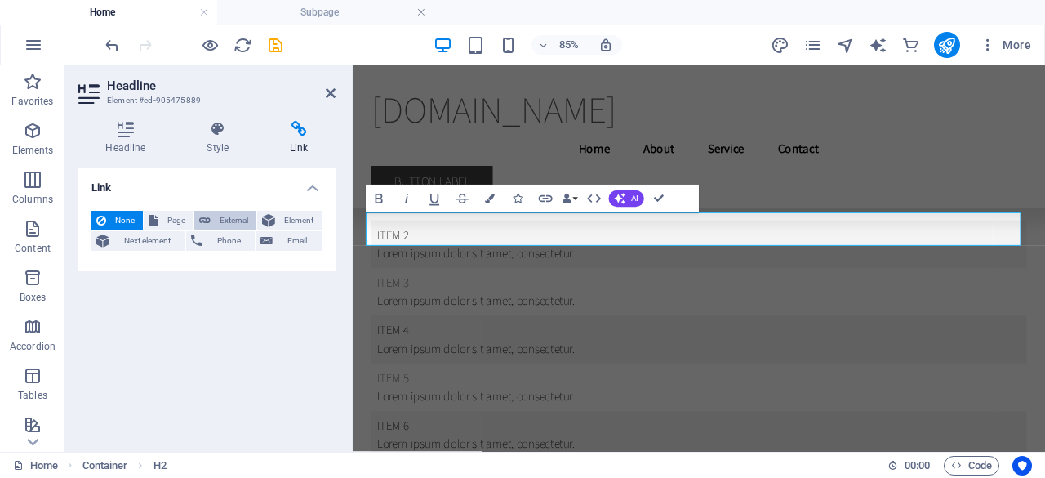
click at [221, 211] on span "External" at bounding box center [234, 221] width 36 height 20
select select "blank"
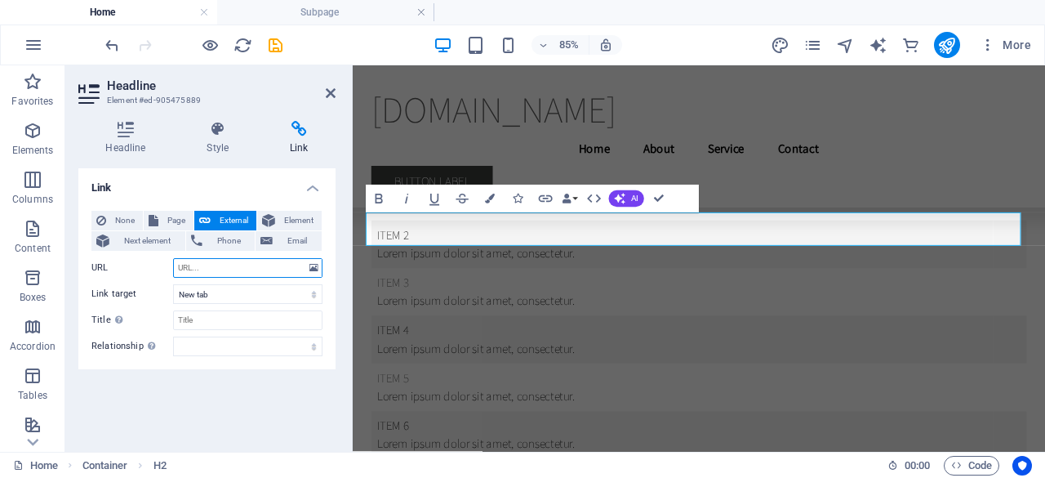
click at [220, 270] on input "URL" at bounding box center [247, 268] width 149 height 20
type input "[URL][DOMAIN_NAME]"
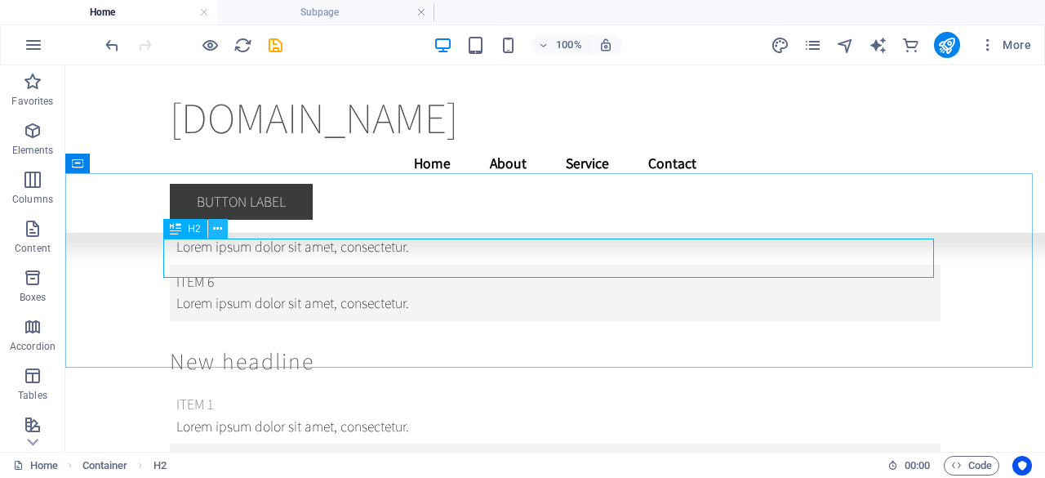
click at [219, 229] on icon at bounding box center [217, 228] width 9 height 17
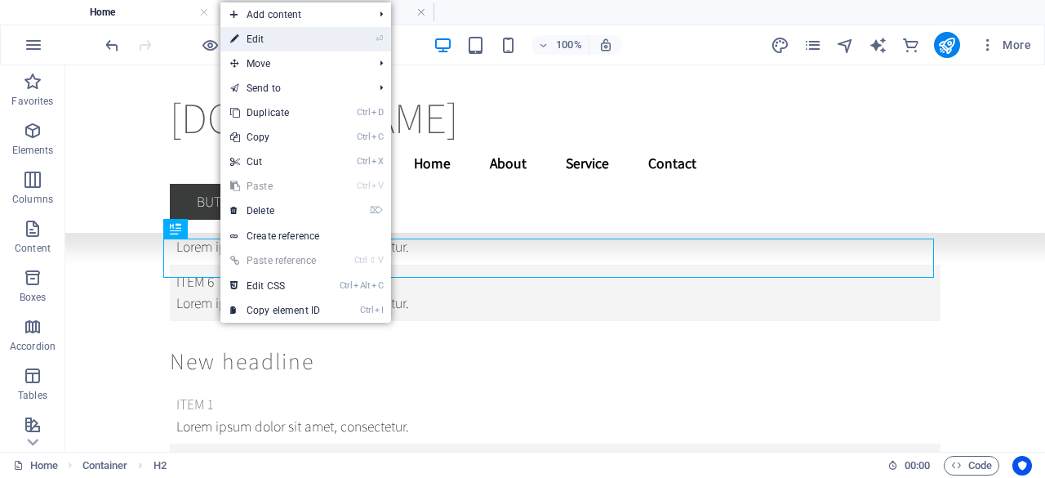
click at [270, 32] on link "⏎ Edit" at bounding box center [274, 39] width 109 height 24
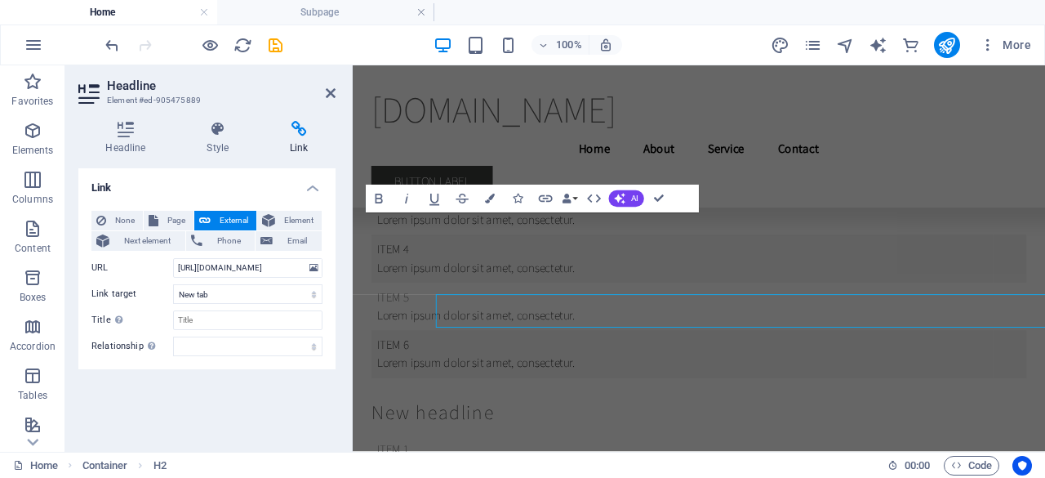
scroll to position [13052, 0]
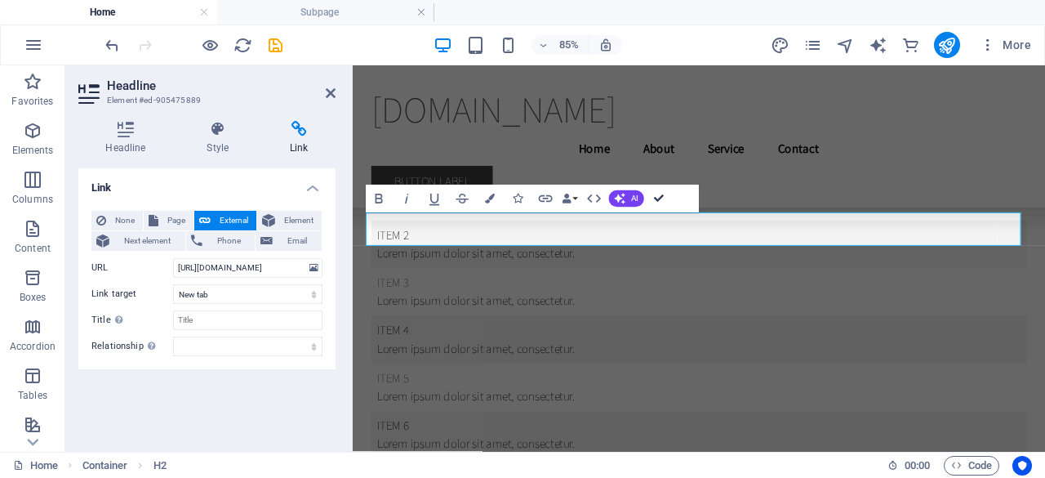
drag, startPoint x: 661, startPoint y: 199, endPoint x: 596, endPoint y: 134, distance: 92.4
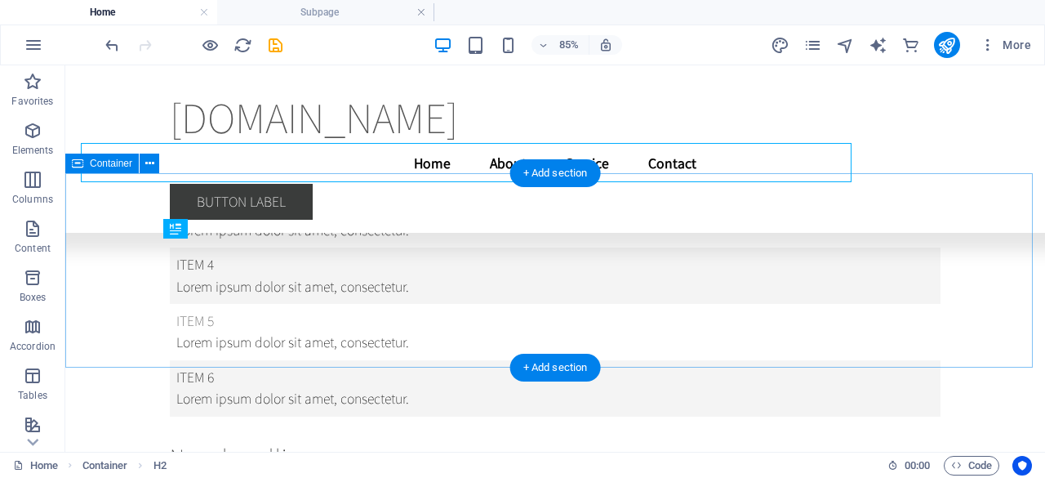
scroll to position [13148, 0]
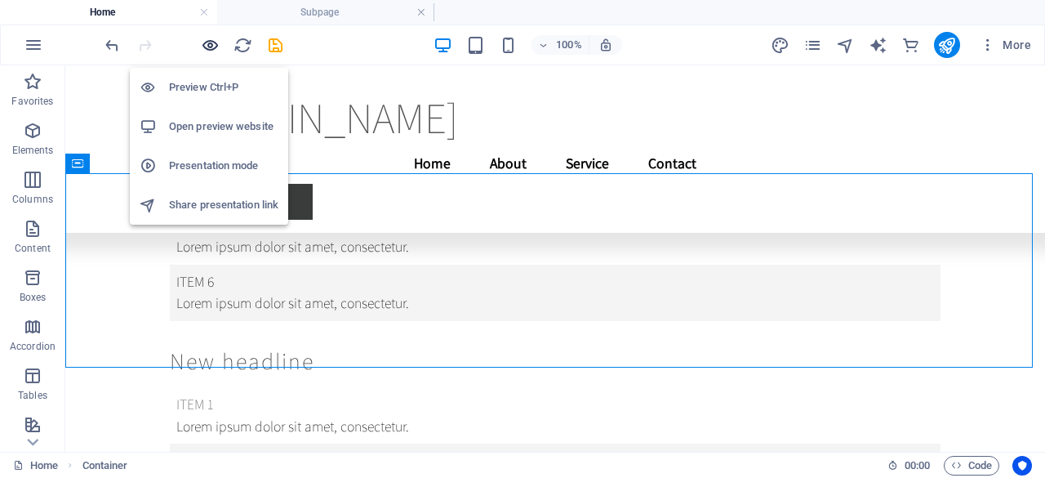
click at [211, 43] on icon "button" at bounding box center [210, 45] width 19 height 19
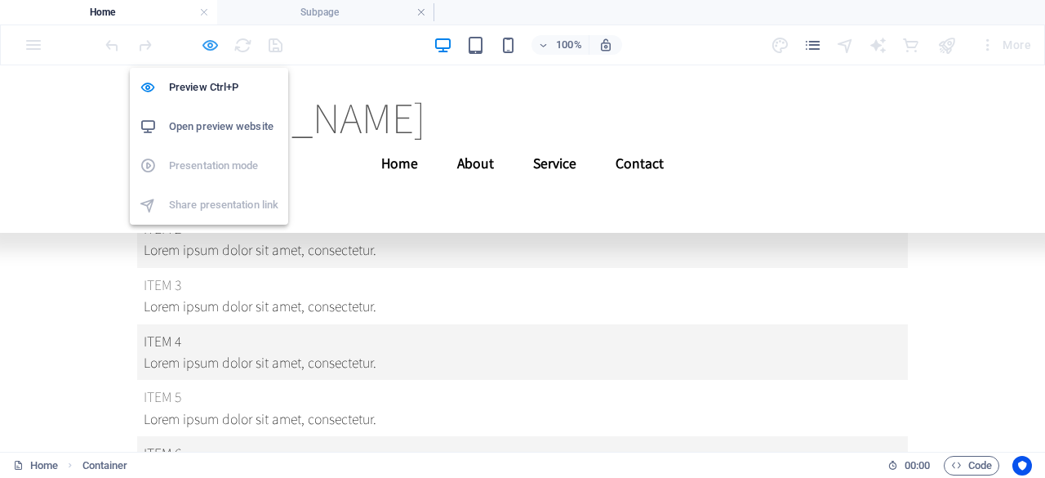
scroll to position [12635, 0]
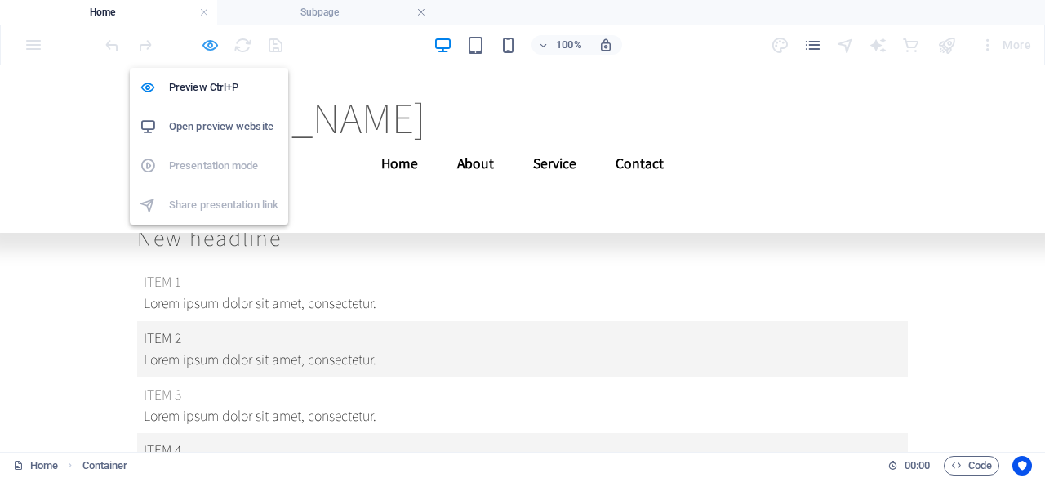
click at [202, 41] on icon "button" at bounding box center [210, 45] width 19 height 19
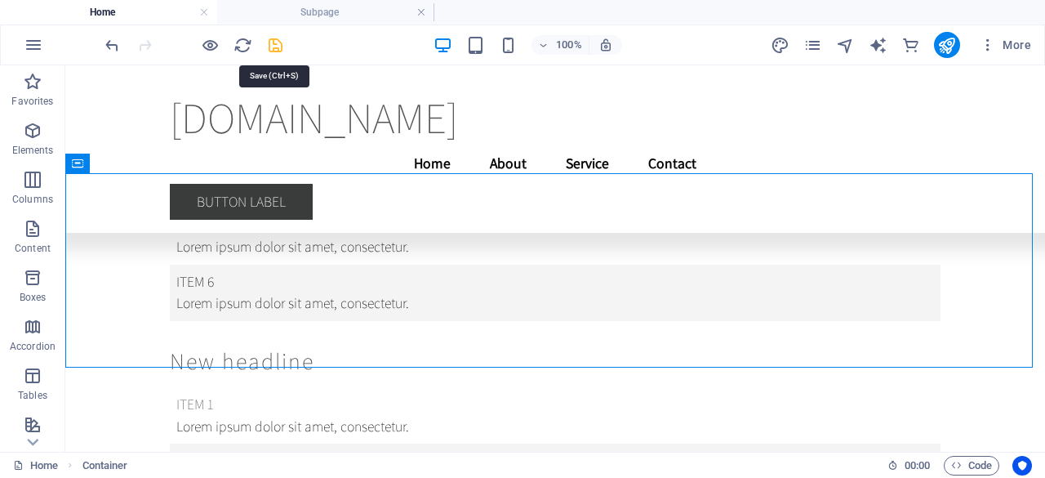
click at [281, 42] on icon "save" at bounding box center [275, 45] width 19 height 19
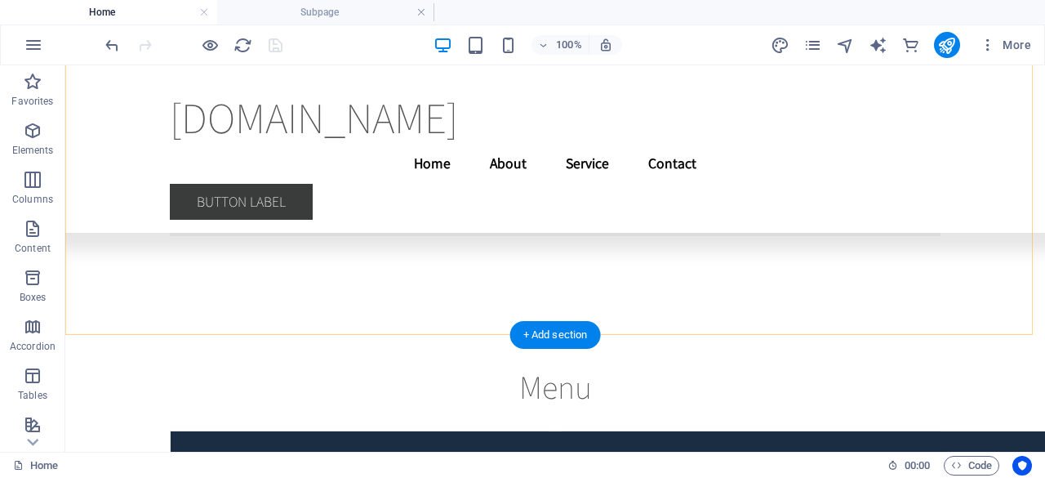
scroll to position [13758, 0]
